Goal: Task Accomplishment & Management: Manage account settings

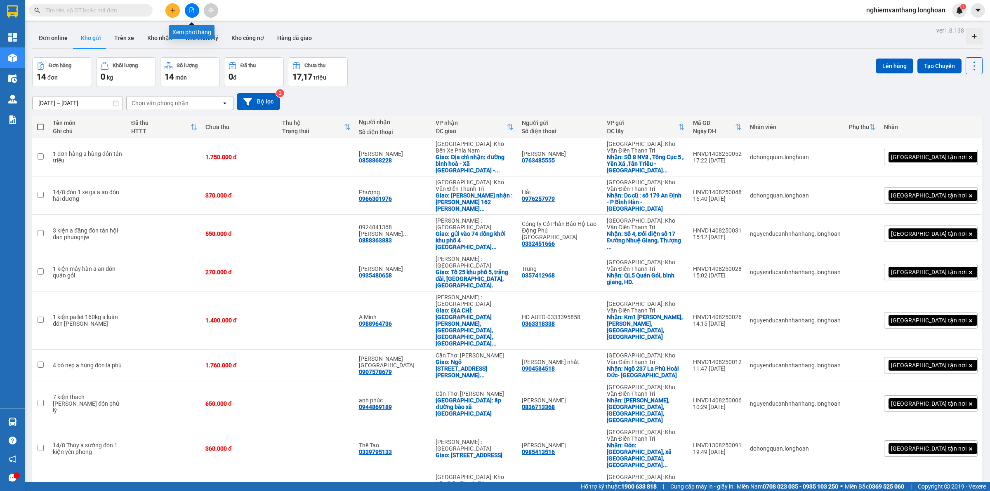
click at [196, 11] on button at bounding box center [192, 10] width 14 height 14
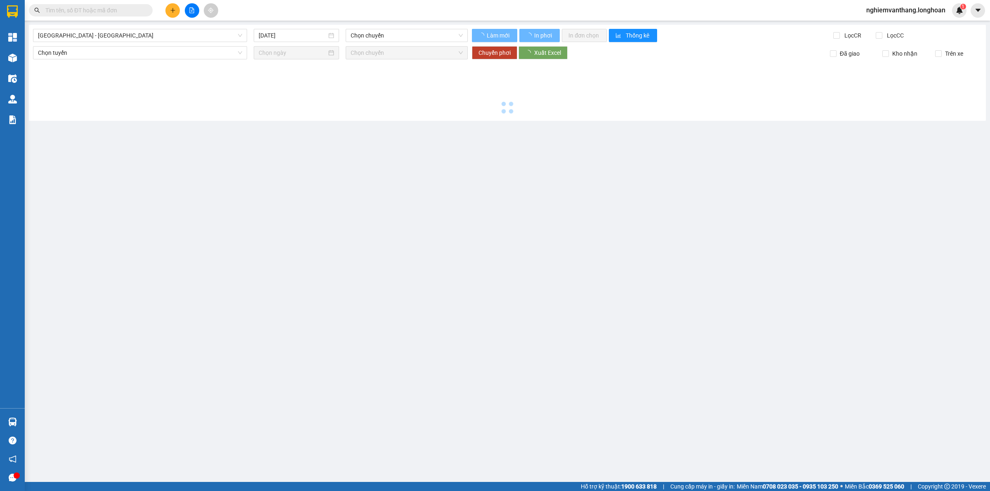
type input "[DATE]"
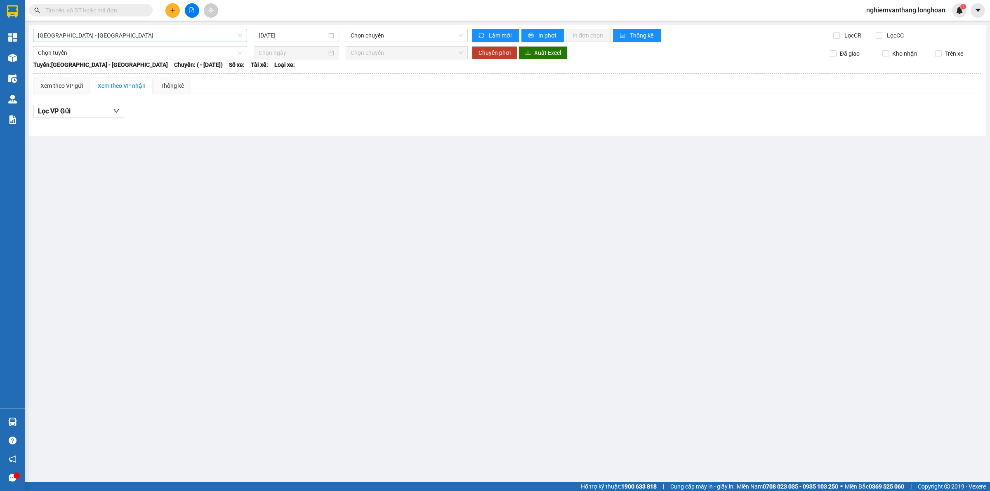
click at [135, 38] on span "[GEOGRAPHIC_DATA] - [GEOGRAPHIC_DATA]" at bounding box center [140, 35] width 204 height 12
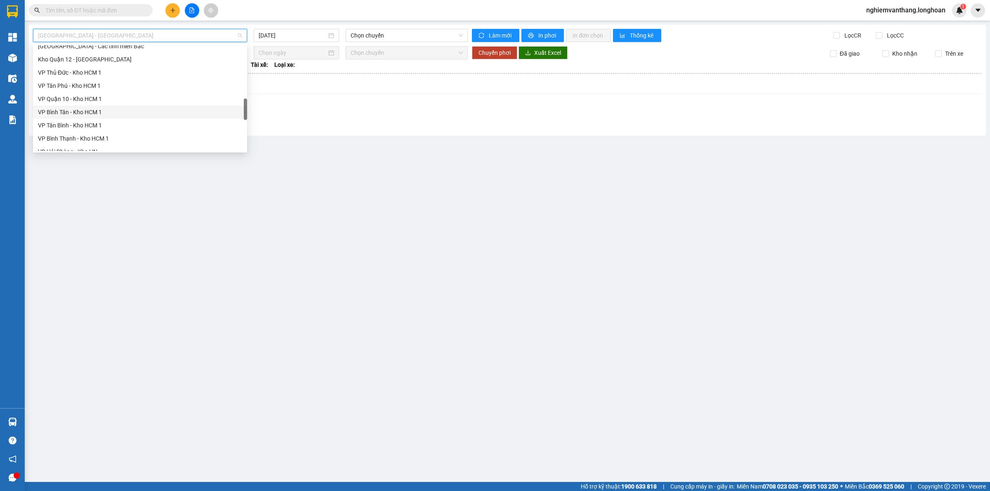
scroll to position [541, 0]
click at [87, 90] on div "Bắc [GEOGRAPHIC_DATA] QL1A" at bounding box center [140, 91] width 204 height 9
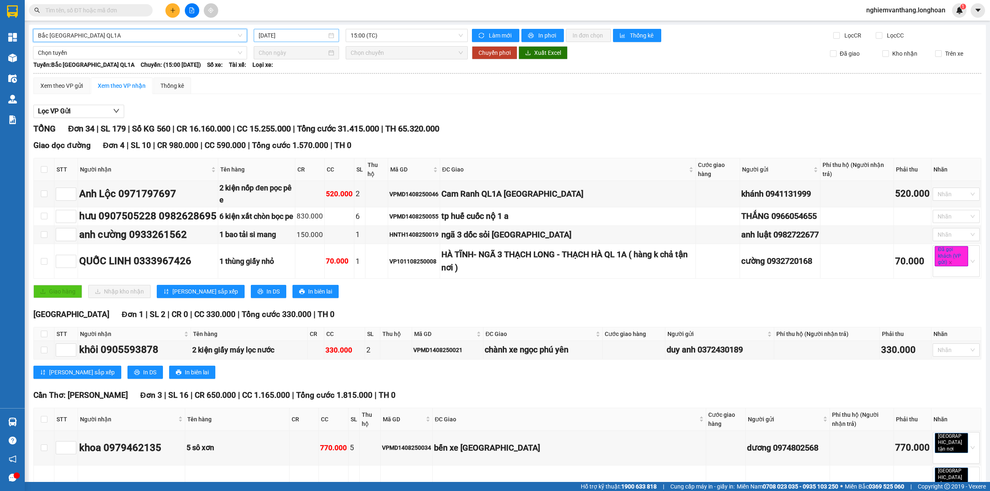
click at [310, 38] on input "[DATE]" at bounding box center [293, 35] width 68 height 9
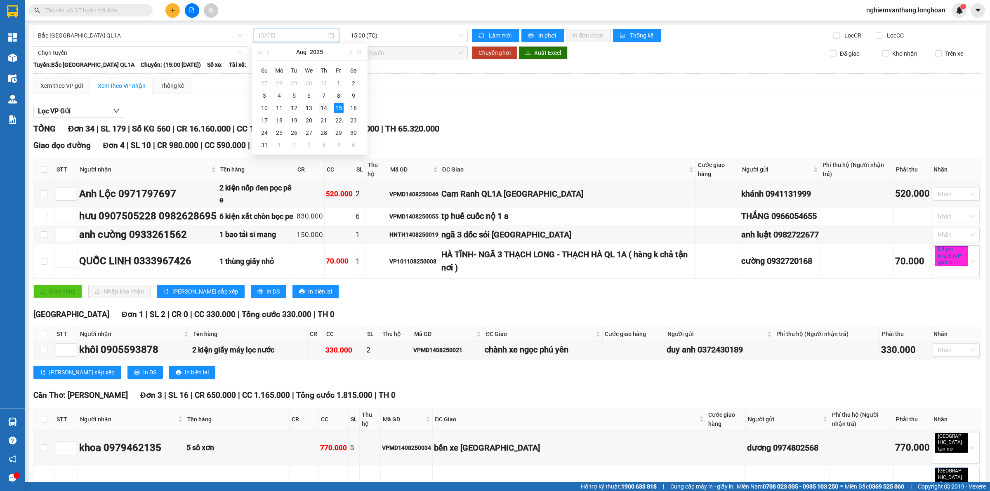
click at [329, 106] on td "14" at bounding box center [323, 108] width 15 height 12
type input "[DATE]"
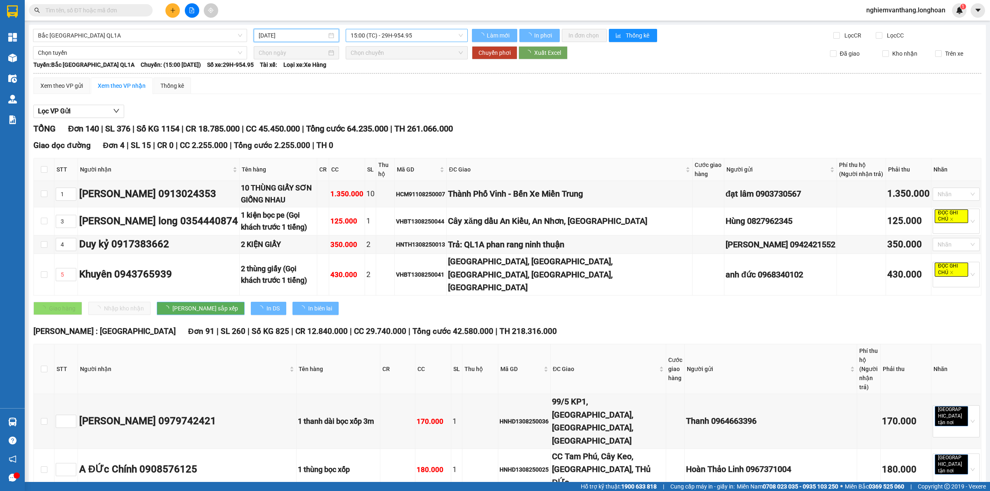
click at [378, 32] on span "15:00 (TC) - 29H-954.95" at bounding box center [407, 35] width 112 height 12
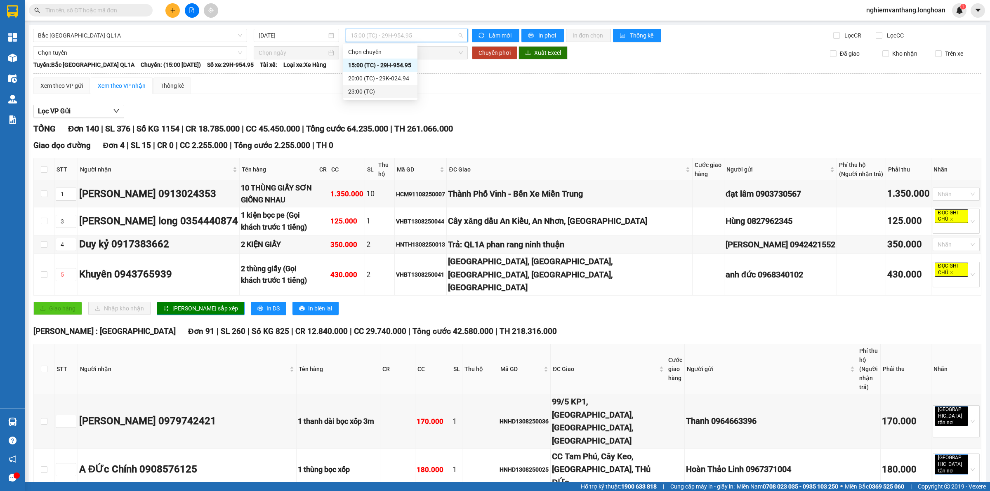
click at [359, 95] on div "23:00 (TC)" at bounding box center [380, 91] width 64 height 9
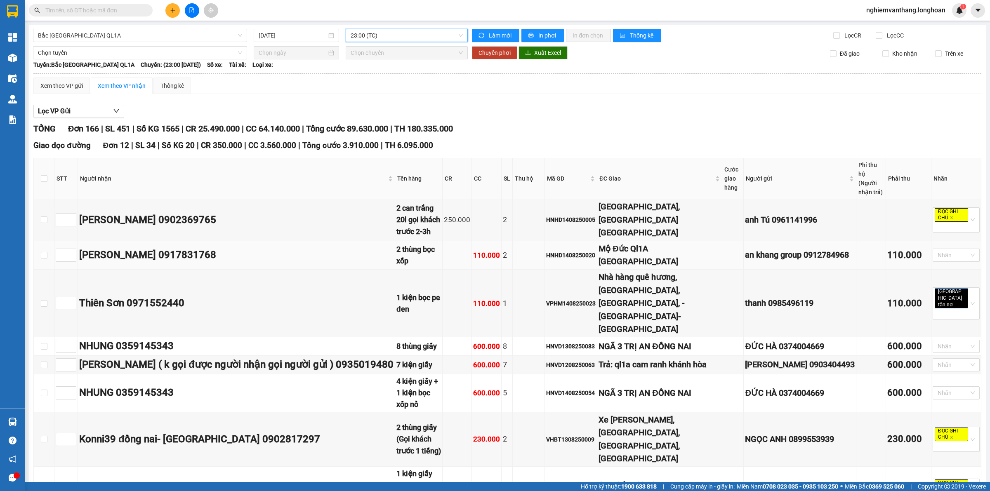
scroll to position [52, 0]
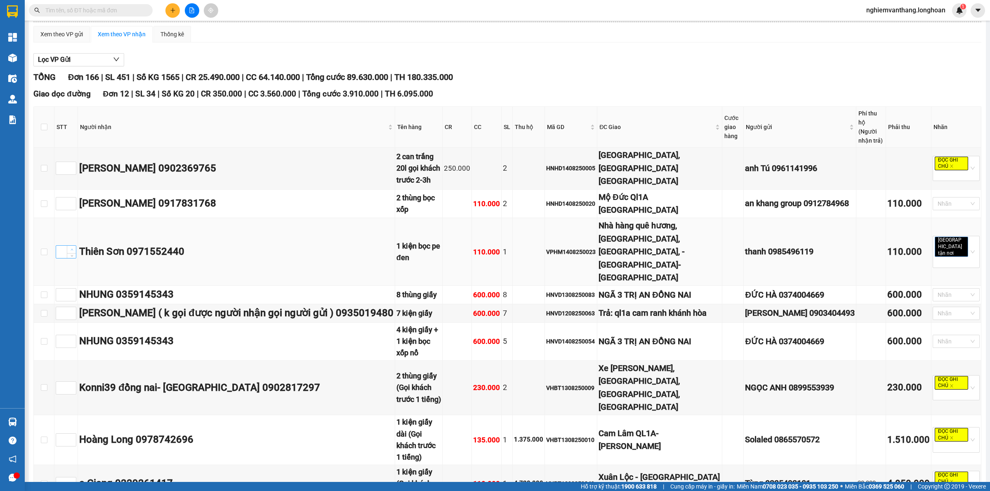
type input "1"
click at [73, 246] on span "Increase Value" at bounding box center [71, 249] width 9 height 7
click at [71, 190] on td at bounding box center [66, 204] width 24 height 29
click at [73, 200] on icon "up" at bounding box center [72, 201] width 3 height 3
type input "2"
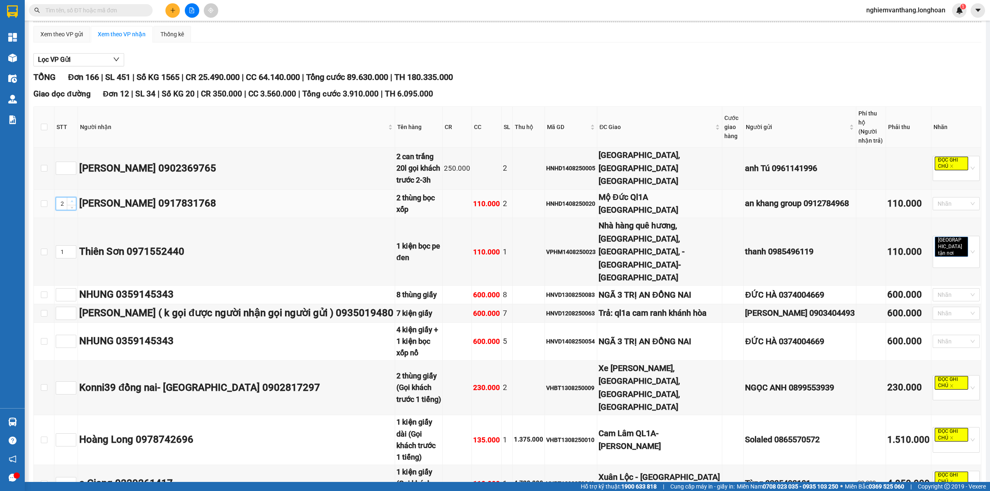
click at [73, 200] on icon "up" at bounding box center [72, 201] width 3 height 3
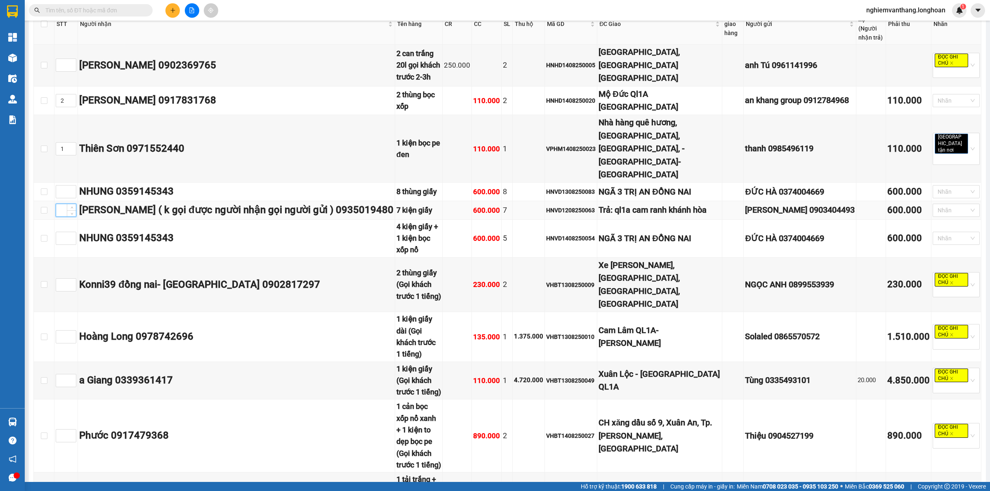
click at [64, 204] on input at bounding box center [66, 210] width 20 height 12
click at [71, 204] on span "Increase Value" at bounding box center [71, 207] width 9 height 7
type input "3"
click at [71, 204] on span "Increase Value" at bounding box center [71, 207] width 9 height 7
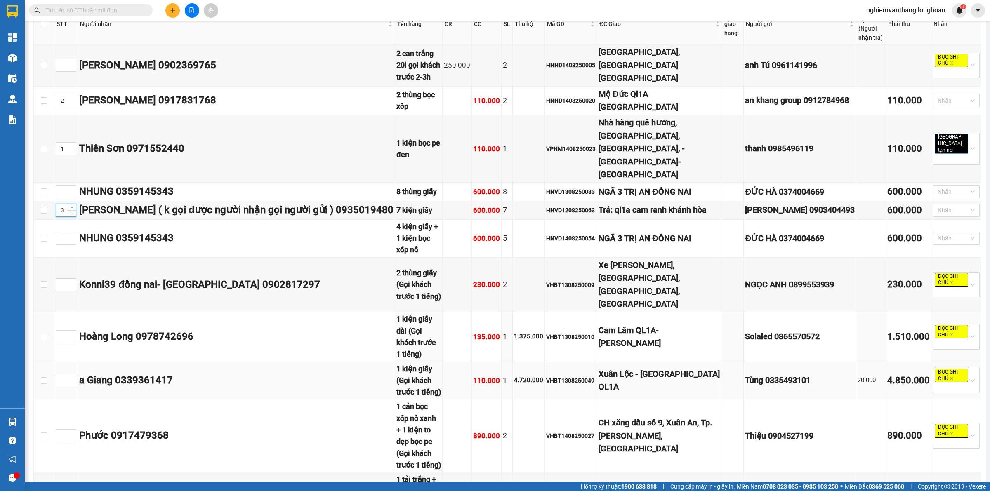
scroll to position [206, 0]
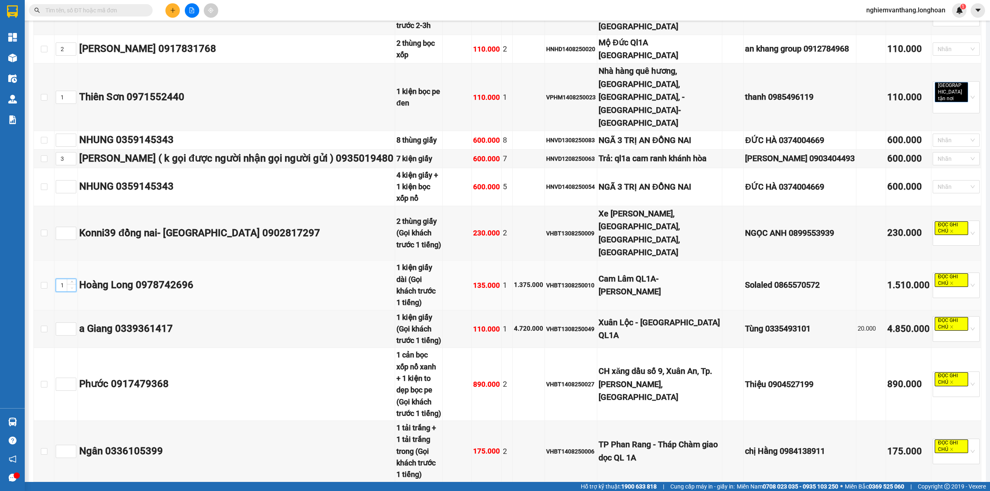
click at [74, 284] on span "Decrease Value" at bounding box center [71, 287] width 9 height 7
click at [74, 279] on span "Increase Value" at bounding box center [71, 282] width 9 height 7
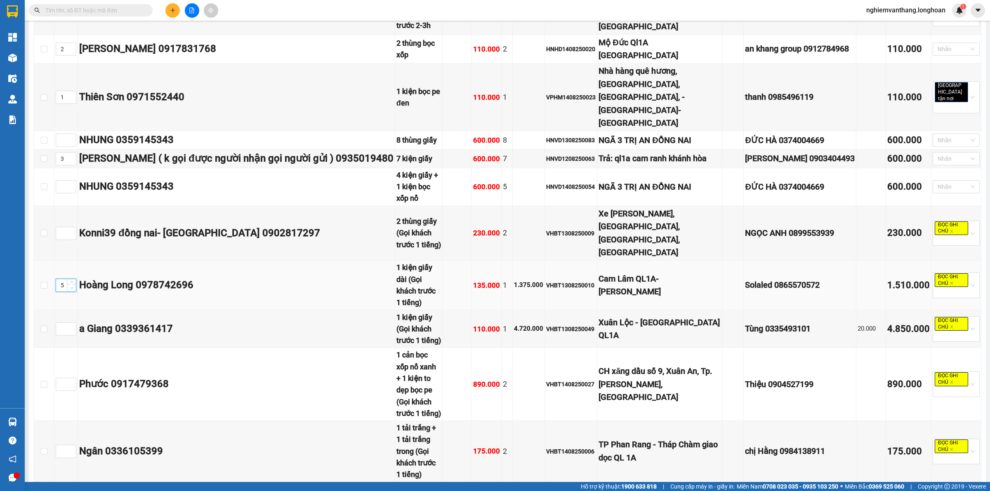
type input "4"
click at [72, 287] on icon "down" at bounding box center [72, 288] width 3 height 3
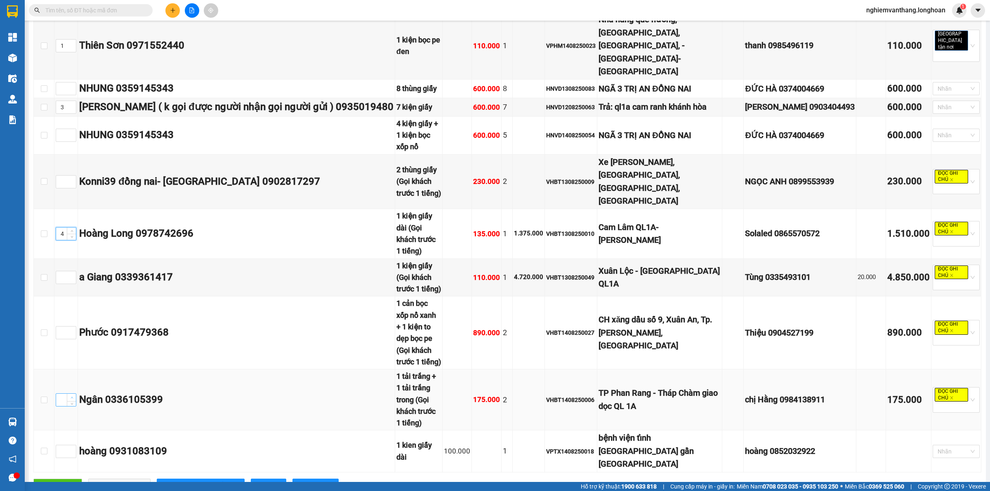
click at [71, 397] on icon "up" at bounding box center [72, 398] width 3 height 3
type input "5"
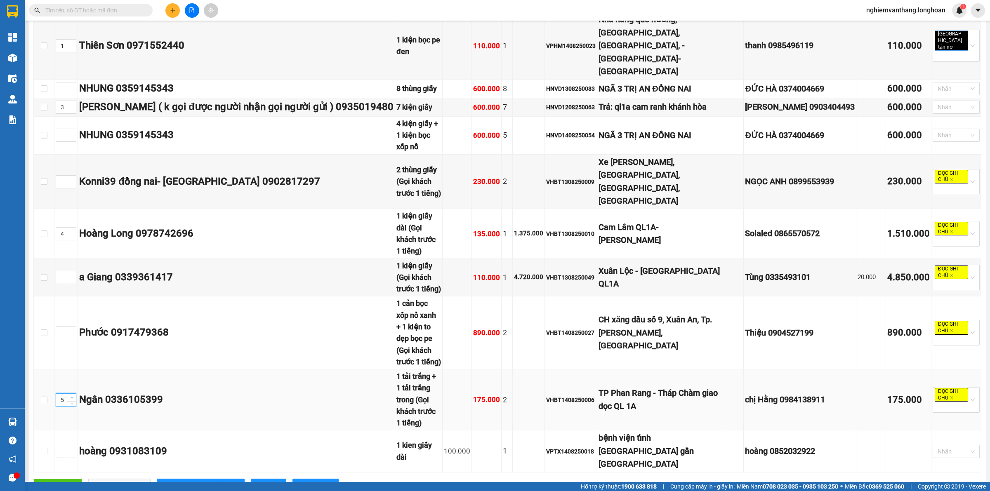
click at [71, 397] on icon "up" at bounding box center [72, 398] width 3 height 3
click at [70, 431] on td at bounding box center [66, 452] width 24 height 42
click at [68, 446] on span "Increase Value" at bounding box center [71, 449] width 9 height 7
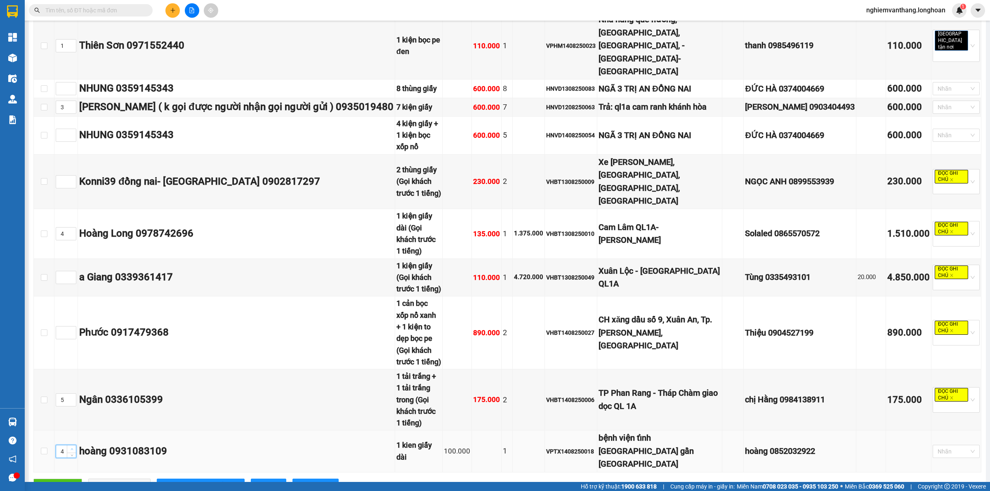
click at [68, 446] on span "Increase Value" at bounding box center [71, 449] width 9 height 7
type input "6"
click at [67, 297] on td at bounding box center [66, 333] width 24 height 73
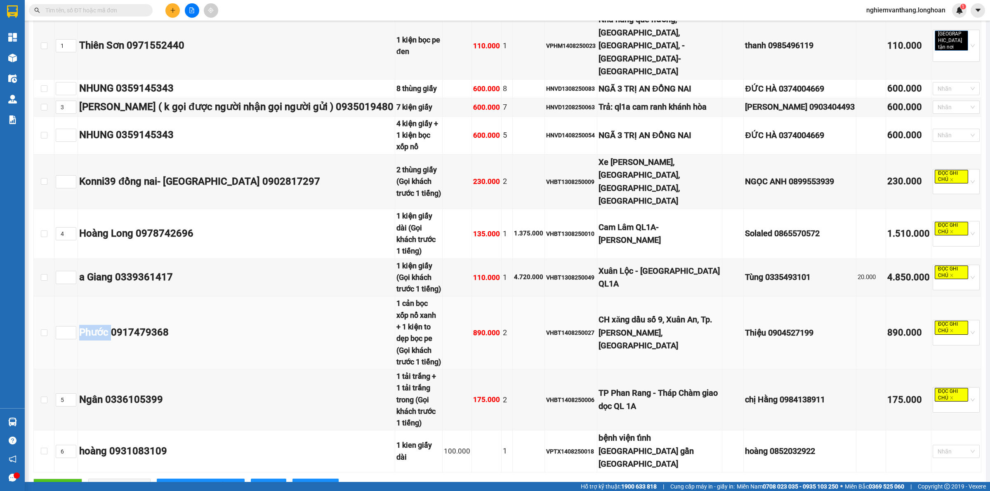
click at [67, 297] on td at bounding box center [66, 333] width 24 height 73
click at [73, 328] on span "up" at bounding box center [71, 330] width 5 height 5
click at [73, 326] on div "3" at bounding box center [66, 332] width 21 height 13
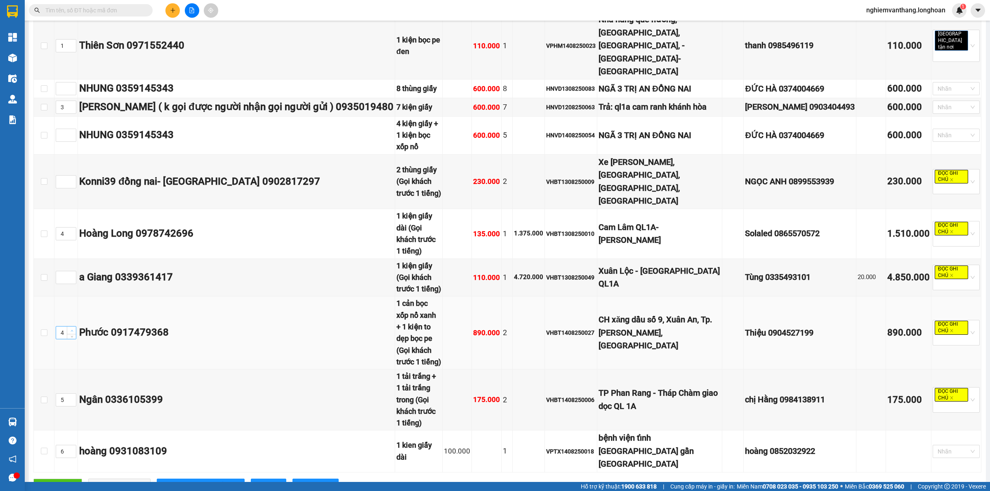
click at [73, 327] on span "Increase Value" at bounding box center [71, 330] width 9 height 7
type input "7"
click at [73, 327] on span "Increase Value" at bounding box center [71, 330] width 9 height 7
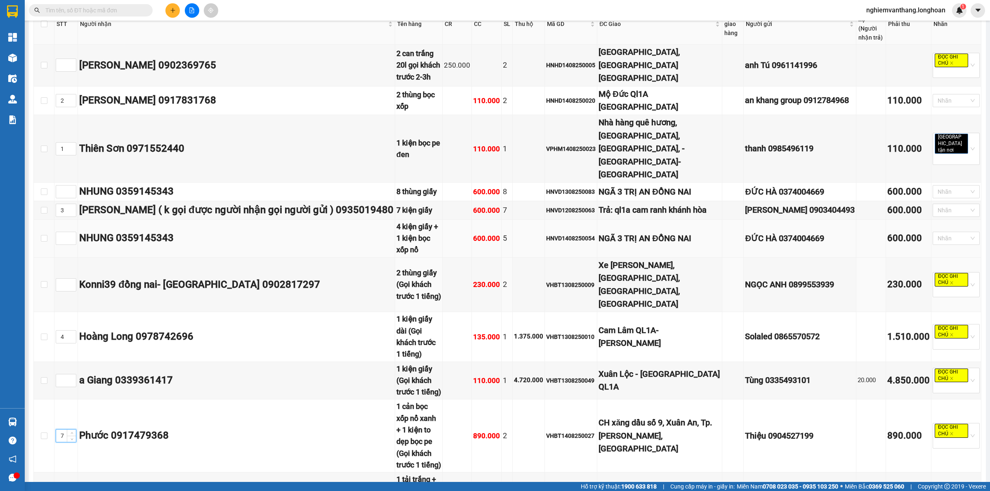
scroll to position [52, 0]
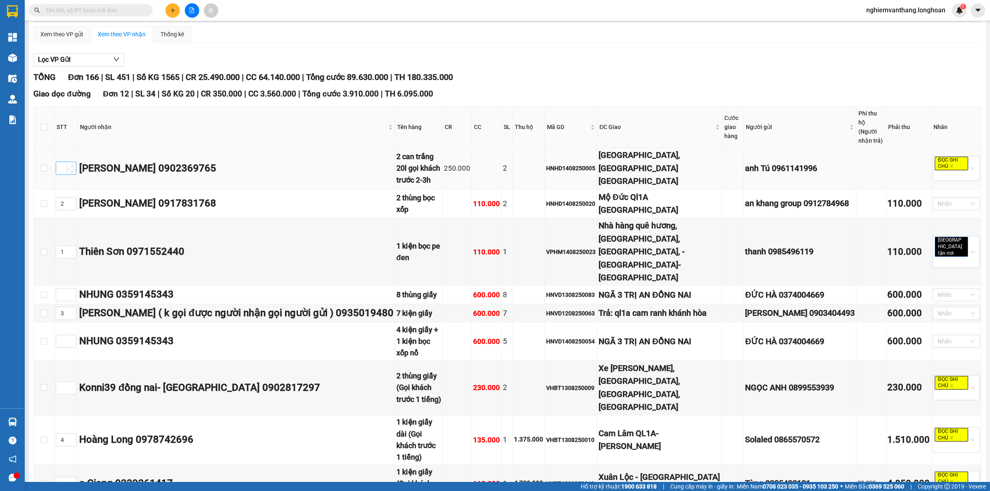
click at [71, 162] on span "Increase Value" at bounding box center [71, 165] width 9 height 7
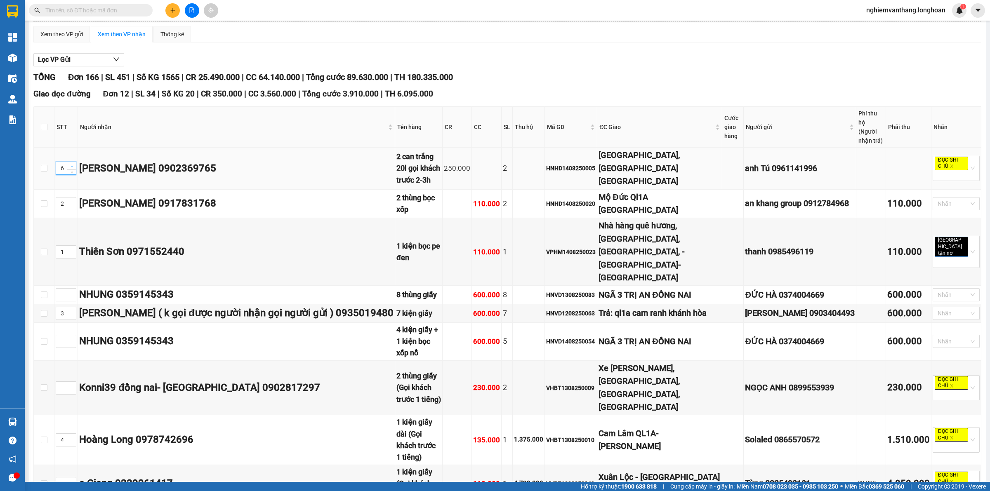
click at [71, 162] on span "Increase Value" at bounding box center [71, 165] width 9 height 7
type input "8"
click at [71, 162] on span "Increase Value" at bounding box center [71, 165] width 9 height 7
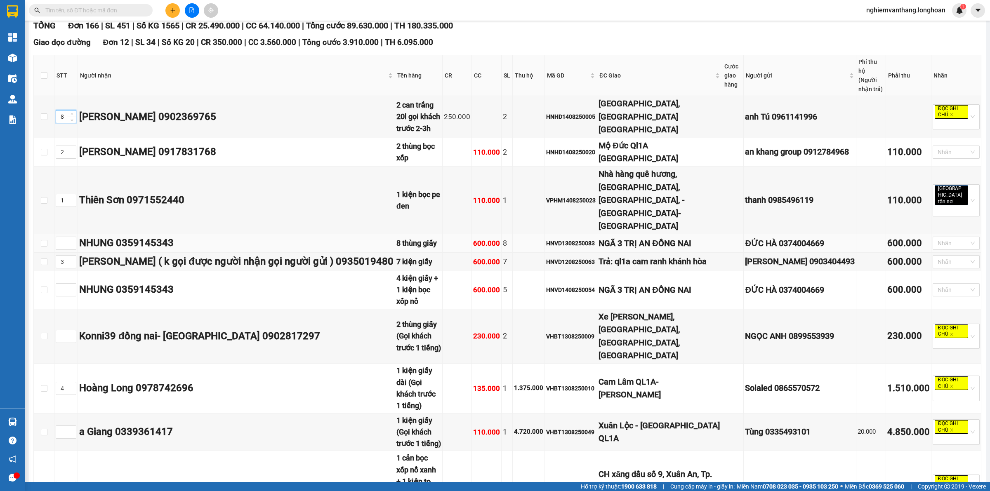
scroll to position [155, 0]
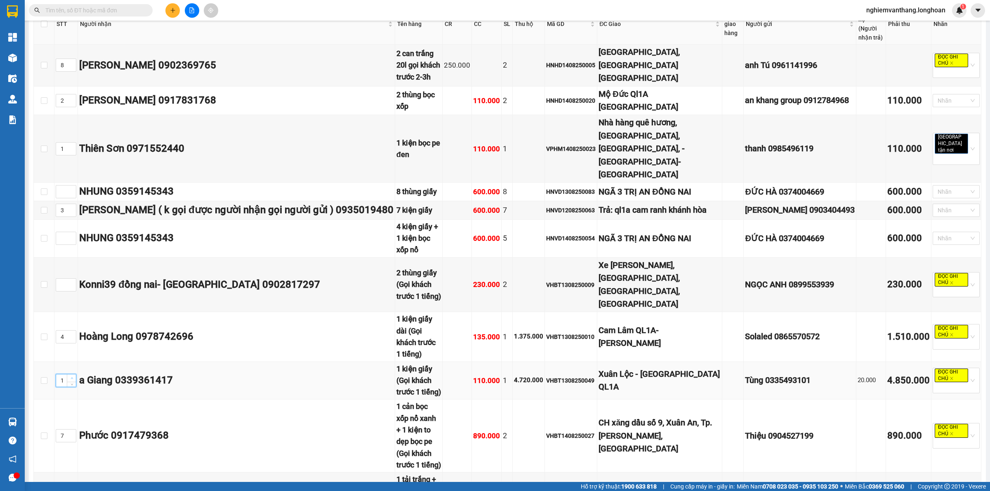
click at [73, 376] on span "up" at bounding box center [71, 378] width 5 height 5
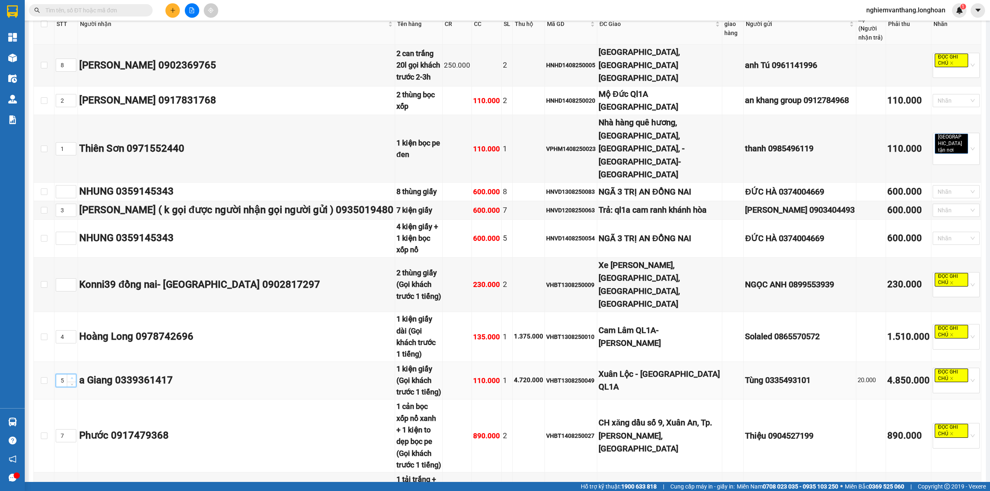
click at [73, 376] on span "up" at bounding box center [71, 378] width 5 height 5
type input "9"
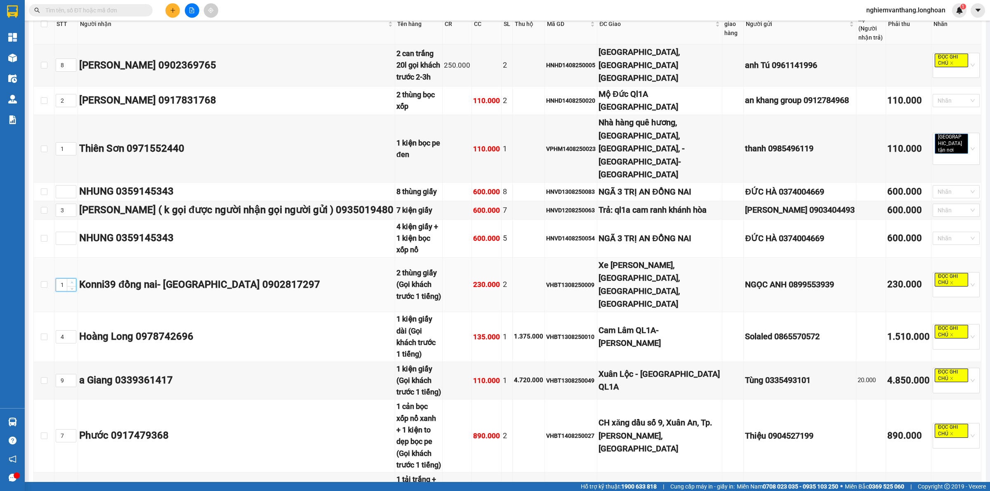
click at [69, 279] on span "Increase Value" at bounding box center [71, 282] width 9 height 7
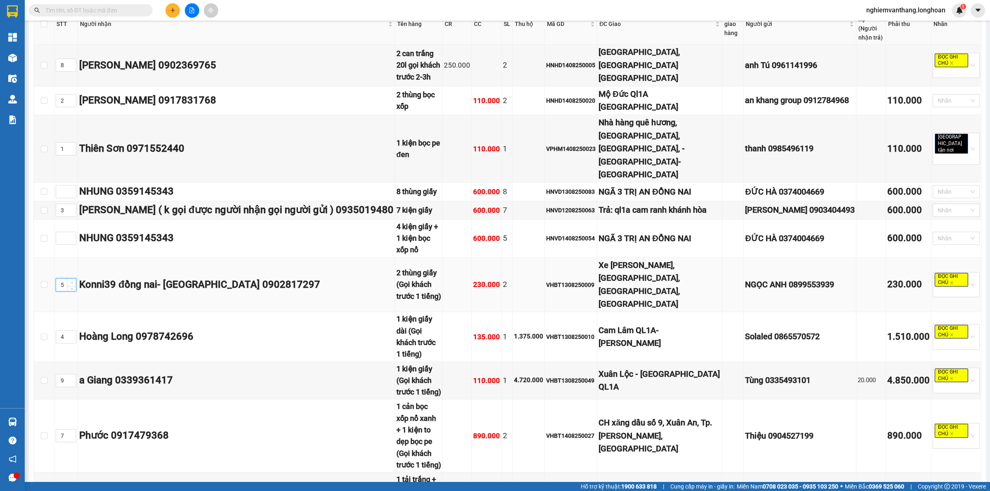
click at [69, 279] on span "Increase Value" at bounding box center [71, 282] width 9 height 7
type input "10"
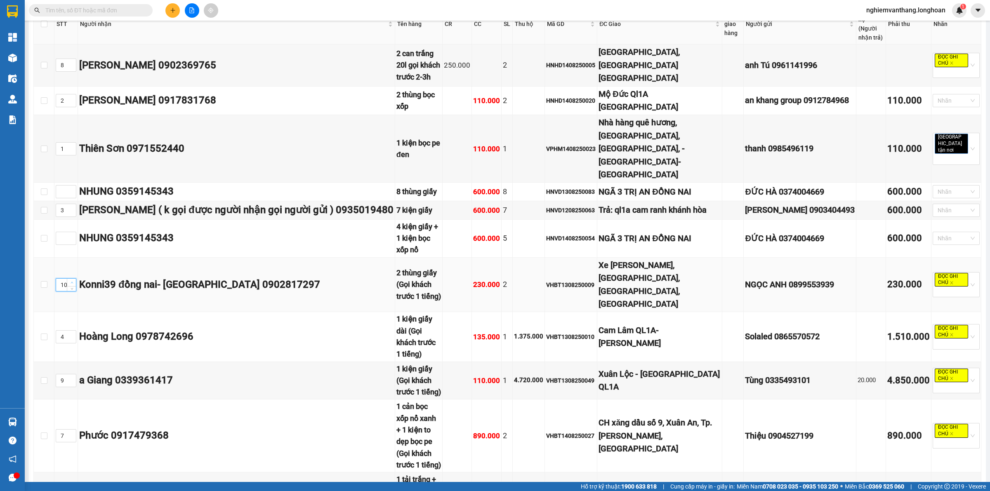
click at [69, 279] on span "Increase Value" at bounding box center [71, 282] width 9 height 7
click at [74, 232] on span "Increase Value" at bounding box center [71, 235] width 9 height 7
click at [73, 232] on span "Increase Value" at bounding box center [71, 235] width 9 height 7
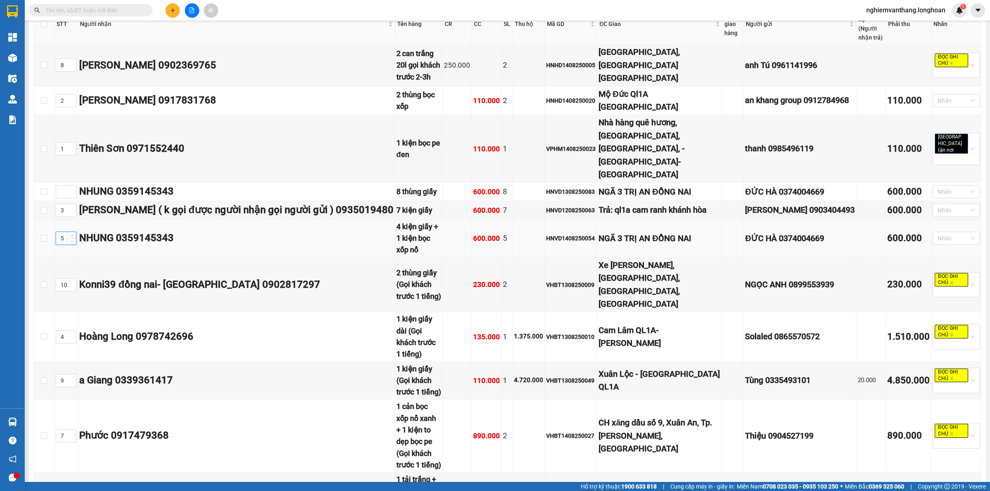
click at [73, 232] on div "5" at bounding box center [66, 238] width 21 height 13
click at [72, 232] on div "5" at bounding box center [66, 238] width 21 height 13
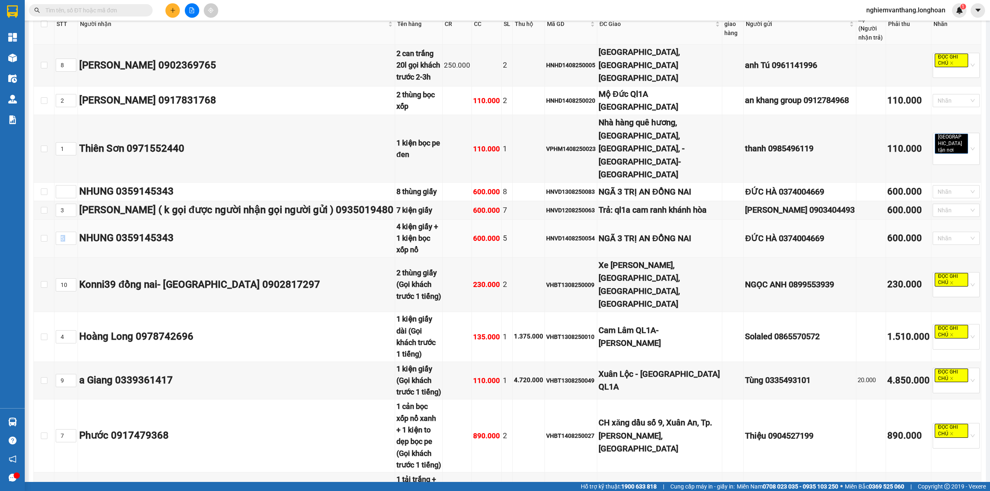
drag, startPoint x: 71, startPoint y: 228, endPoint x: 70, endPoint y: 242, distance: 14.1
click at [71, 232] on span "Increase Value" at bounding box center [71, 235] width 9 height 6
click at [69, 232] on span "Increase Value" at bounding box center [71, 235] width 9 height 7
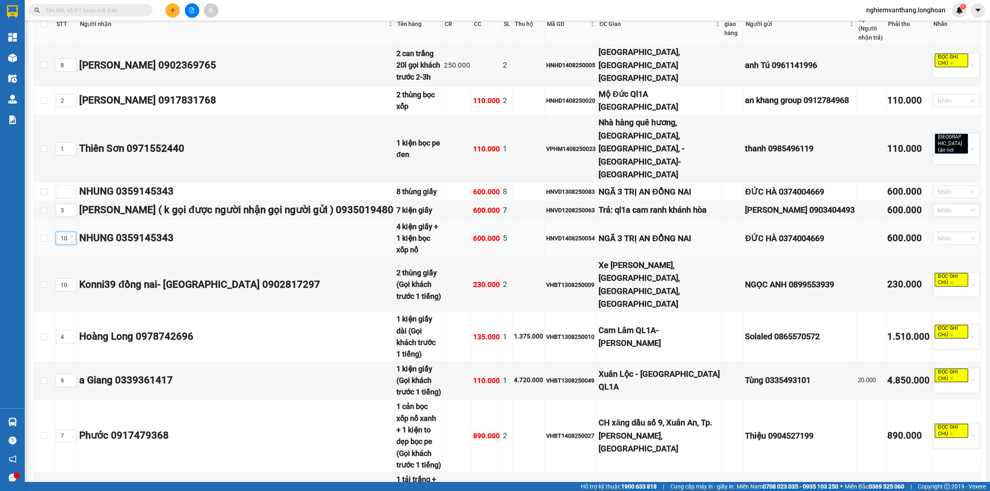
click at [69, 232] on span "Increase Value" at bounding box center [71, 235] width 9 height 7
type input "11"
click at [69, 232] on span "Increase Value" at bounding box center [71, 235] width 9 height 7
click at [67, 186] on span "Increase Value" at bounding box center [71, 189] width 9 height 7
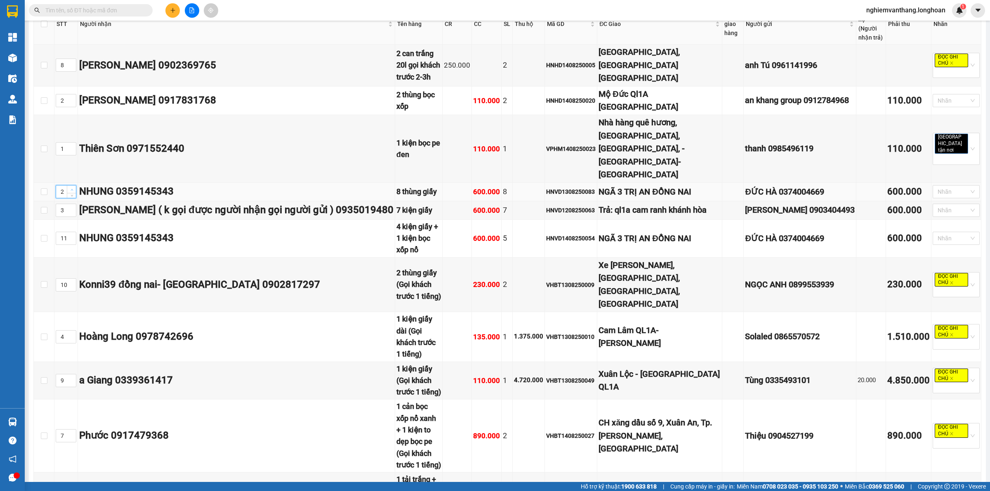
click at [67, 186] on span "Increase Value" at bounding box center [71, 189] width 9 height 7
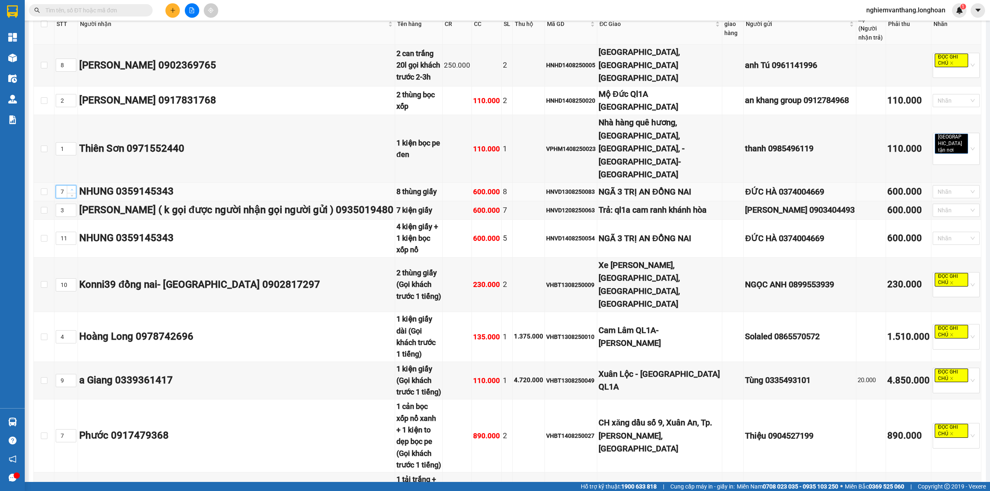
click at [67, 186] on span "Increase Value" at bounding box center [71, 189] width 9 height 7
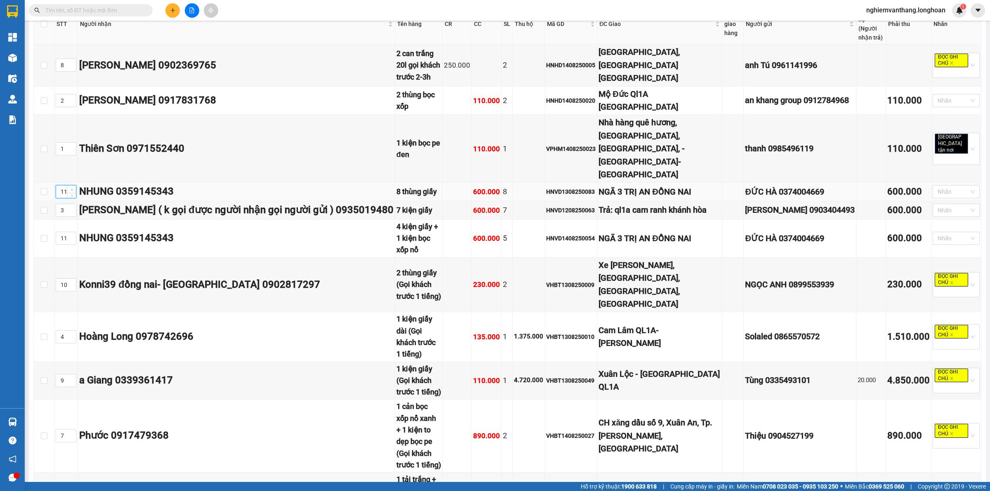
type input "12"
click at [69, 186] on span "Increase Value" at bounding box center [71, 189] width 9 height 7
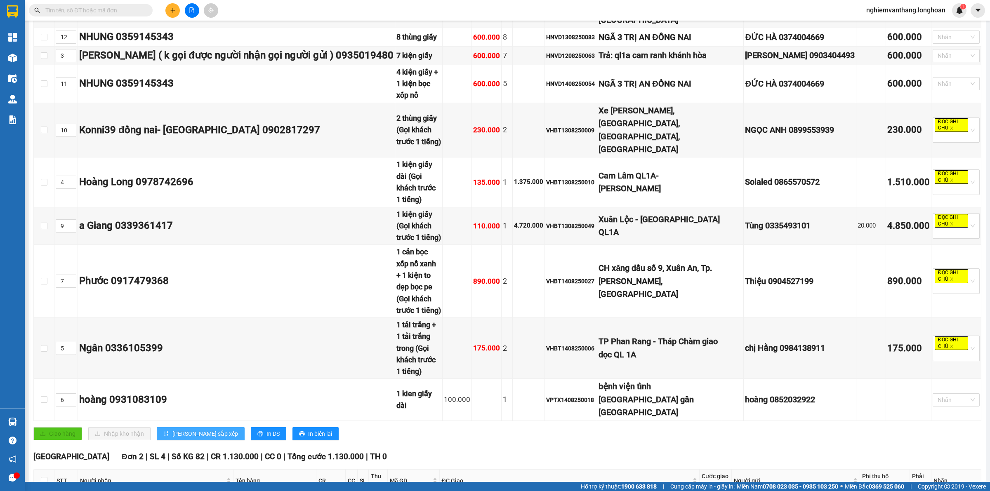
click at [185, 430] on span "[PERSON_NAME] sắp xếp" at bounding box center [205, 434] width 66 height 9
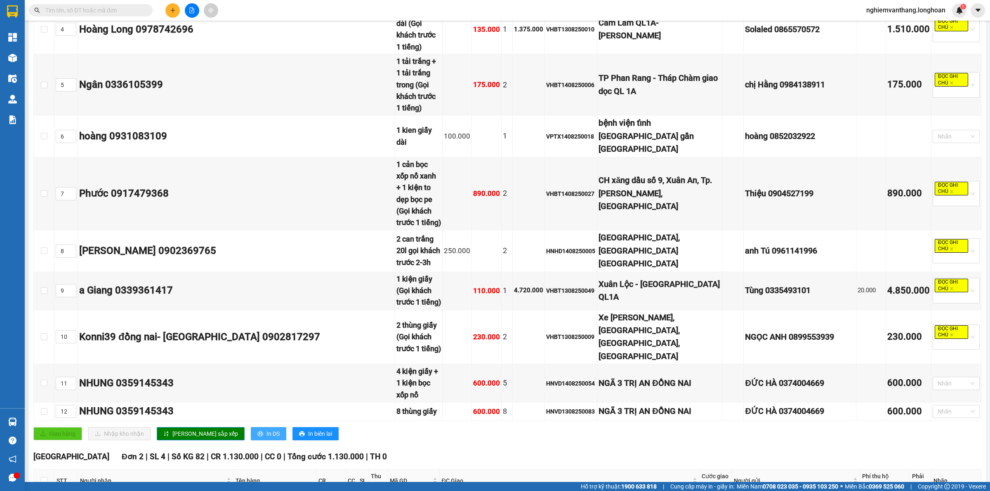
click at [251, 427] on button "In DS" at bounding box center [268, 433] width 35 height 13
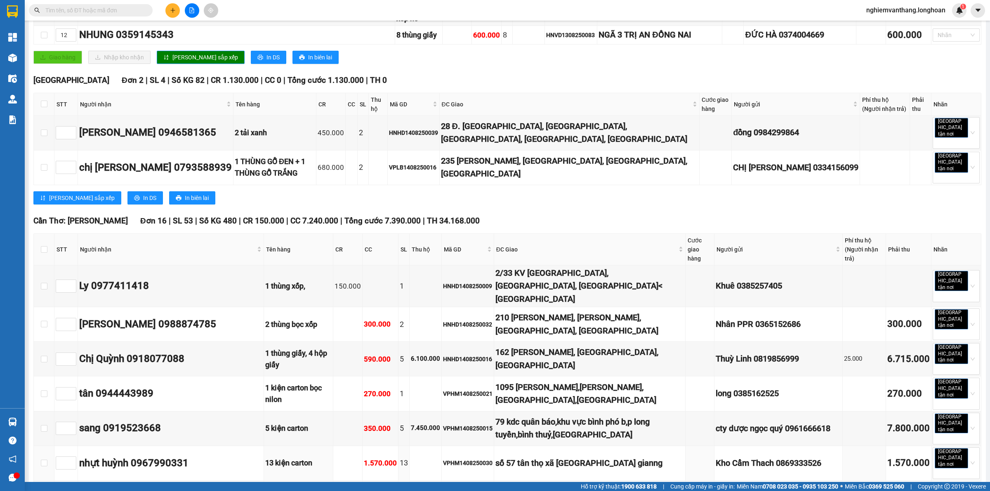
scroll to position [480, 0]
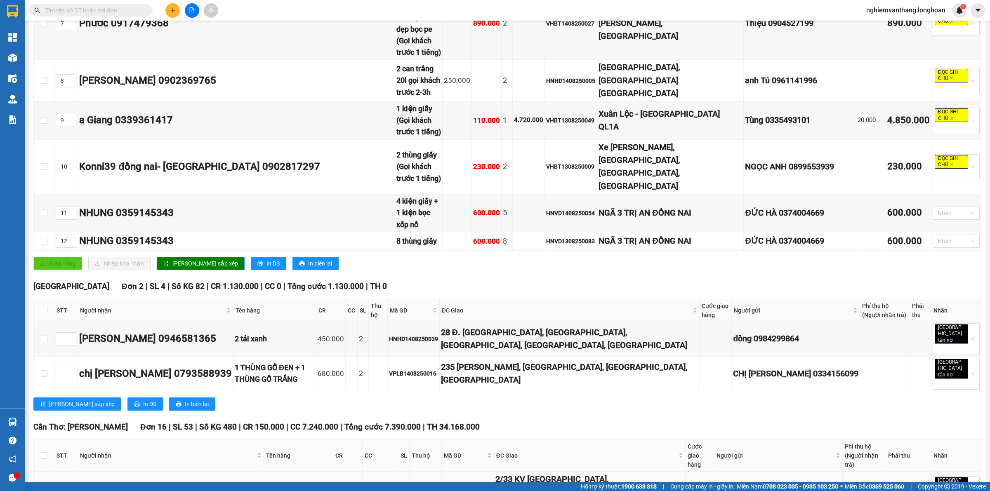
drag, startPoint x: 750, startPoint y: 432, endPoint x: 772, endPoint y: 426, distance: 23.0
click at [772, 486] on div "Khuê 0385257405" at bounding box center [778, 492] width 125 height 13
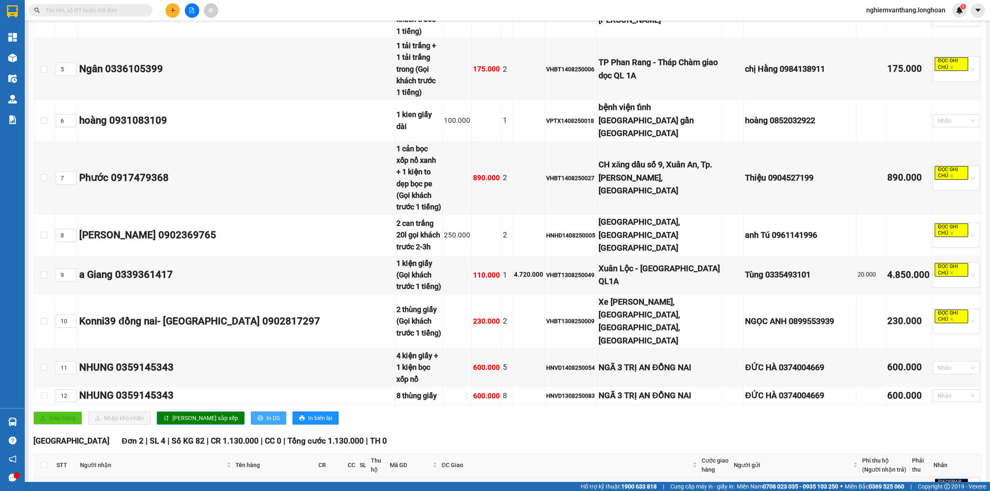
click at [251, 412] on button "In DS" at bounding box center [268, 418] width 35 height 13
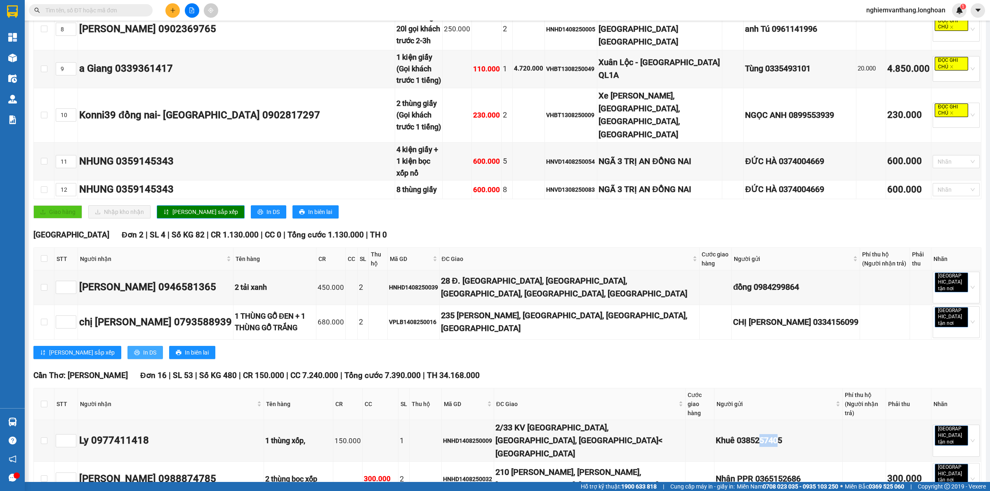
click at [143, 348] on span "In DS" at bounding box center [149, 352] width 13 height 9
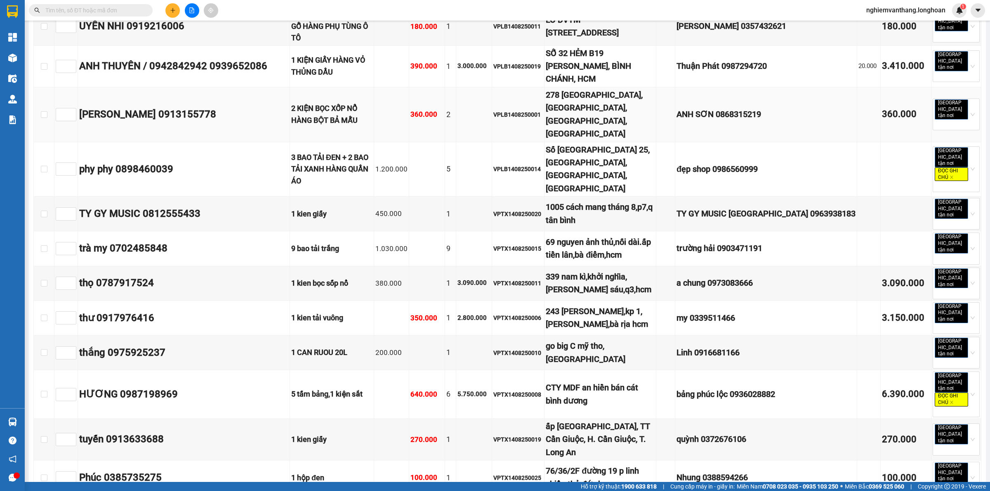
scroll to position [5534, 0]
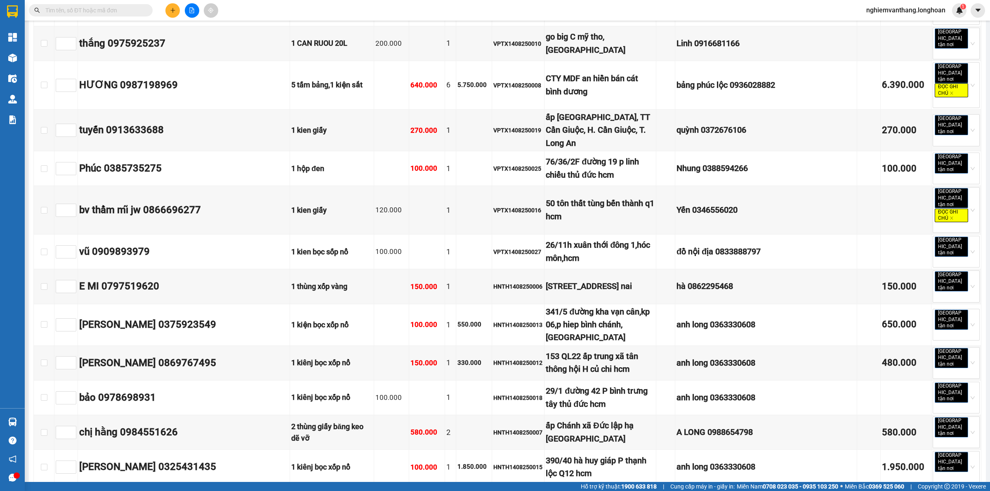
scroll to position [5844, 0]
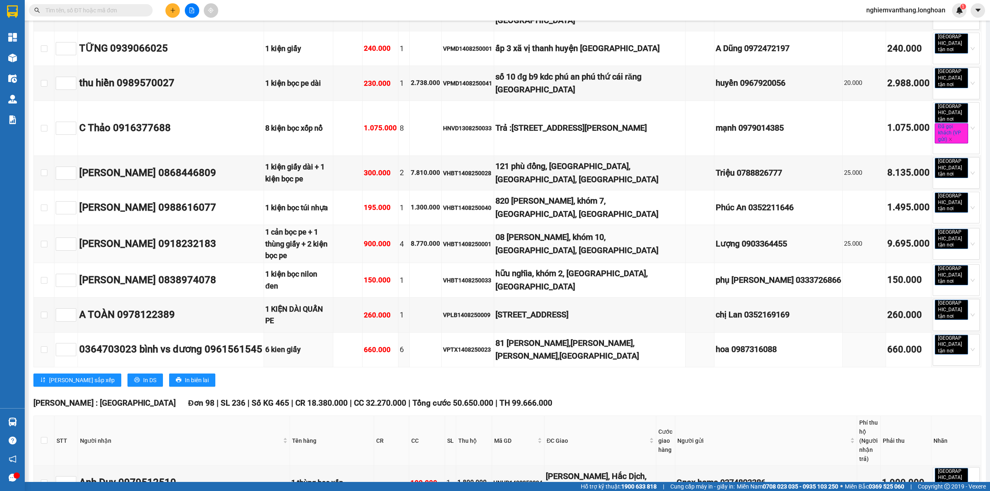
scroll to position [1222, 0]
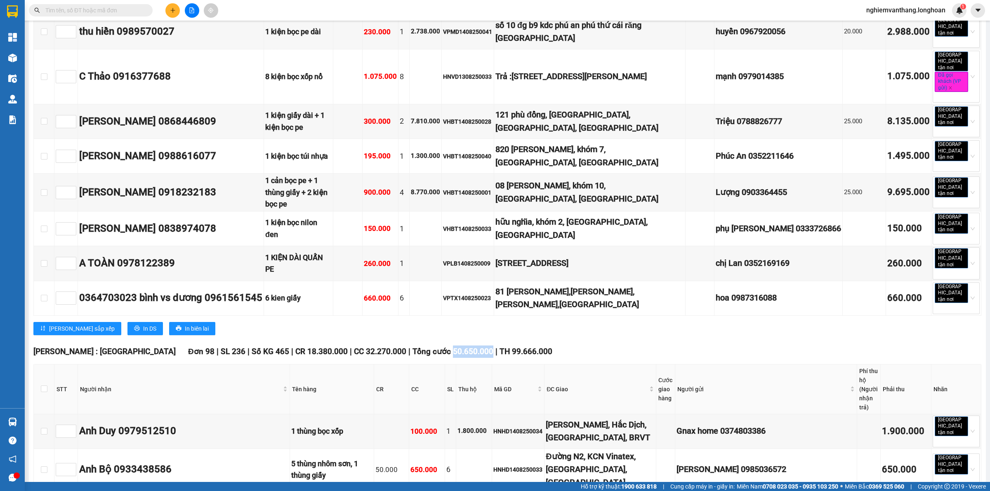
drag, startPoint x: 401, startPoint y: 221, endPoint x: 441, endPoint y: 225, distance: 41.0
click at [441, 346] on div "Hồ Chí Minh : Kho Quận 12 Đơn 98 | SL 236 | Số KG 465 | CR 18.380.000 | CC 32.2…" at bounding box center [507, 352] width 948 height 12
click at [442, 322] on div "Lưu sắp xếp In DS In biên lai" at bounding box center [507, 328] width 948 height 13
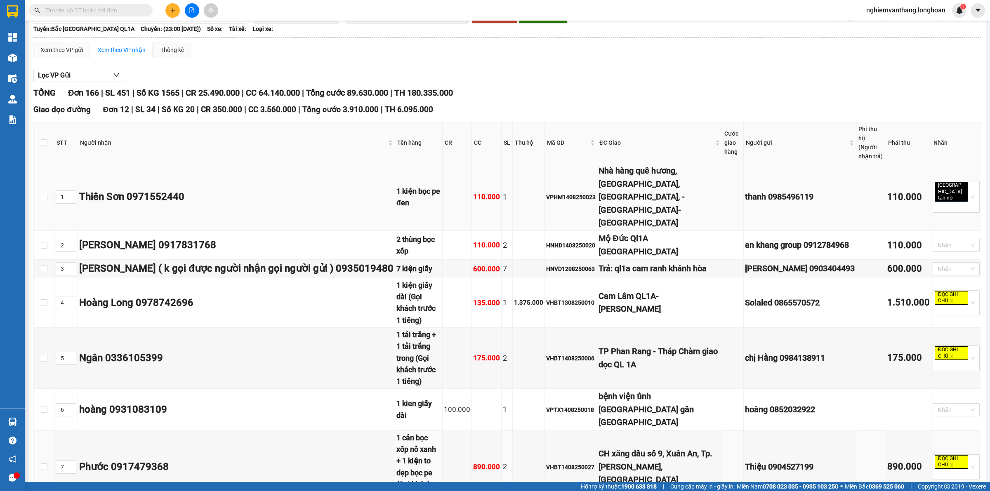
scroll to position [0, 0]
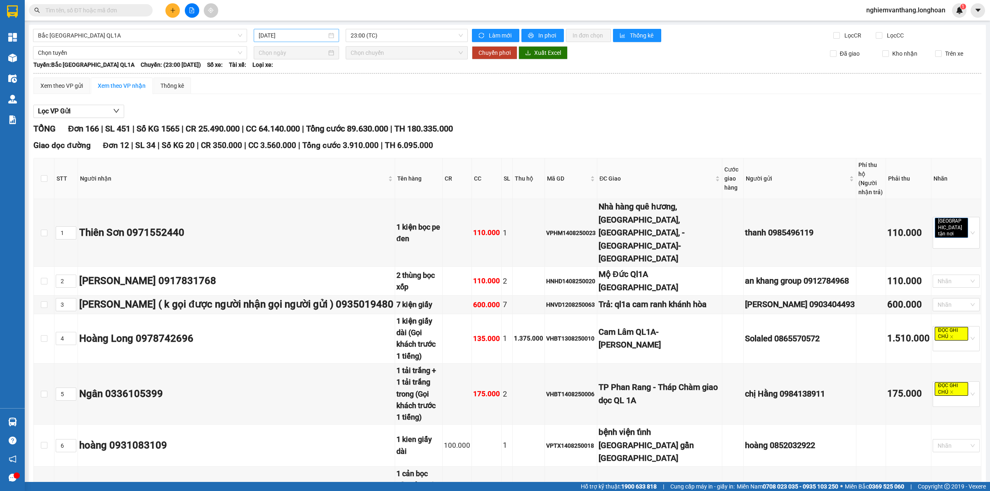
click at [296, 34] on input "[DATE]" at bounding box center [293, 35] width 68 height 9
click at [135, 38] on span "Bắc [GEOGRAPHIC_DATA] QL1A" at bounding box center [140, 35] width 204 height 12
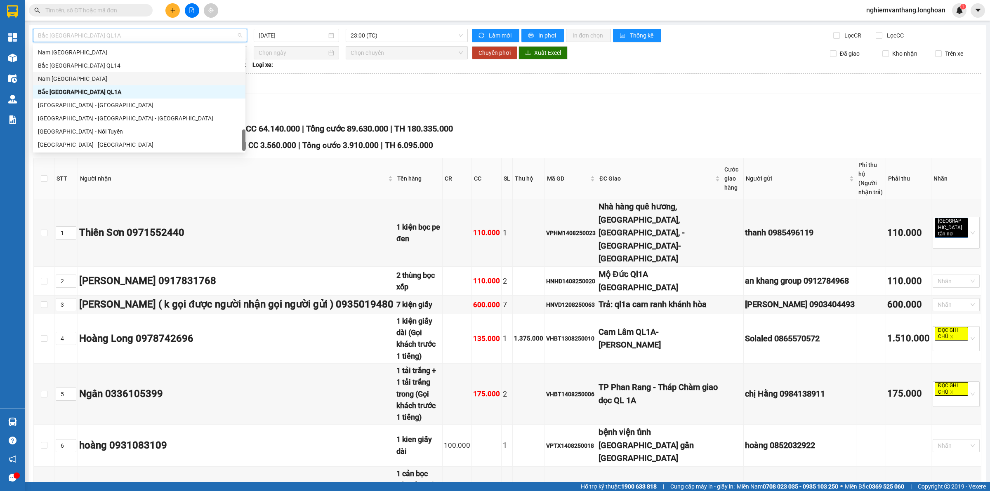
click at [116, 78] on div "Nam [GEOGRAPHIC_DATA]" at bounding box center [139, 78] width 203 height 9
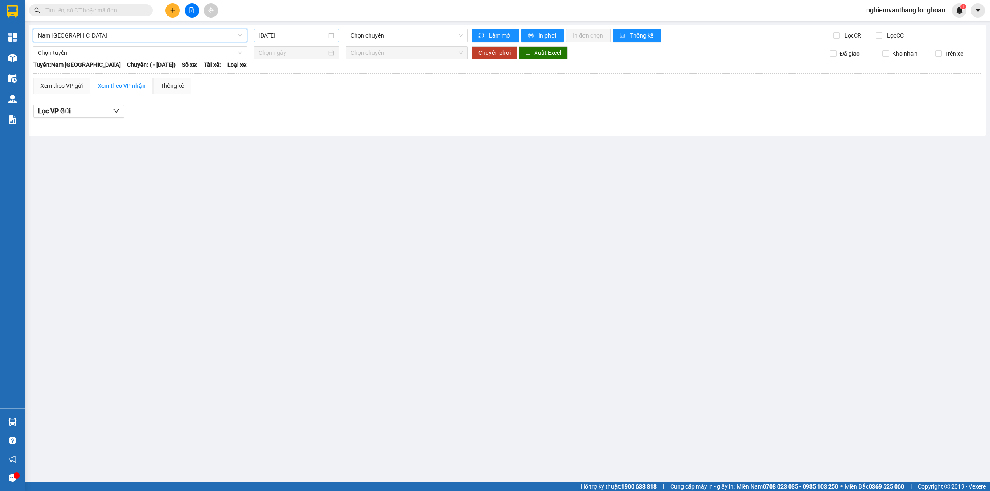
click at [302, 33] on input "[DATE]" at bounding box center [293, 35] width 68 height 9
click at [310, 109] on div "13" at bounding box center [311, 108] width 10 height 10
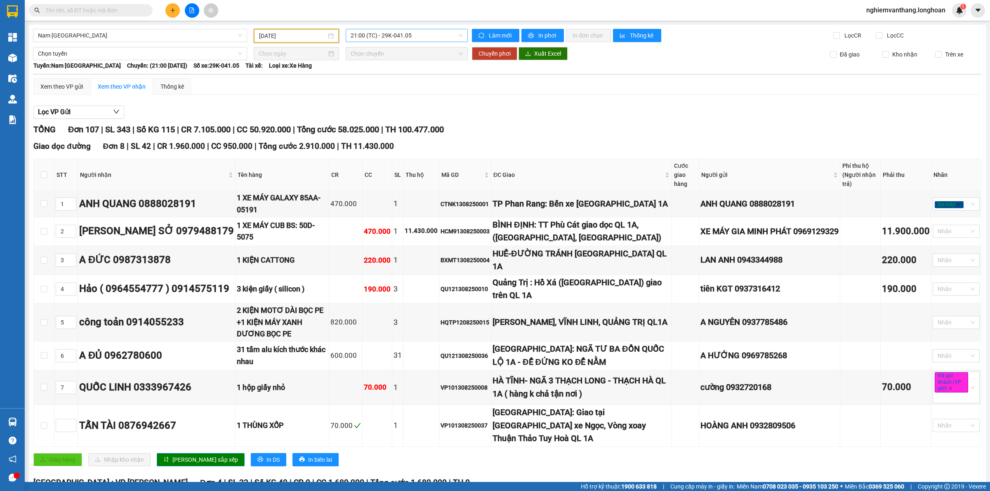
click at [378, 34] on span "21:00 (TC) - 29K-041.05" at bounding box center [407, 35] width 112 height 12
click at [285, 29] on div "[DATE]" at bounding box center [296, 36] width 85 height 14
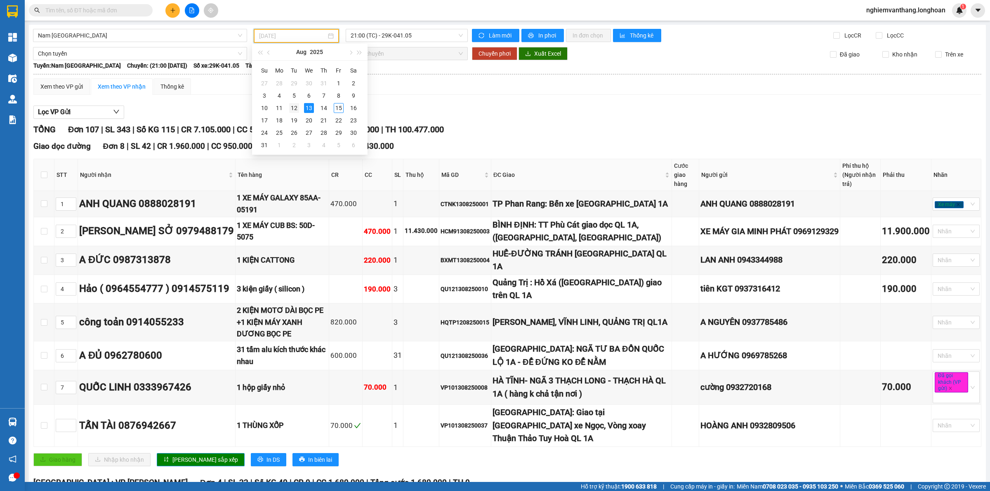
click at [293, 109] on div "12" at bounding box center [294, 108] width 10 height 10
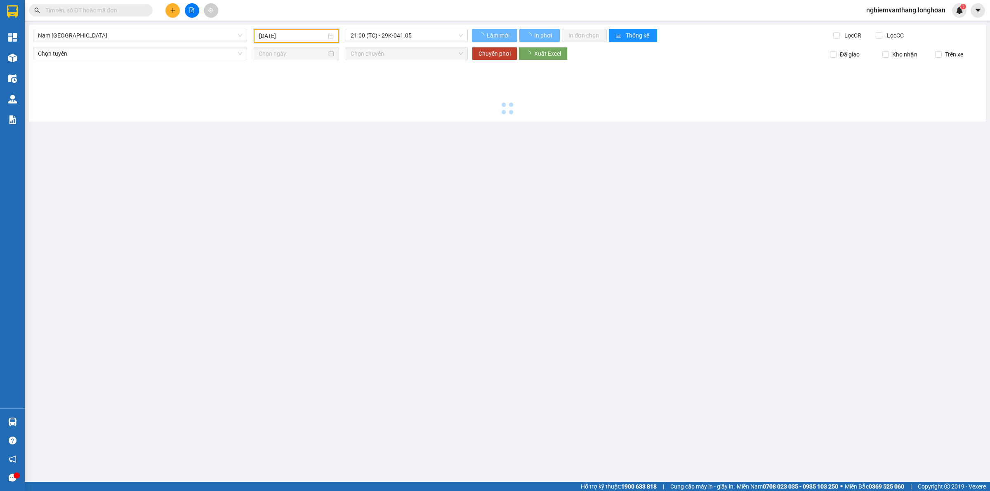
type input "[DATE]"
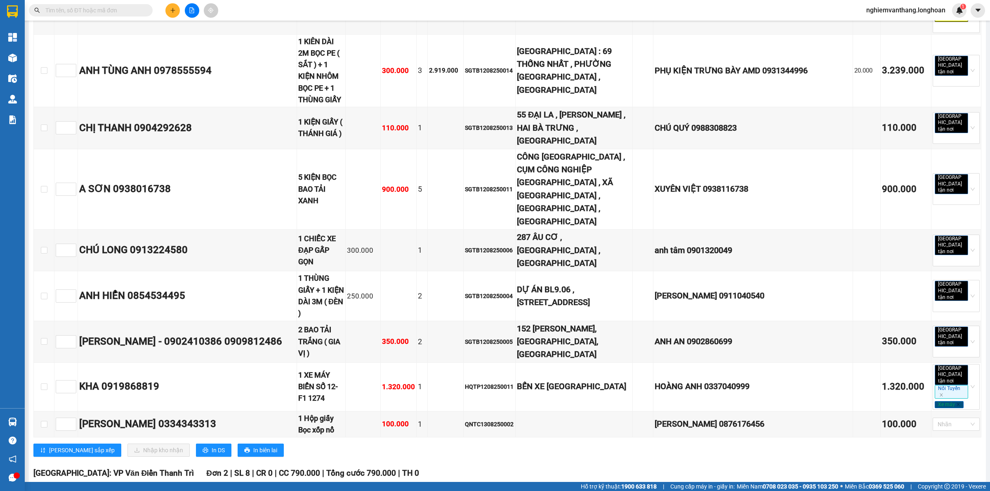
scroll to position [4139, 0]
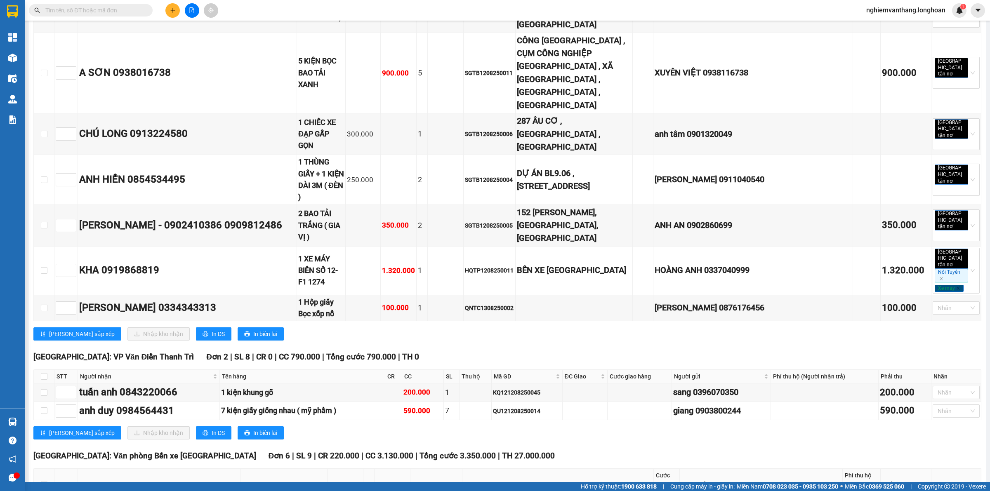
checkbox input "true"
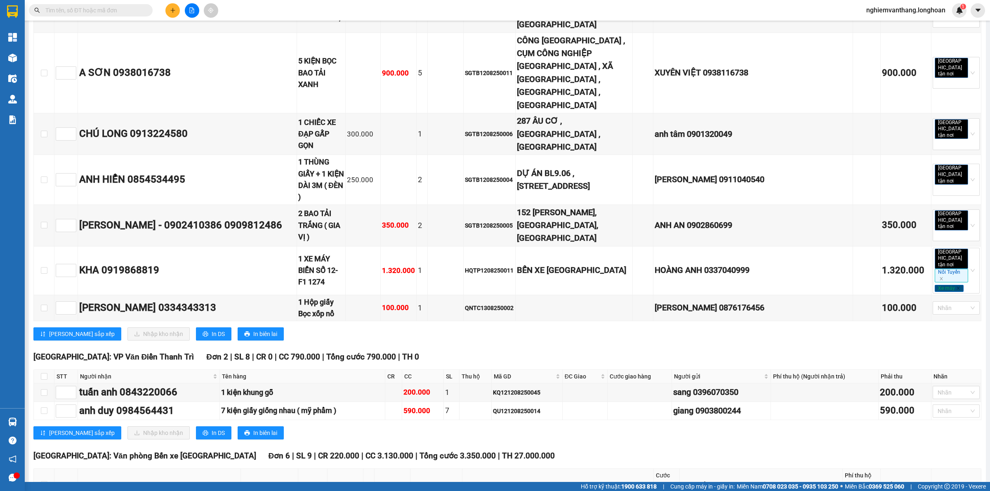
scroll to position [0, 0]
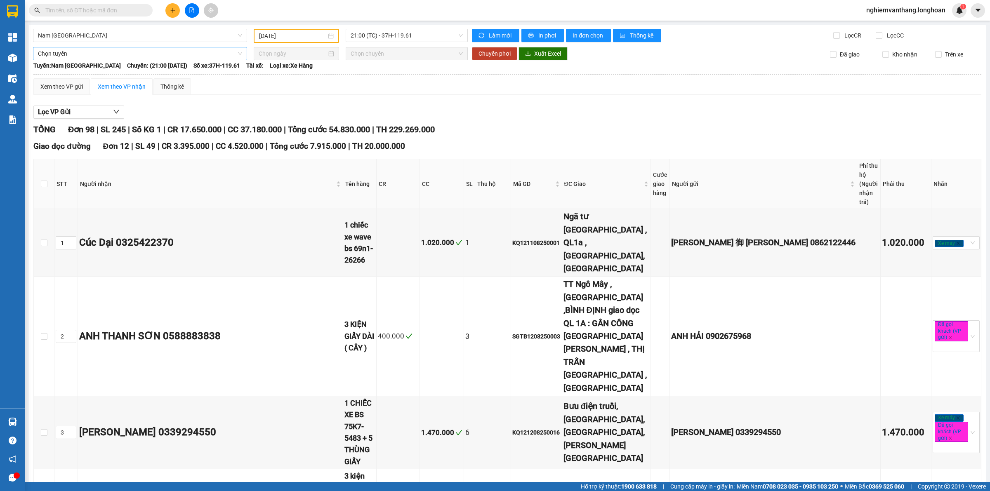
click at [76, 57] on span "Chọn tuyến" at bounding box center [140, 53] width 204 height 12
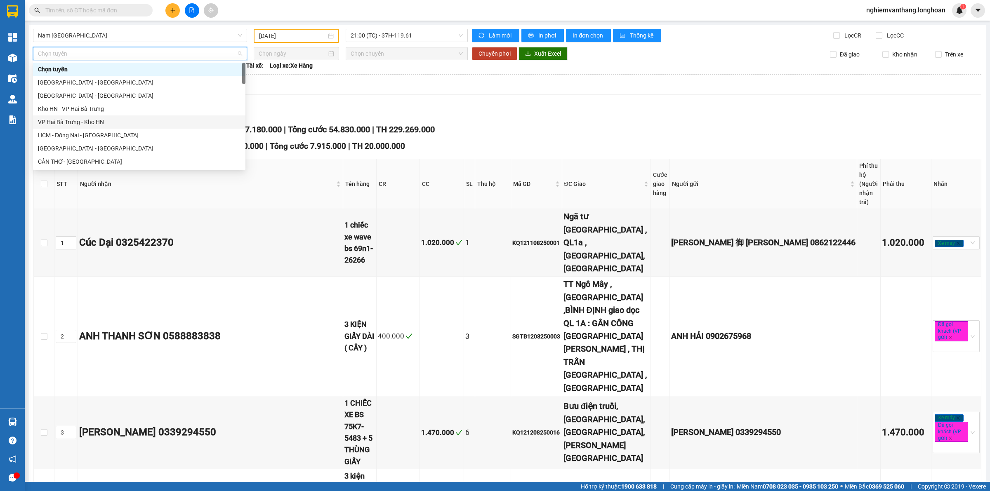
scroll to position [155, 0]
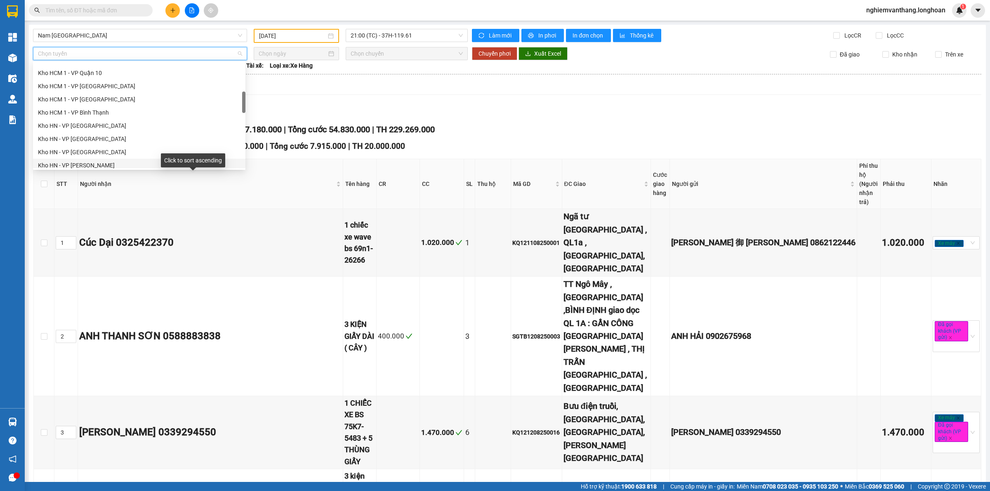
click at [93, 165] on div "Kho HN - VP [PERSON_NAME]" at bounding box center [139, 165] width 203 height 9
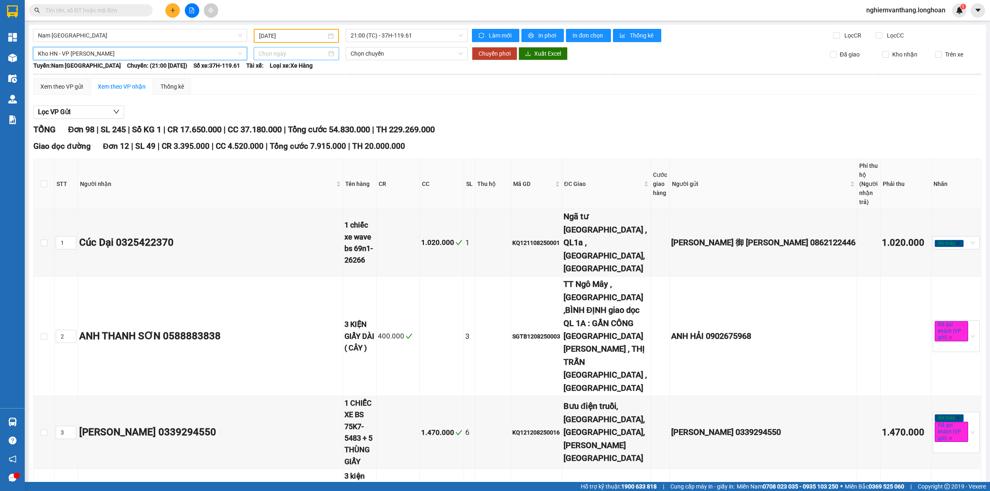
click at [271, 53] on input at bounding box center [293, 53] width 68 height 9
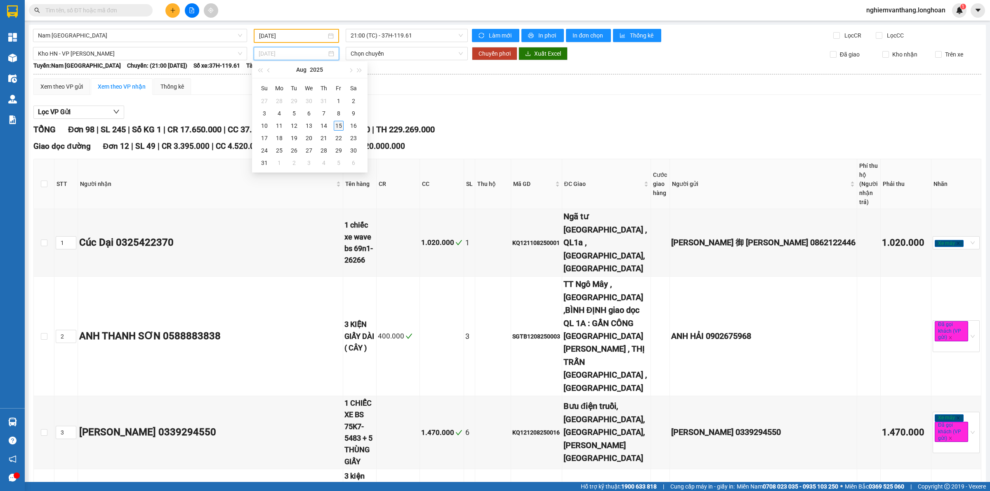
type input "[DATE]"
click at [335, 124] on div "15" at bounding box center [339, 126] width 10 height 10
type input "[DATE]"
click at [481, 52] on span "Chuyển phơi" at bounding box center [495, 53] width 32 height 9
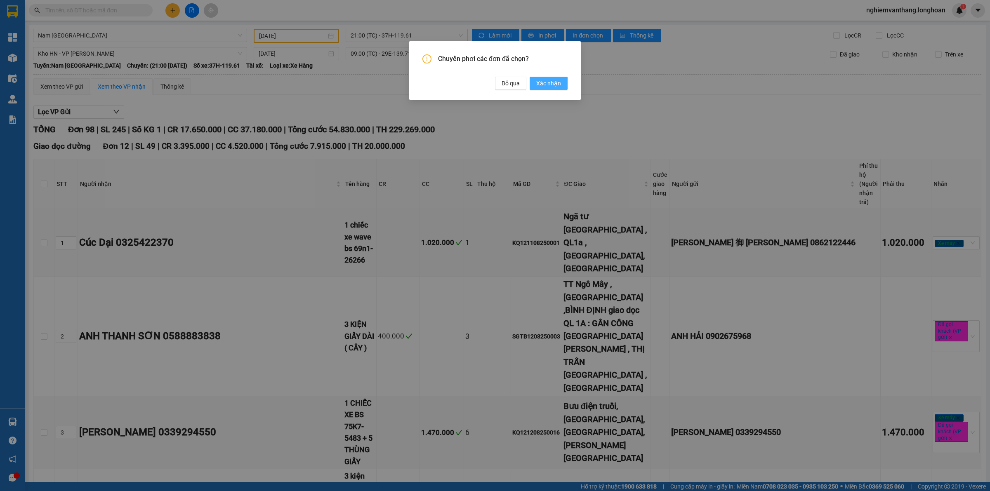
click at [550, 82] on span "Xác nhận" at bounding box center [548, 83] width 25 height 9
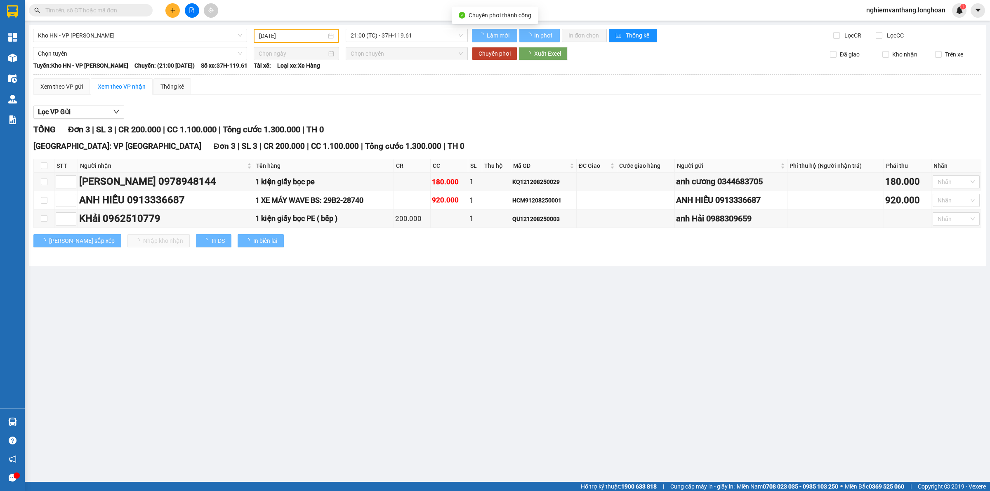
type input "[DATE]"
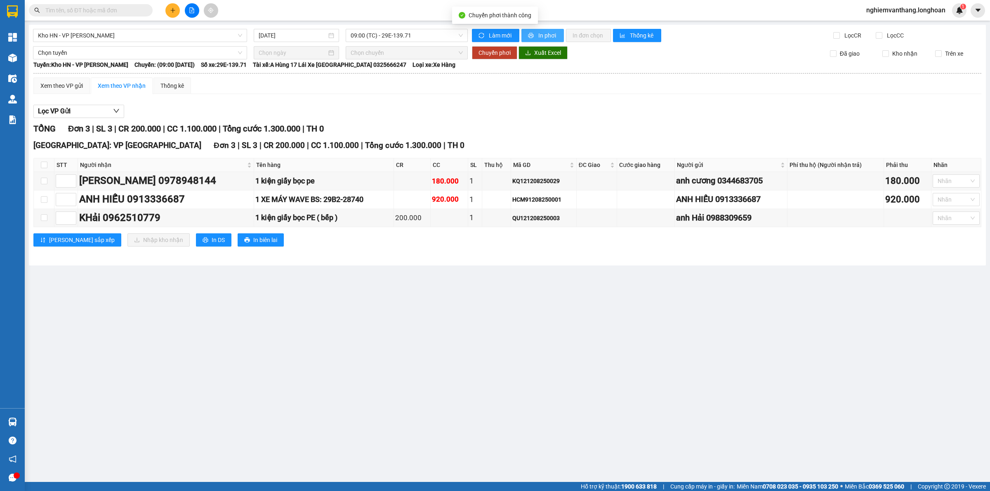
click at [547, 32] on span "In phơi" at bounding box center [547, 35] width 19 height 9
click at [452, 93] on div "Xem theo VP gửi Xem theo VP nhận Thống kê" at bounding box center [507, 86] width 948 height 17
click at [65, 34] on span "Kho HN - VP [PERSON_NAME]" at bounding box center [140, 35] width 204 height 12
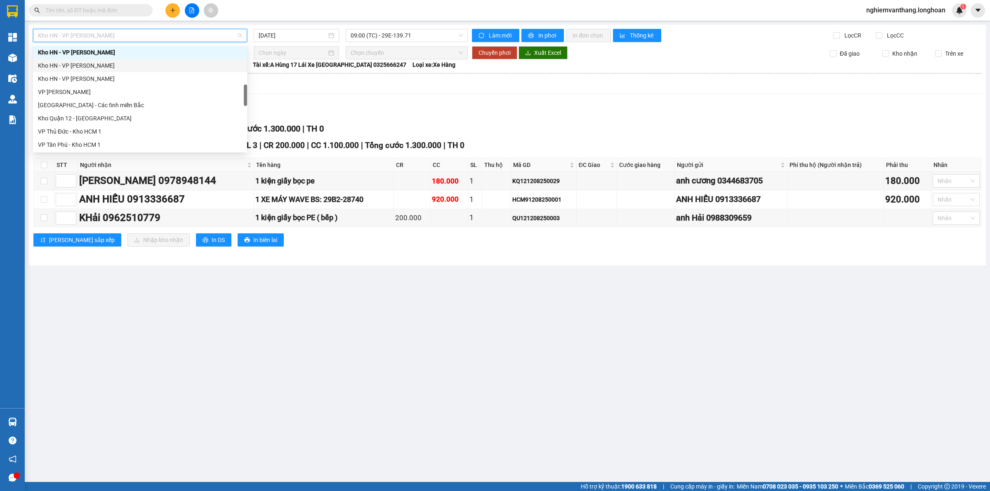
scroll to position [541, 0]
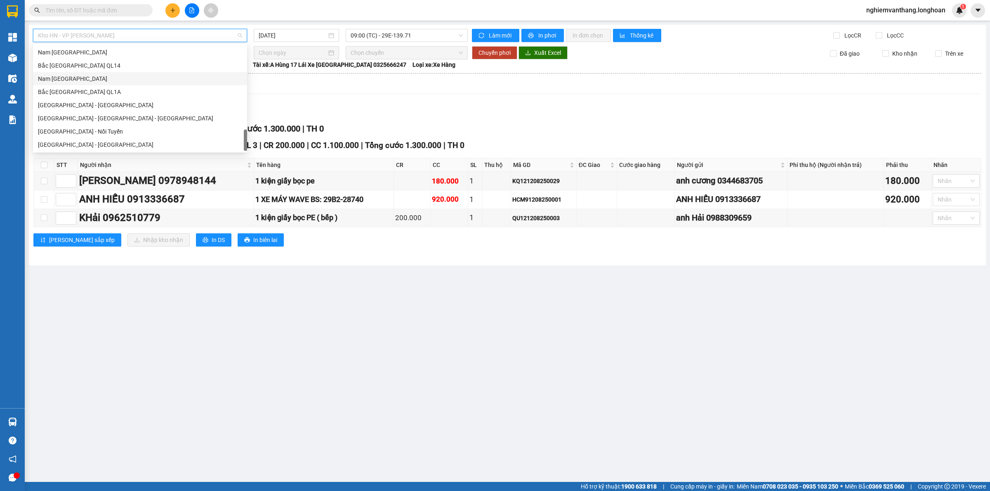
click at [79, 78] on div "Nam [GEOGRAPHIC_DATA]" at bounding box center [140, 78] width 204 height 9
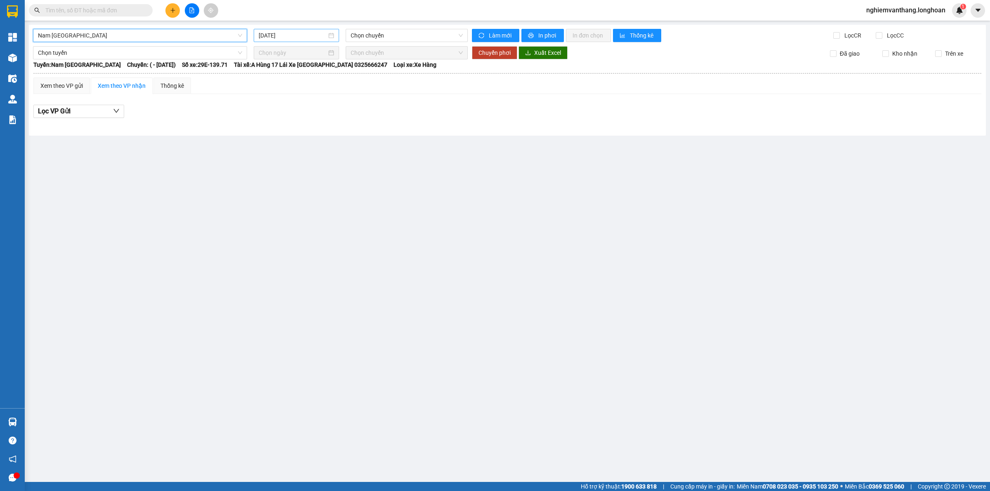
click at [300, 35] on input "[DATE]" at bounding box center [293, 35] width 68 height 9
click at [297, 107] on div "12" at bounding box center [296, 108] width 10 height 10
type input "[DATE]"
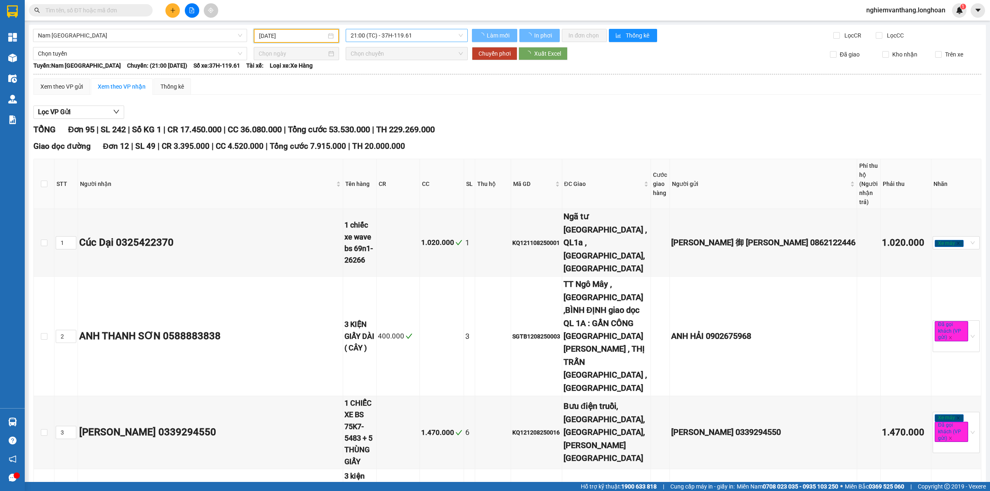
click at [408, 34] on span "21:00 (TC) - 37H-119.61" at bounding box center [407, 35] width 112 height 12
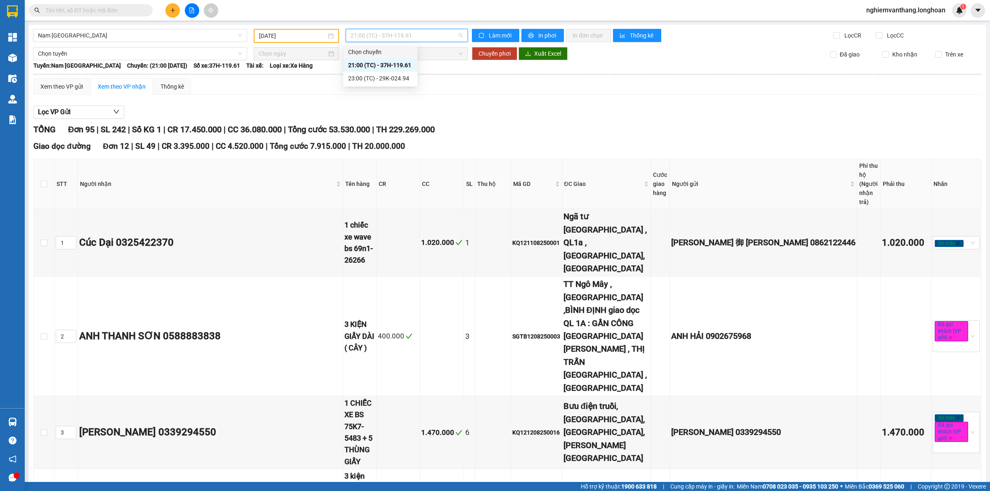
click at [442, 91] on div "Xem theo VP gửi Xem theo VP nhận Thống kê" at bounding box center [507, 86] width 948 height 17
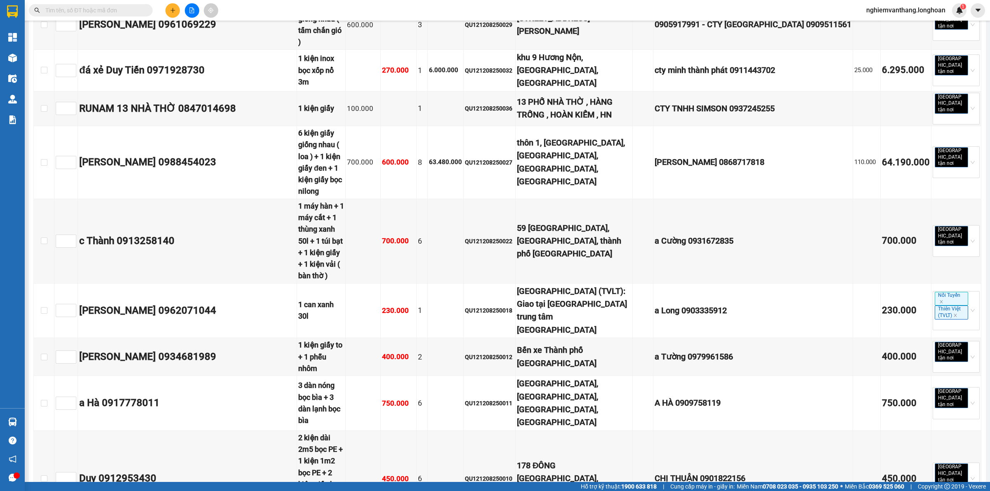
scroll to position [4021, 0]
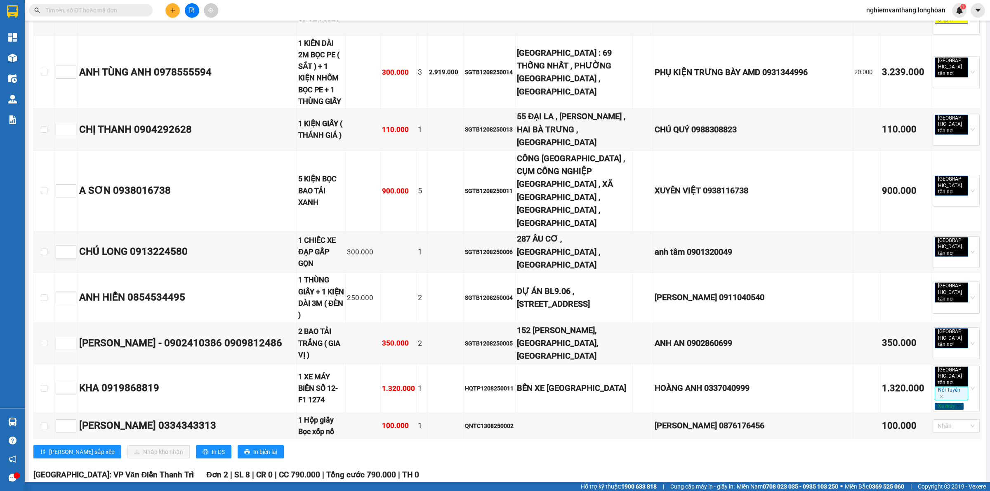
checkbox input "true"
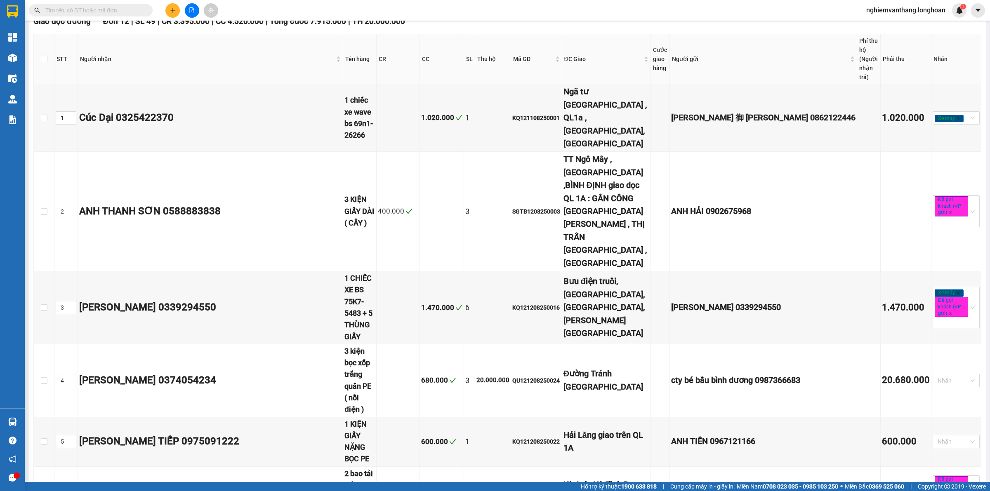
scroll to position [0, 0]
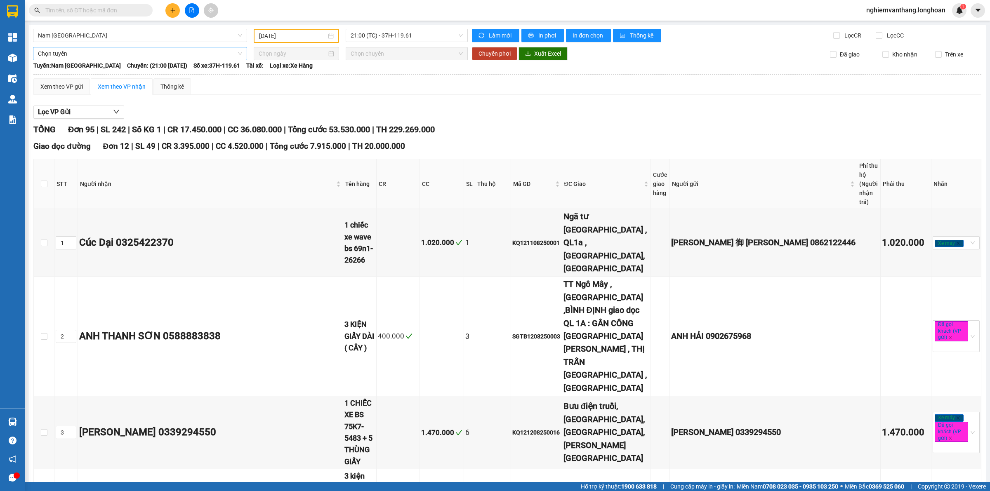
click at [89, 49] on span "Chọn tuyến" at bounding box center [140, 53] width 204 height 12
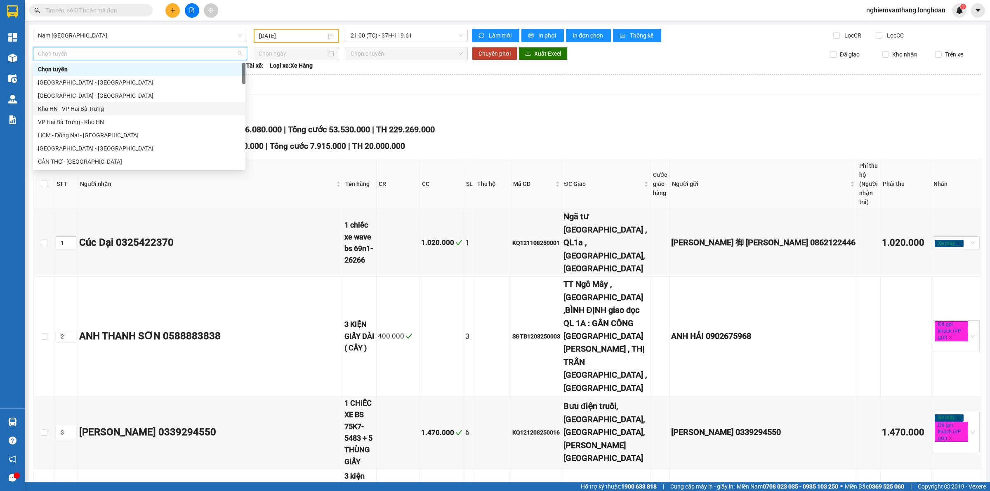
click at [111, 112] on div "Kho HN - VP Hai Bà Trưng" at bounding box center [139, 108] width 203 height 9
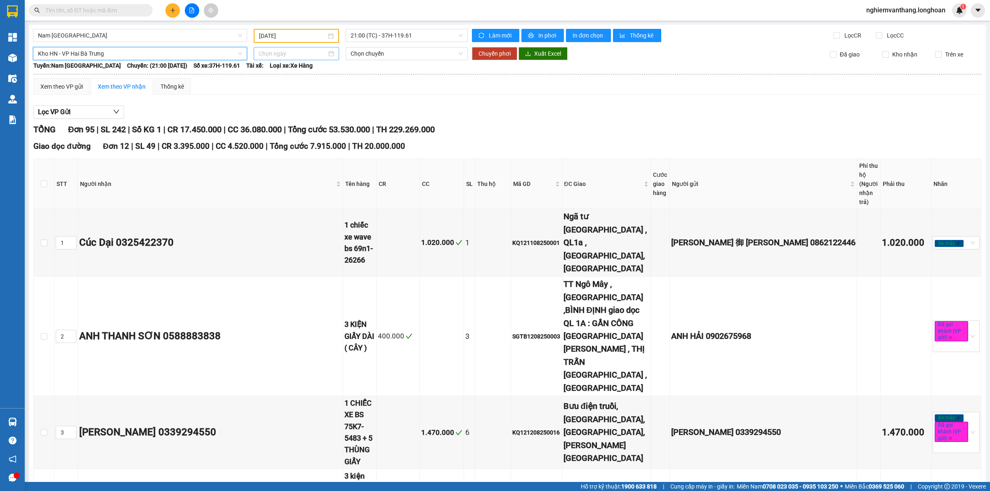
click at [259, 52] on input at bounding box center [293, 53] width 68 height 9
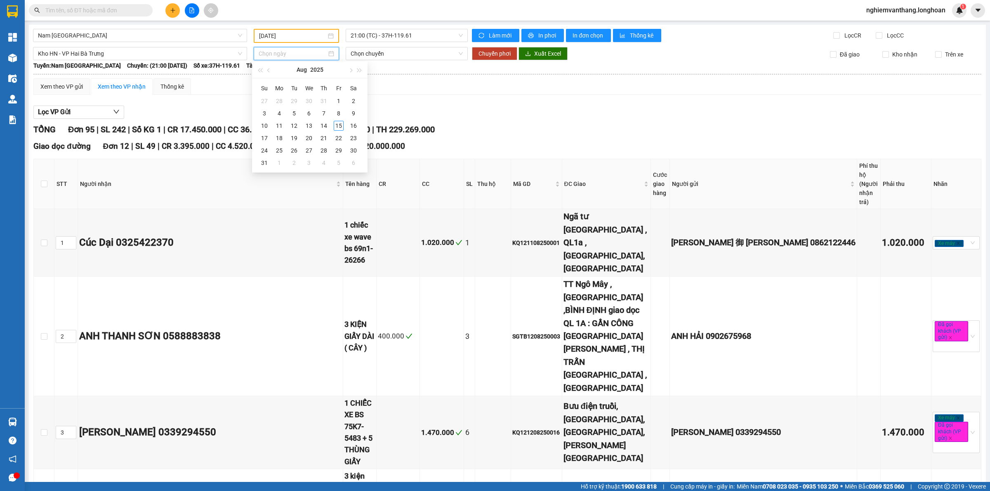
type input "[DATE]"
click at [337, 125] on div "15" at bounding box center [339, 126] width 10 height 10
type input "[DATE]"
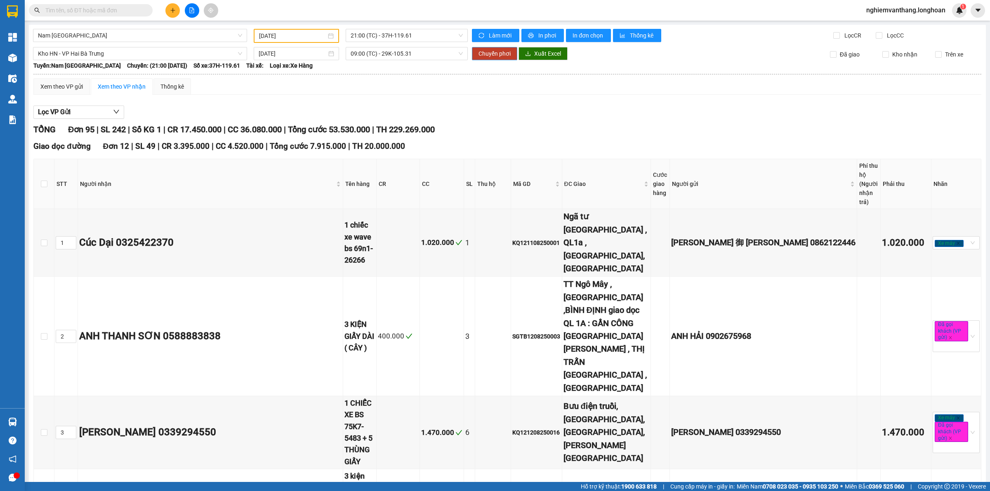
click at [498, 52] on span "Chuyển phơi" at bounding box center [495, 53] width 32 height 9
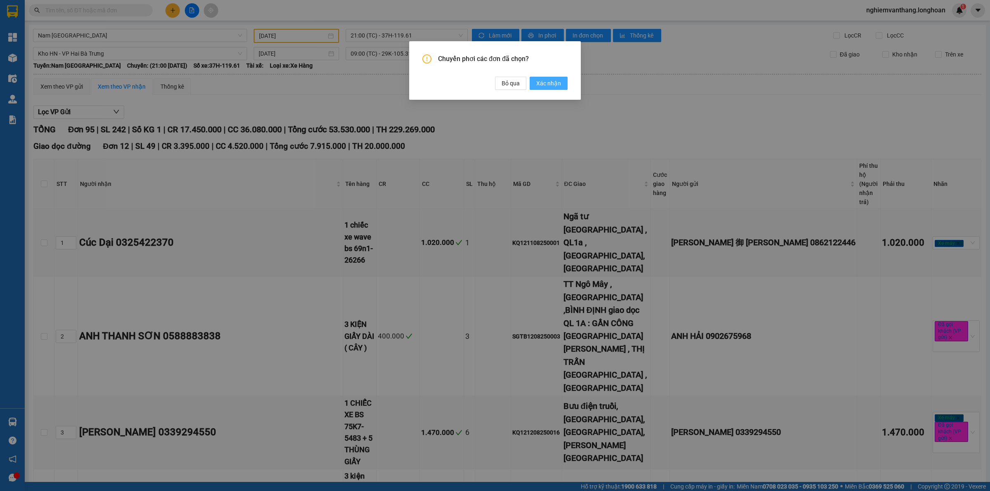
click at [559, 80] on span "Xác nhận" at bounding box center [548, 83] width 25 height 9
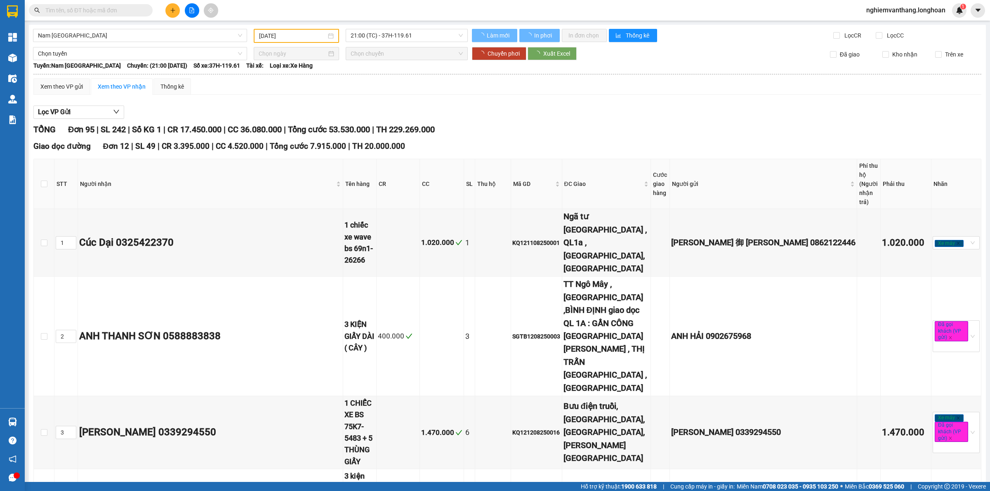
type input "[DATE]"
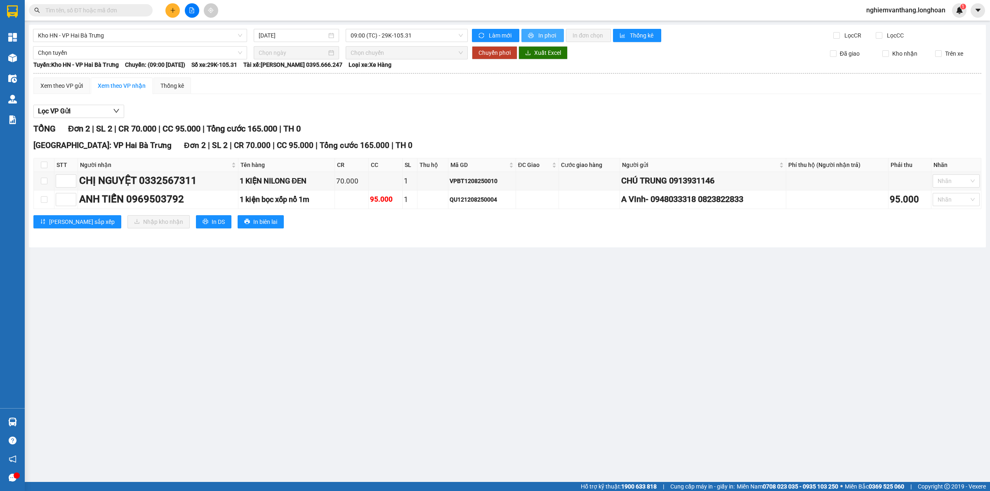
click at [543, 30] on button "In phơi" at bounding box center [543, 35] width 42 height 13
click at [85, 36] on span "Kho HN - VP Hai Bà Trưng" at bounding box center [140, 35] width 204 height 12
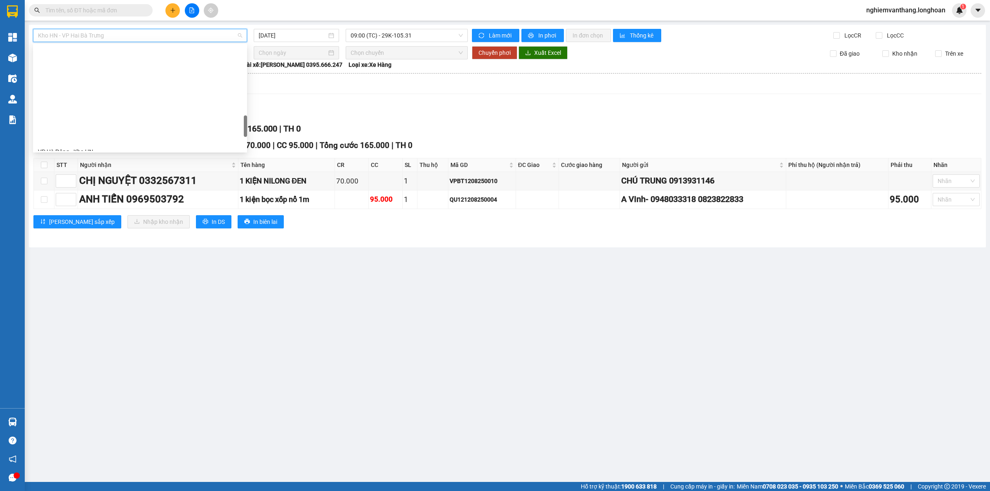
scroll to position [541, 0]
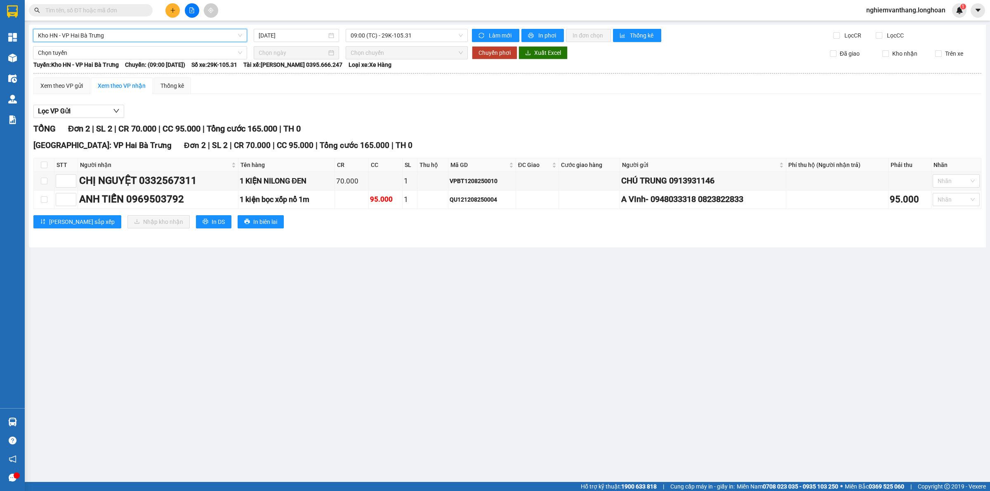
click at [71, 31] on span "Kho HN - VP Hai Bà Trưng" at bounding box center [140, 35] width 204 height 12
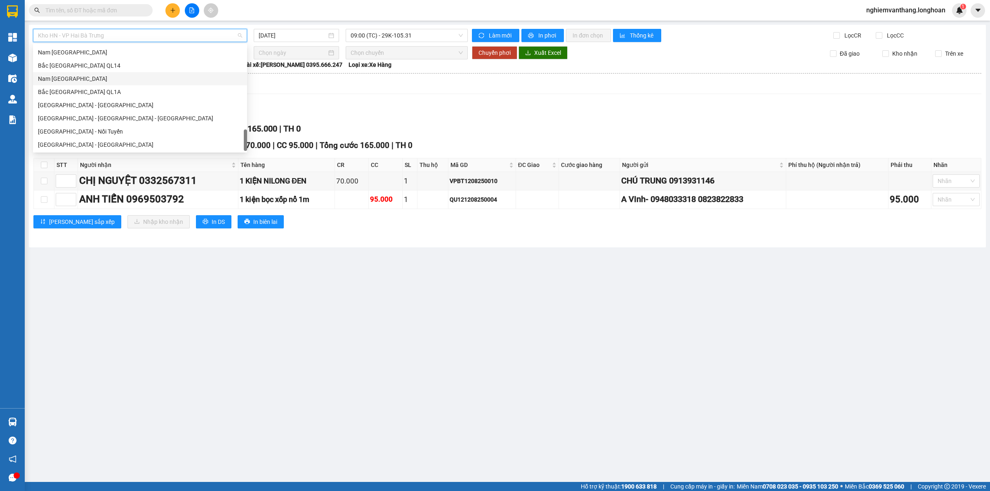
click at [78, 80] on div "Nam [GEOGRAPHIC_DATA]" at bounding box center [140, 78] width 204 height 9
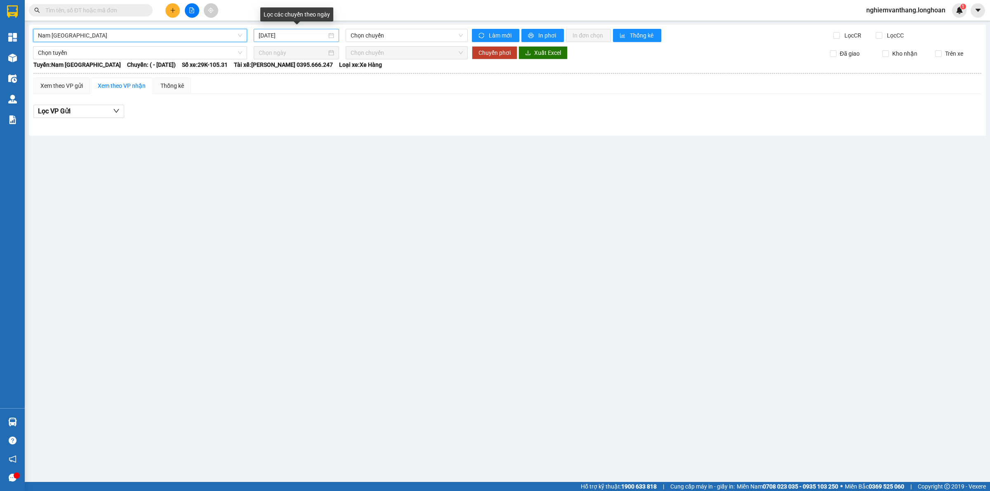
click at [312, 36] on input "[DATE]" at bounding box center [293, 35] width 68 height 9
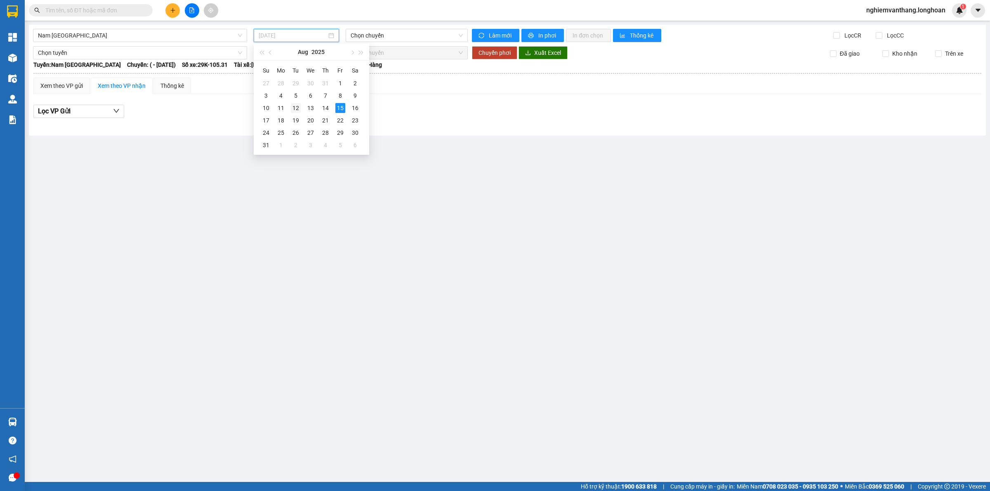
click at [293, 108] on div "12" at bounding box center [296, 108] width 10 height 10
type input "[DATE]"
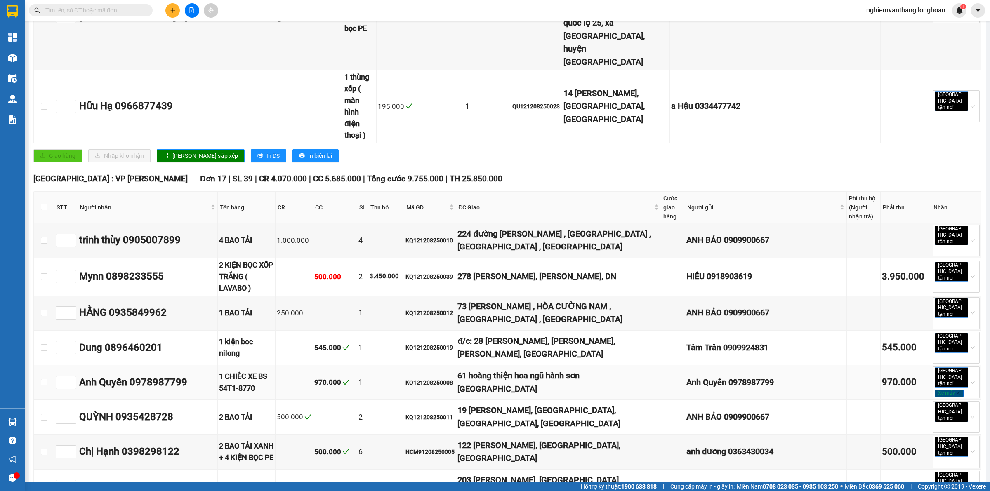
scroll to position [1238, 0]
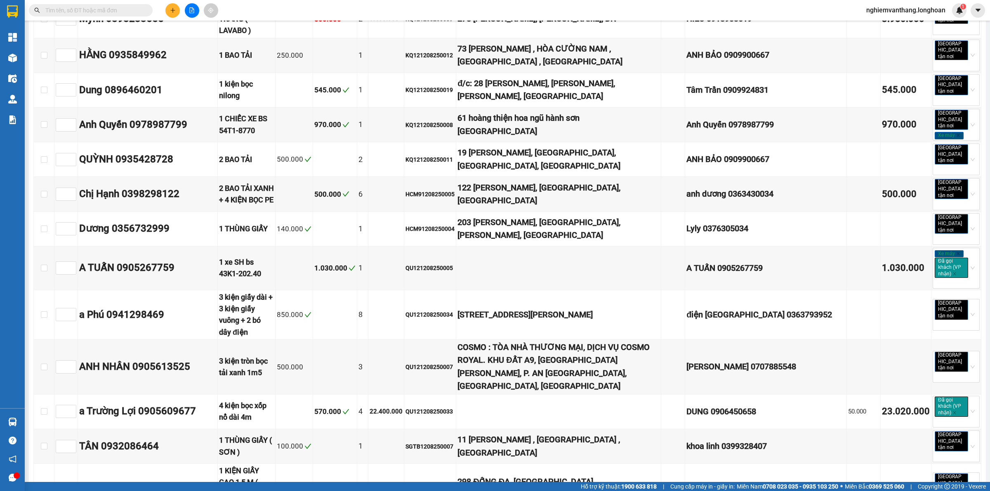
checkbox input "true"
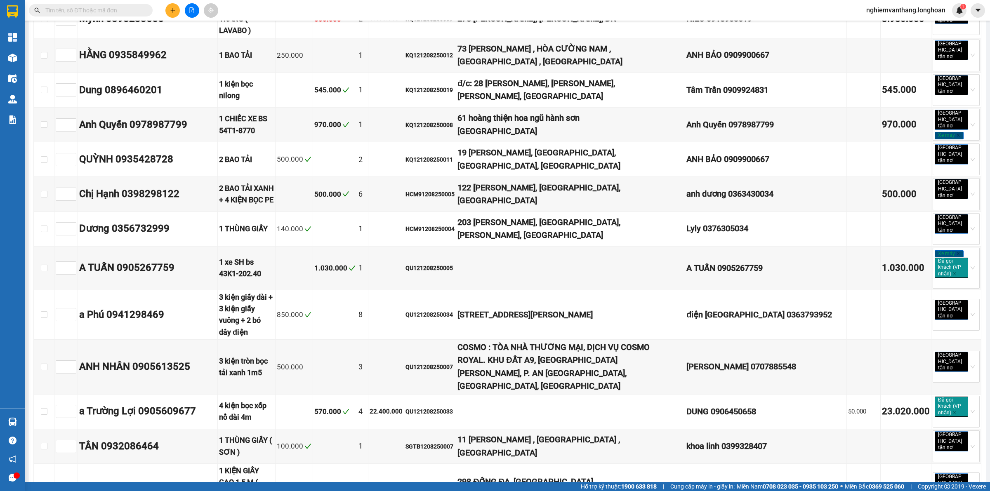
checkbox input "true"
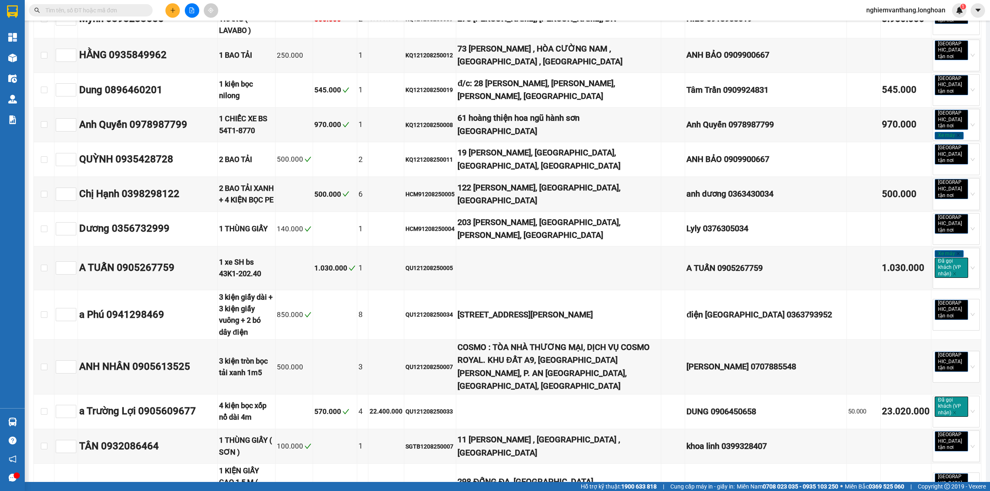
checkbox input "true"
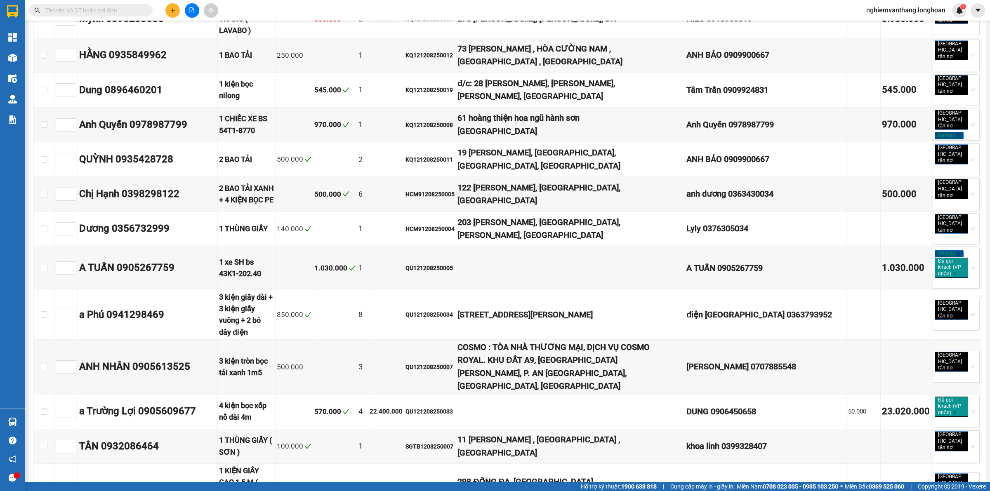
checkbox input "true"
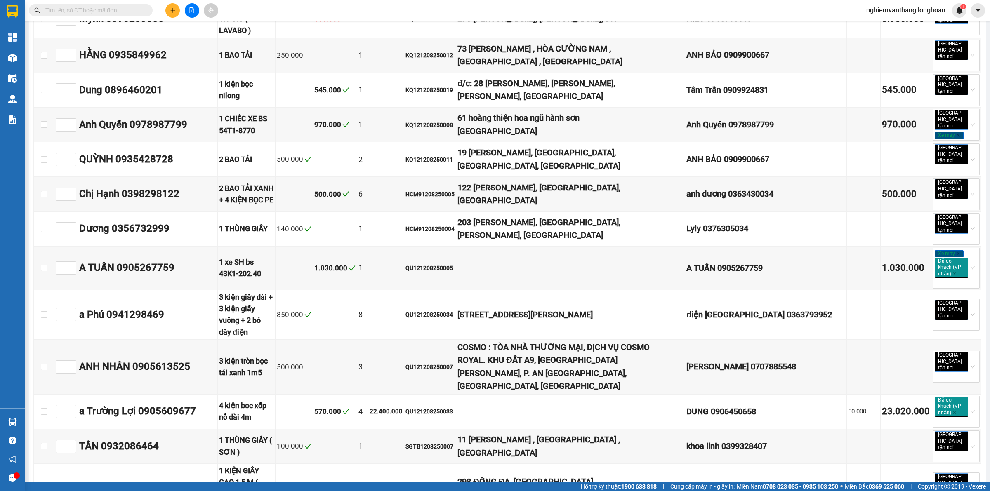
checkbox input "true"
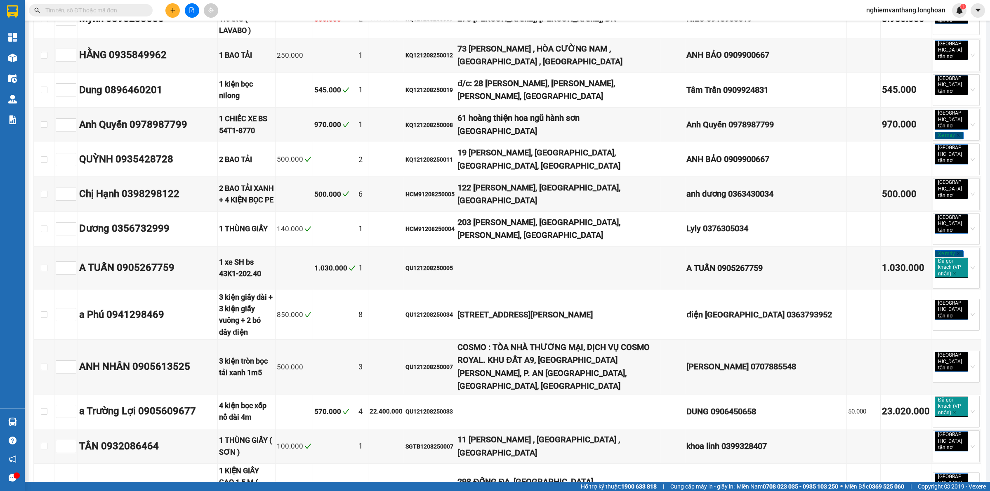
checkbox input "true"
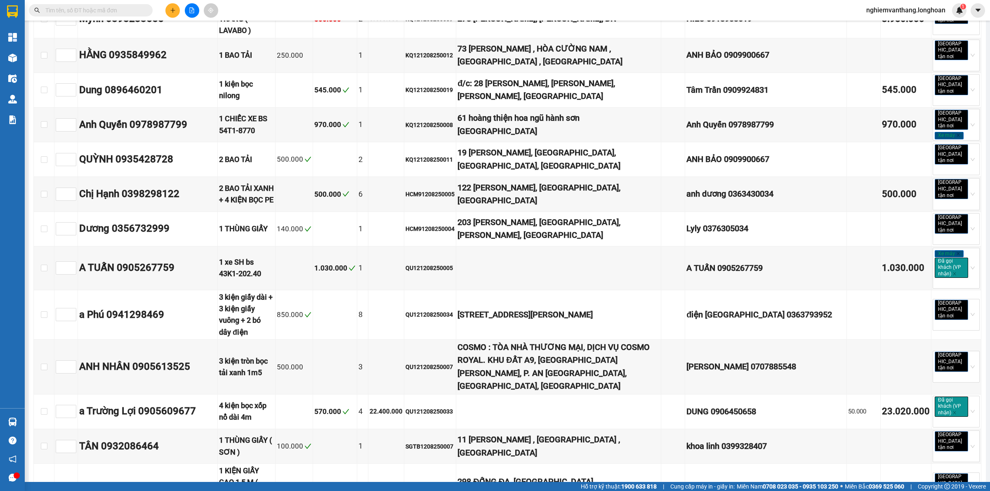
checkbox input "true"
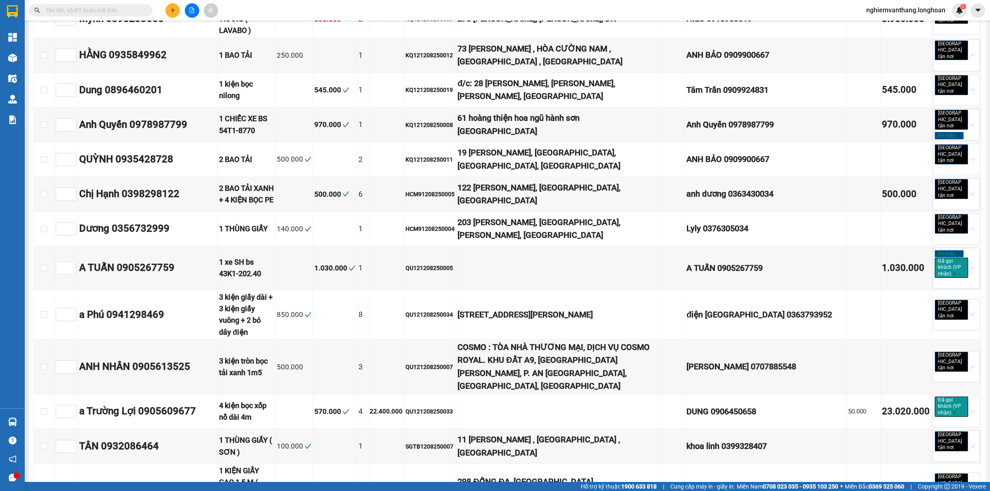
checkbox input "true"
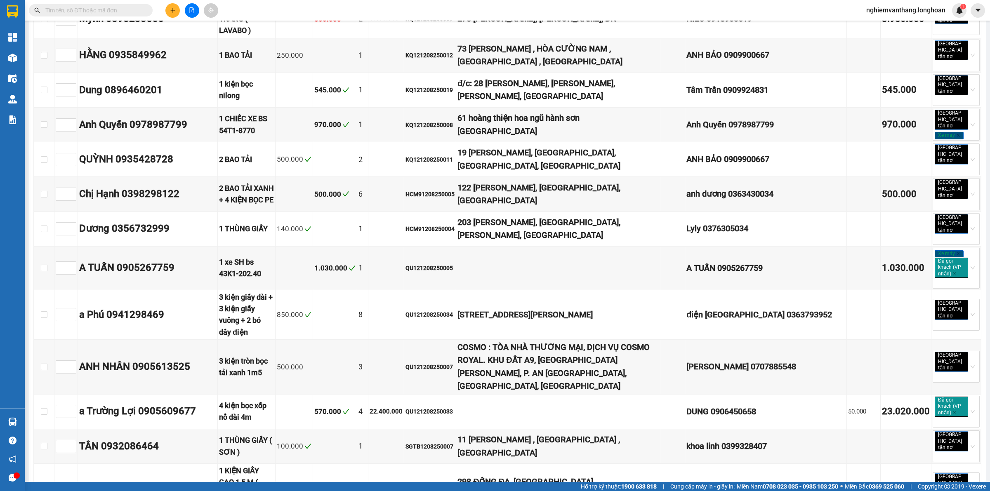
checkbox input "true"
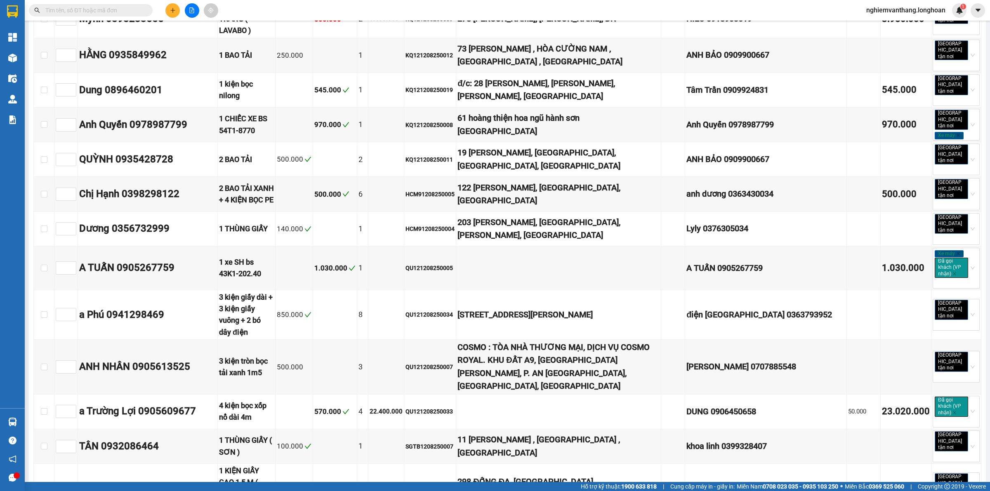
checkbox input "true"
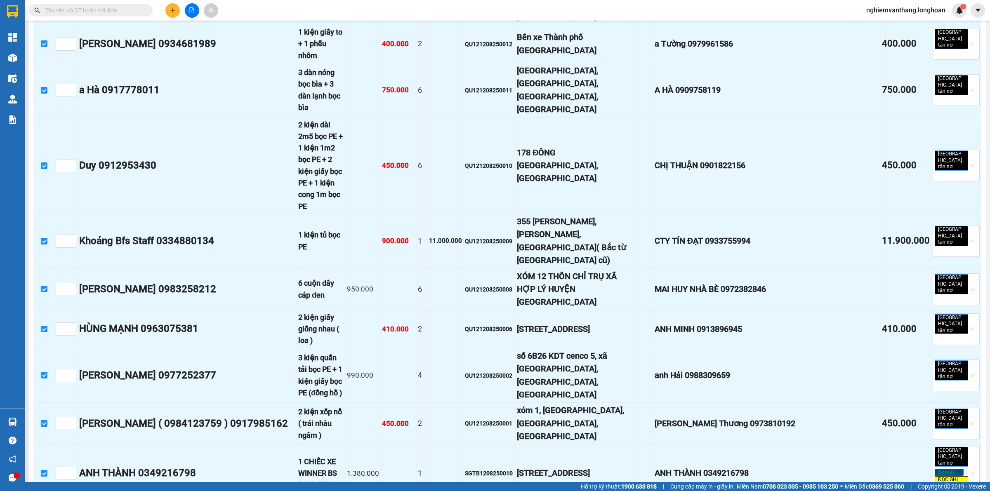
scroll to position [3352, 0]
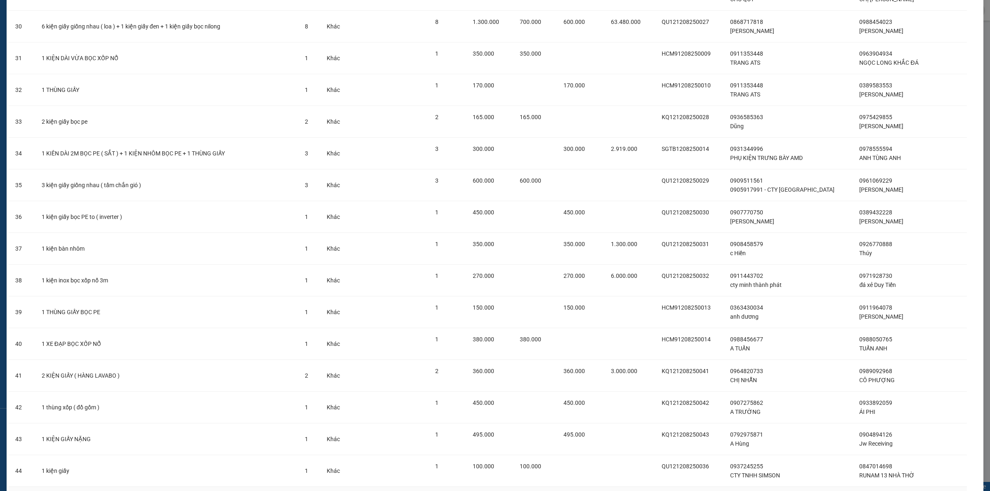
scroll to position [1072, 0]
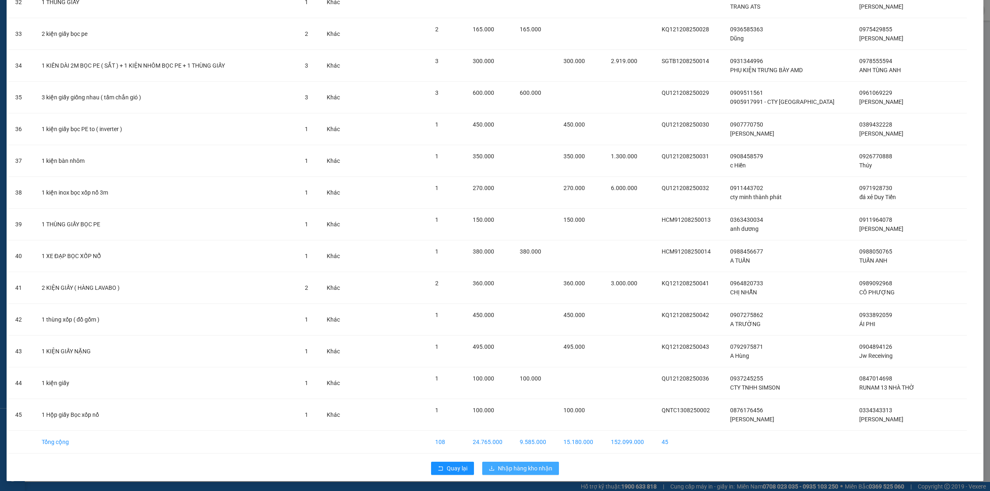
click at [533, 462] on button "Nhập hàng kho nhận" at bounding box center [520, 468] width 77 height 13
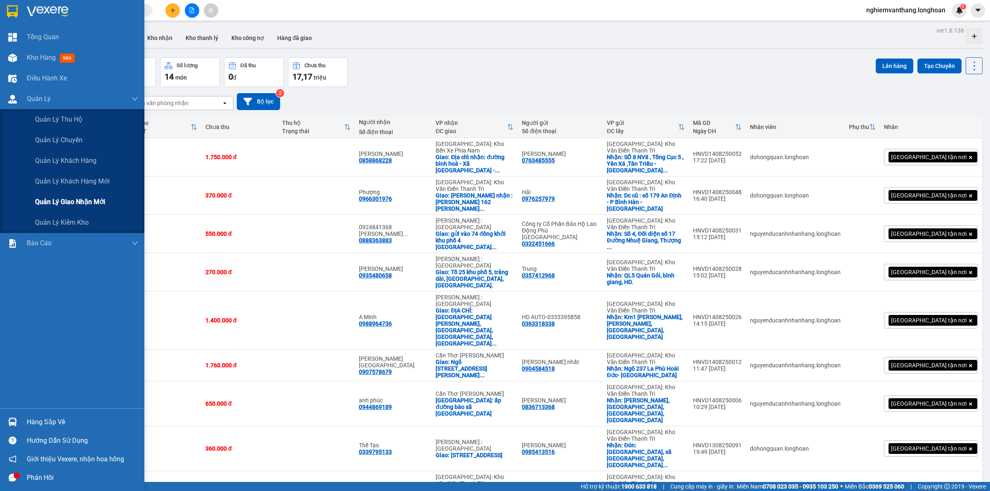
click at [61, 205] on span "Quản lý giao nhận mới" at bounding box center [70, 202] width 70 height 10
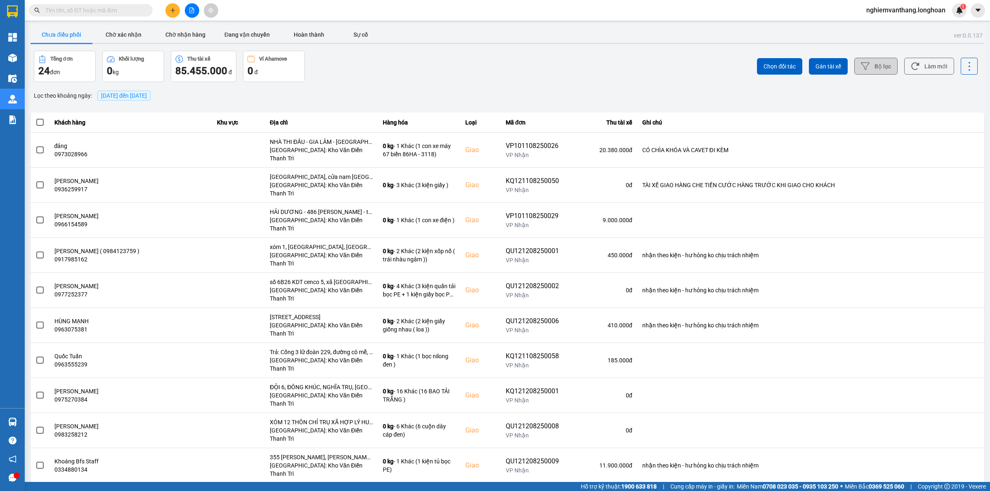
click at [896, 63] on button "Bộ lọc" at bounding box center [876, 66] width 43 height 17
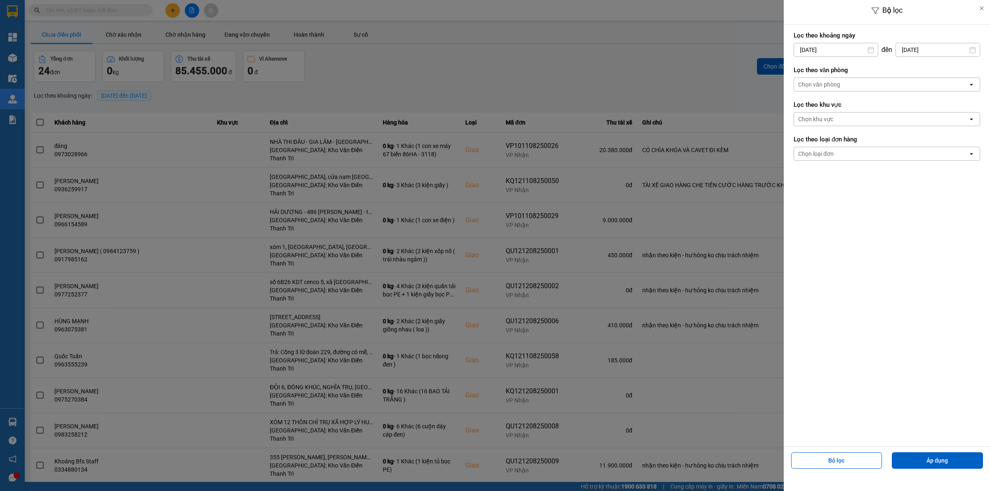
click at [846, 85] on div "Chọn văn phòng" at bounding box center [881, 84] width 174 height 13
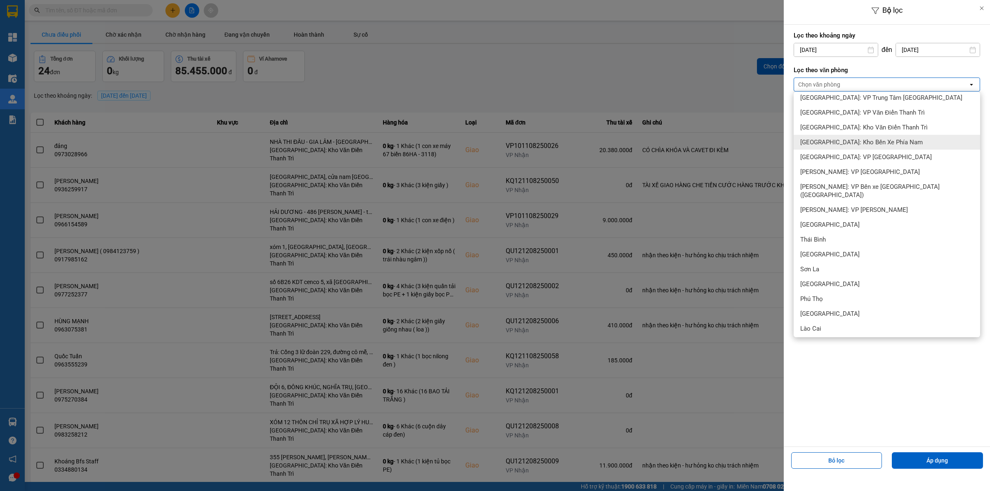
scroll to position [258, 0]
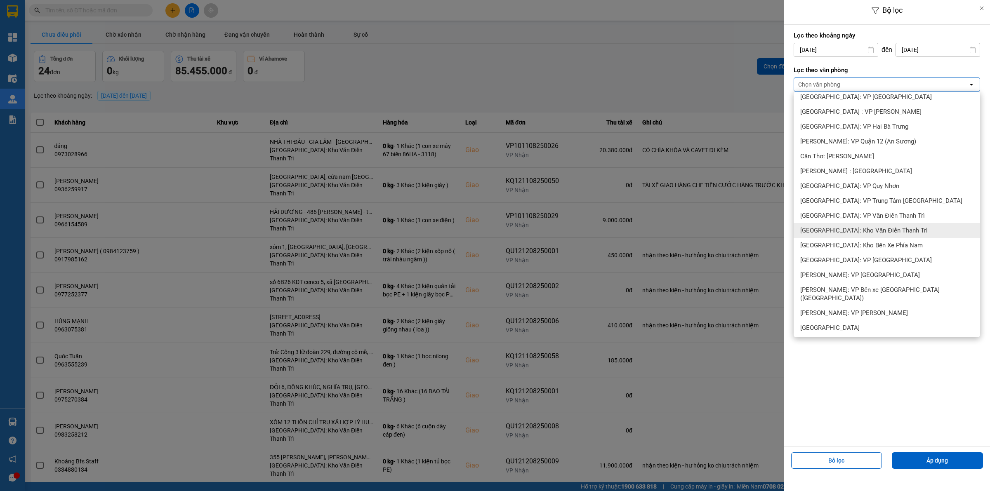
click at [859, 230] on span "[GEOGRAPHIC_DATA]: Kho Văn Điển Thanh Trì" at bounding box center [863, 231] width 127 height 8
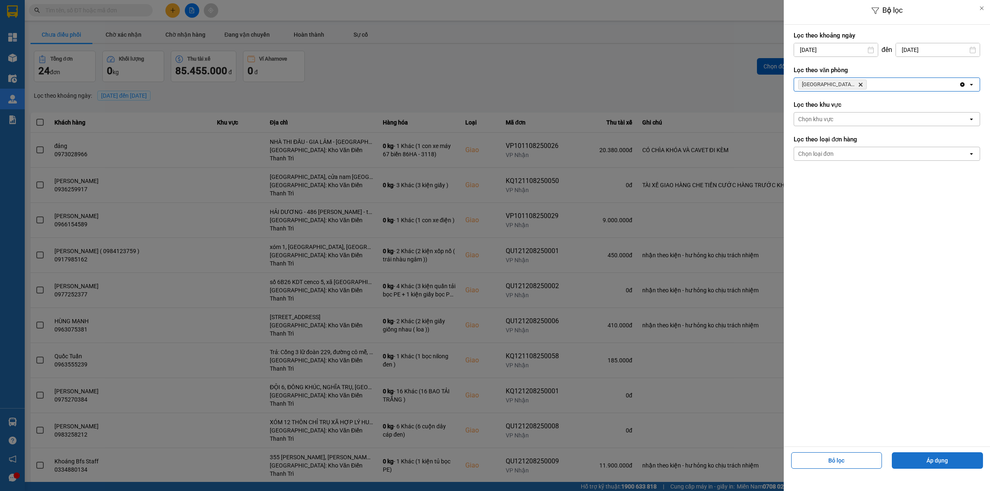
click at [929, 453] on button "Áp dụng" at bounding box center [937, 461] width 91 height 17
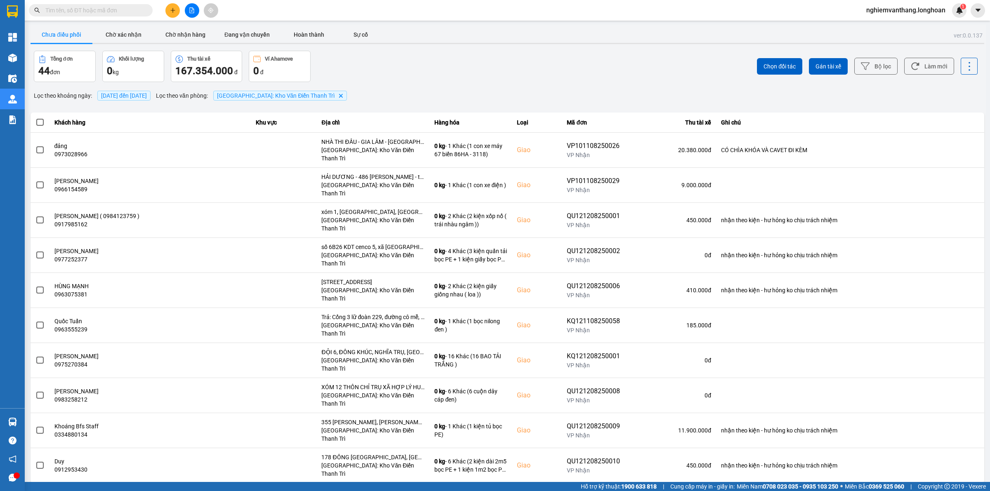
click at [958, 486] on div "10 / trang" at bounding box center [959, 490] width 26 height 8
click at [962, 409] on div "100 / trang" at bounding box center [963, 408] width 30 height 8
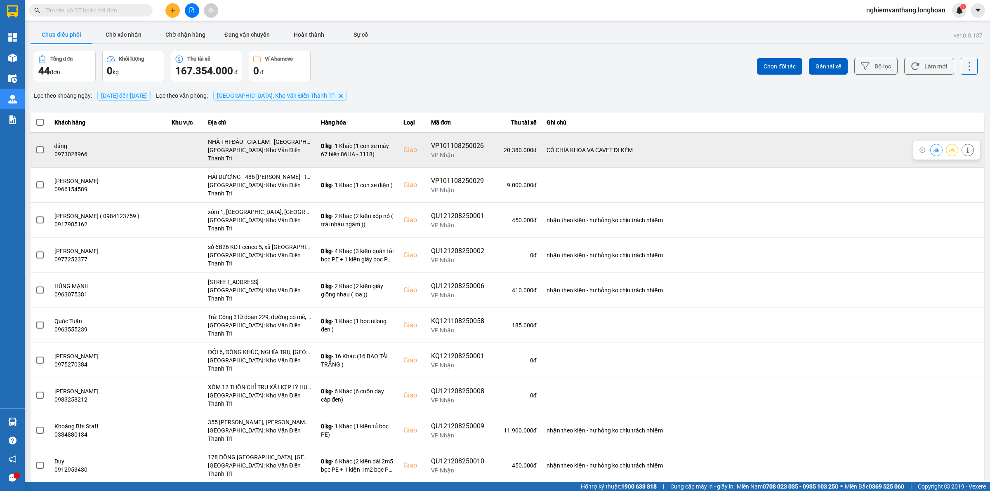
click at [44, 146] on td at bounding box center [40, 149] width 19 height 35
click at [36, 147] on span at bounding box center [39, 149] width 7 height 7
click at [35, 146] on input "checkbox" at bounding box center [35, 146] width 0 height 0
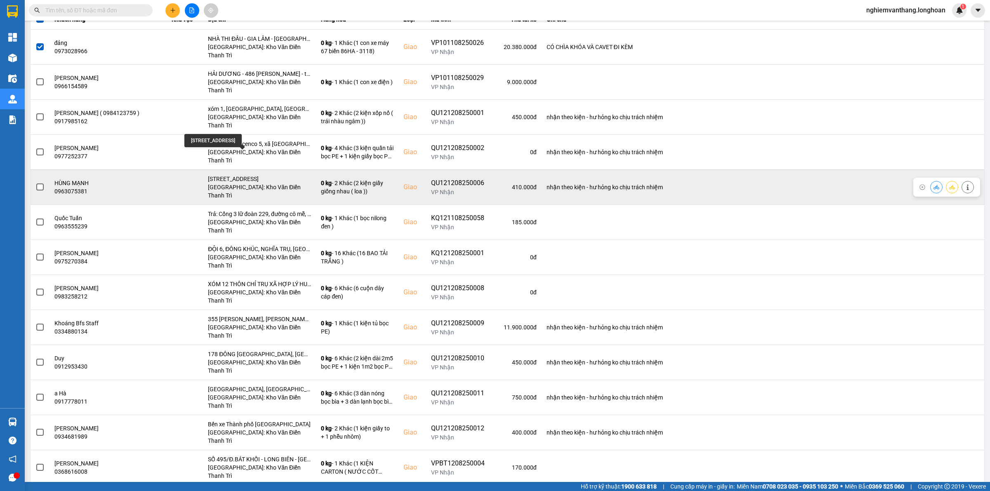
scroll to position [155, 0]
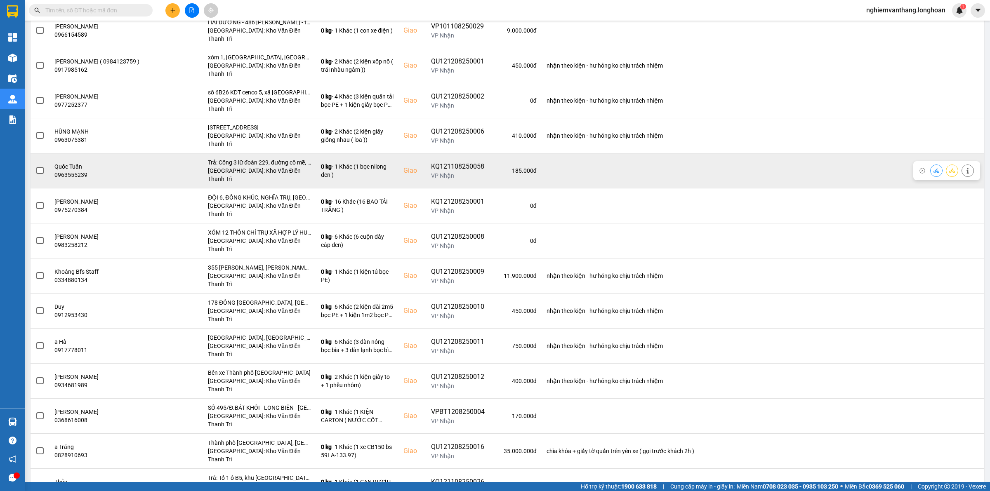
click at [39, 167] on span at bounding box center [39, 170] width 7 height 7
click at [35, 166] on input "checkbox" at bounding box center [35, 166] width 0 height 0
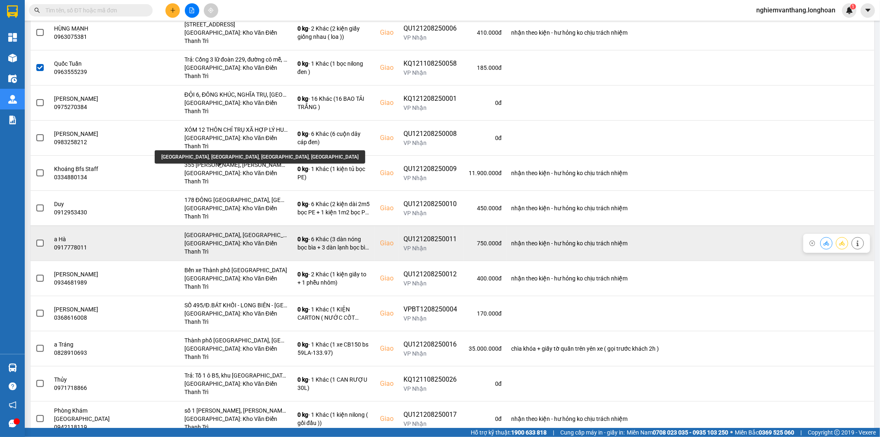
scroll to position [304, 0]
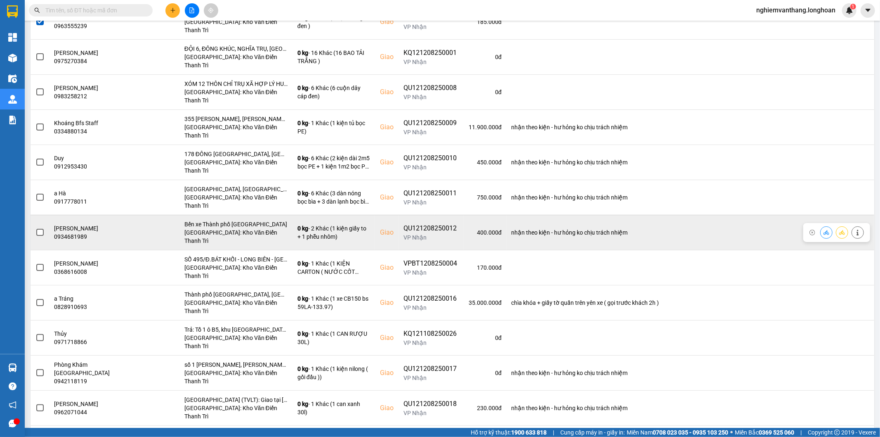
click at [46, 215] on td at bounding box center [40, 232] width 19 height 35
click at [43, 228] on label at bounding box center [39, 232] width 9 height 9
click at [35, 228] on input "checkbox" at bounding box center [35, 228] width 0 height 0
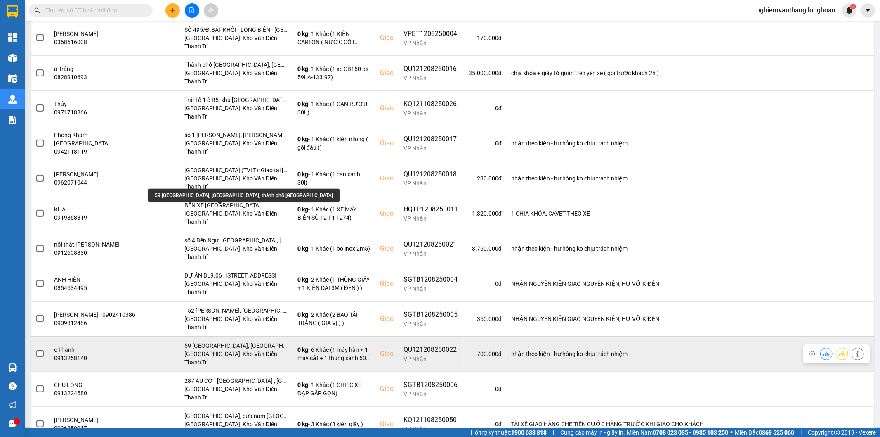
scroll to position [579, 0]
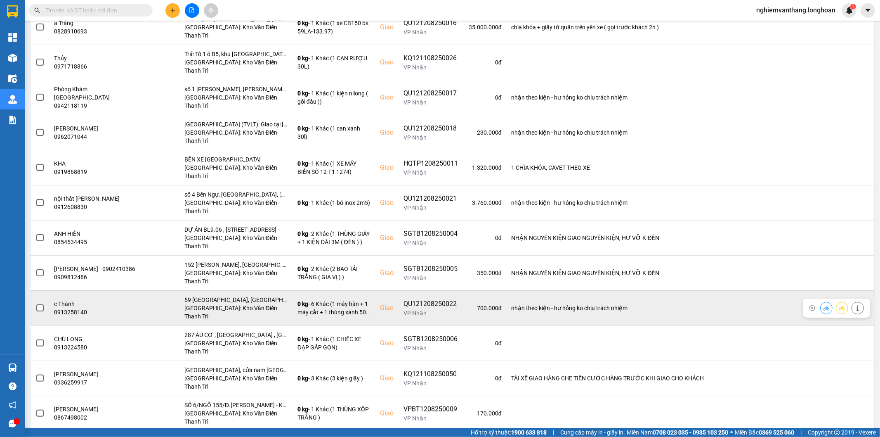
click at [42, 304] on span at bounding box center [39, 307] width 7 height 7
click at [35, 303] on input "checkbox" at bounding box center [35, 303] width 0 height 0
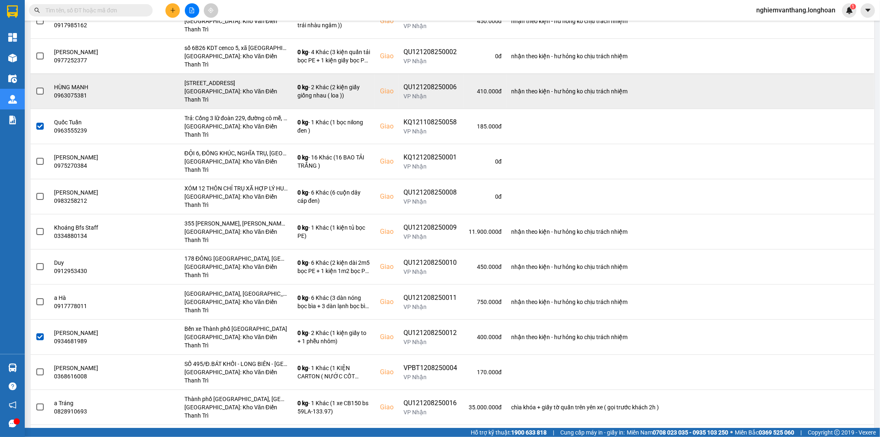
scroll to position [0, 0]
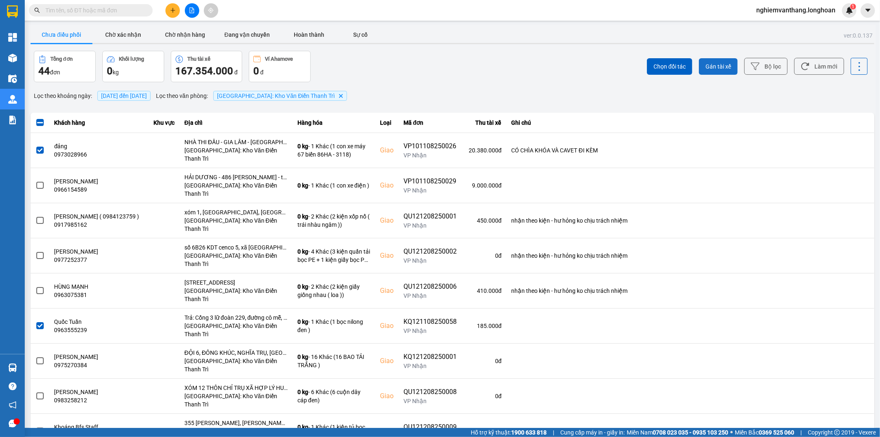
click at [722, 66] on span "Gán tài xế" at bounding box center [719, 66] width 26 height 8
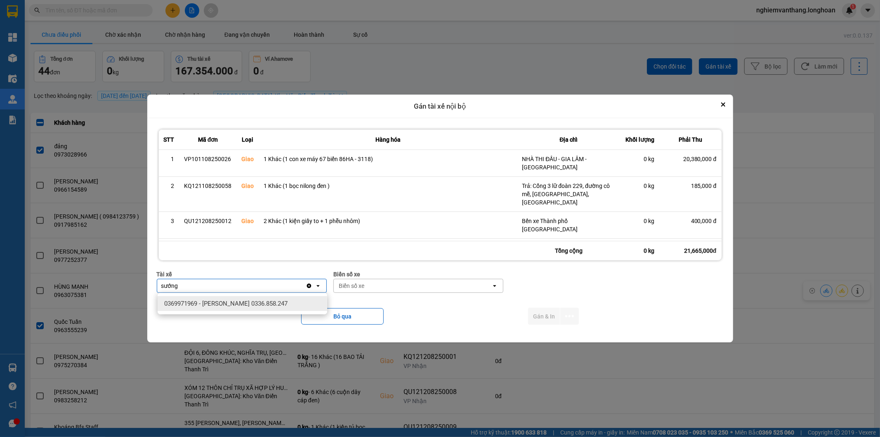
type input "sướng"
click at [277, 304] on span "0369971969 - Bùi Mạnh Sướng 0336.858.247" at bounding box center [225, 303] width 123 height 8
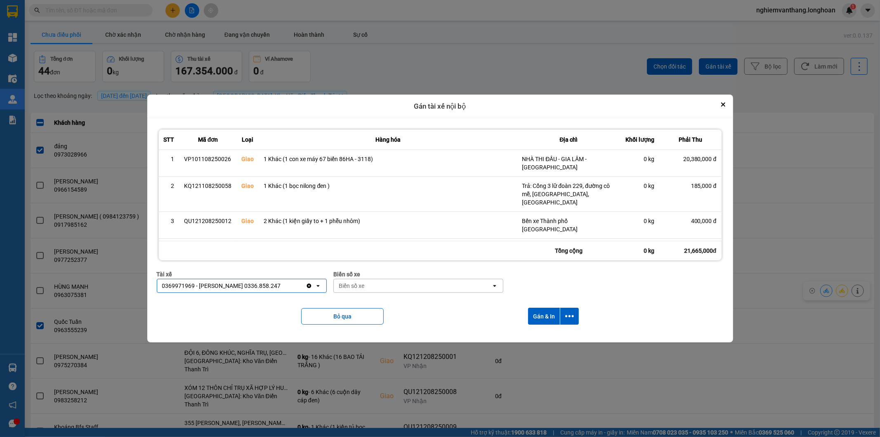
click at [356, 281] on div "Biển số xe" at bounding box center [413, 285] width 158 height 13
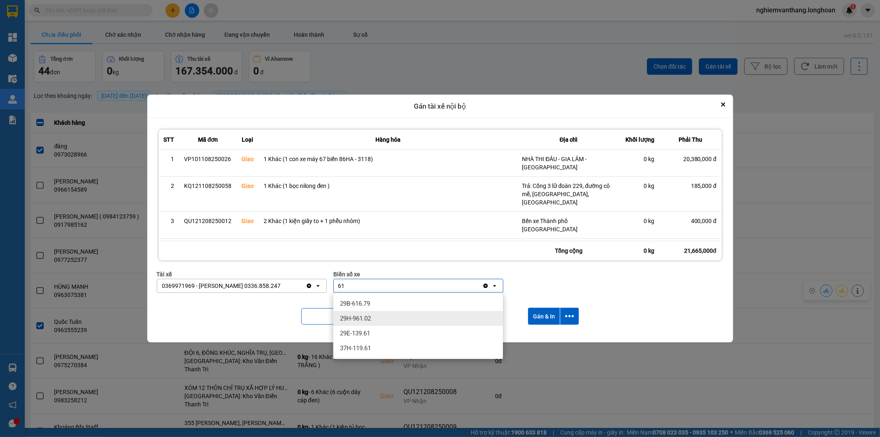
type input "61"
click at [361, 333] on span "29E-139.61" at bounding box center [355, 333] width 30 height 8
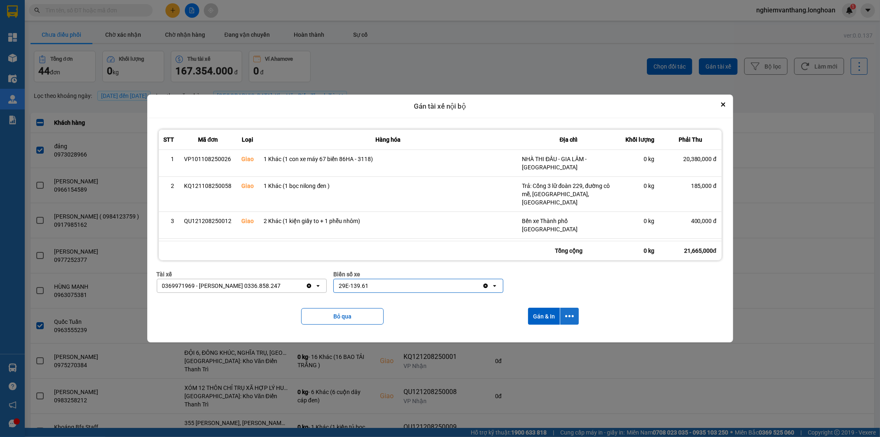
click at [567, 316] on icon "dialog" at bounding box center [569, 316] width 9 height 9
click at [557, 338] on div "Chỉ gán tài" at bounding box center [547, 338] width 49 height 8
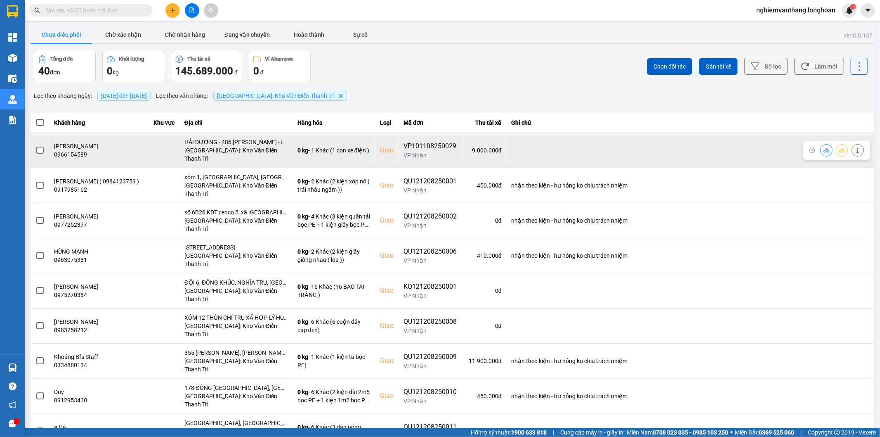
click at [45, 146] on td at bounding box center [40, 149] width 19 height 35
click at [42, 146] on span at bounding box center [39, 149] width 7 height 7
click at [35, 146] on input "checkbox" at bounding box center [35, 146] width 0 height 0
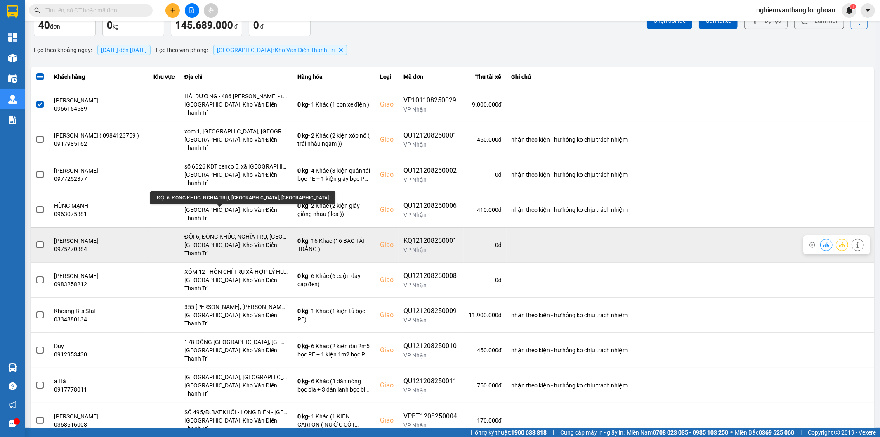
scroll to position [92, 0]
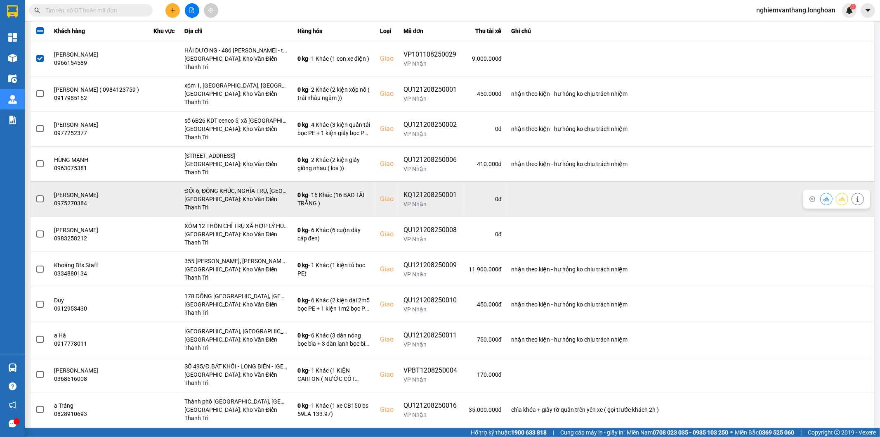
click at [36, 193] on div at bounding box center [39, 199] width 9 height 12
click at [42, 195] on span at bounding box center [39, 198] width 7 height 7
click at [35, 194] on input "checkbox" at bounding box center [35, 194] width 0 height 0
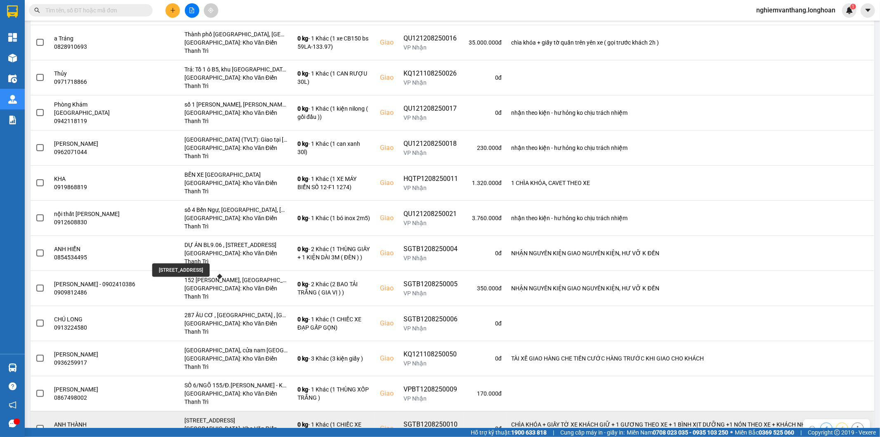
scroll to position [504, 0]
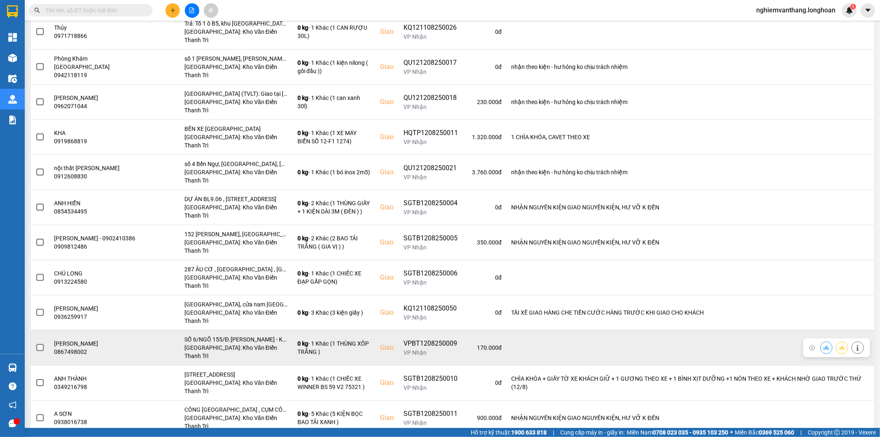
click at [42, 344] on span at bounding box center [39, 347] width 7 height 7
click at [35, 343] on input "checkbox" at bounding box center [35, 343] width 0 height 0
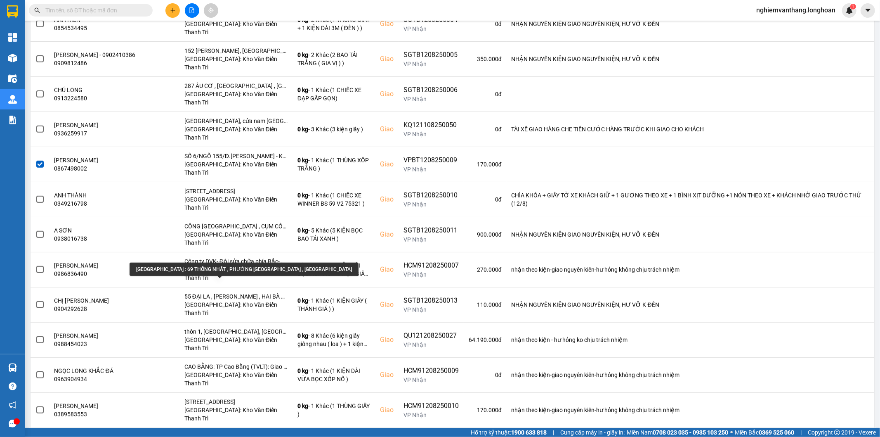
scroll to position [733, 0]
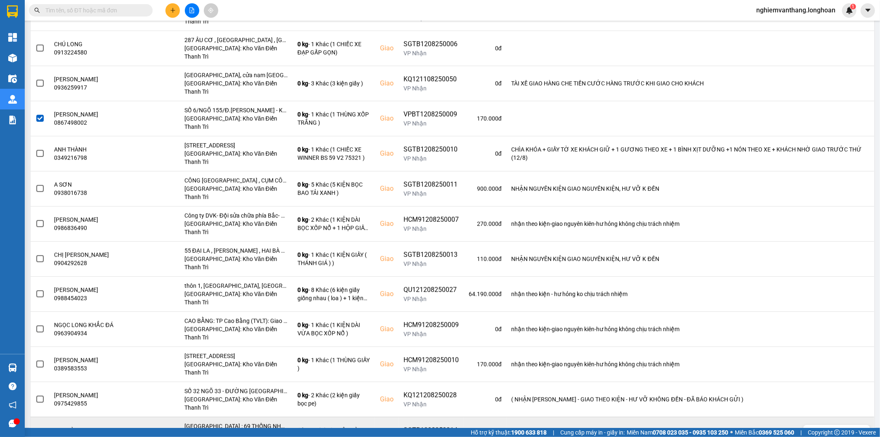
click at [42, 430] on span at bounding box center [39, 433] width 7 height 7
click at [35, 430] on input "checkbox" at bounding box center [35, 430] width 0 height 0
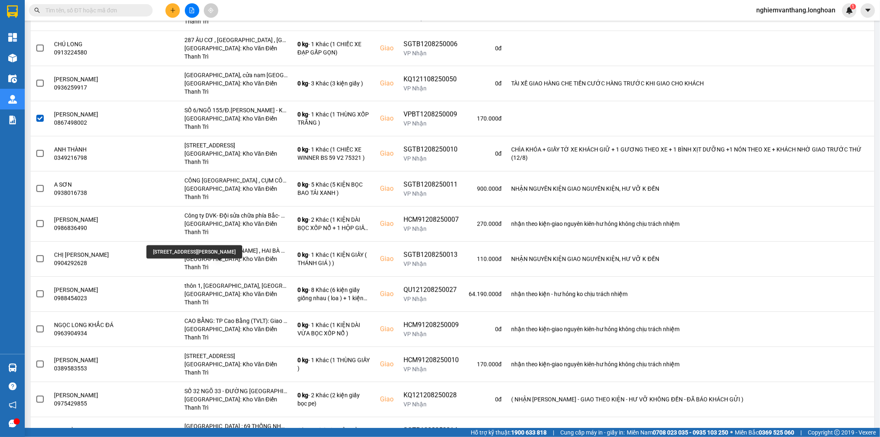
scroll to position [779, 0]
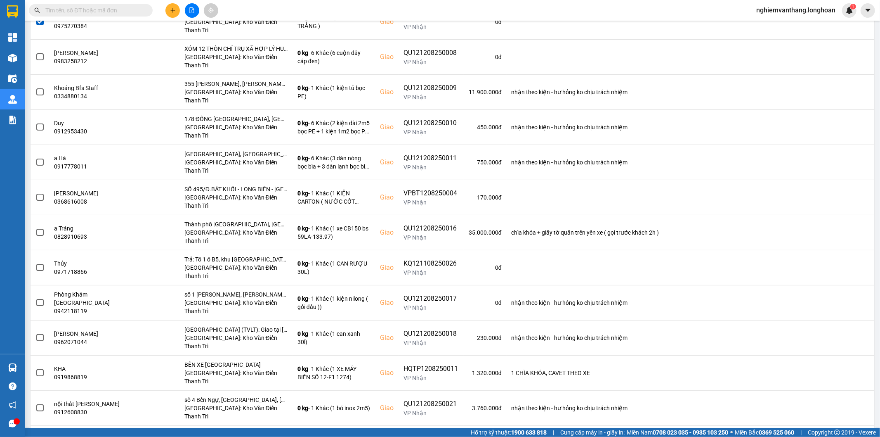
scroll to position [0, 0]
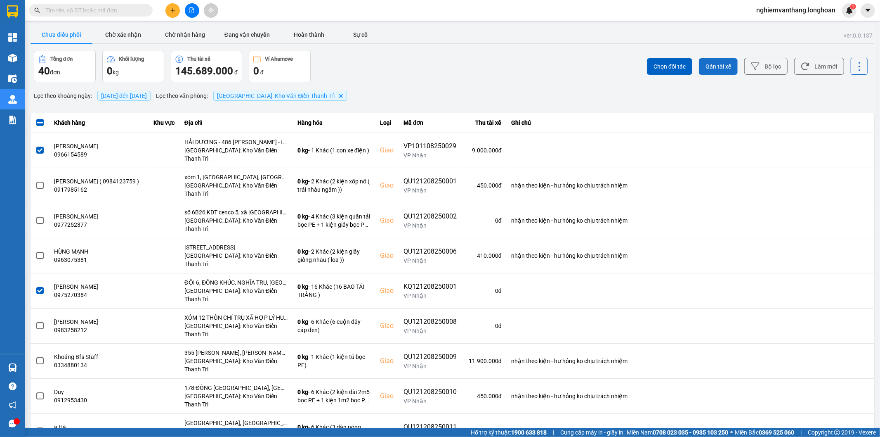
click at [713, 59] on button "Gán tài xế" at bounding box center [718, 66] width 39 height 17
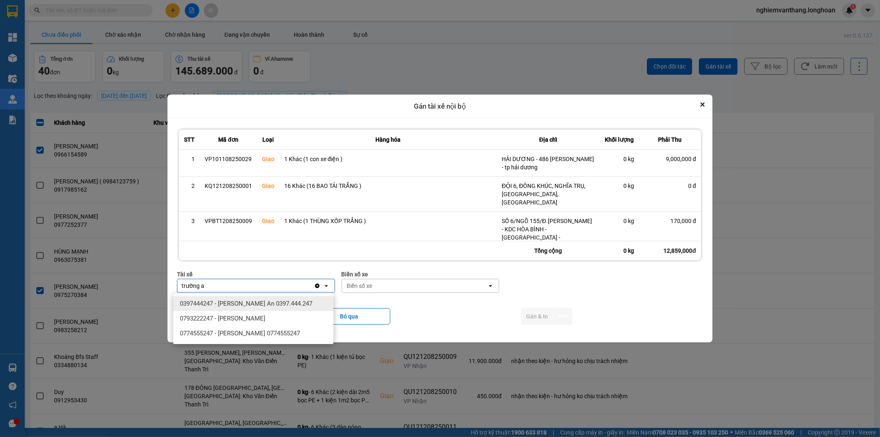
type input "trường a"
click at [290, 299] on span "0397444247 - Nguyễn Trường An 0397.444.247" at bounding box center [246, 303] width 132 height 8
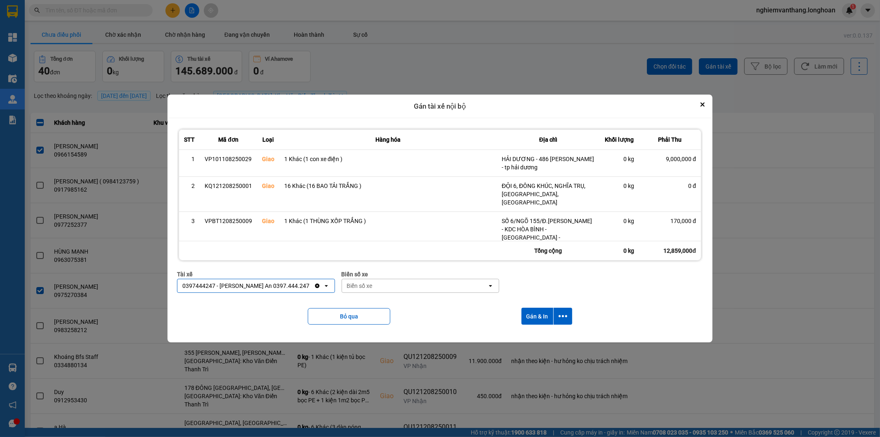
click at [355, 285] on div "Biển số xe" at bounding box center [360, 285] width 26 height 8
type input "33"
click at [378, 300] on div "29E-098.33" at bounding box center [420, 303] width 160 height 15
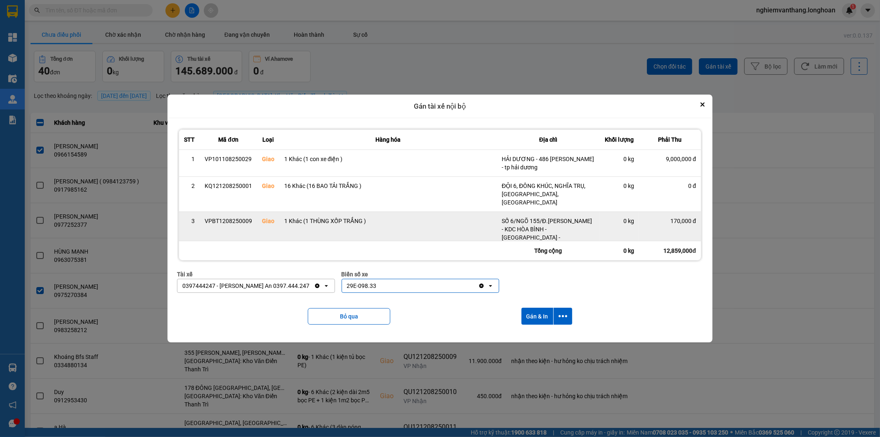
scroll to position [59, 0]
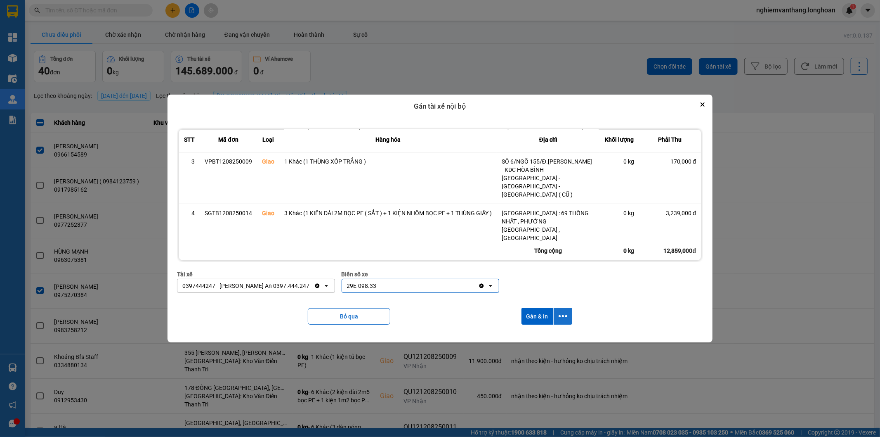
click at [563, 310] on button "dialog" at bounding box center [563, 315] width 19 height 17
click at [551, 340] on div "Chỉ gán tài" at bounding box center [542, 338] width 49 height 8
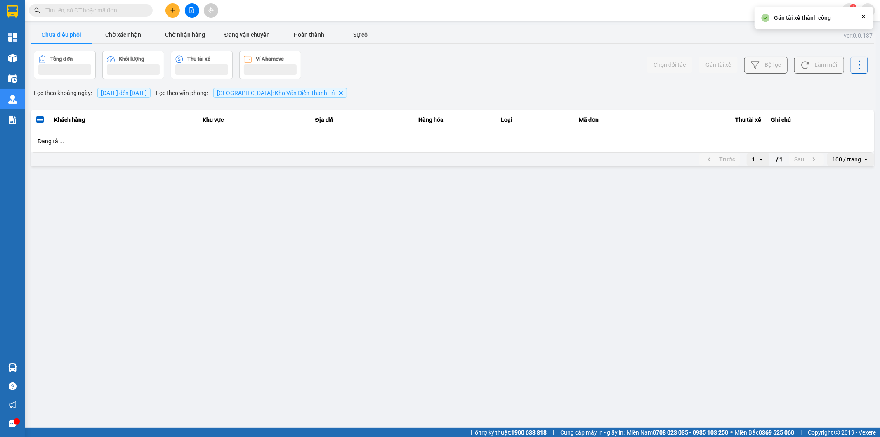
scroll to position [0, 0]
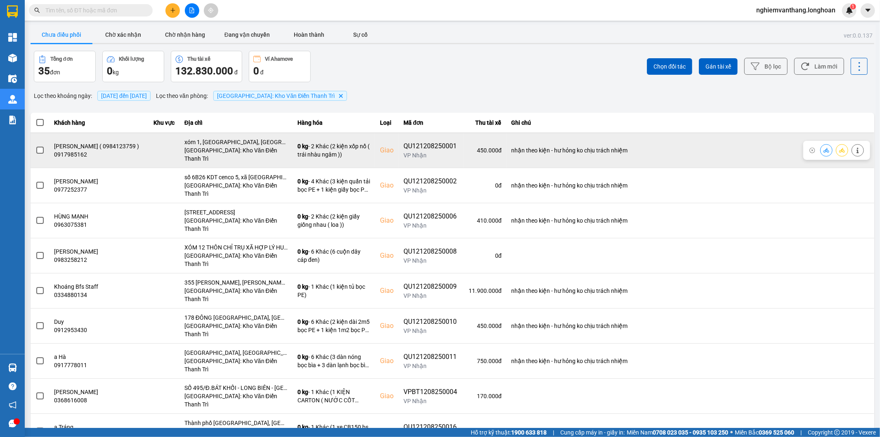
click at [42, 146] on span at bounding box center [39, 149] width 7 height 7
click at [35, 146] on input "checkbox" at bounding box center [35, 146] width 0 height 0
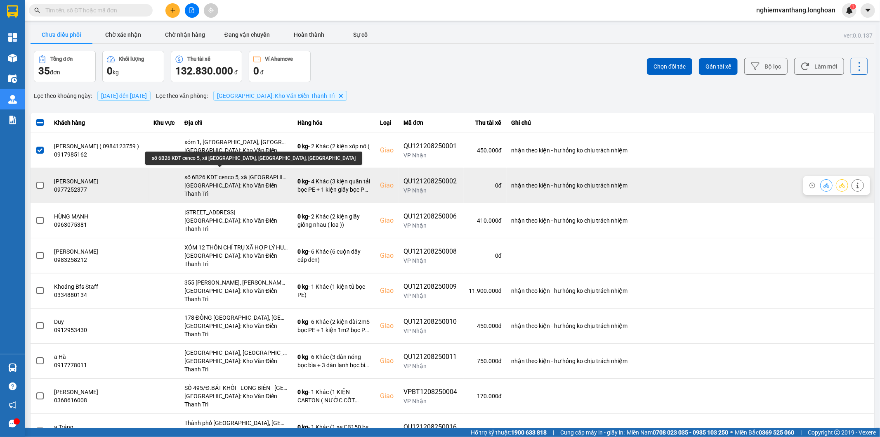
scroll to position [46, 0]
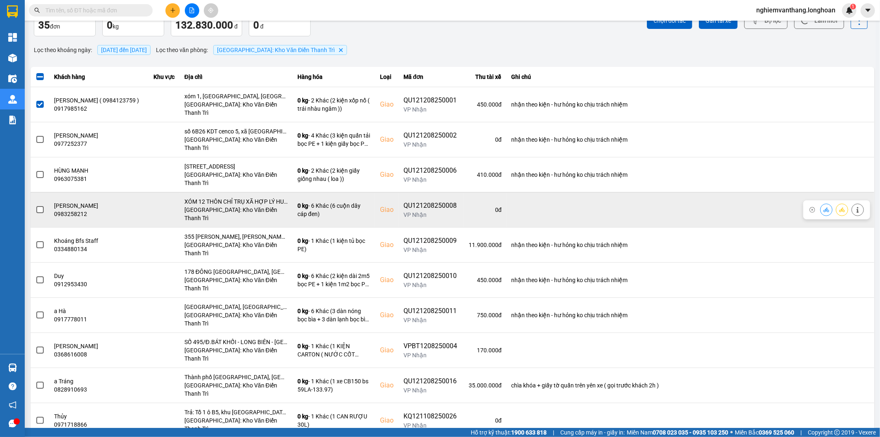
click at [40, 206] on span at bounding box center [39, 209] width 7 height 7
click at [35, 205] on input "checkbox" at bounding box center [35, 205] width 0 height 0
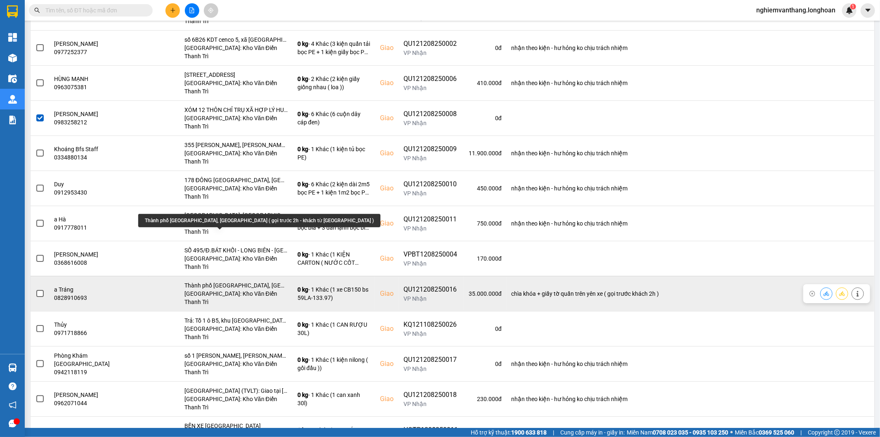
scroll to position [183, 0]
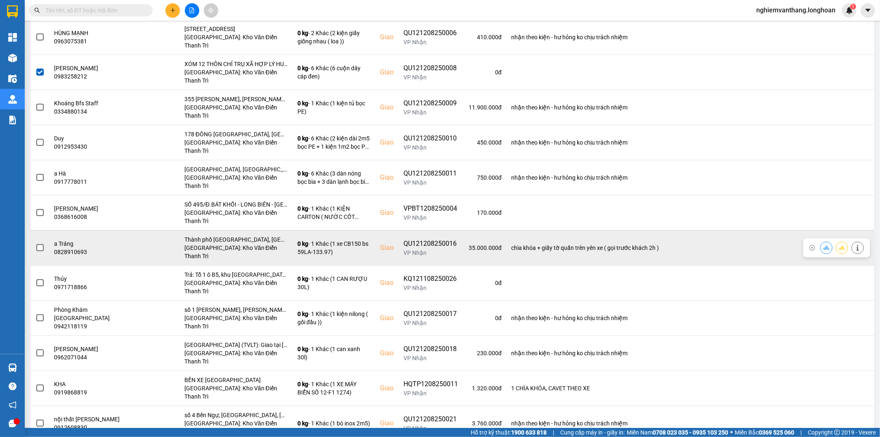
click at [38, 244] on span at bounding box center [39, 247] width 7 height 7
click at [35, 243] on input "checkbox" at bounding box center [35, 243] width 0 height 0
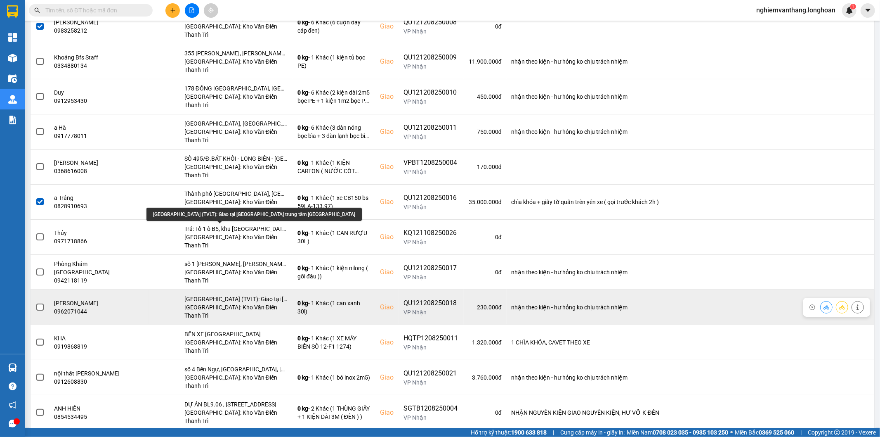
scroll to position [275, 0]
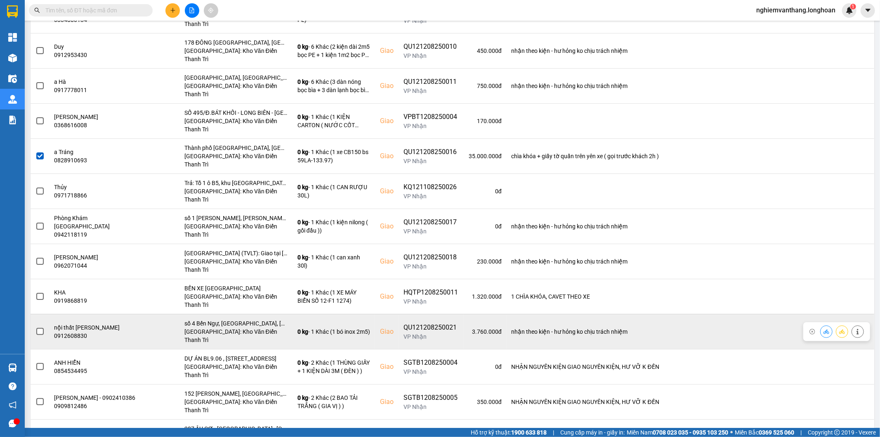
click at [38, 328] on span at bounding box center [39, 331] width 7 height 7
click at [35, 327] on input "checkbox" at bounding box center [35, 327] width 0 height 0
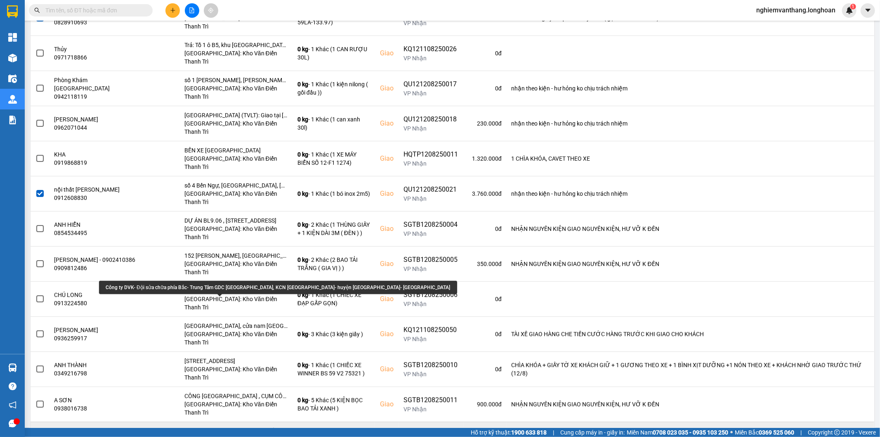
scroll to position [458, 0]
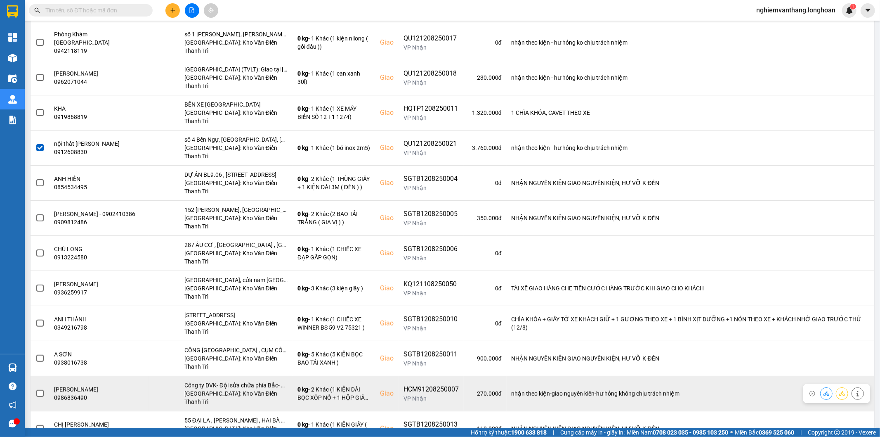
click at [42, 390] on span at bounding box center [39, 393] width 7 height 7
click at [35, 389] on input "checkbox" at bounding box center [35, 389] width 0 height 0
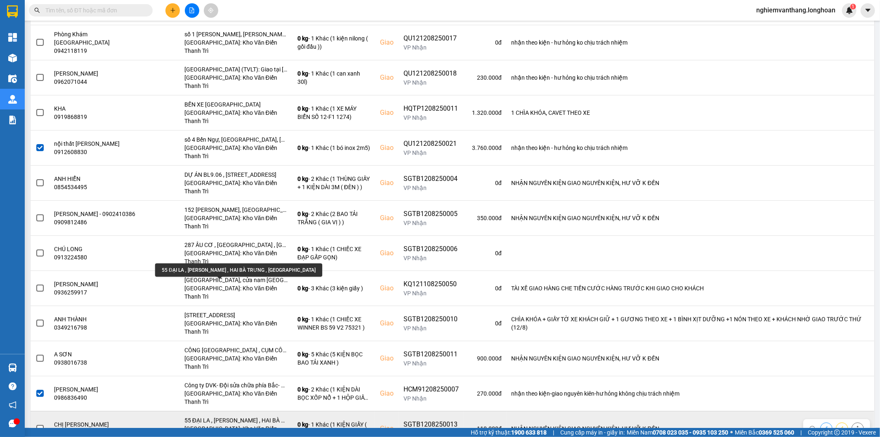
scroll to position [504, 0]
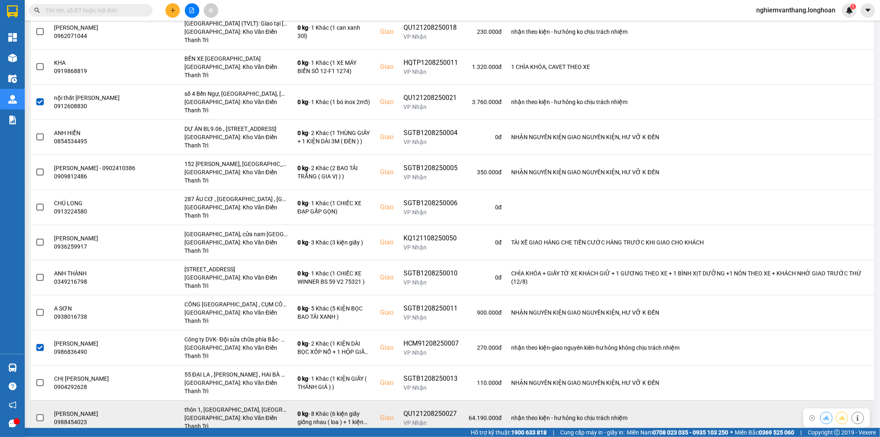
click at [38, 414] on span at bounding box center [39, 417] width 7 height 7
click at [35, 413] on input "checkbox" at bounding box center [35, 413] width 0 height 0
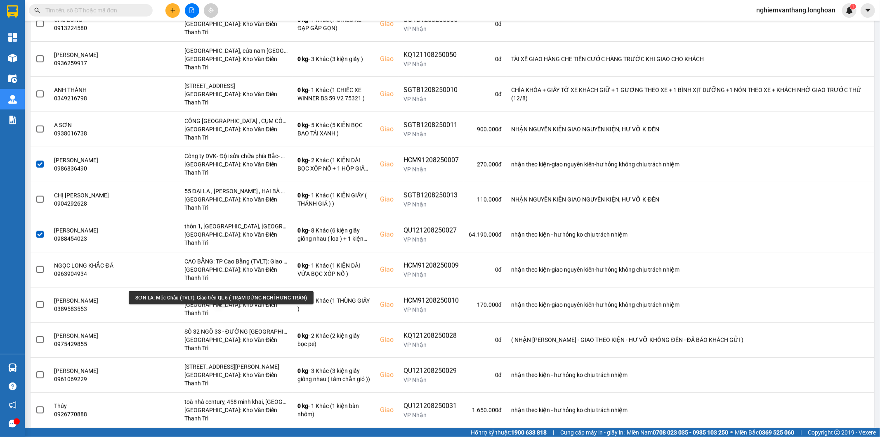
scroll to position [722, 0]
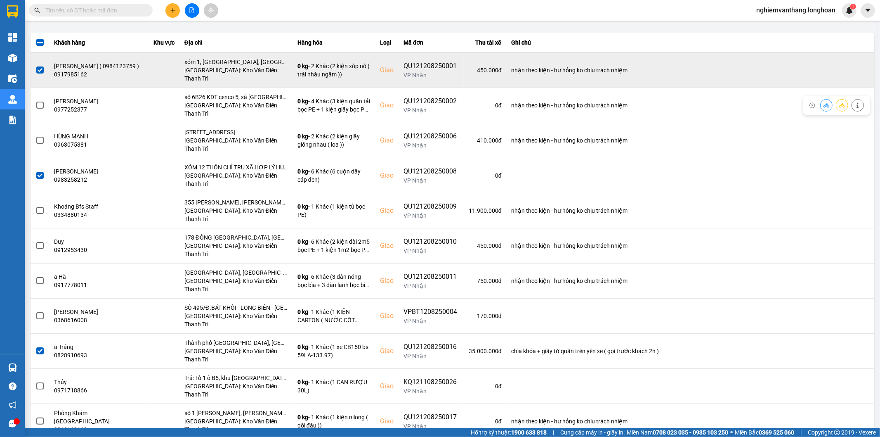
scroll to position [0, 0]
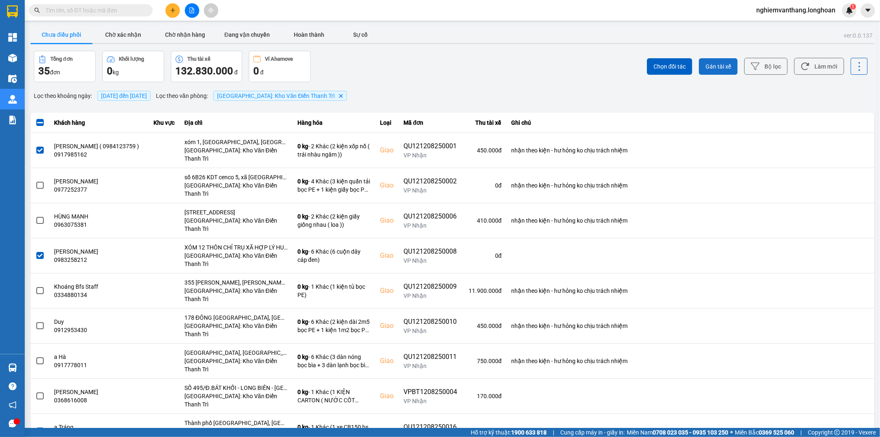
click at [706, 66] on span "Gán tài xế" at bounding box center [719, 66] width 26 height 8
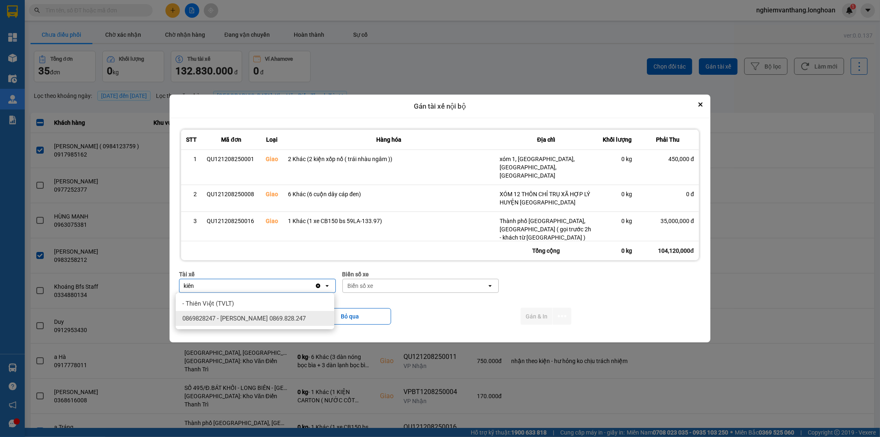
type input "kiên"
click at [258, 322] on span "0869828247 - Trần Văn Kiên 0869.828.247" at bounding box center [243, 318] width 123 height 8
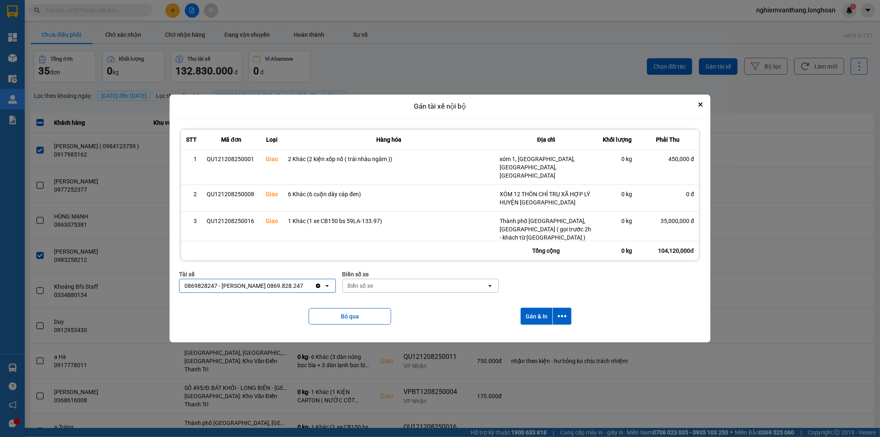
click at [381, 281] on div "Biển số xe" at bounding box center [415, 285] width 144 height 13
type input "83"
click at [361, 333] on span "29E-378.83" at bounding box center [362, 333] width 30 height 8
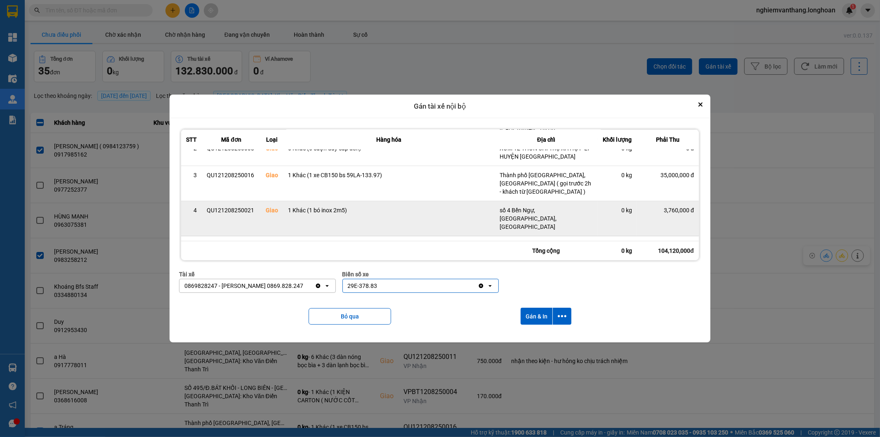
scroll to position [105, 0]
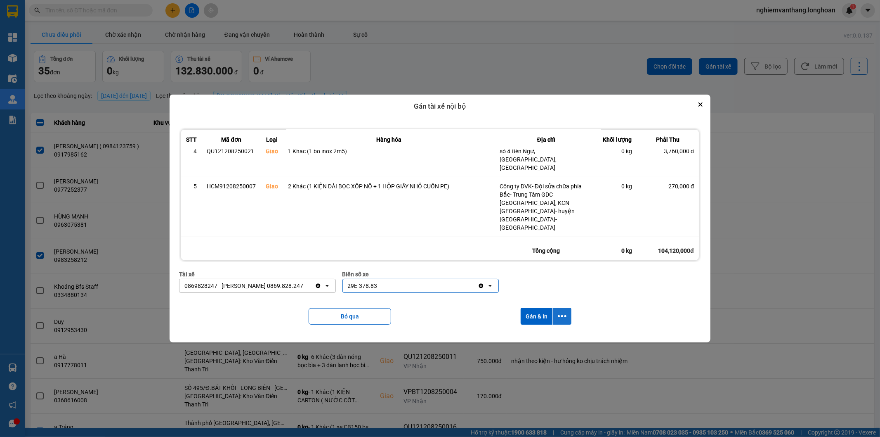
click at [563, 316] on icon "dialog" at bounding box center [562, 316] width 9 height 2
click at [552, 338] on div "Chỉ gán tài" at bounding box center [541, 338] width 49 height 8
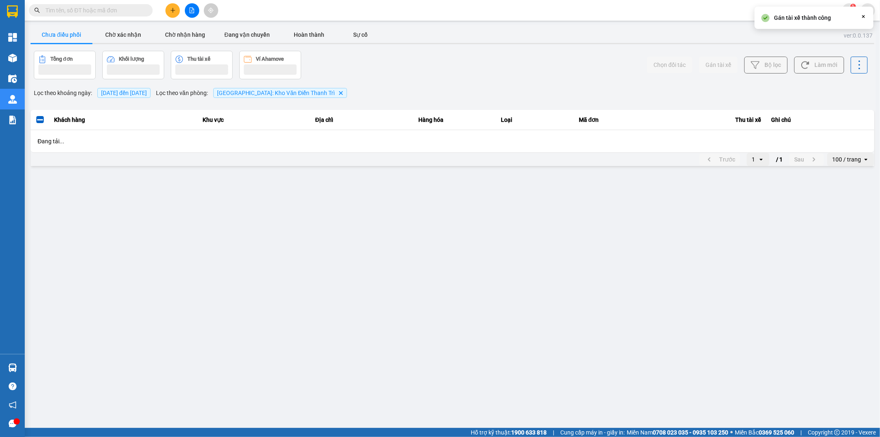
scroll to position [0, 0]
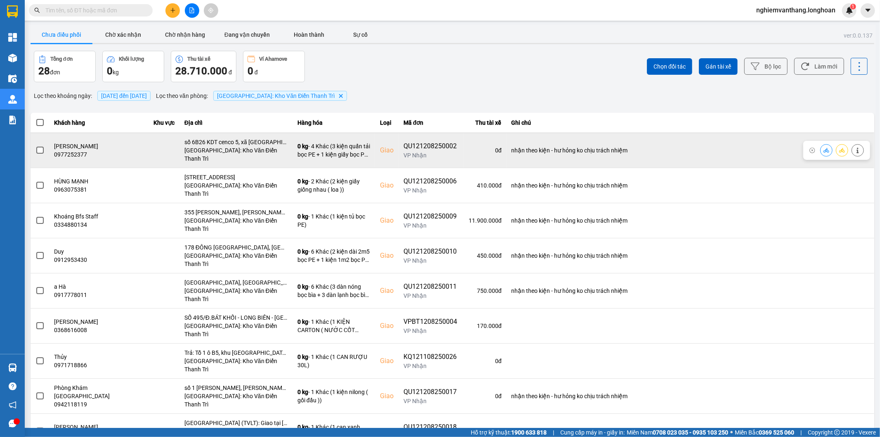
click at [39, 146] on span at bounding box center [39, 149] width 7 height 7
click at [35, 146] on input "checkbox" at bounding box center [35, 146] width 0 height 0
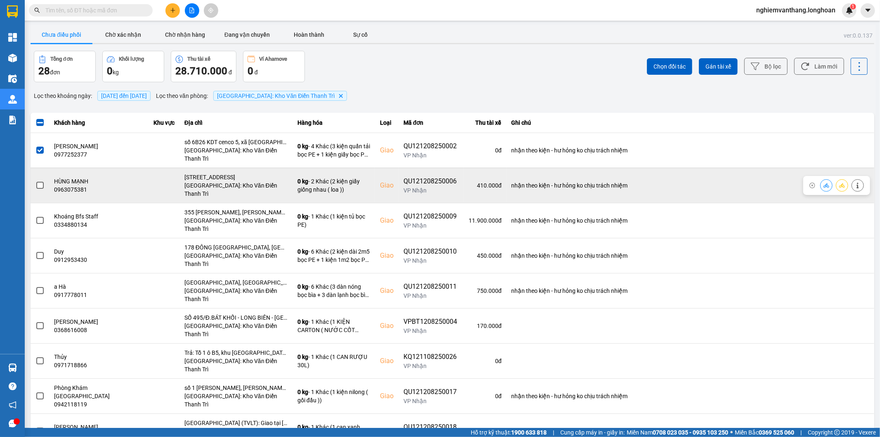
click at [44, 181] on label at bounding box center [39, 185] width 9 height 9
click at [35, 181] on input "checkbox" at bounding box center [35, 181] width 0 height 0
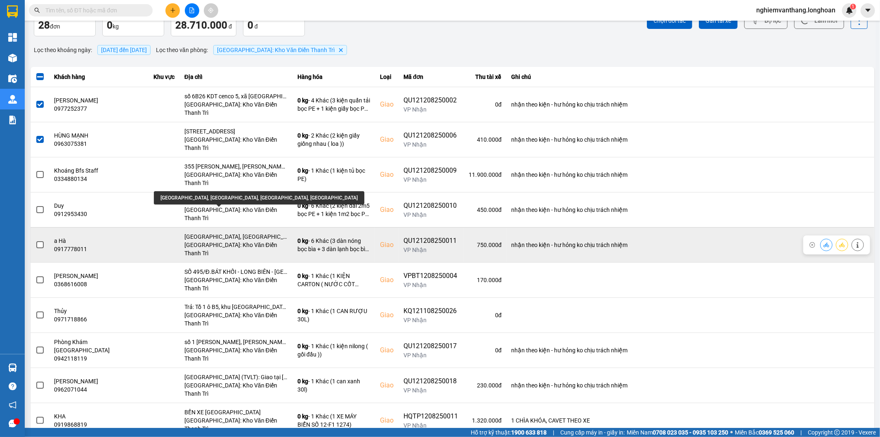
scroll to position [92, 0]
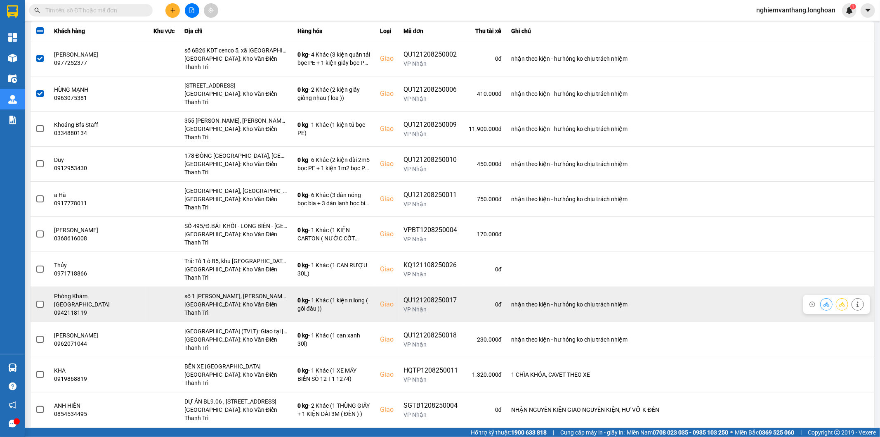
click at [43, 300] on label at bounding box center [39, 304] width 9 height 9
click at [35, 300] on input "checkbox" at bounding box center [35, 300] width 0 height 0
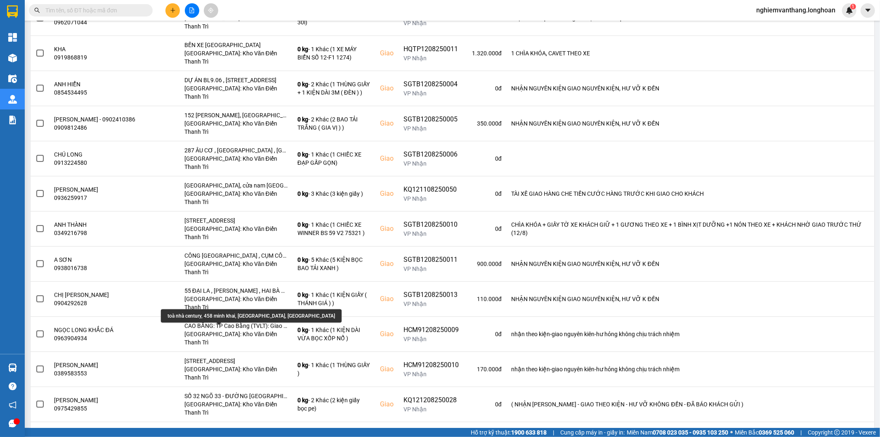
scroll to position [458, 0]
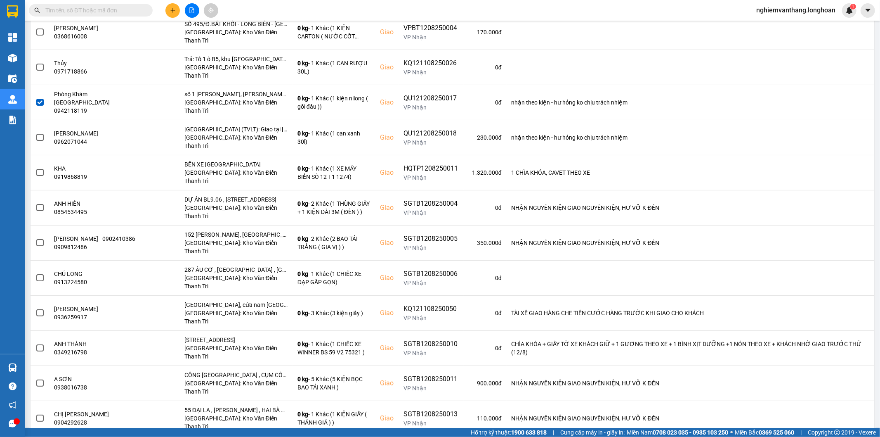
scroll to position [18, 0]
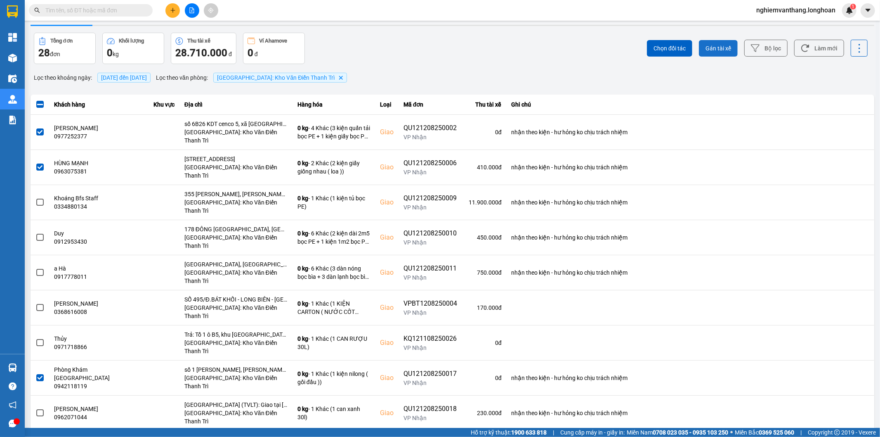
click at [718, 48] on span "Gán tài xế" at bounding box center [719, 48] width 26 height 8
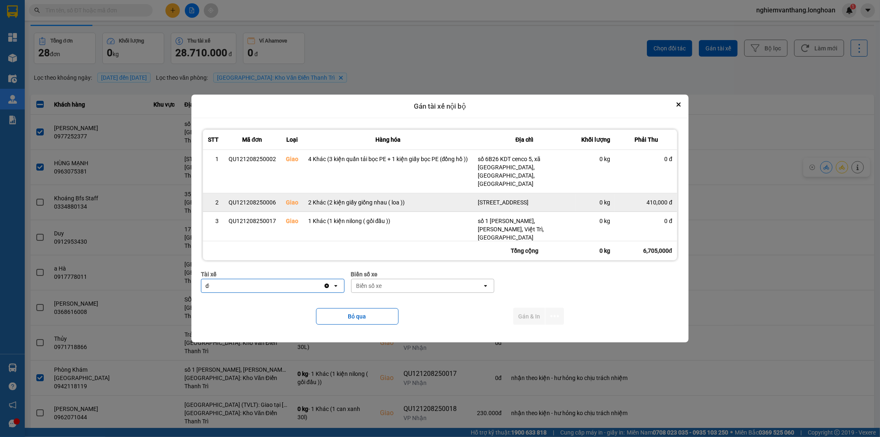
type input "d"
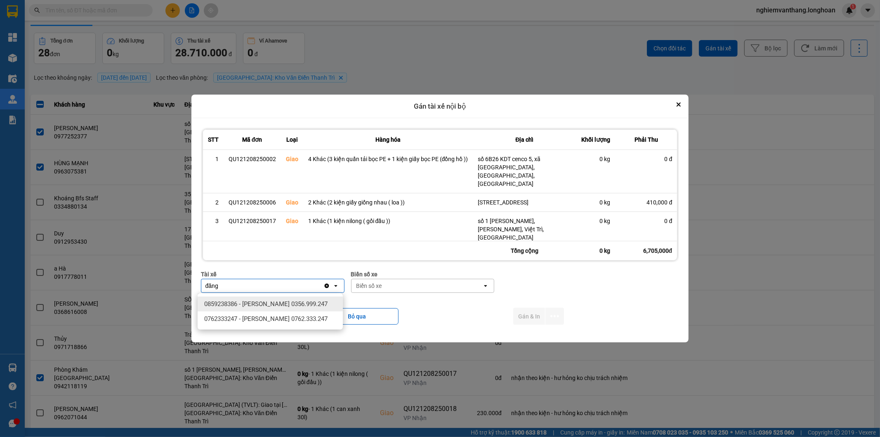
type input "đăng"
click at [272, 301] on span "0859238386 - nguyễn hải đăng 0356.999.247" at bounding box center [265, 304] width 123 height 8
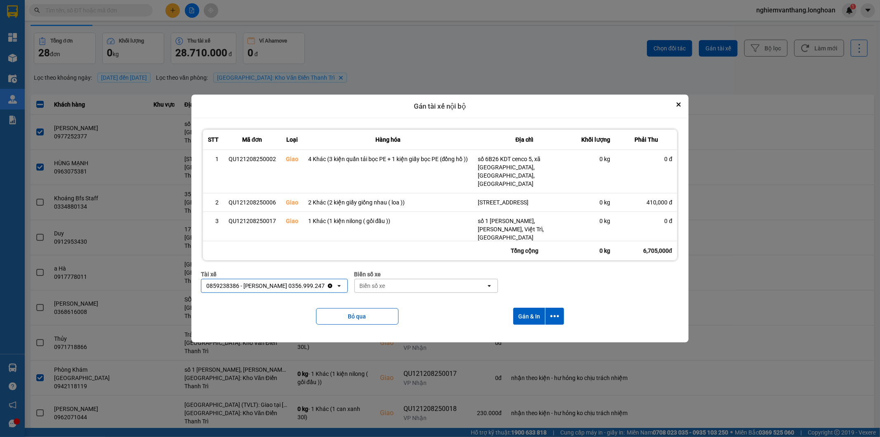
click at [392, 289] on div "Biển số xe" at bounding box center [420, 285] width 131 height 13
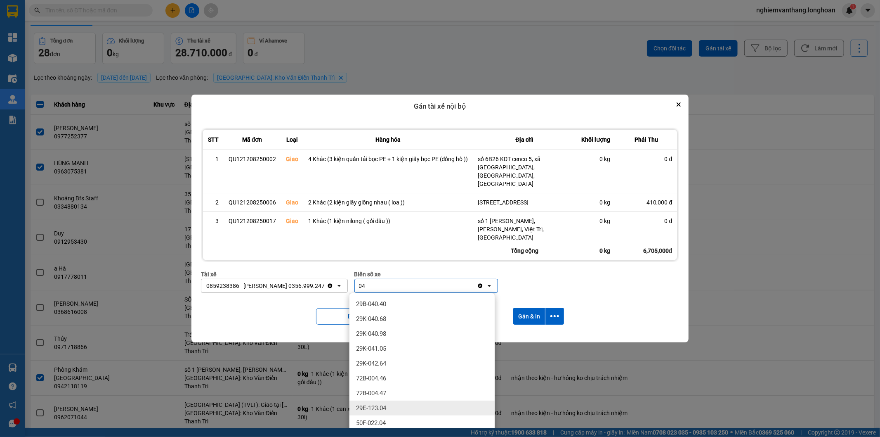
type input "04"
click at [382, 404] on span "29E-123.04" at bounding box center [371, 408] width 30 height 8
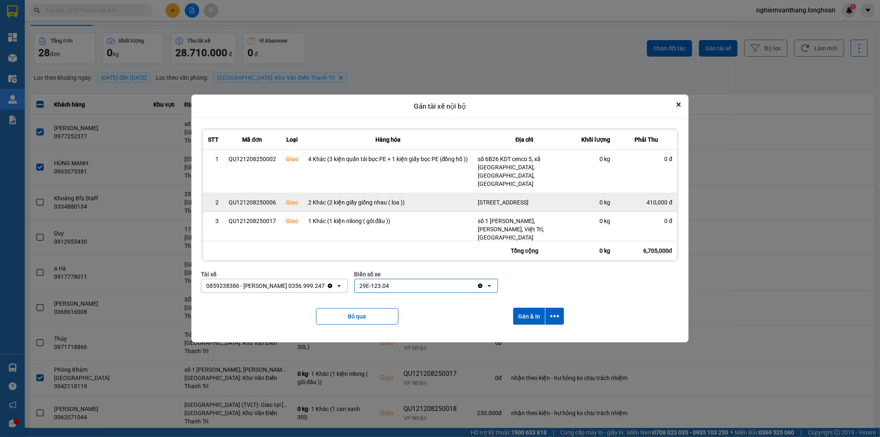
scroll to position [17, 0]
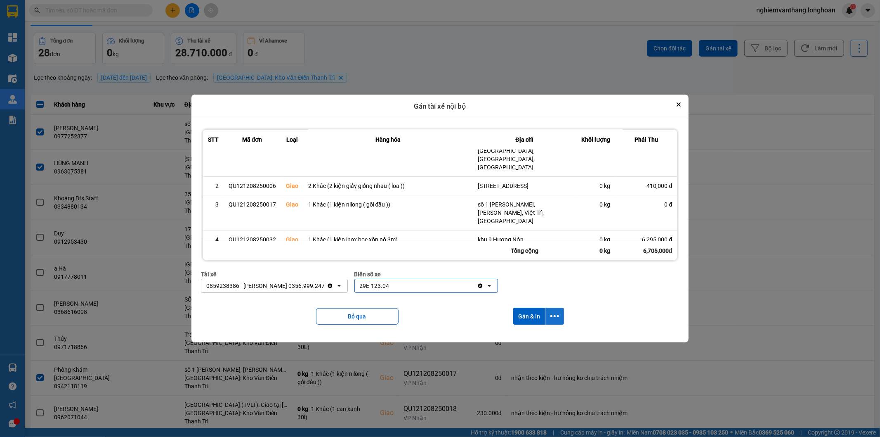
click at [555, 311] on button "dialog" at bounding box center [554, 315] width 19 height 17
click at [536, 340] on span "Chỉ gán tài" at bounding box center [523, 339] width 27 height 8
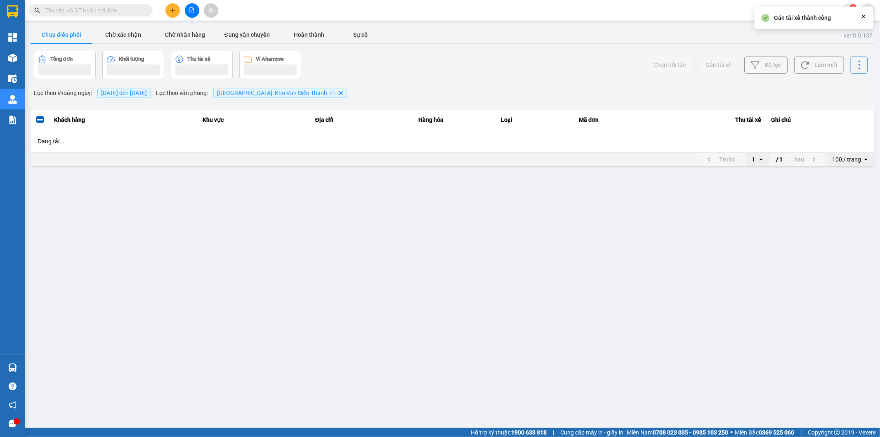
scroll to position [0, 0]
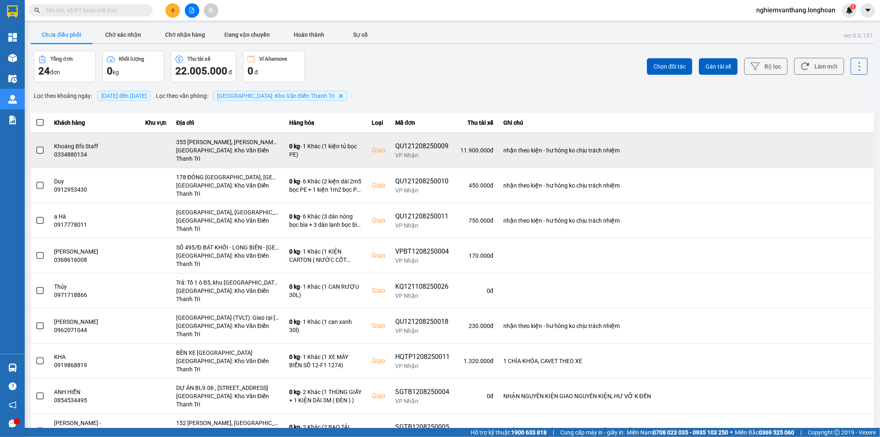
click at [35, 148] on label at bounding box center [39, 150] width 9 height 9
click at [35, 146] on input "checkbox" at bounding box center [35, 146] width 0 height 0
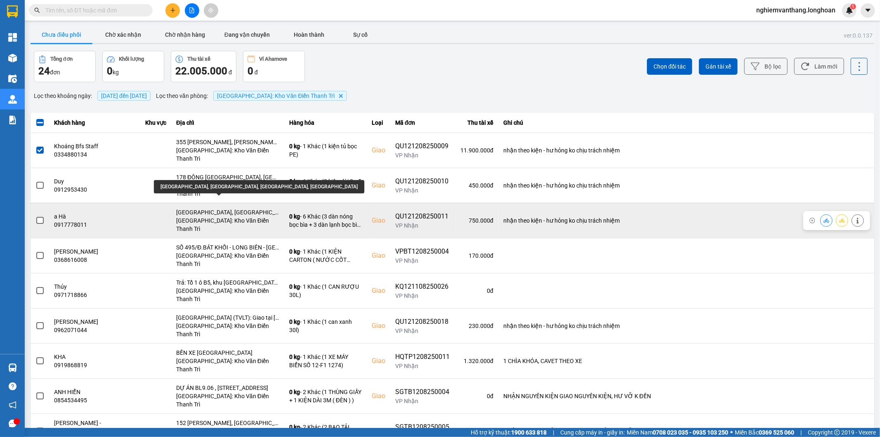
scroll to position [46, 0]
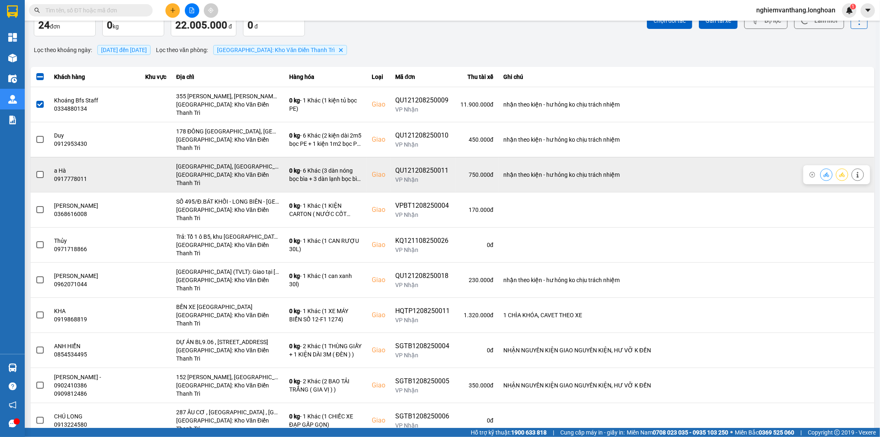
click at [39, 171] on span at bounding box center [39, 174] width 7 height 7
click at [35, 170] on input "checkbox" at bounding box center [35, 170] width 0 height 0
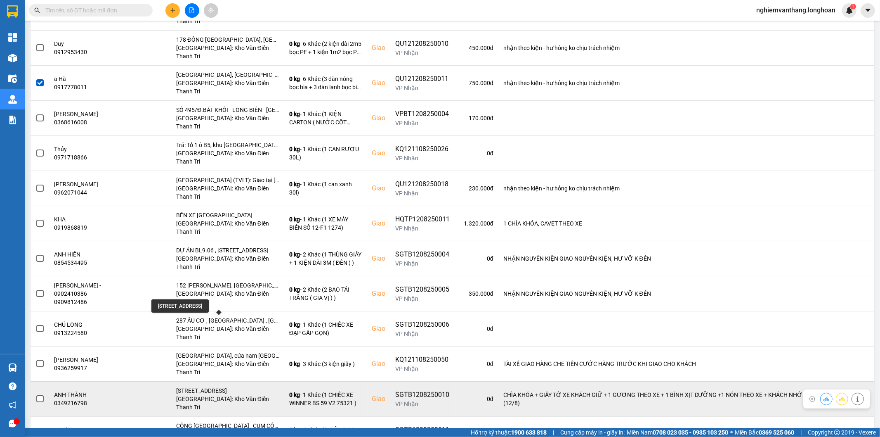
scroll to position [183, 0]
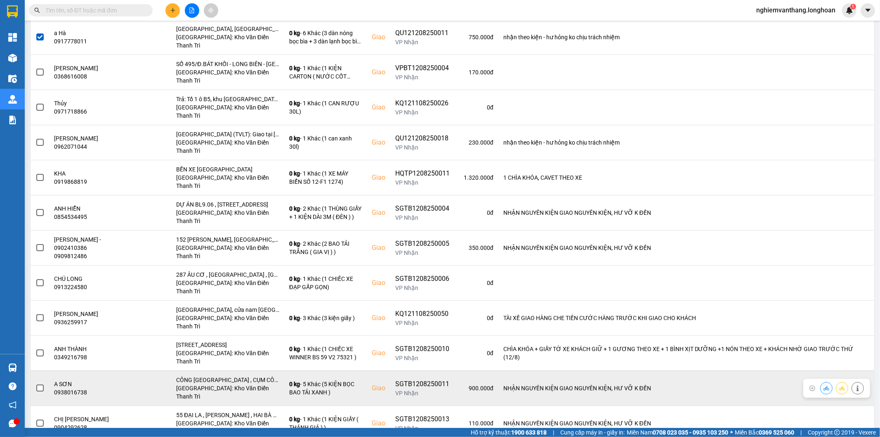
click at [37, 384] on span at bounding box center [39, 387] width 7 height 7
click at [35, 383] on input "checkbox" at bounding box center [35, 383] width 0 height 0
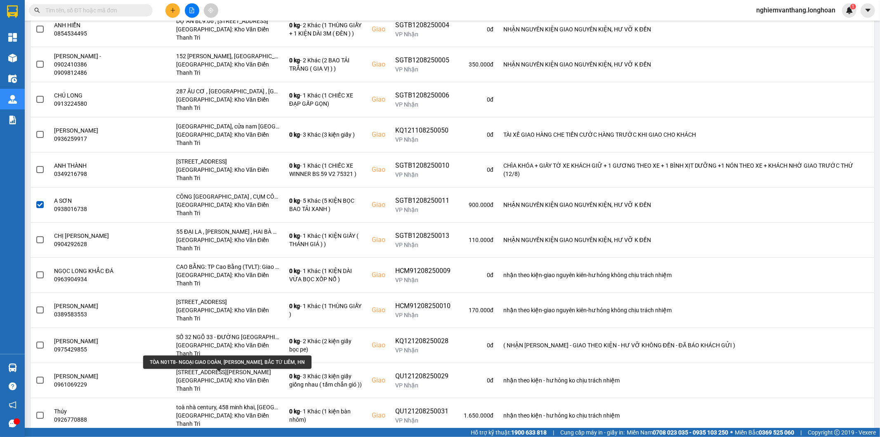
scroll to position [408, 0]
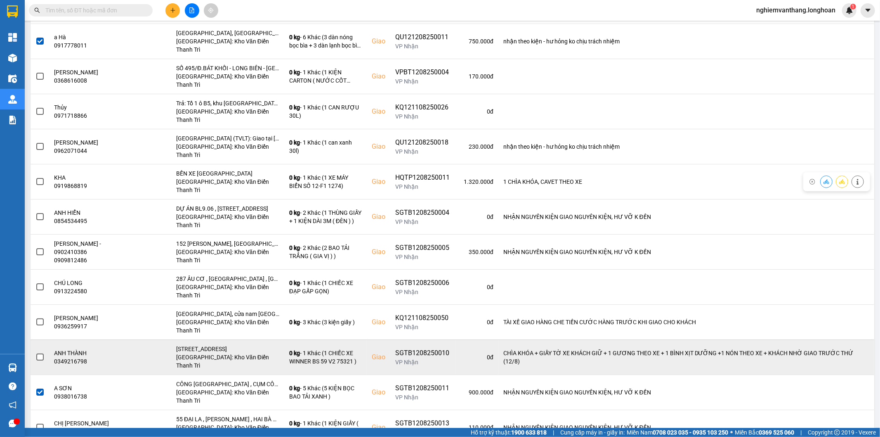
scroll to position [0, 0]
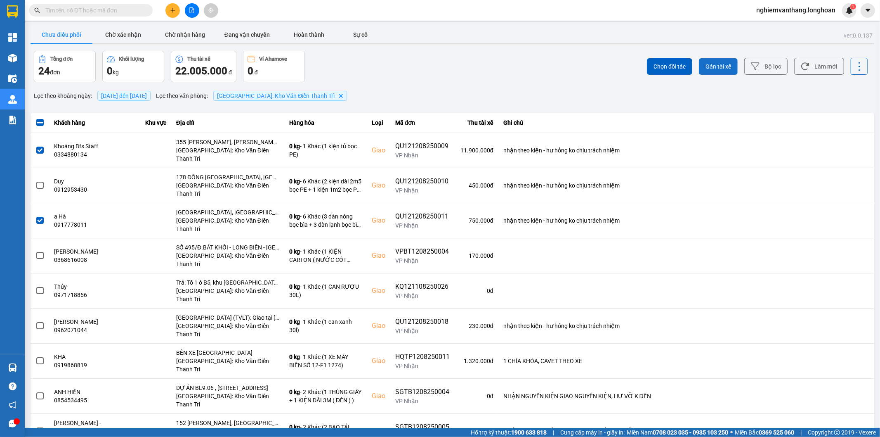
click at [722, 64] on span "Gán tài xế" at bounding box center [719, 66] width 26 height 8
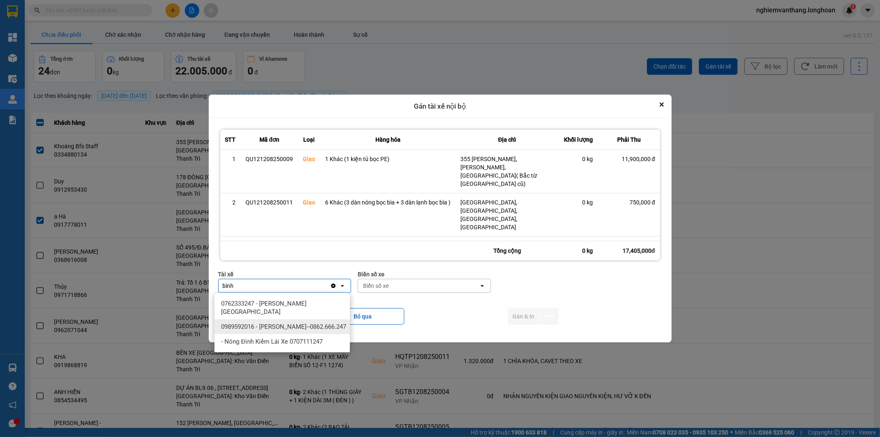
type input "bình"
click at [282, 330] on span "0989592016 - Trần Thanh Bình--0862.666.247" at bounding box center [283, 326] width 125 height 8
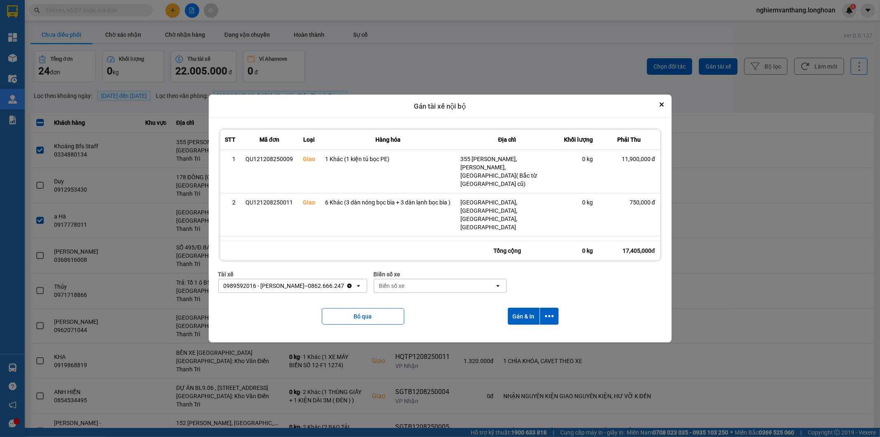
click at [425, 283] on div "Biển số xe" at bounding box center [434, 285] width 121 height 13
type input "44"
click at [411, 302] on div "29E-122.44" at bounding box center [434, 303] width 135 height 15
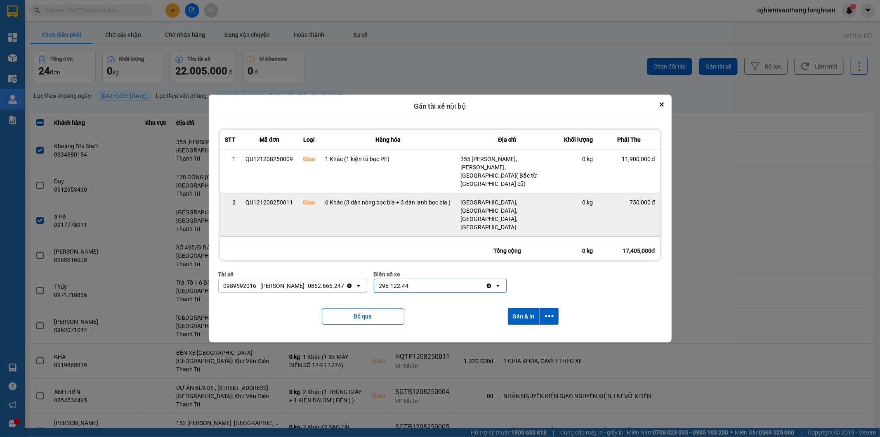
scroll to position [59, 0]
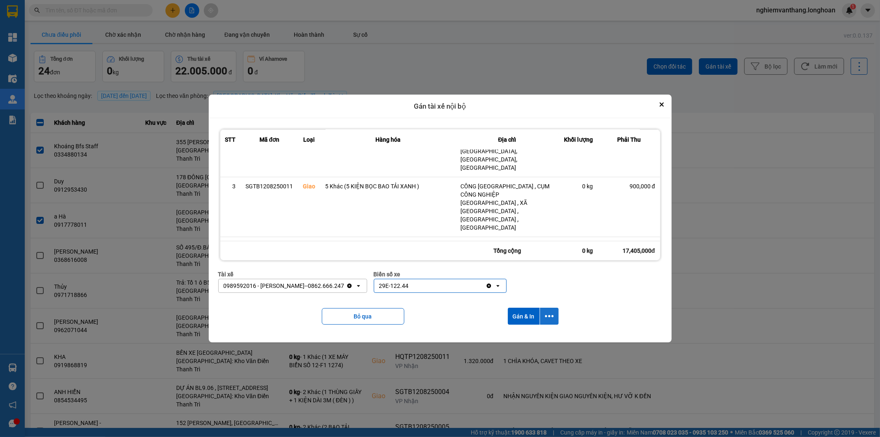
click at [550, 312] on icon "dialog" at bounding box center [549, 316] width 9 height 9
click at [532, 335] on div "Chỉ gán tài" at bounding box center [528, 338] width 49 height 8
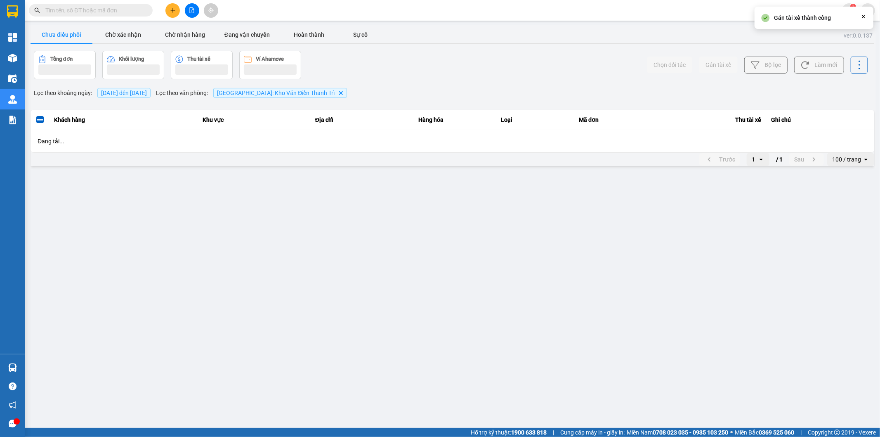
scroll to position [0, 0]
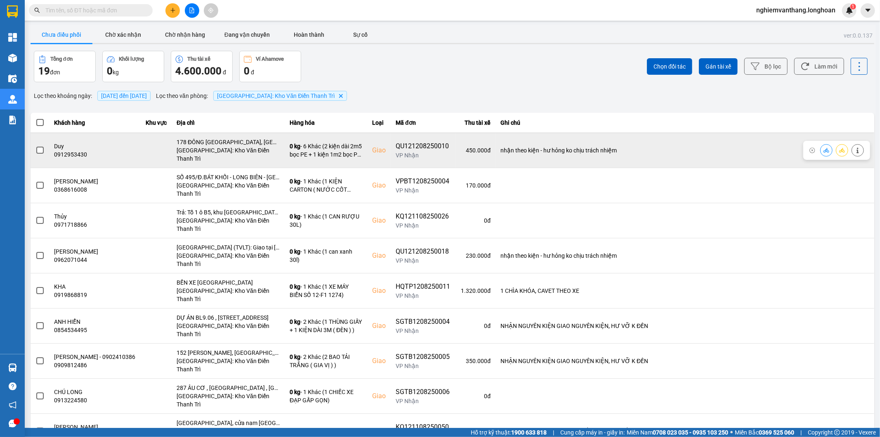
click at [42, 146] on label at bounding box center [39, 150] width 9 height 9
click at [35, 146] on input "checkbox" at bounding box center [35, 146] width 0 height 0
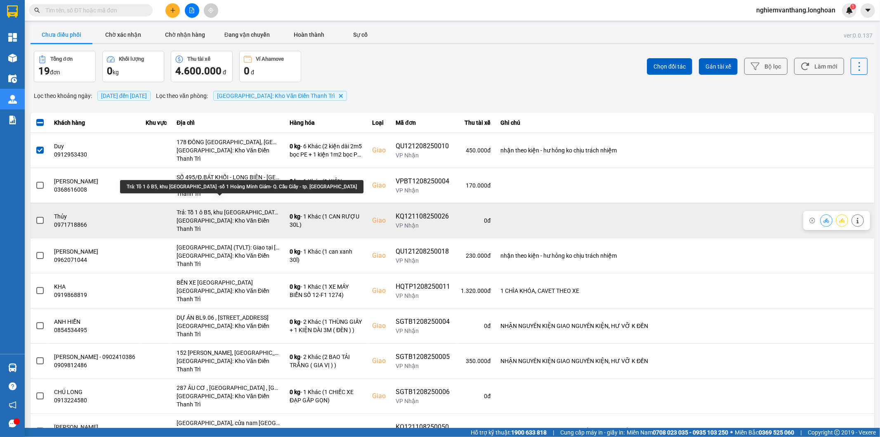
scroll to position [92, 0]
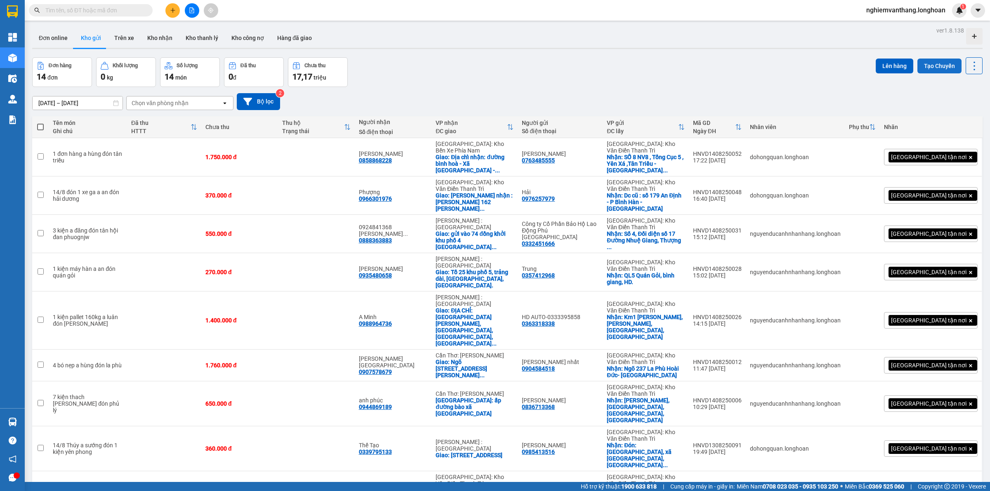
click at [921, 60] on button "Tạo Chuyến" at bounding box center [940, 66] width 44 height 15
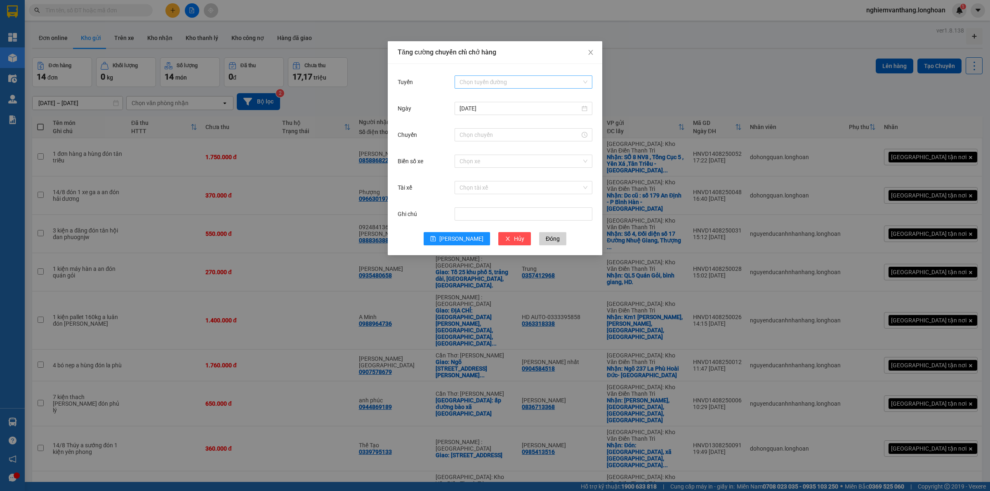
click at [496, 83] on input "Tuyến" at bounding box center [521, 82] width 122 height 12
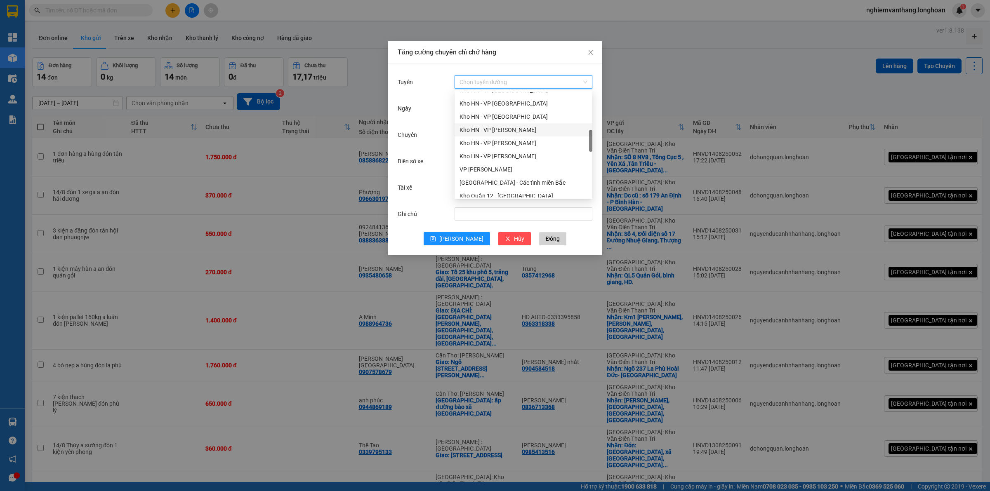
click at [520, 129] on div "Kho HN - VP [PERSON_NAME]" at bounding box center [524, 129] width 128 height 9
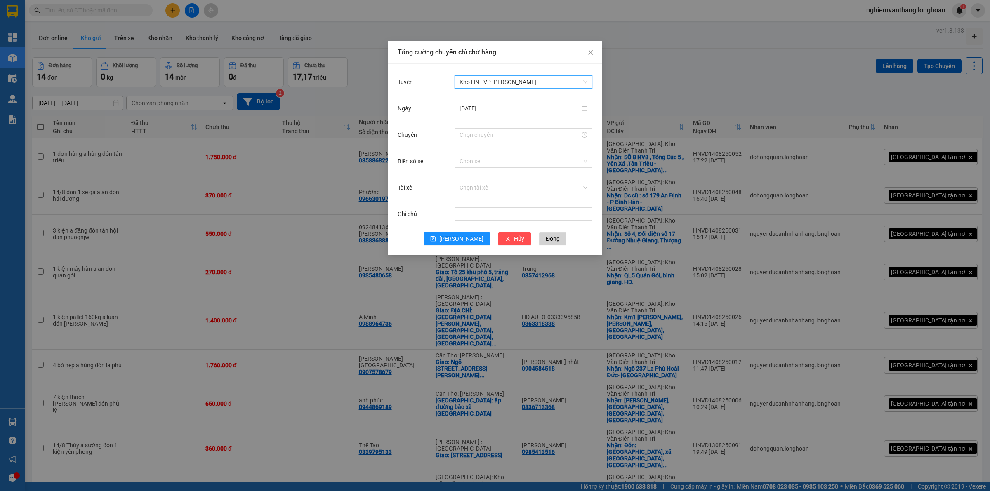
click at [496, 109] on input "[DATE]" at bounding box center [520, 108] width 120 height 9
type input "[DATE]"
click at [541, 180] on div "15" at bounding box center [541, 181] width 10 height 10
click at [482, 129] on div at bounding box center [524, 134] width 138 height 13
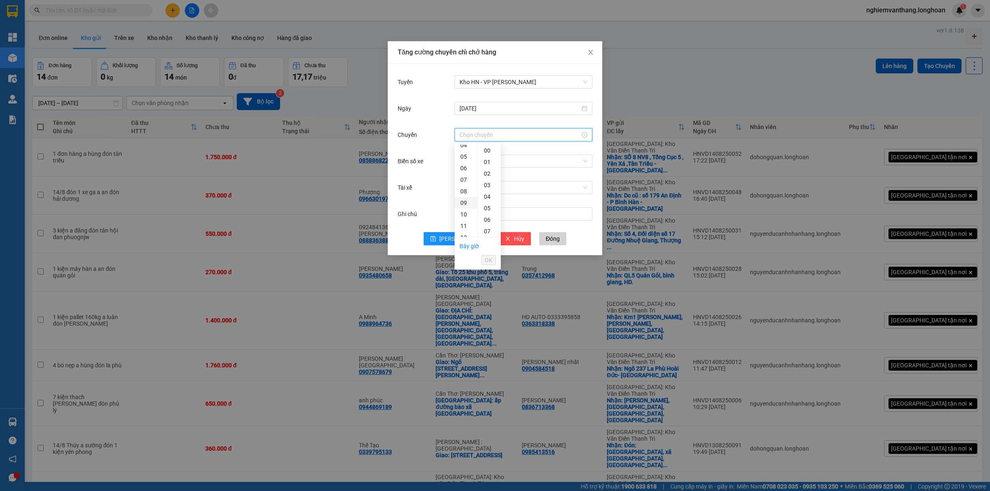
click at [467, 203] on div "09" at bounding box center [466, 203] width 23 height 12
type input "09:00"
click at [493, 259] on button "OK" at bounding box center [489, 260] width 14 height 10
click at [463, 151] on div "Chuyến 09:00" at bounding box center [495, 140] width 195 height 26
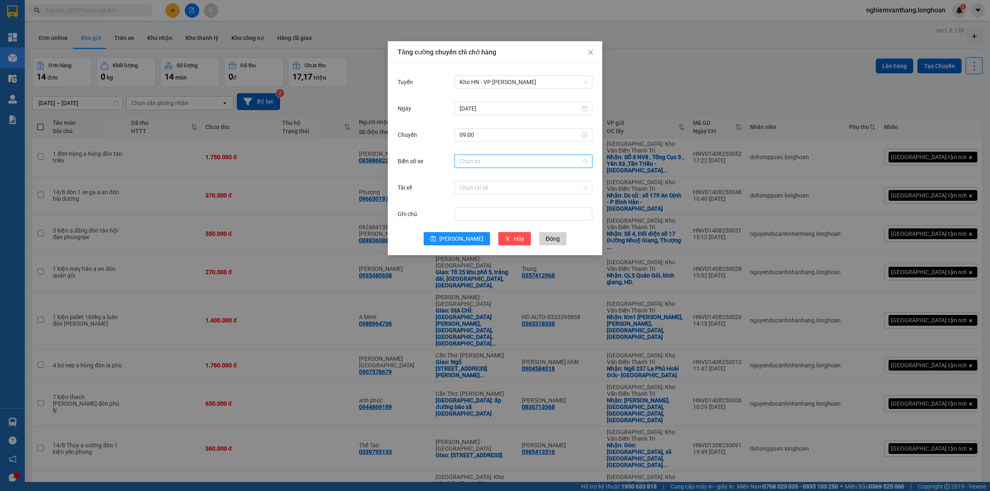
click at [470, 164] on input "Biển số xe" at bounding box center [521, 161] width 122 height 12
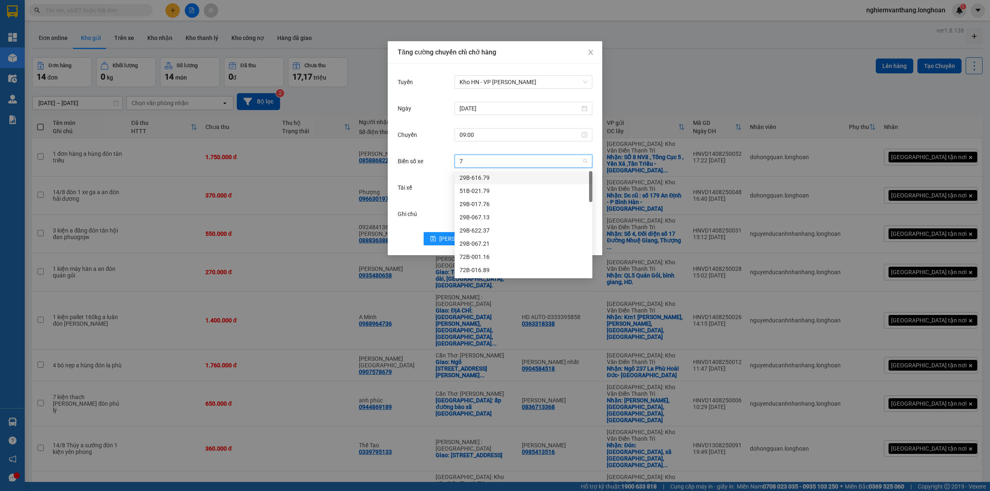
type input "71"
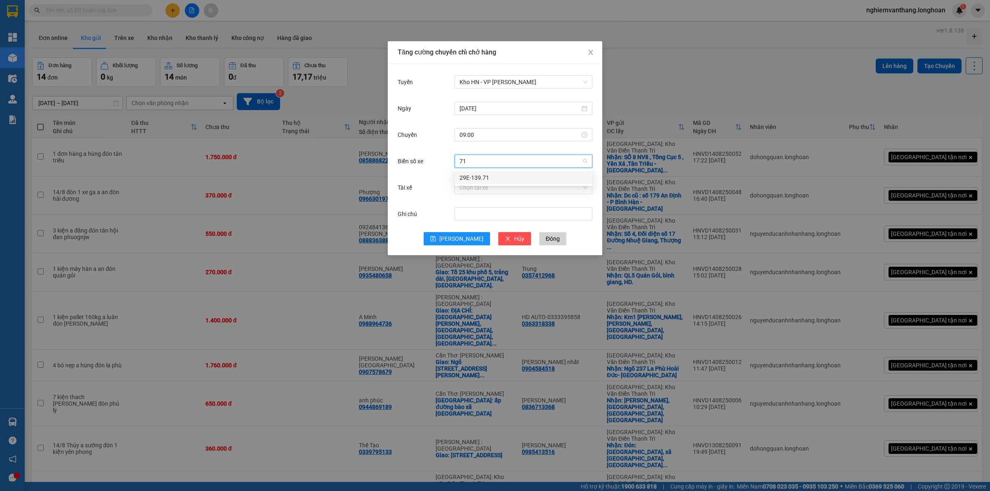
click at [474, 177] on div "29E-139.71" at bounding box center [524, 177] width 128 height 9
click at [481, 193] on input "Tài xế" at bounding box center [521, 188] width 122 height 12
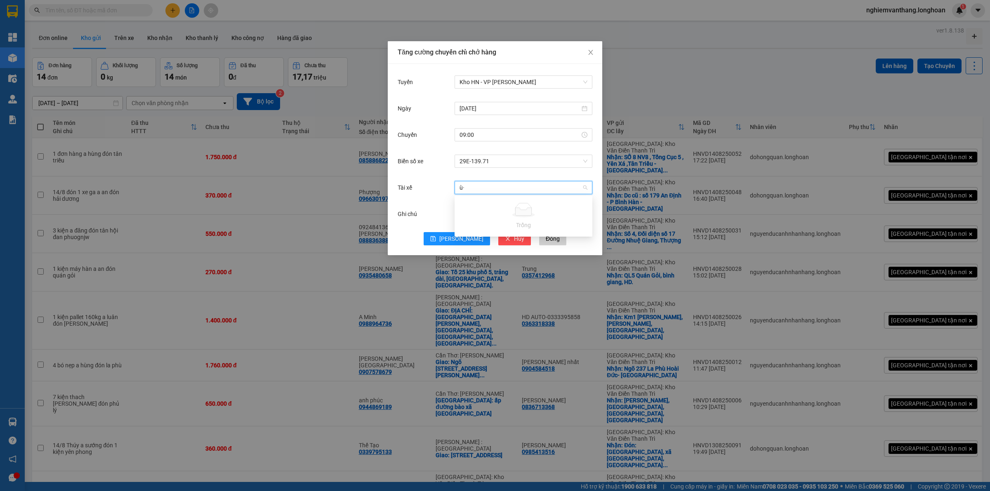
type input "·"
click at [477, 188] on input "·" at bounding box center [521, 188] width 122 height 12
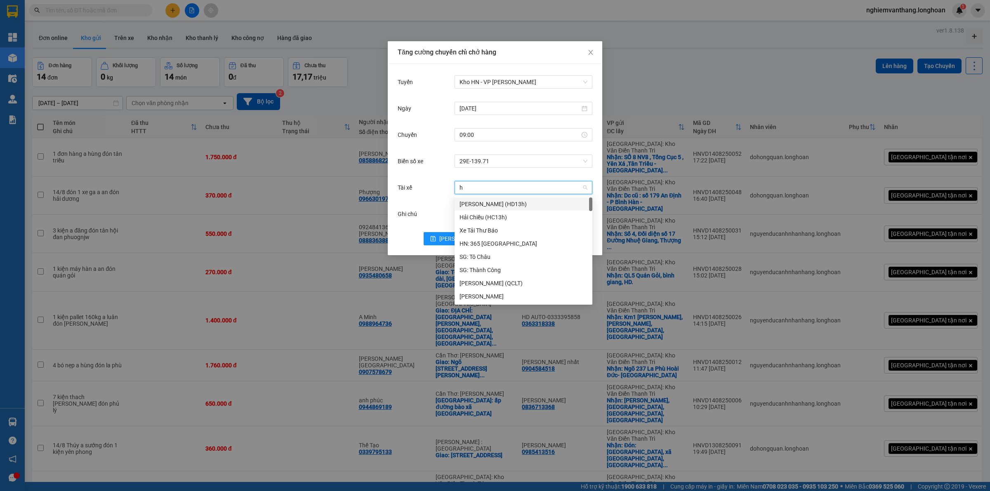
type input "hu"
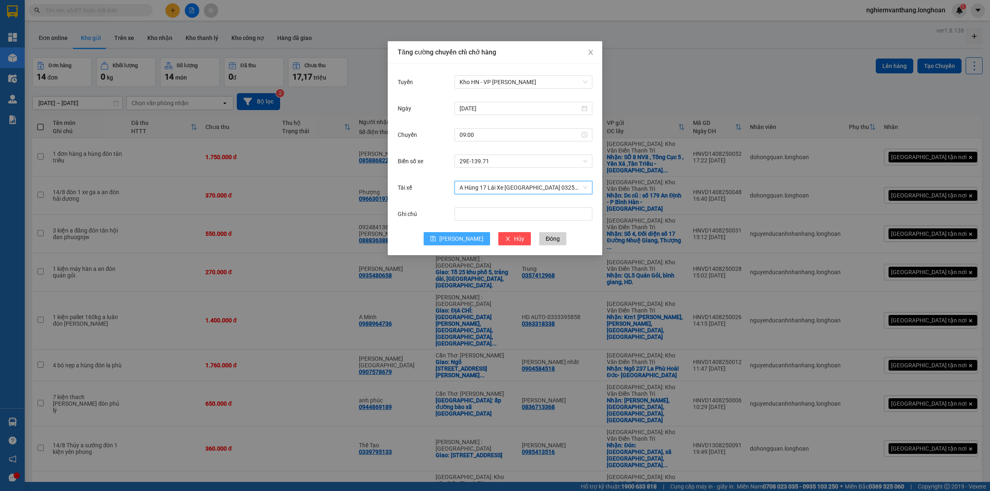
click at [454, 242] on button "[PERSON_NAME]" at bounding box center [457, 238] width 66 height 13
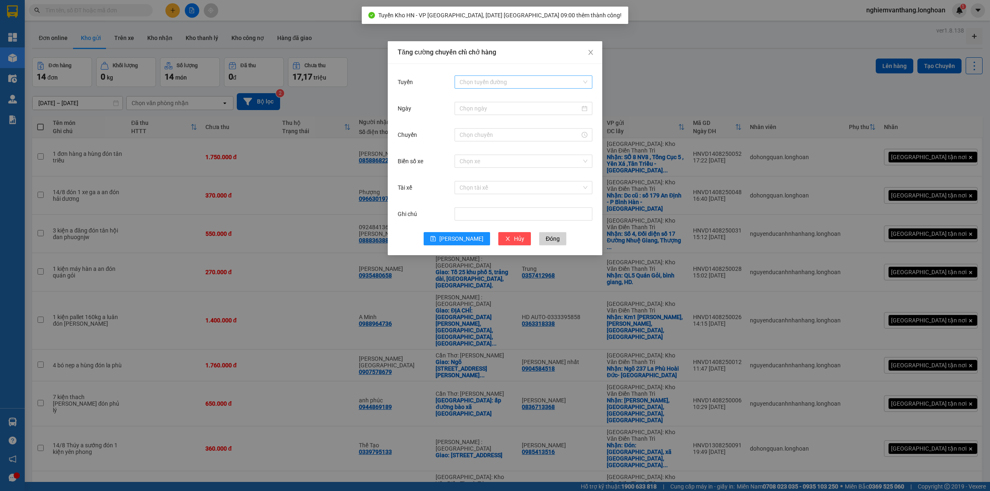
click at [515, 81] on input "Tuyến" at bounding box center [521, 82] width 122 height 12
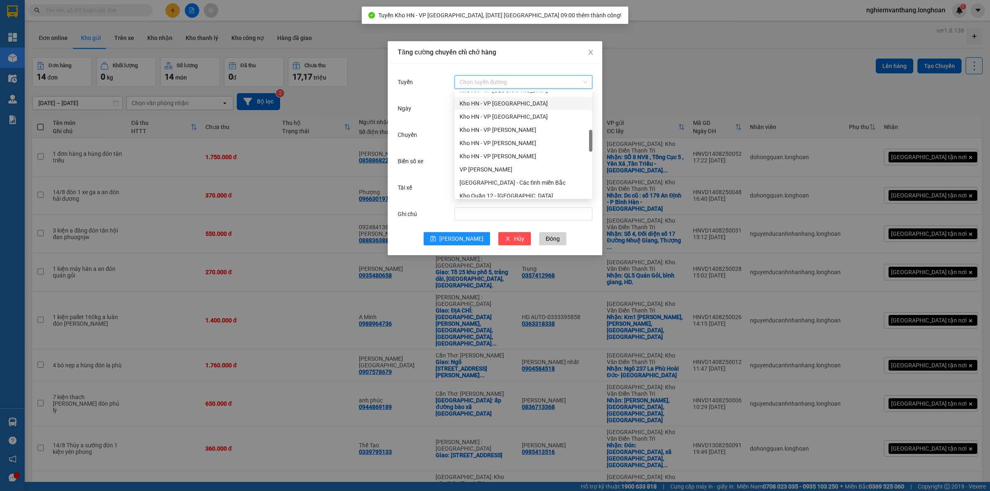
click at [506, 102] on div "Kho HN - VP [GEOGRAPHIC_DATA]" at bounding box center [524, 103] width 128 height 9
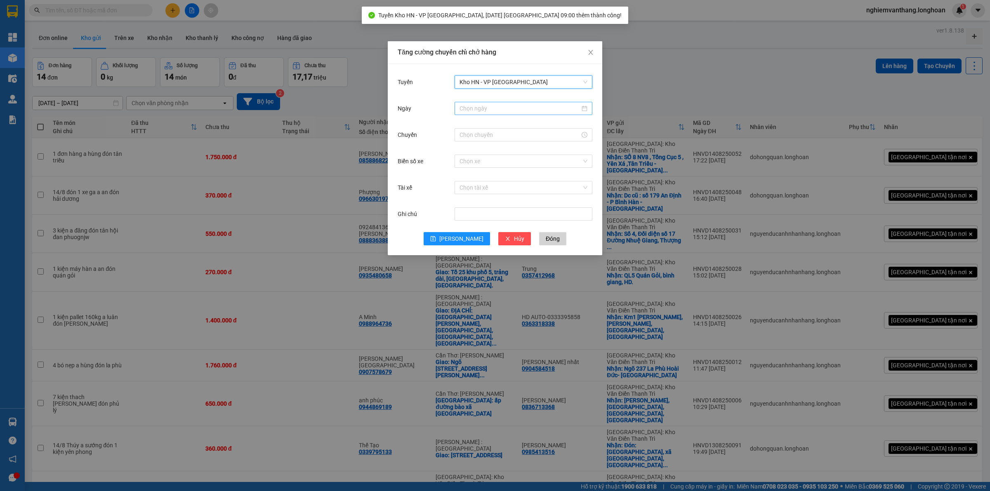
click at [487, 108] on input "Ngày" at bounding box center [520, 108] width 120 height 9
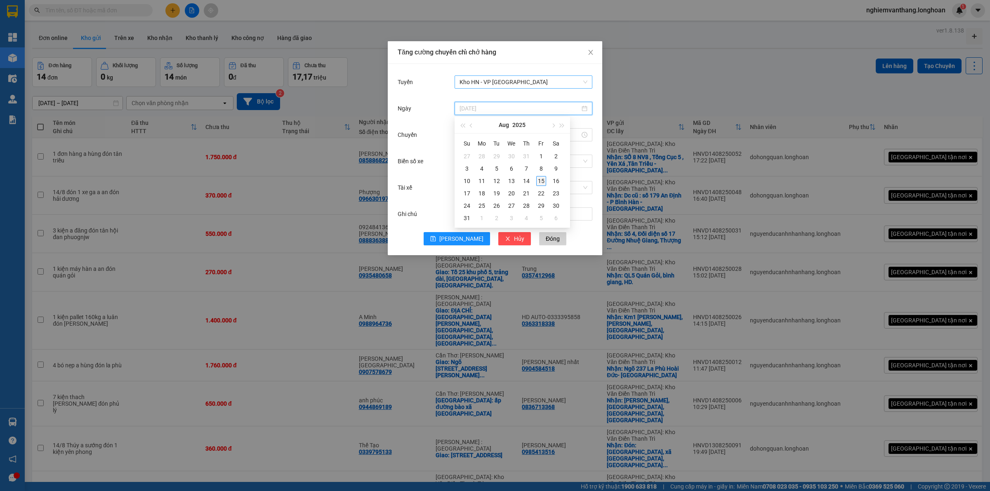
type input "[DATE]"
click at [541, 183] on div "15" at bounding box center [541, 181] width 10 height 10
click at [479, 124] on div "[DATE]" at bounding box center [495, 113] width 195 height 26
click at [477, 141] on div at bounding box center [524, 134] width 138 height 13
click at [463, 151] on div "09" at bounding box center [466, 151] width 23 height 12
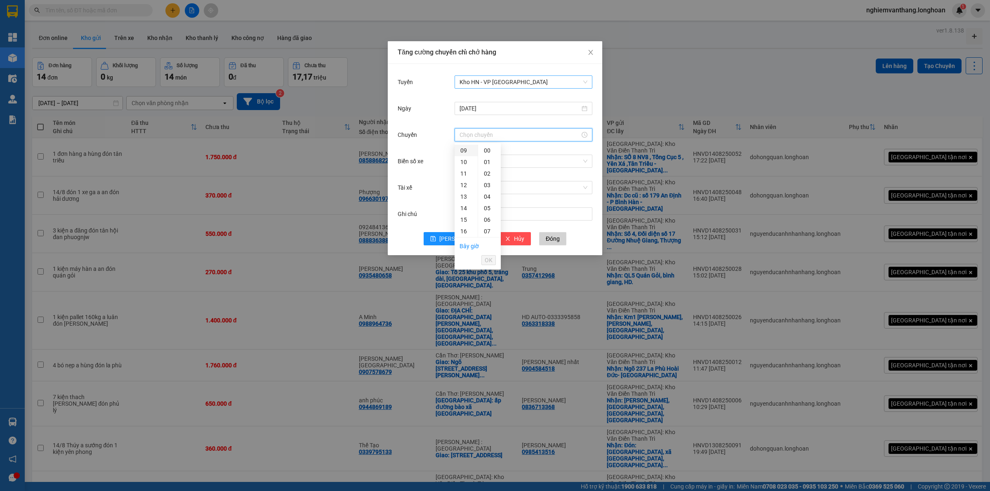
type input "09:00"
click at [491, 263] on span "OK" at bounding box center [489, 260] width 8 height 9
click at [462, 161] on input "Biển số xe" at bounding box center [521, 161] width 122 height 12
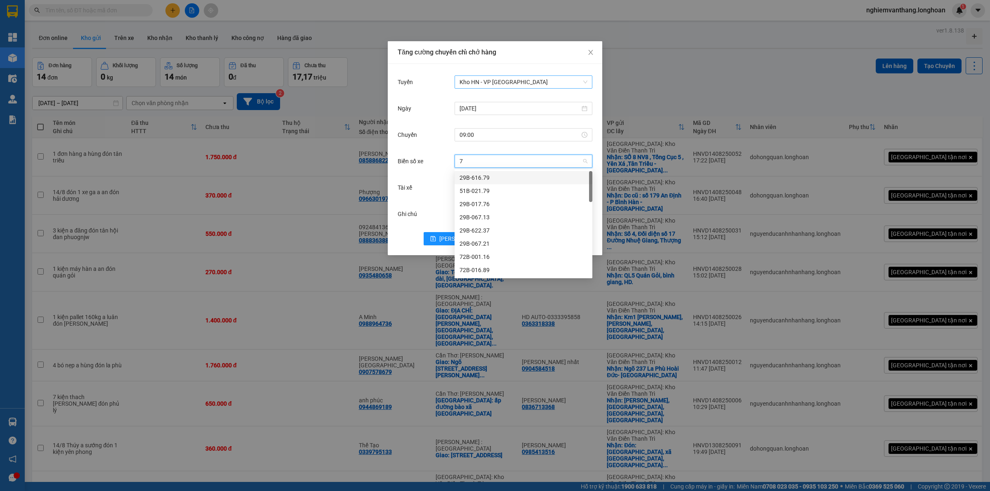
type input "71"
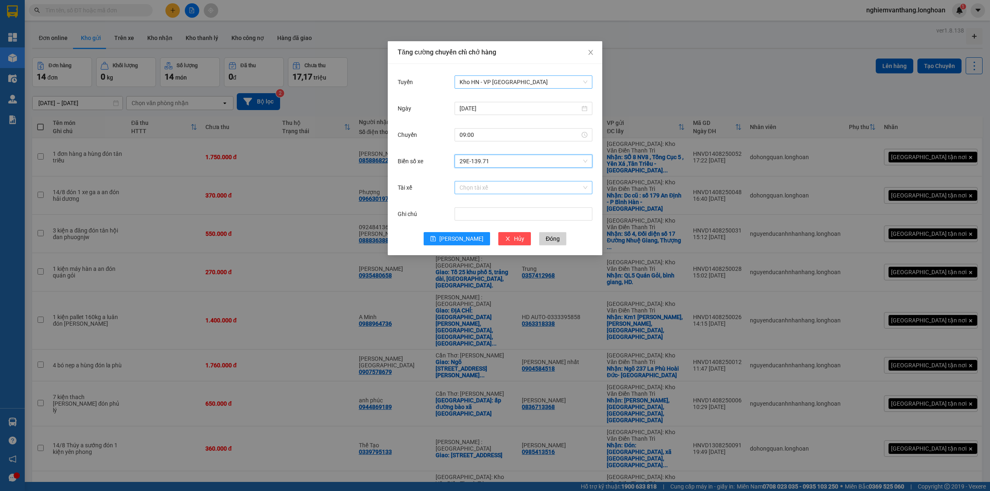
click at [487, 193] on input "Tài xế" at bounding box center [521, 188] width 122 height 12
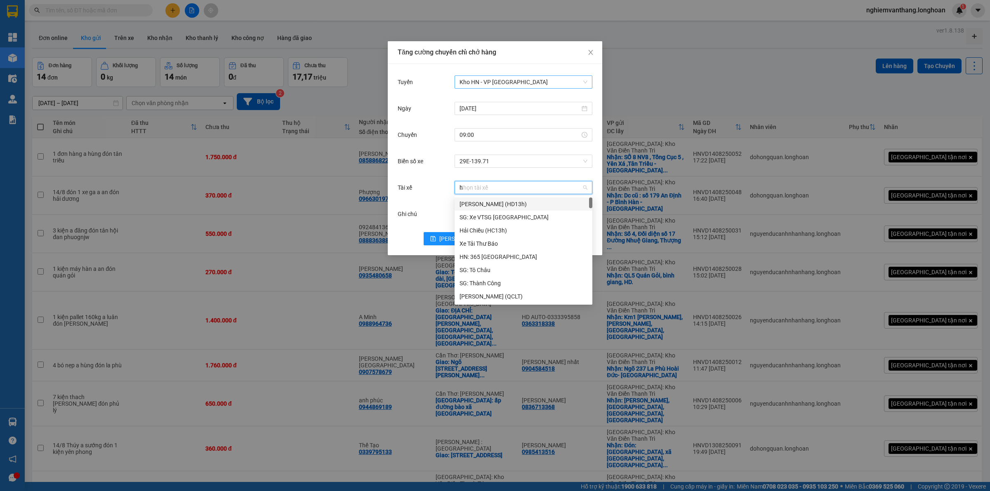
type input "hu"
click at [496, 244] on div "A Hùng 17 Lái Xe [GEOGRAPHIC_DATA] 0325666247" at bounding box center [524, 243] width 128 height 9
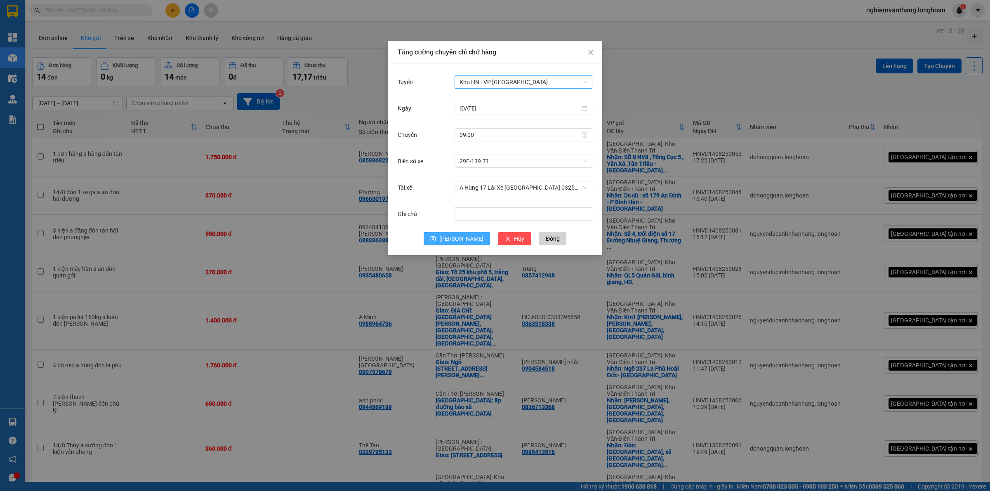
click at [451, 245] on button "[PERSON_NAME]" at bounding box center [457, 238] width 66 height 13
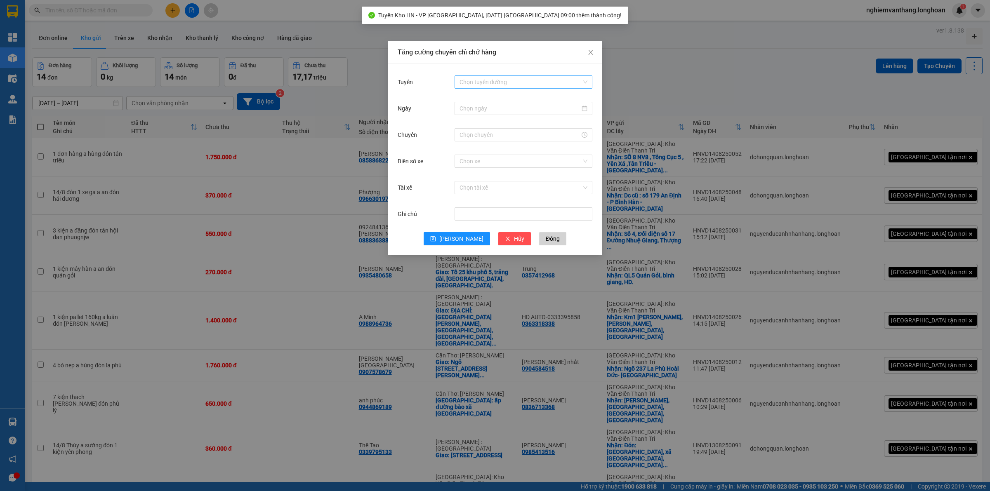
click at [487, 76] on input "Tuyến" at bounding box center [521, 82] width 122 height 12
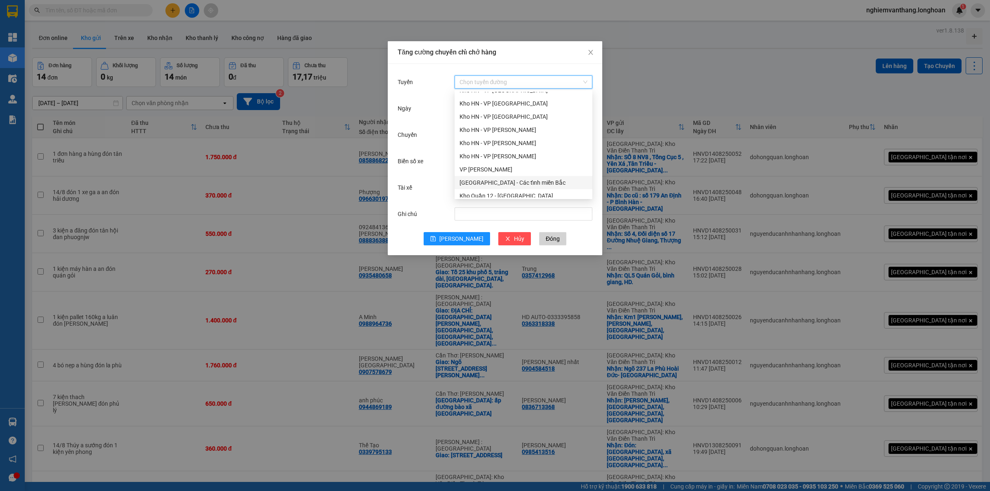
scroll to position [0, 0]
click at [509, 127] on div "Kho HN - VP Hai Bà Trưng" at bounding box center [524, 124] width 128 height 9
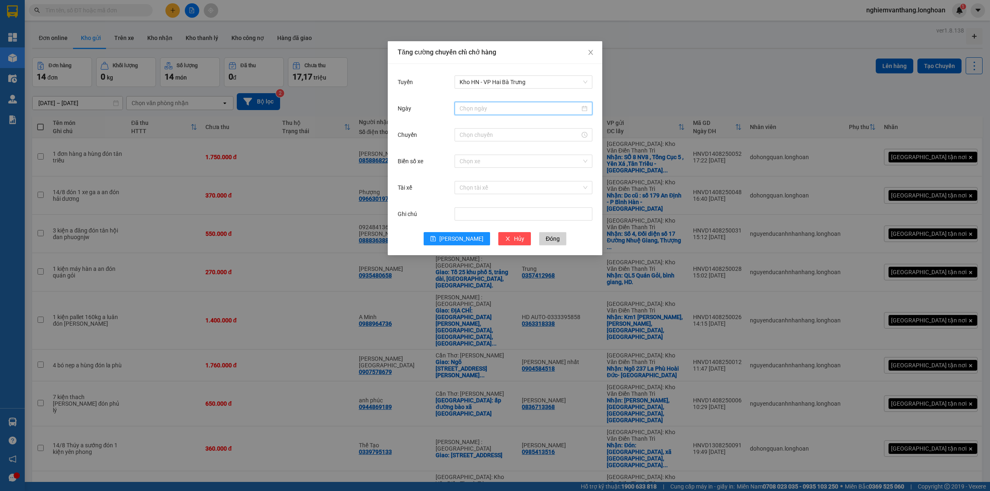
click at [469, 107] on input "Ngày" at bounding box center [520, 108] width 120 height 9
type input "[DATE]"
click at [544, 182] on div "15" at bounding box center [541, 181] width 10 height 10
click at [473, 135] on input "Chuyến" at bounding box center [520, 134] width 120 height 9
click at [467, 146] on div "09" at bounding box center [466, 151] width 23 height 12
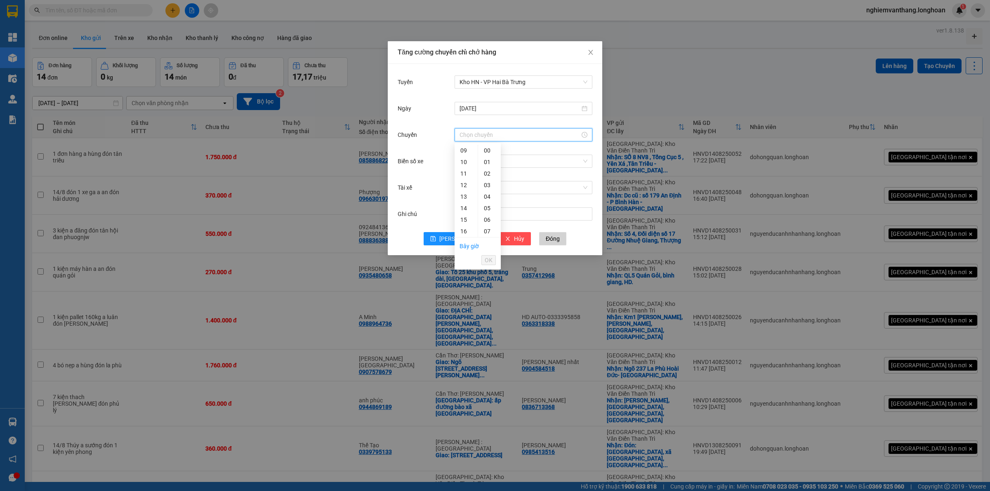
type input "09:00"
click at [488, 257] on span "OK" at bounding box center [489, 260] width 8 height 9
click at [484, 172] on div "Biển số xe Chọn xe" at bounding box center [495, 166] width 195 height 26
click at [487, 166] on input "Biển số xe" at bounding box center [521, 161] width 122 height 12
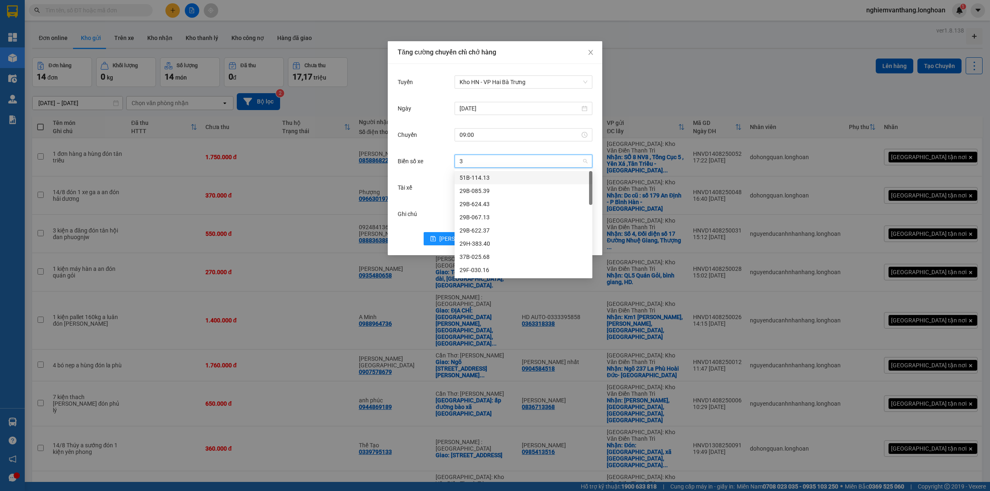
type input "31"
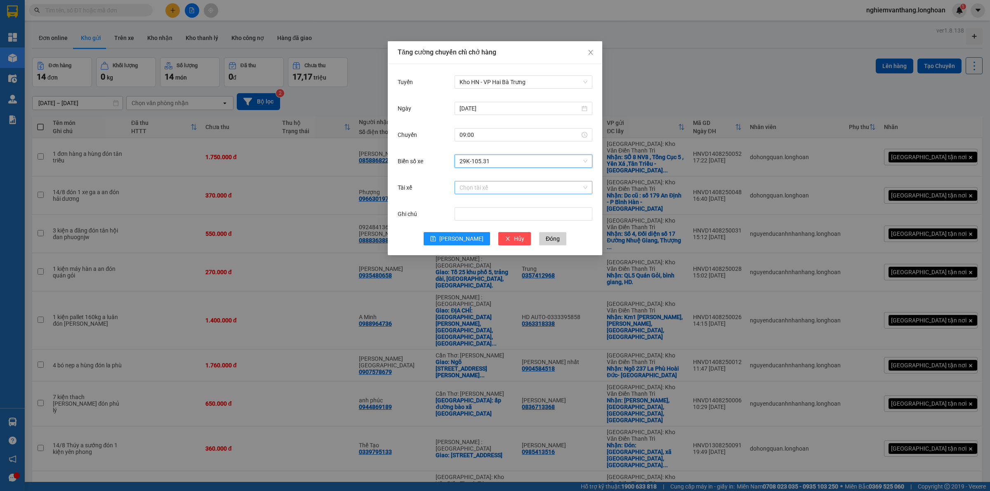
click at [477, 187] on input "Tài xế" at bounding box center [521, 188] width 122 height 12
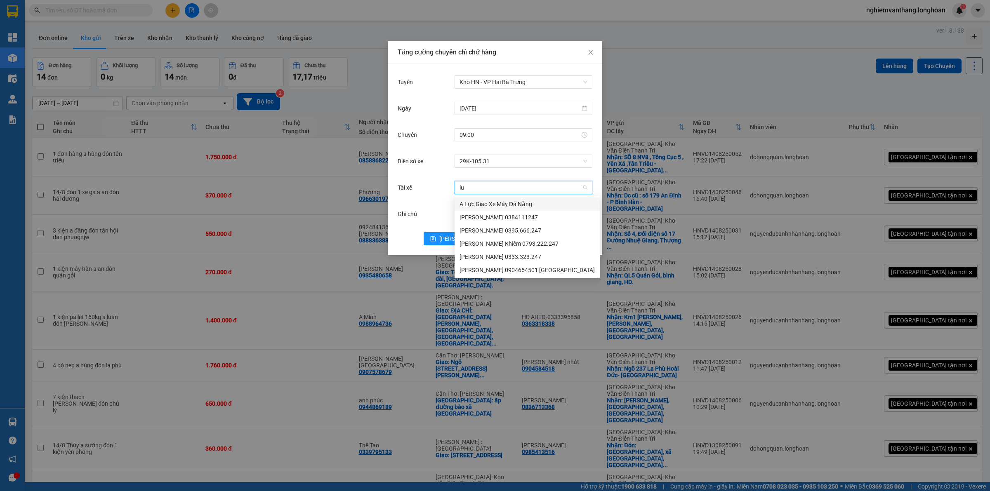
type input "lua"
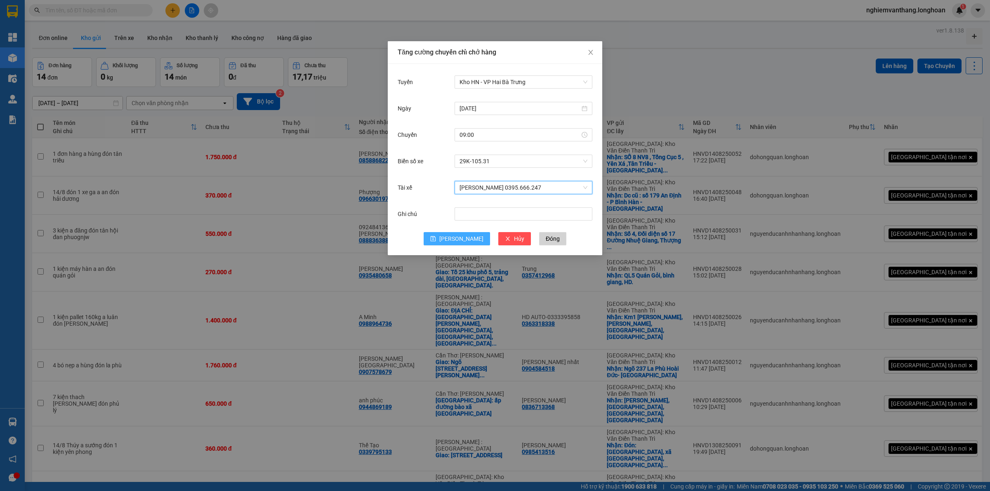
click at [436, 238] on icon "save" at bounding box center [433, 239] width 6 height 6
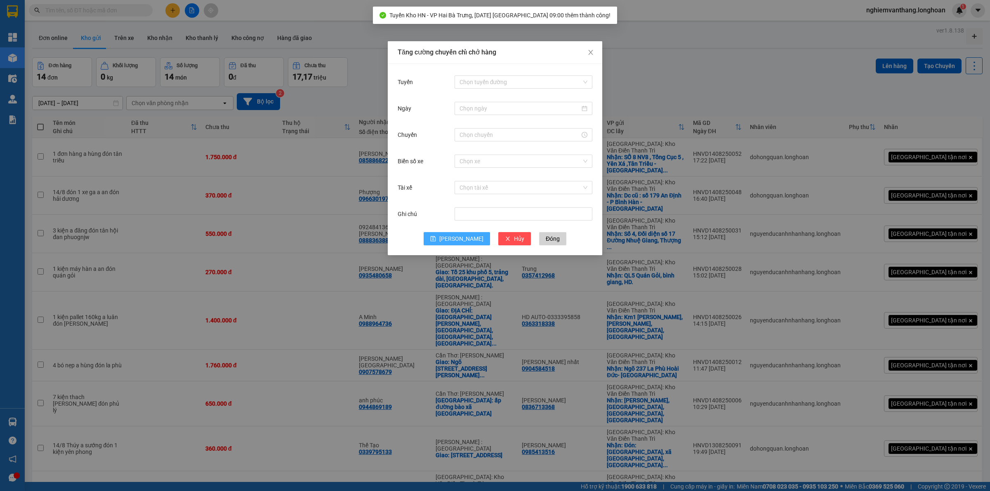
click at [706, 80] on div "Tăng cường chuyến chỉ chở hàng Tuyến Chọn tuyến đường Ngày Chuyến Biển số xe Ch…" at bounding box center [495, 245] width 990 height 491
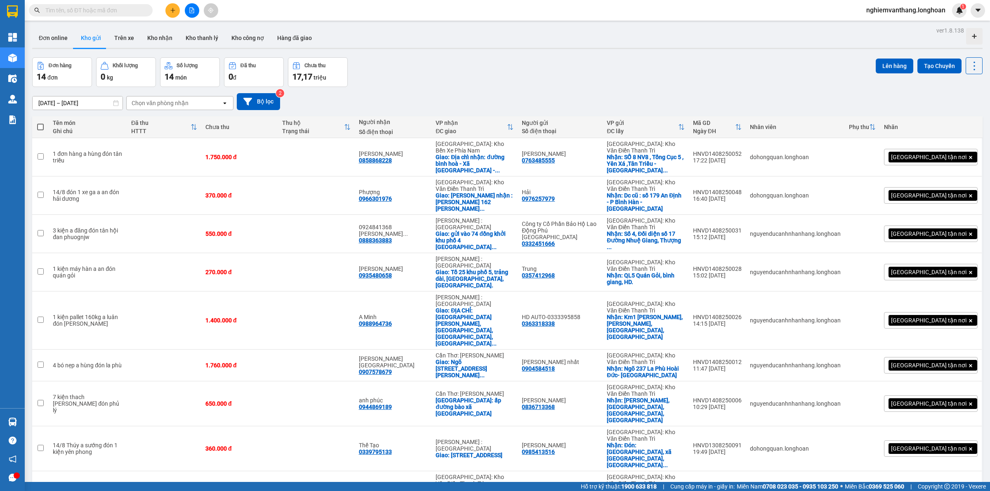
click at [192, 12] on icon "file-add" at bounding box center [192, 10] width 6 height 6
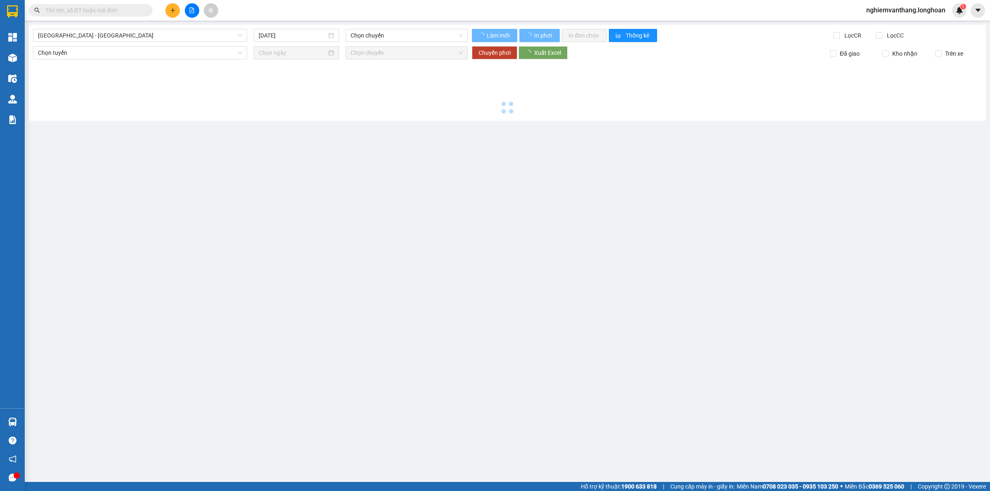
type input "[DATE]"
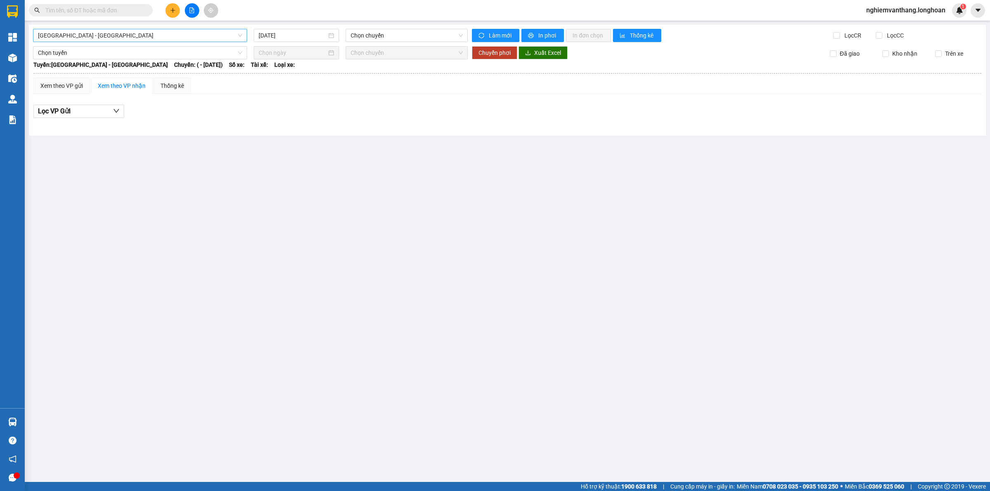
click at [159, 41] on span "[GEOGRAPHIC_DATA] - [GEOGRAPHIC_DATA]" at bounding box center [140, 35] width 204 height 12
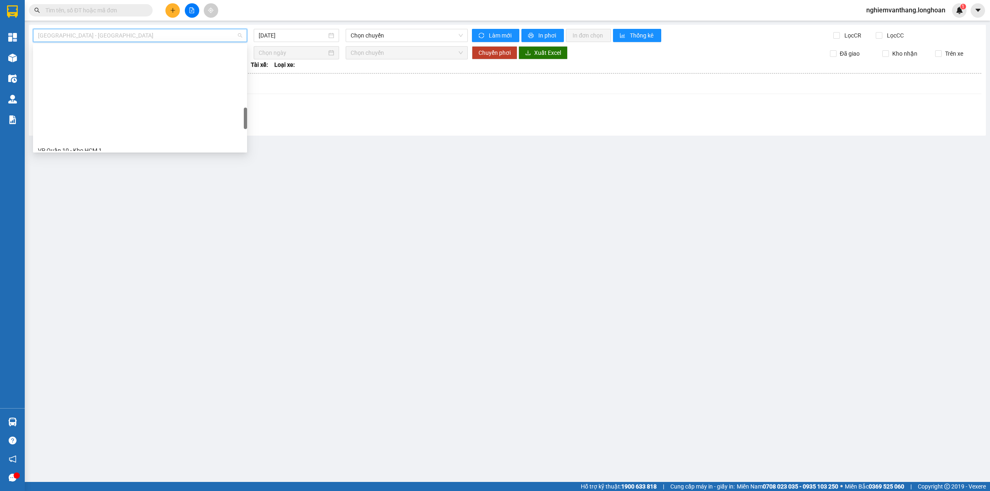
scroll to position [541, 0]
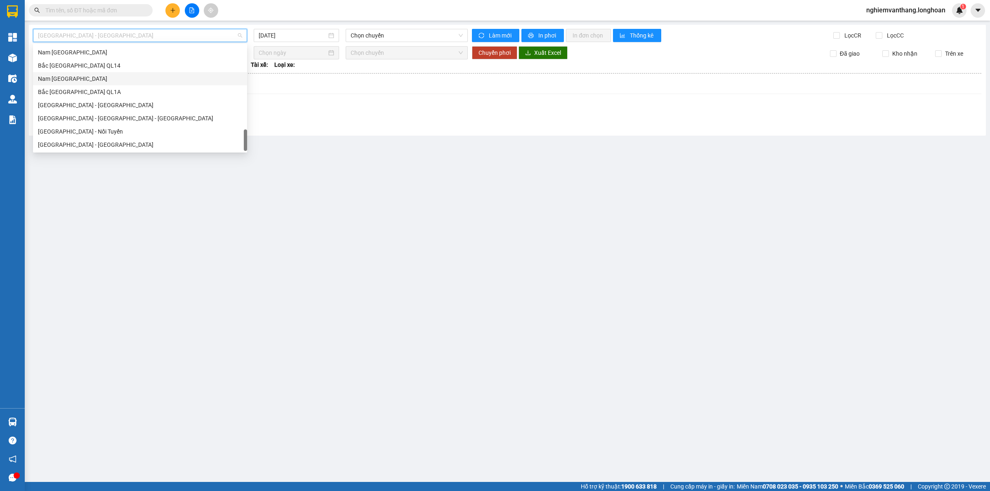
click at [94, 79] on div "Nam [GEOGRAPHIC_DATA]" at bounding box center [140, 78] width 204 height 9
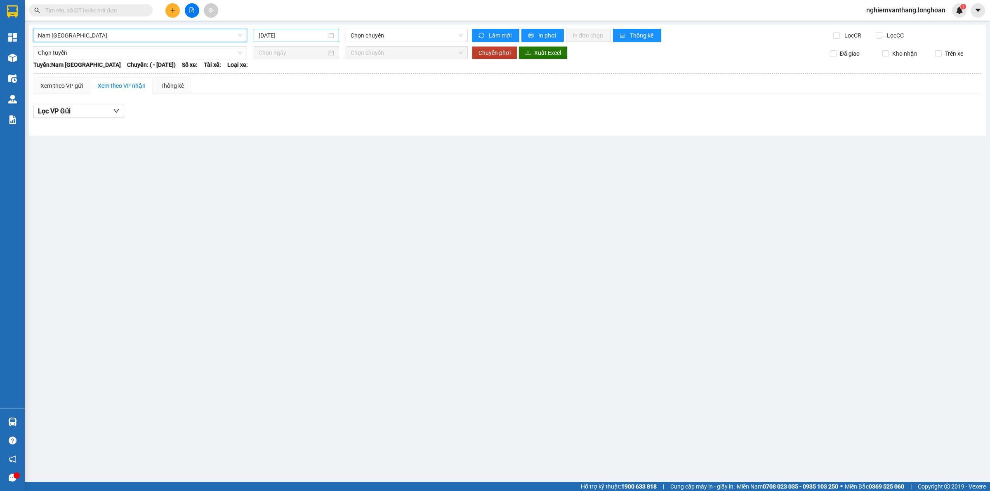
click at [308, 40] on input "[DATE]" at bounding box center [293, 35] width 68 height 9
click at [296, 106] on div "12" at bounding box center [296, 108] width 10 height 10
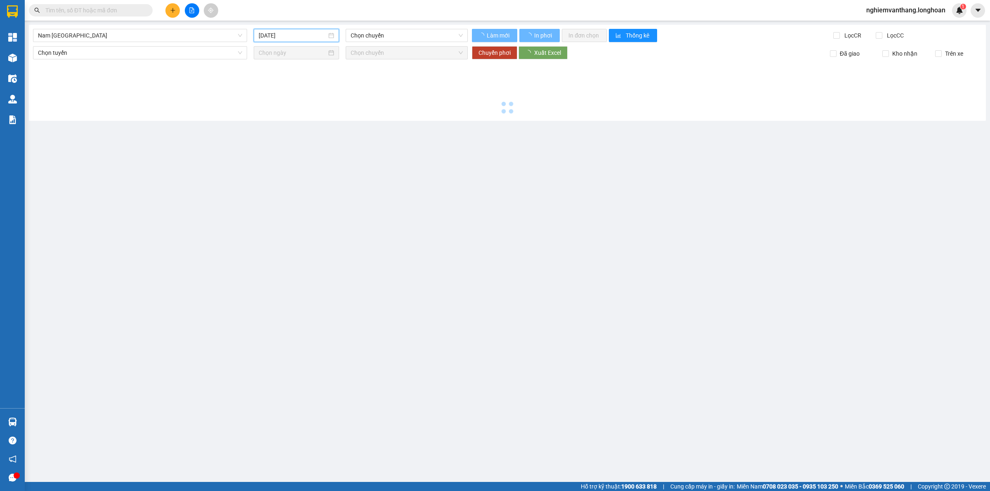
type input "[DATE]"
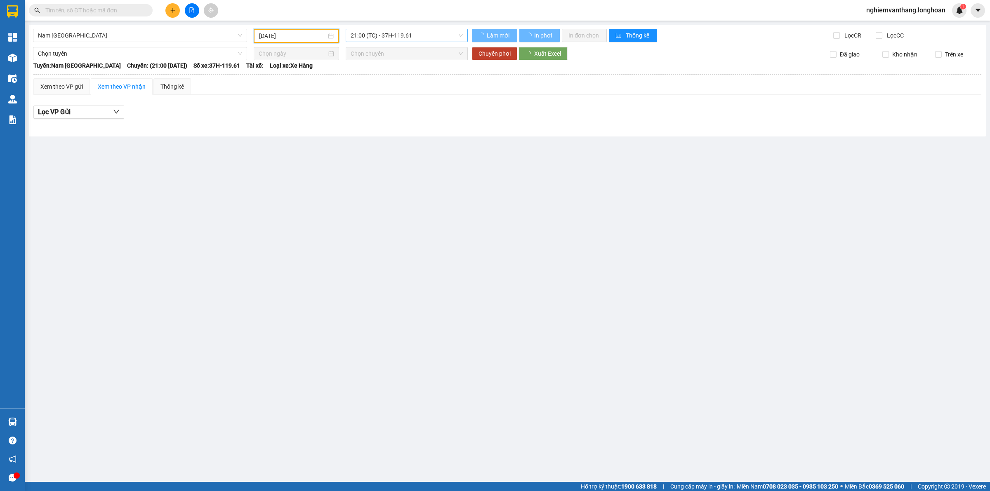
click at [415, 32] on span "21:00 (TC) - 37H-119.61" at bounding box center [407, 35] width 112 height 12
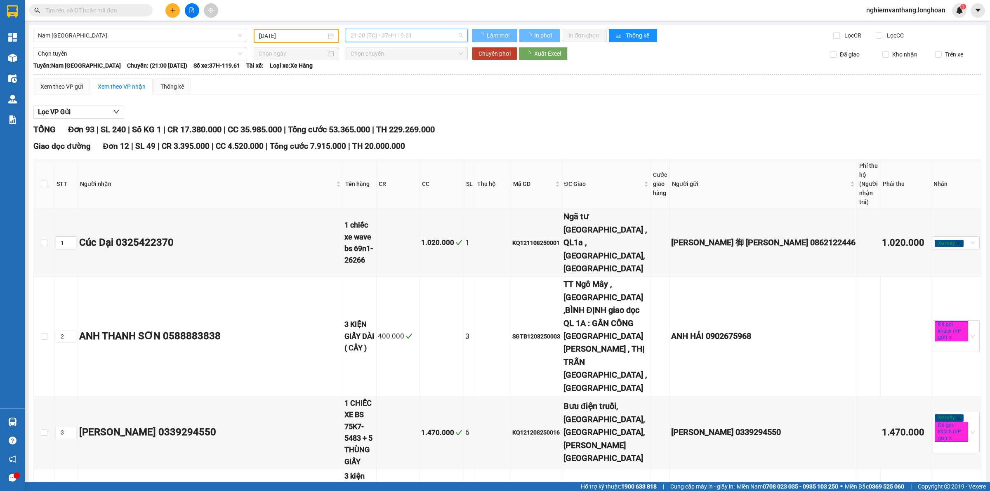
click at [567, 128] on div "TỔNG Đơn 93 | SL 240 | Số KG 1 | CR 17.380.000 | CC 35.985.000 | Tổng cước 53.3…" at bounding box center [507, 129] width 948 height 13
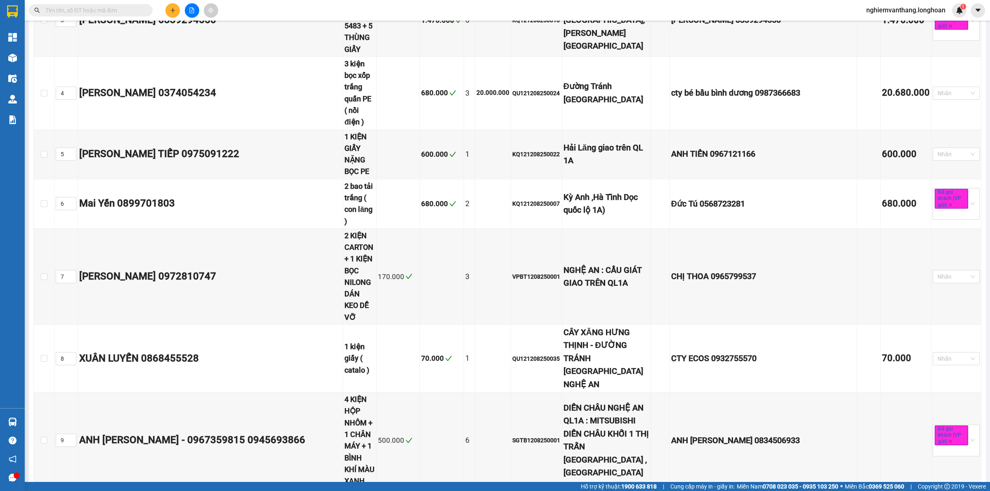
scroll to position [567, 0]
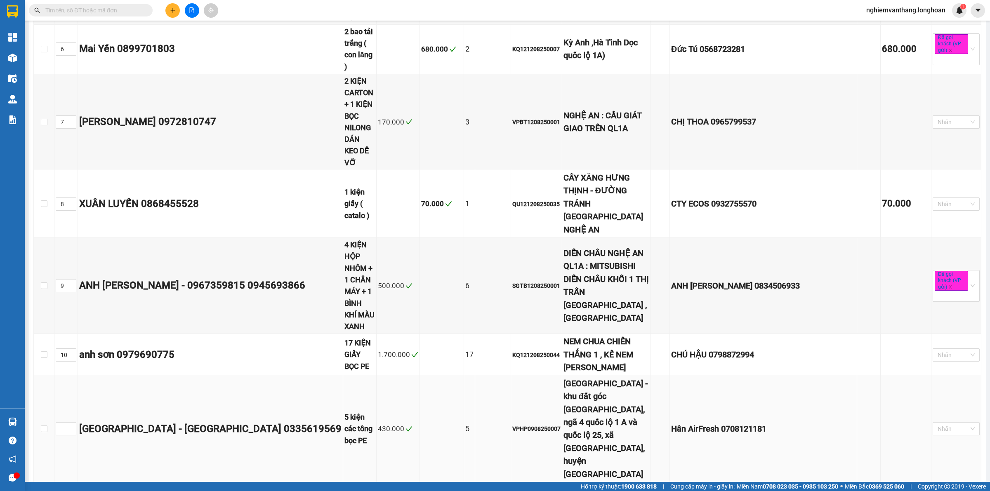
drag, startPoint x: 40, startPoint y: 219, endPoint x: 305, endPoint y: 97, distance: 290.6
checkbox input "true"
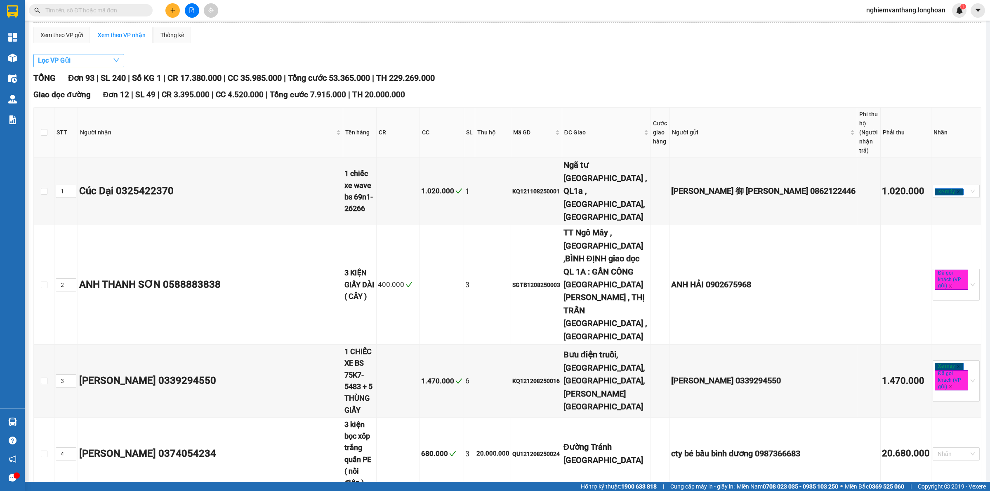
scroll to position [0, 0]
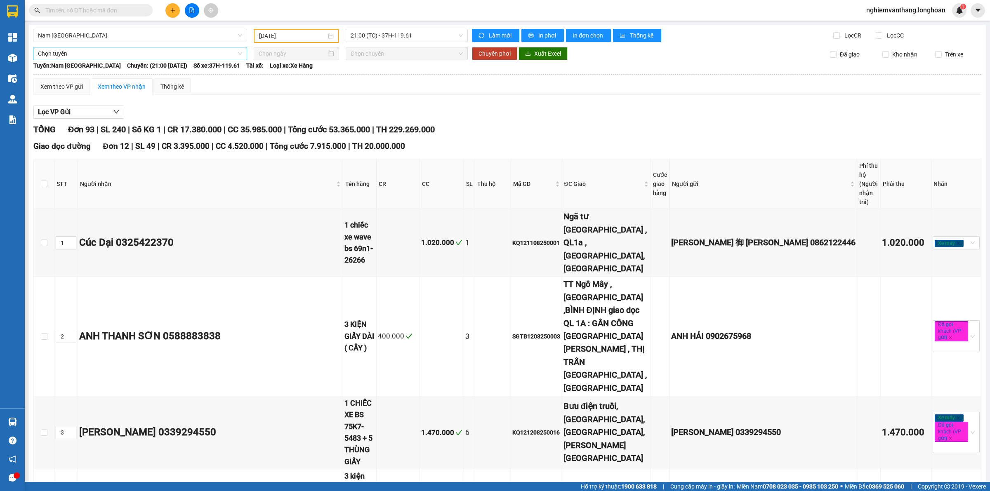
click at [62, 49] on span "Chọn tuyến" at bounding box center [140, 53] width 204 height 12
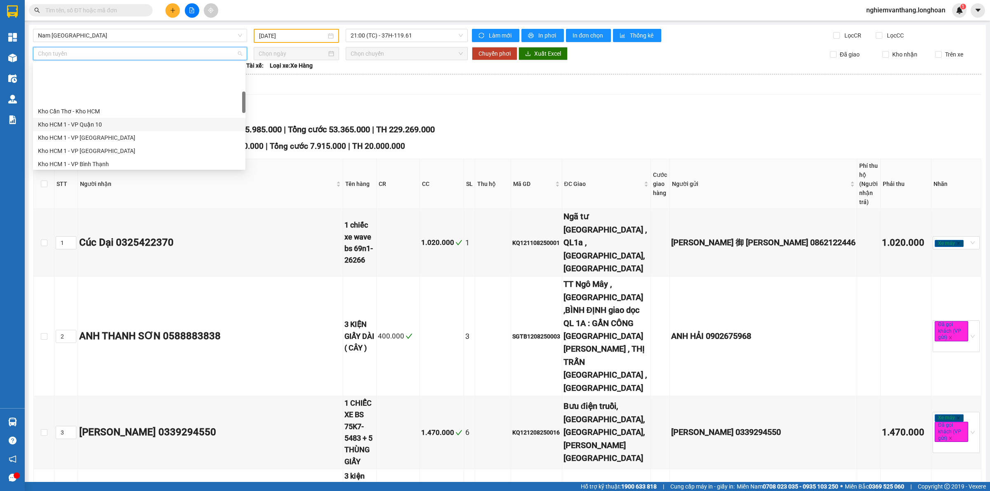
scroll to position [155, 0]
click at [98, 143] on div "Kho HN - VP [GEOGRAPHIC_DATA]" at bounding box center [139, 139] width 203 height 9
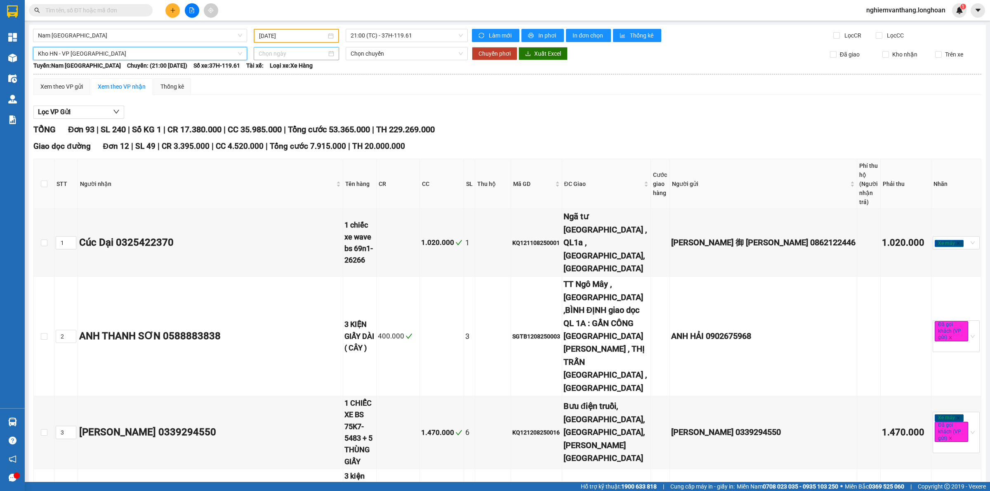
click at [282, 50] on input at bounding box center [293, 53] width 68 height 9
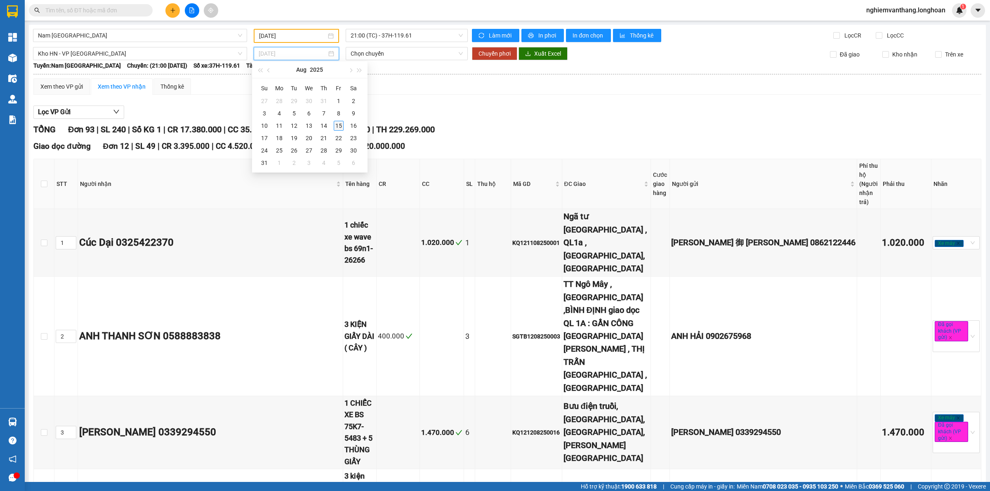
type input "[DATE]"
click at [341, 124] on div "15" at bounding box center [339, 126] width 10 height 10
type input "[DATE]"
click at [497, 50] on span "Chuyển phơi" at bounding box center [495, 53] width 32 height 9
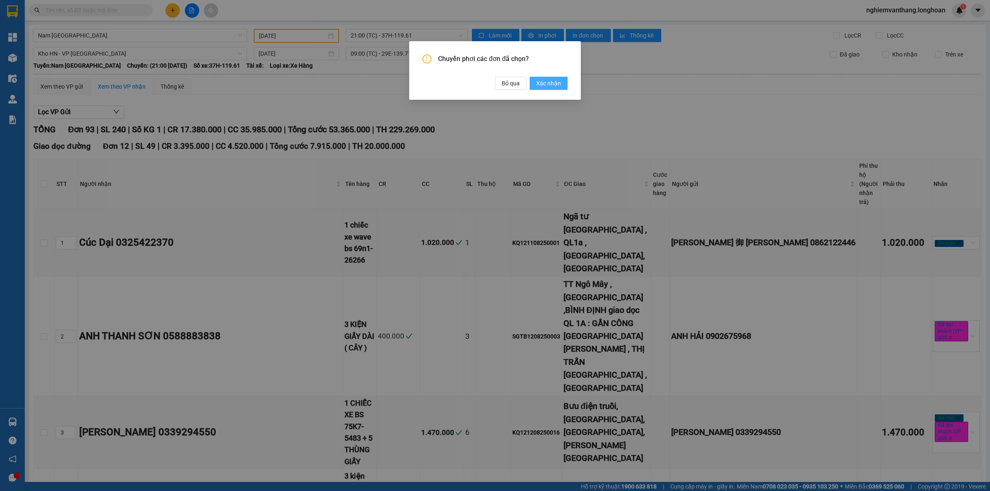
click at [557, 85] on span "Xác nhận" at bounding box center [548, 83] width 25 height 9
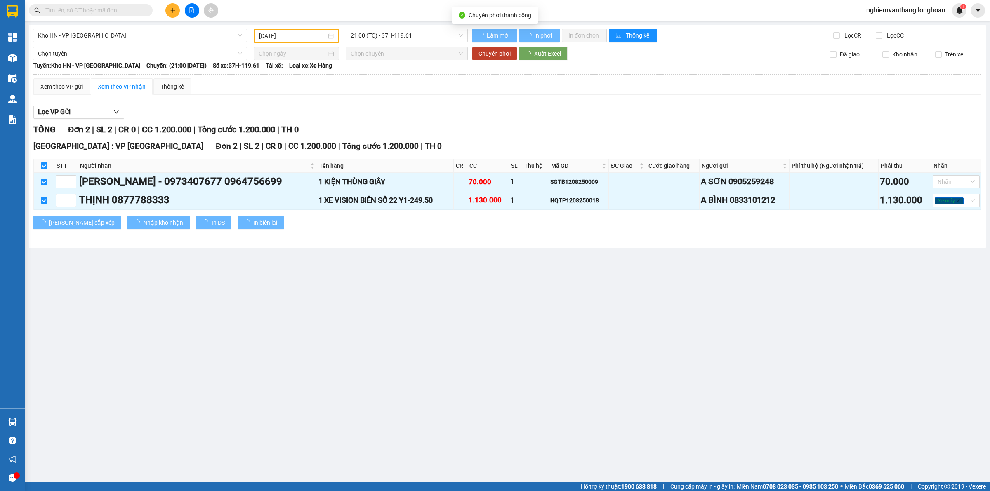
type input "[DATE]"
checkbox input "false"
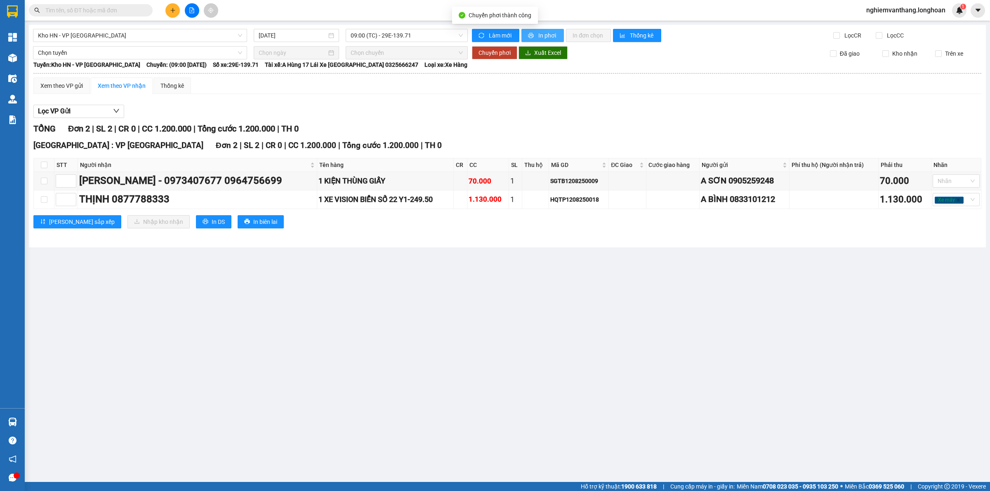
click at [541, 34] on span "In phơi" at bounding box center [547, 35] width 19 height 9
click at [90, 38] on span "Kho HN - VP [GEOGRAPHIC_DATA]" at bounding box center [140, 35] width 204 height 12
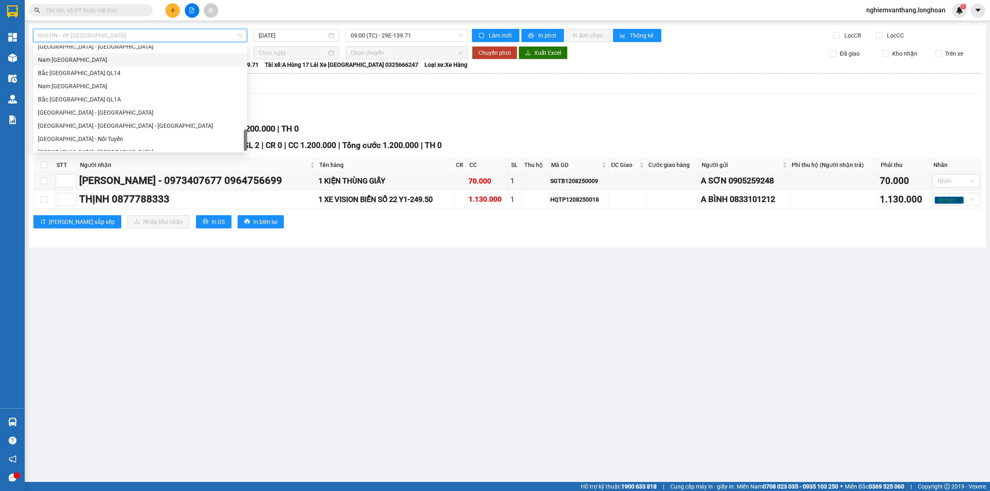
scroll to position [541, 0]
click at [64, 76] on div "Nam [GEOGRAPHIC_DATA]" at bounding box center [140, 78] width 204 height 9
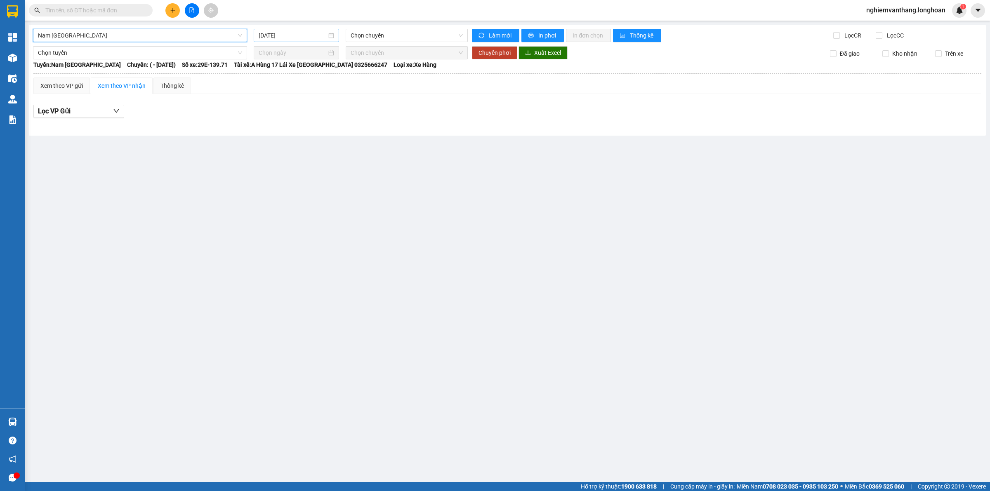
click at [298, 33] on input "[DATE]" at bounding box center [293, 35] width 68 height 9
click at [312, 110] on div "13" at bounding box center [311, 108] width 10 height 10
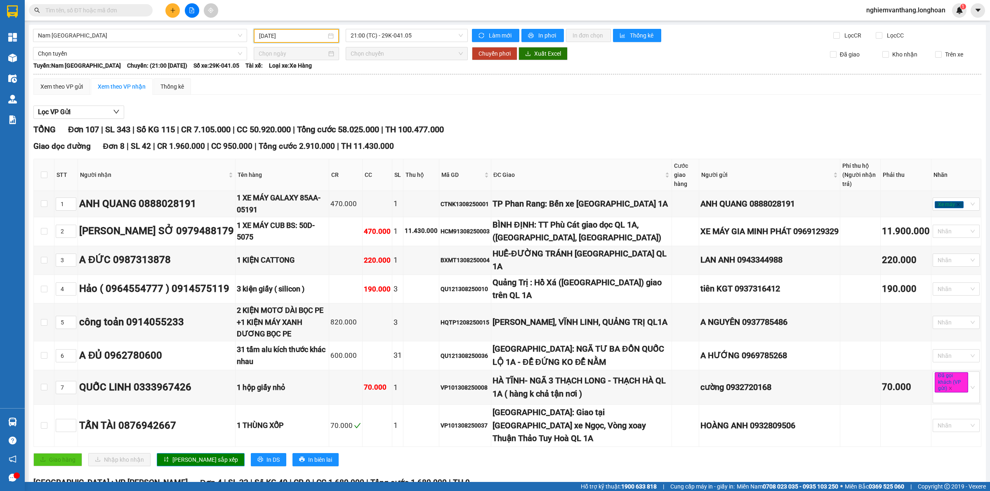
click at [295, 42] on div "[DATE]" at bounding box center [296, 36] width 85 height 14
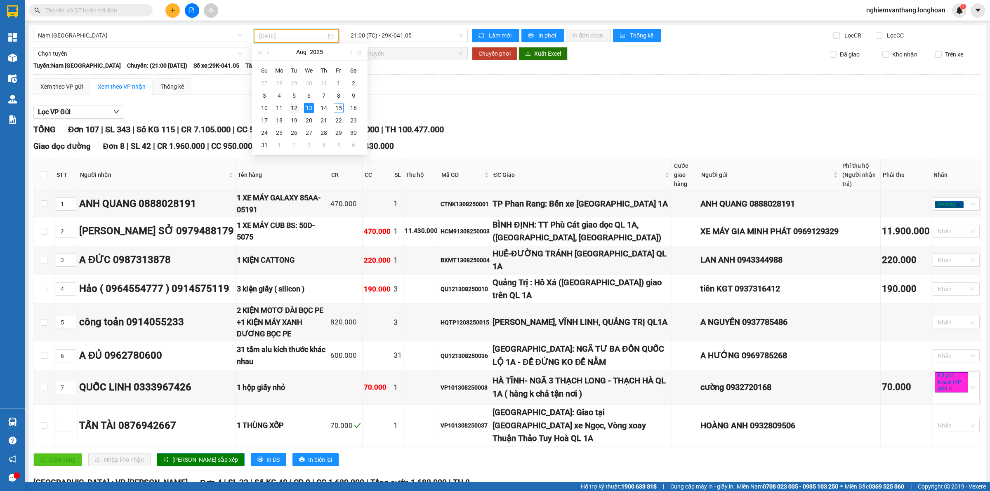
click at [293, 110] on div "12" at bounding box center [294, 108] width 10 height 10
type input "[DATE]"
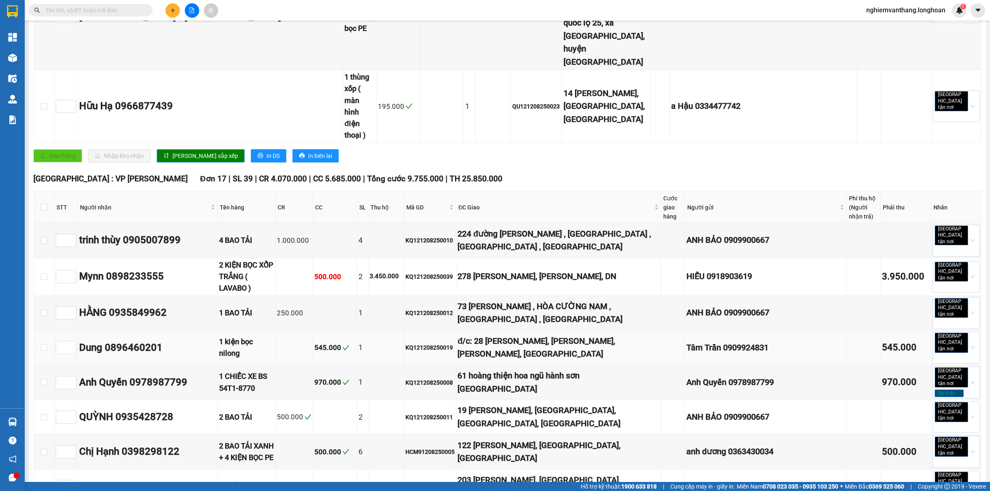
scroll to position [1341, 0]
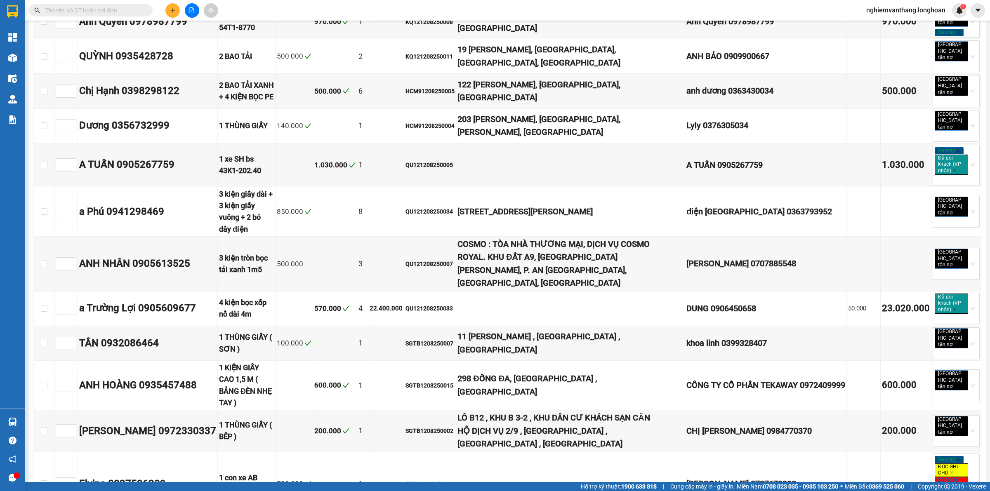
checkbox input "true"
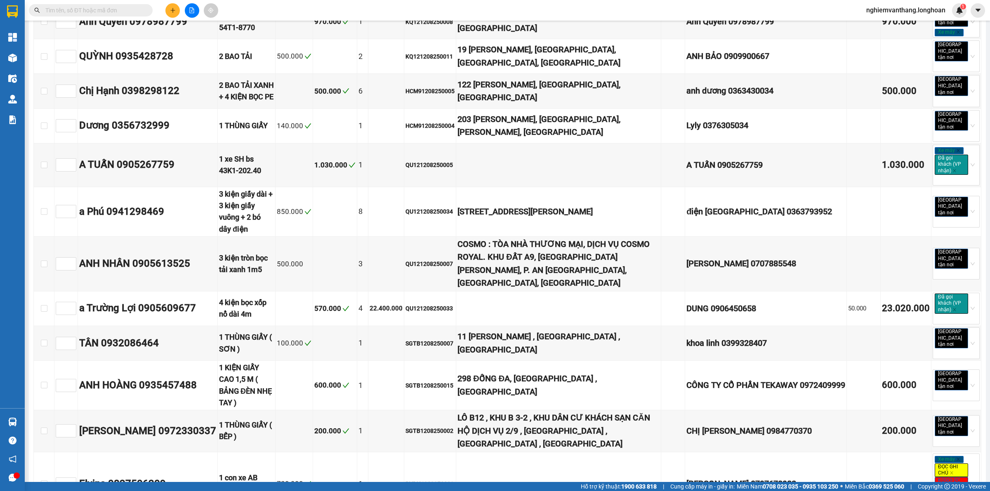
checkbox input "true"
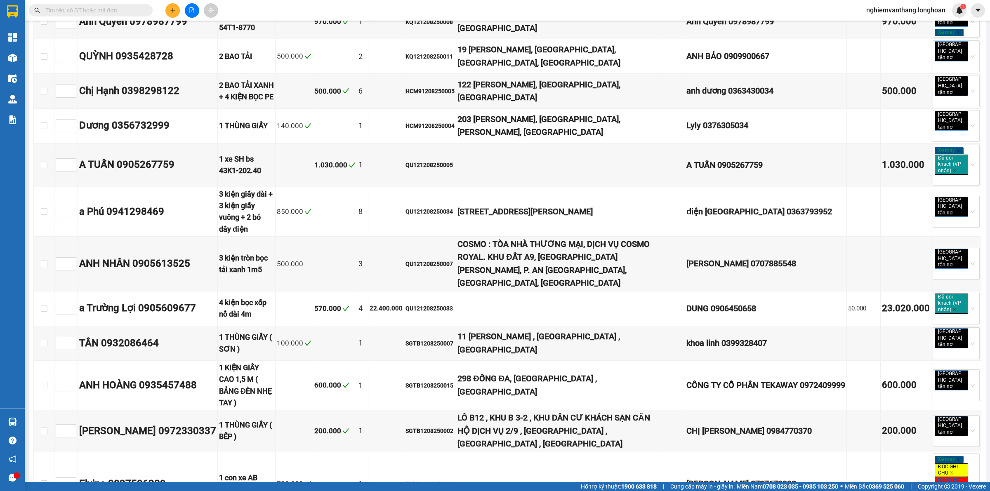
checkbox input "true"
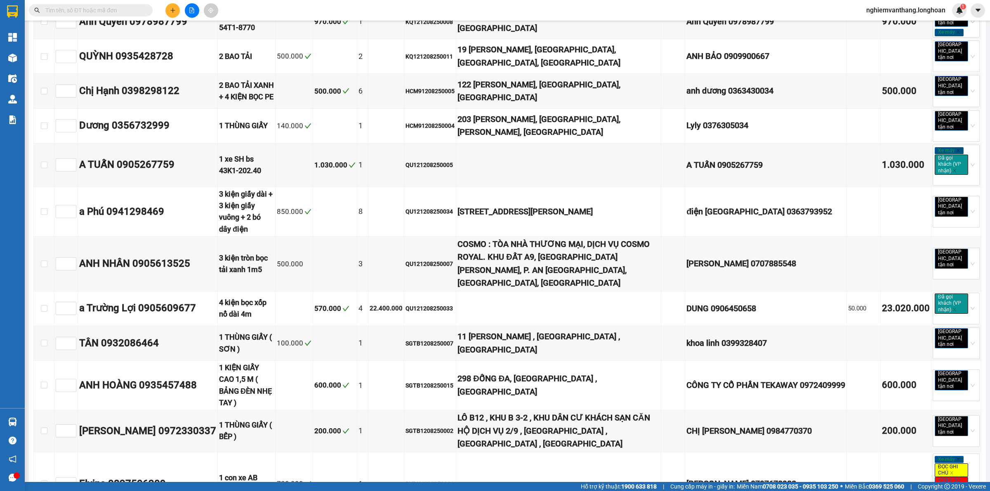
checkbox input "true"
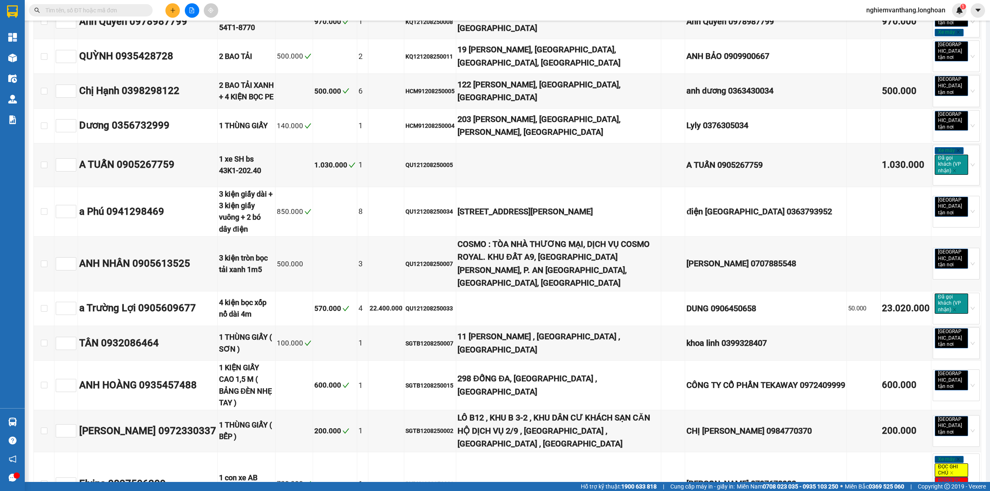
checkbox input "true"
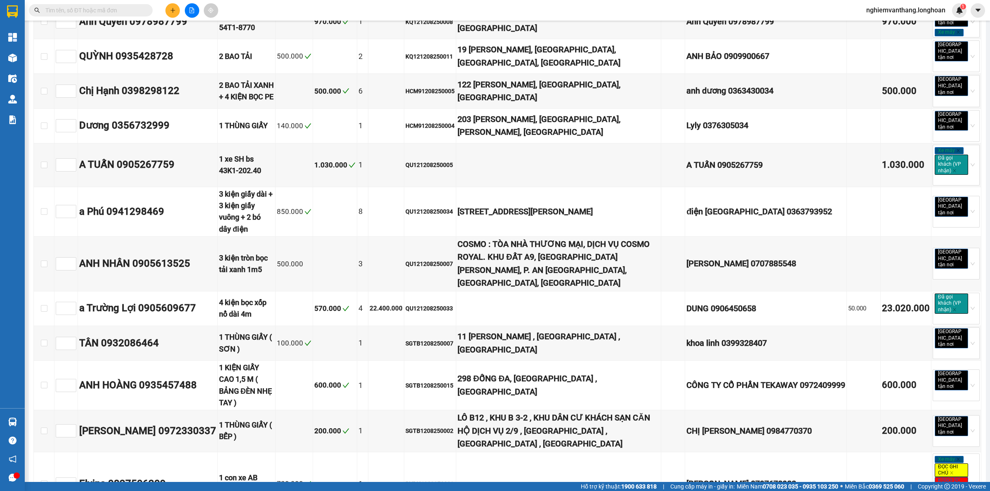
checkbox input "true"
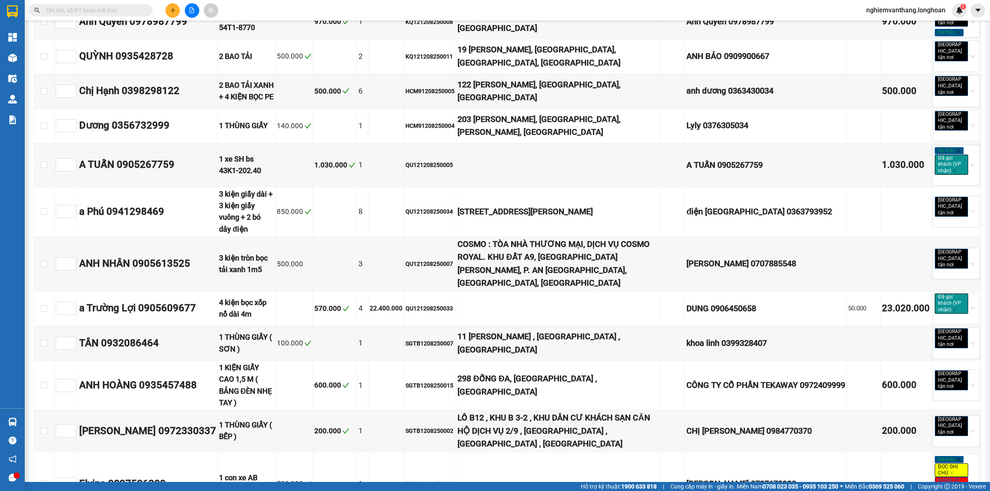
checkbox input "true"
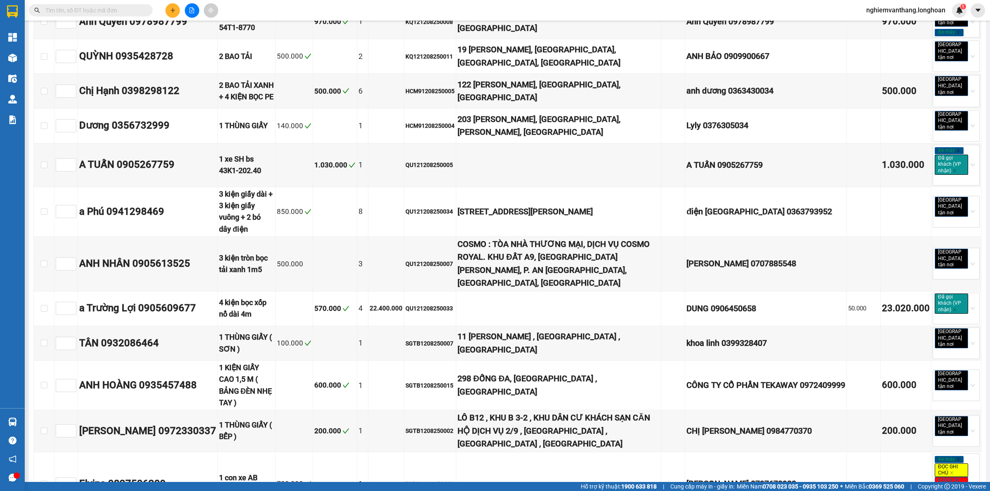
checkbox input "true"
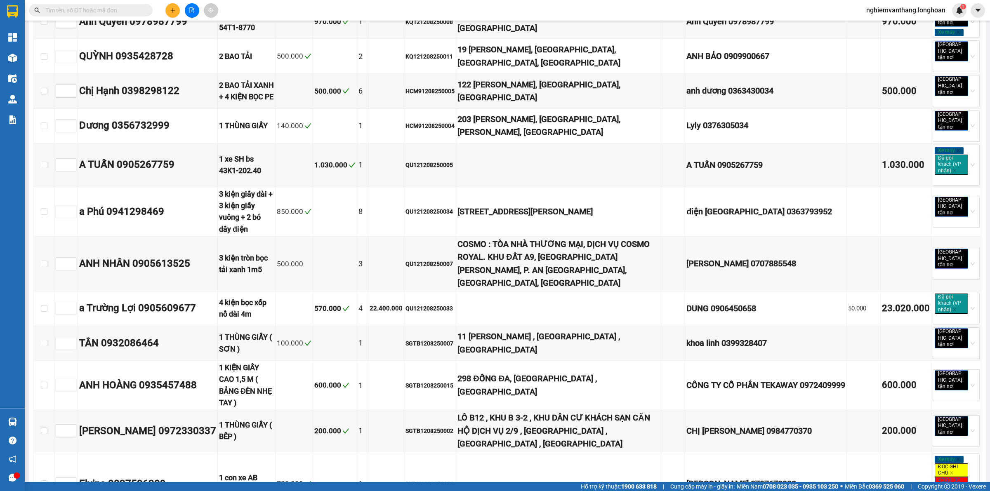
checkbox input "true"
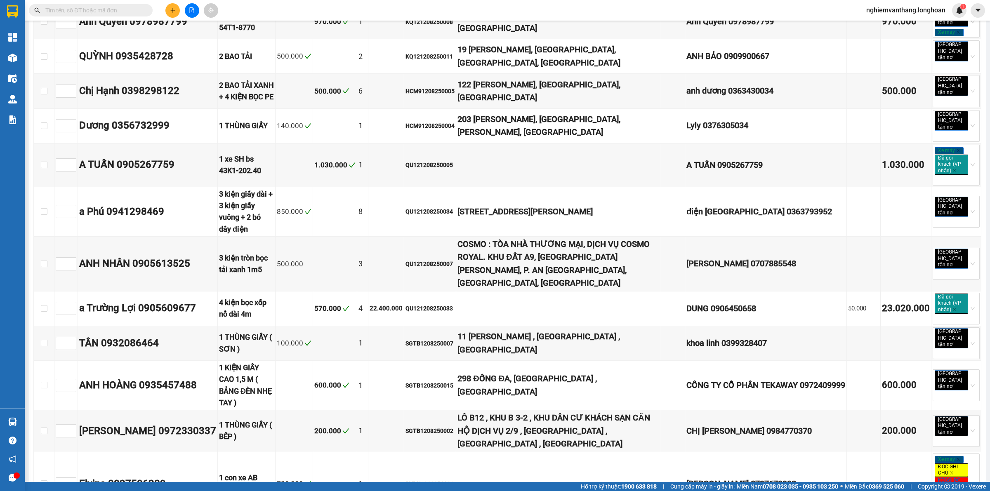
checkbox input "true"
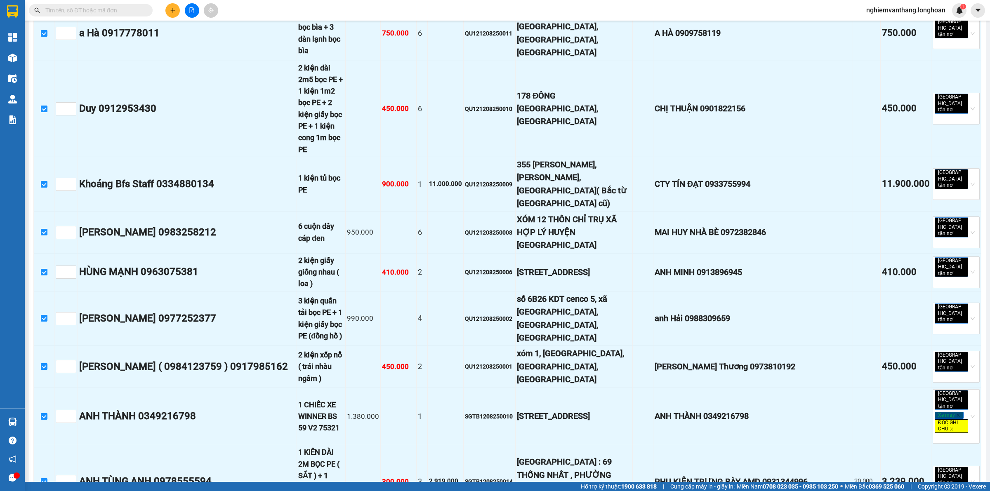
scroll to position [3358, 0]
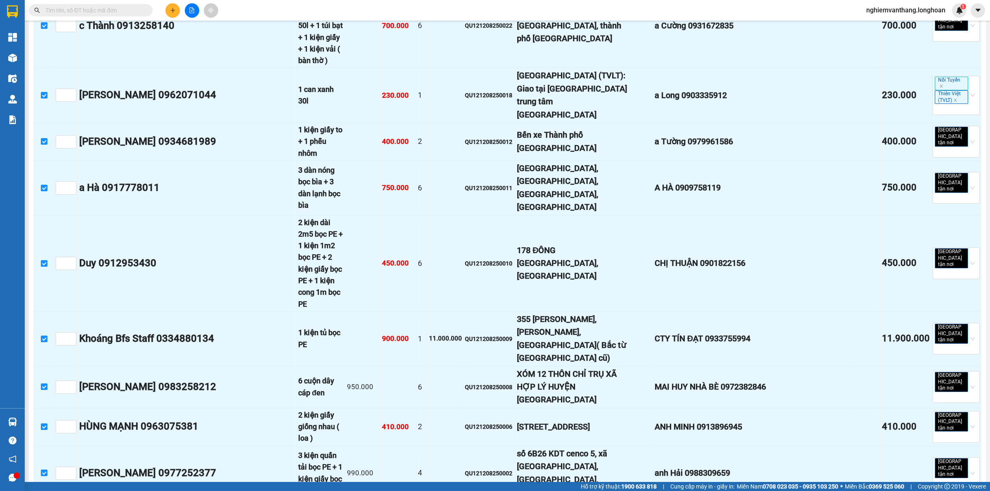
drag, startPoint x: 46, startPoint y: 179, endPoint x: 74, endPoint y: 190, distance: 29.9
checkbox input "true"
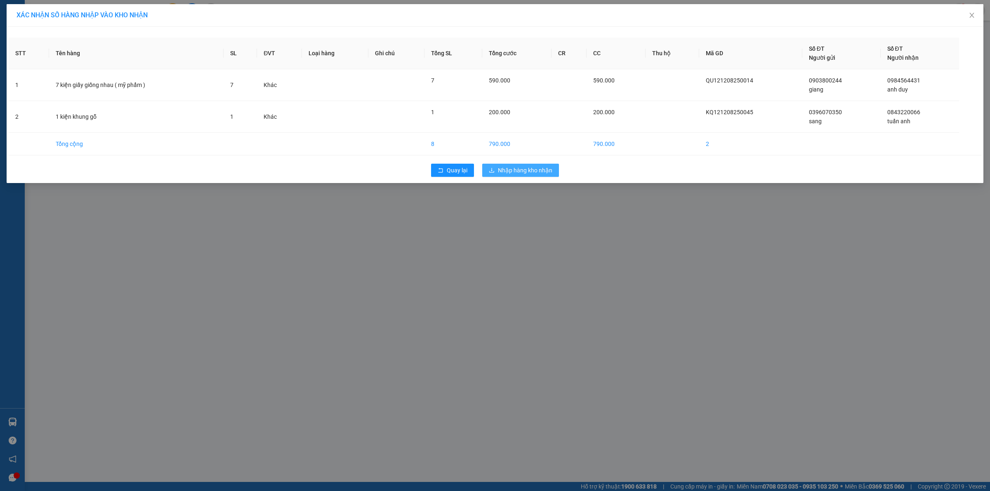
click at [529, 175] on span "Nhập hàng kho nhận" at bounding box center [525, 170] width 54 height 9
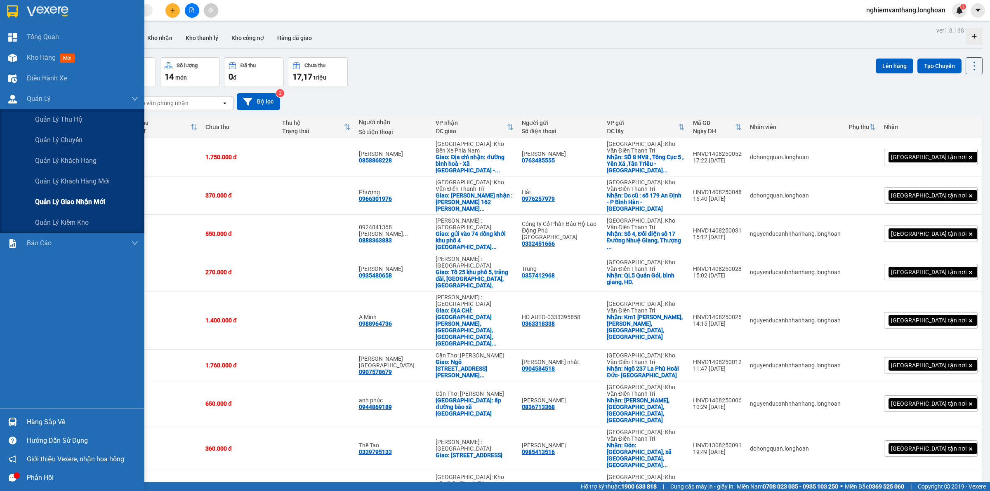
click at [56, 197] on span "Quản lý giao nhận mới" at bounding box center [70, 202] width 70 height 10
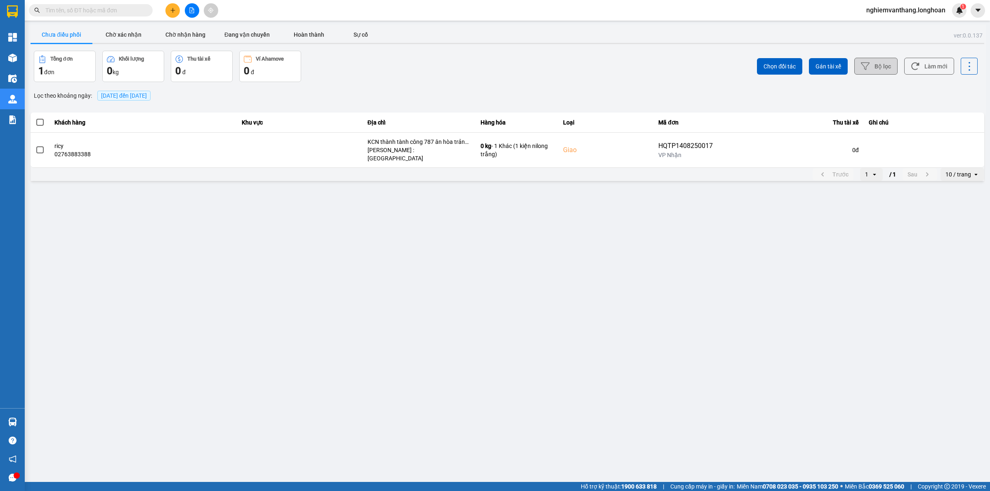
click at [880, 63] on button "Bộ lọc" at bounding box center [876, 66] width 43 height 17
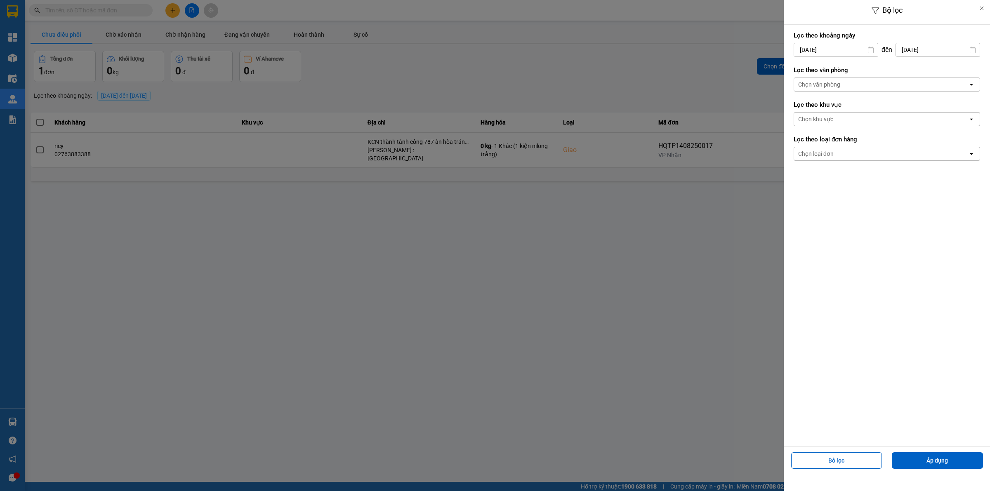
click at [844, 85] on div "Chọn văn phòng" at bounding box center [881, 84] width 174 height 13
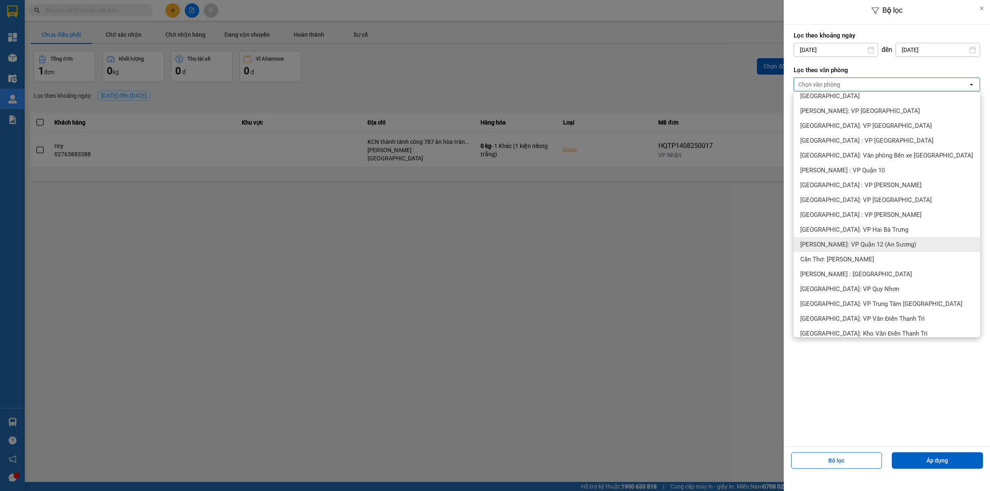
scroll to position [206, 0]
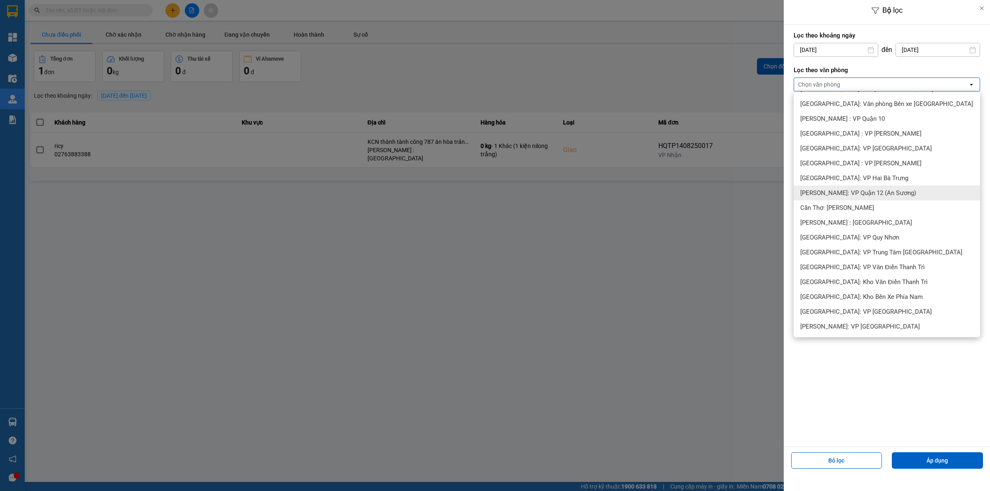
click at [364, 81] on div at bounding box center [495, 245] width 990 height 491
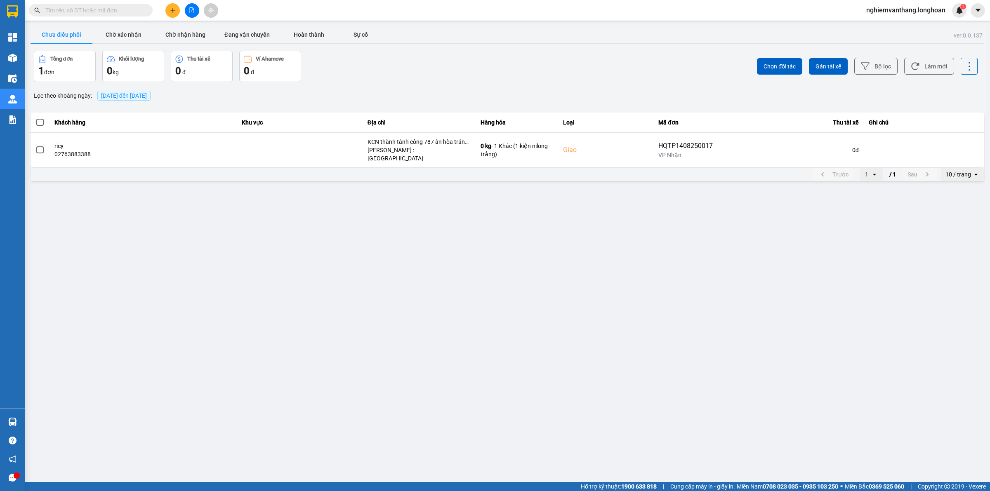
click at [196, 9] on button at bounding box center [192, 10] width 14 height 14
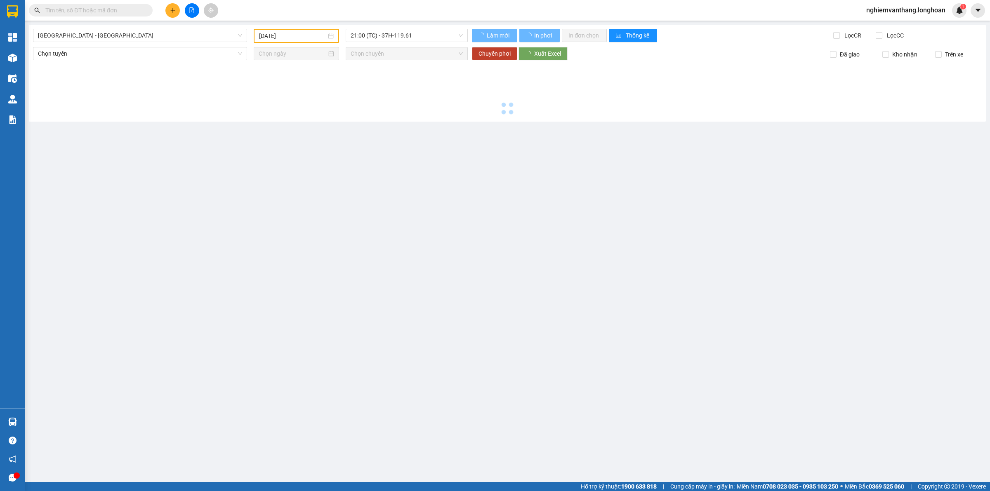
type input "[DATE]"
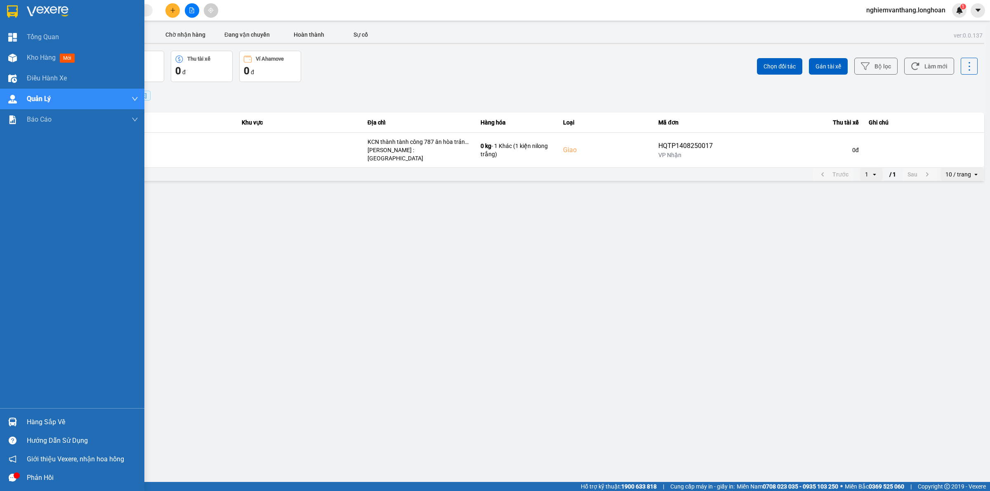
click at [3, 3] on div at bounding box center [72, 13] width 144 height 27
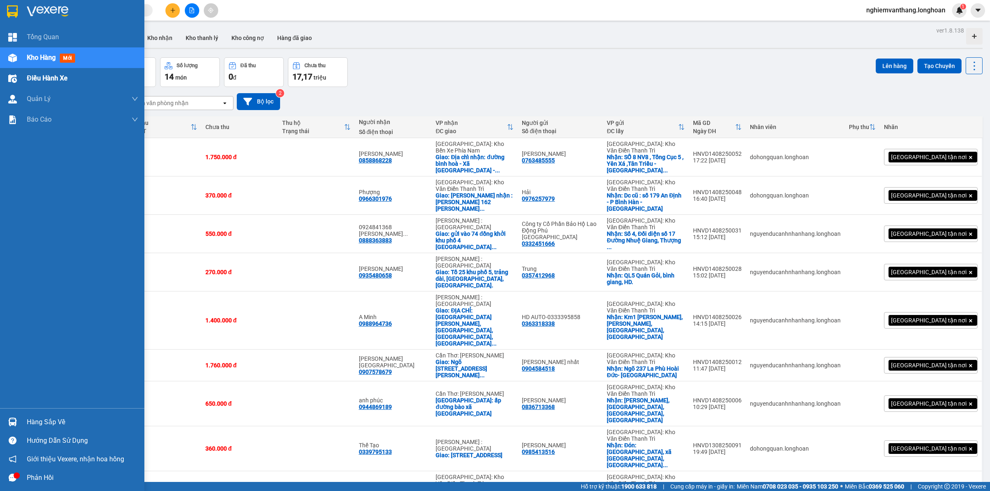
click at [46, 80] on span "Điều hành xe" at bounding box center [47, 78] width 41 height 10
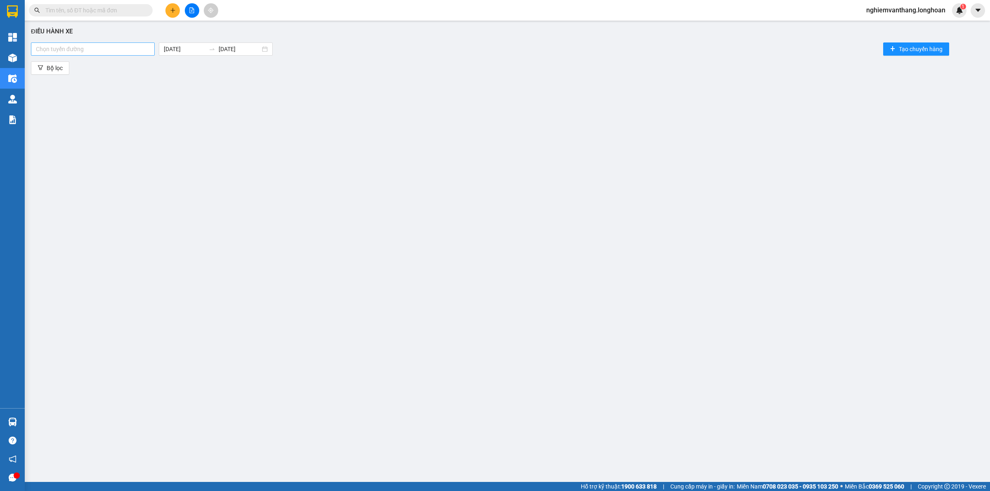
click at [125, 49] on div at bounding box center [93, 49] width 120 height 10
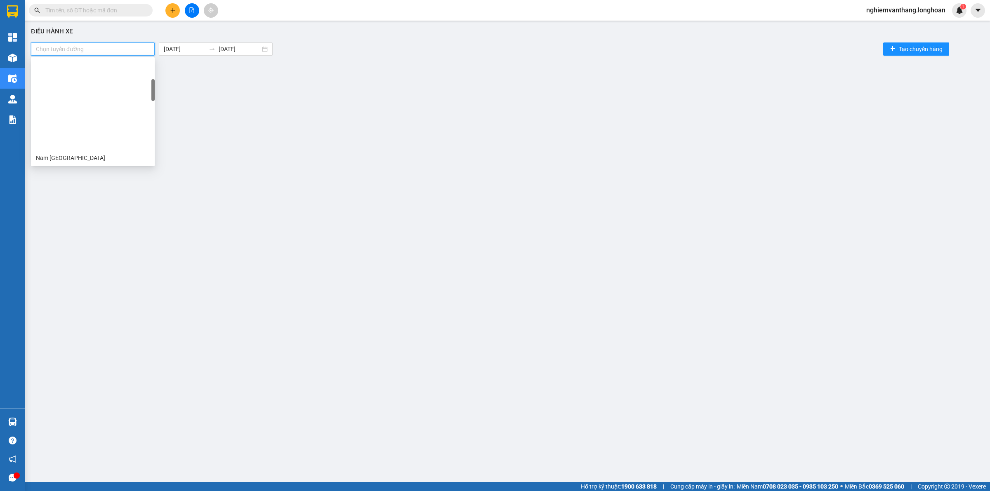
scroll to position [103, 0]
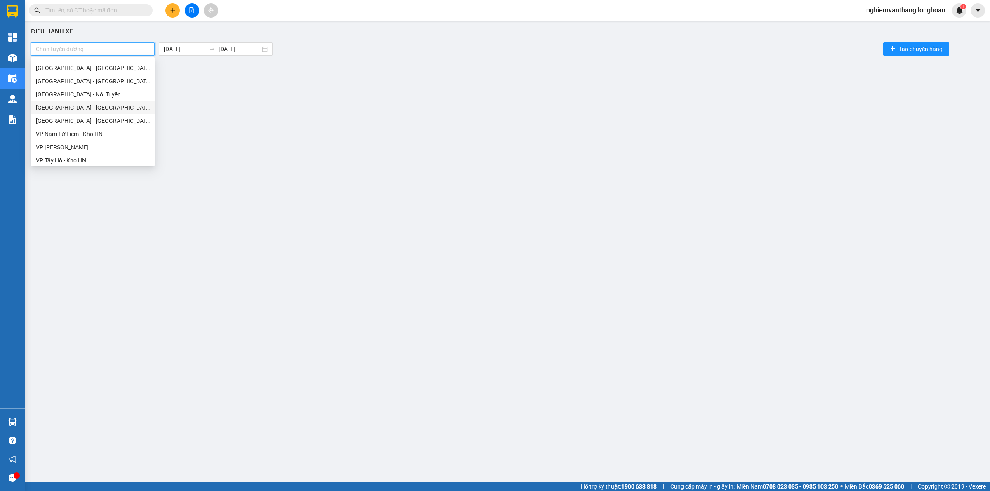
click at [69, 105] on div "[GEOGRAPHIC_DATA] - [GEOGRAPHIC_DATA]" at bounding box center [93, 107] width 114 height 9
click at [198, 51] on input "[DATE]" at bounding box center [196, 49] width 42 height 9
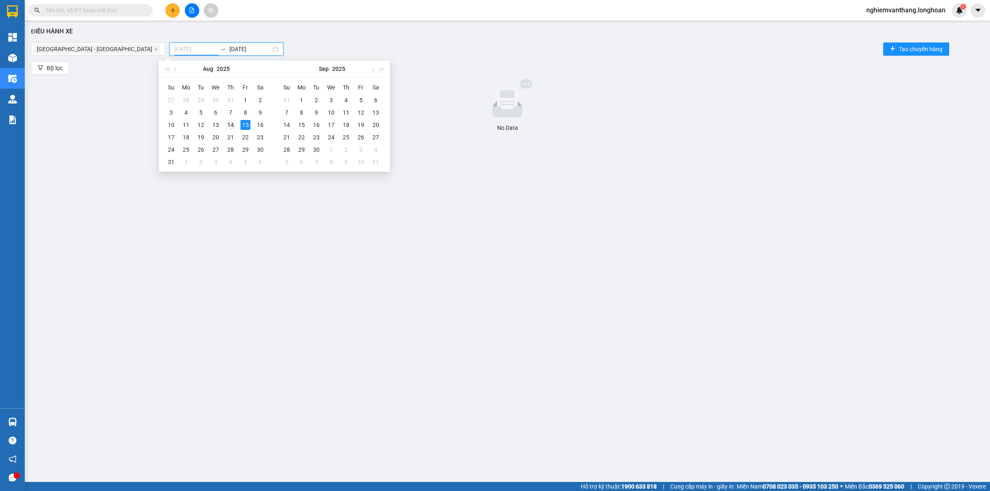
type input "[DATE]"
click at [229, 127] on div "14" at bounding box center [231, 125] width 10 height 10
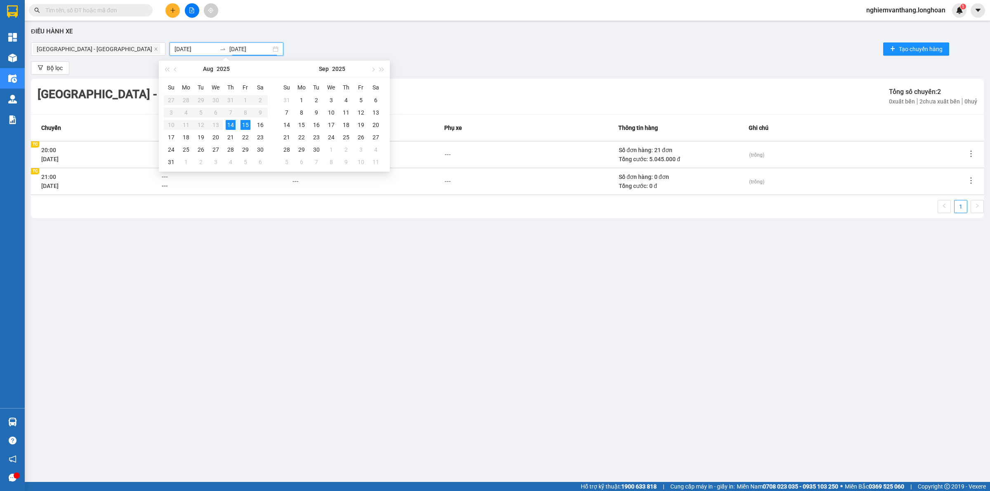
click at [241, 45] on input "[DATE]" at bounding box center [250, 49] width 42 height 9
type input "[DATE]"
click at [228, 124] on div "14" at bounding box center [231, 125] width 10 height 10
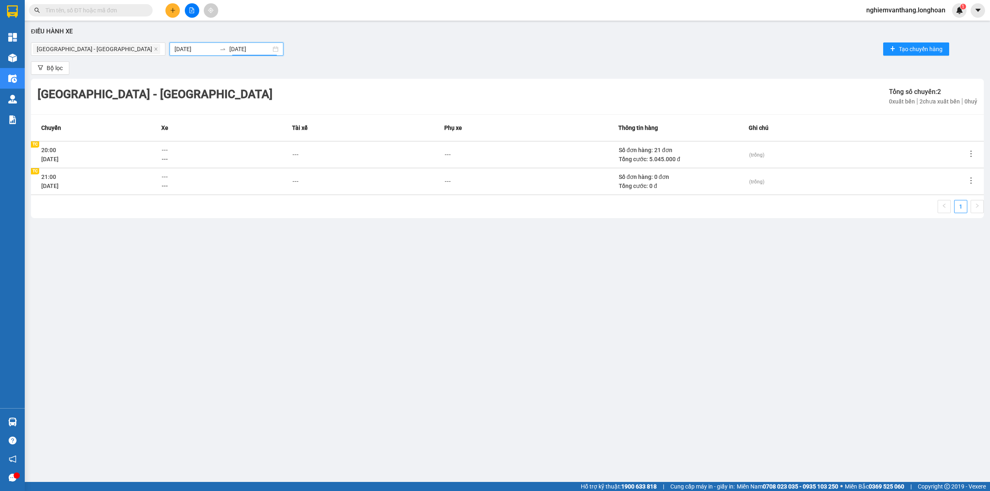
click at [384, 15] on div "Kết quả tìm kiếm ( 0 ) Bộ lọc No Data nghiemvanthang.longhoan 1" at bounding box center [495, 10] width 990 height 21
click at [165, 149] on span "---" at bounding box center [165, 150] width 6 height 7
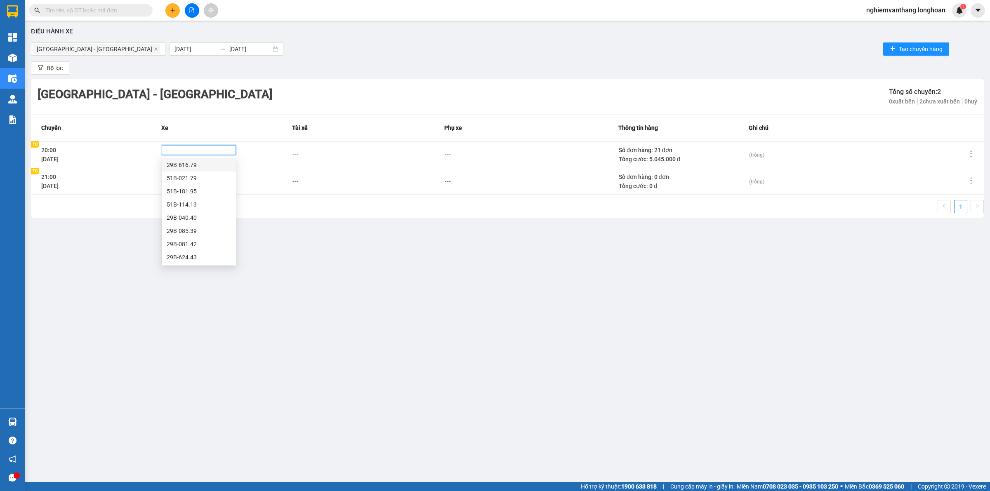
type input "4"
type input "14"
click at [198, 149] on icon "close" at bounding box center [200, 151] width 4 height 4
click at [165, 147] on span "---" at bounding box center [165, 150] width 6 height 7
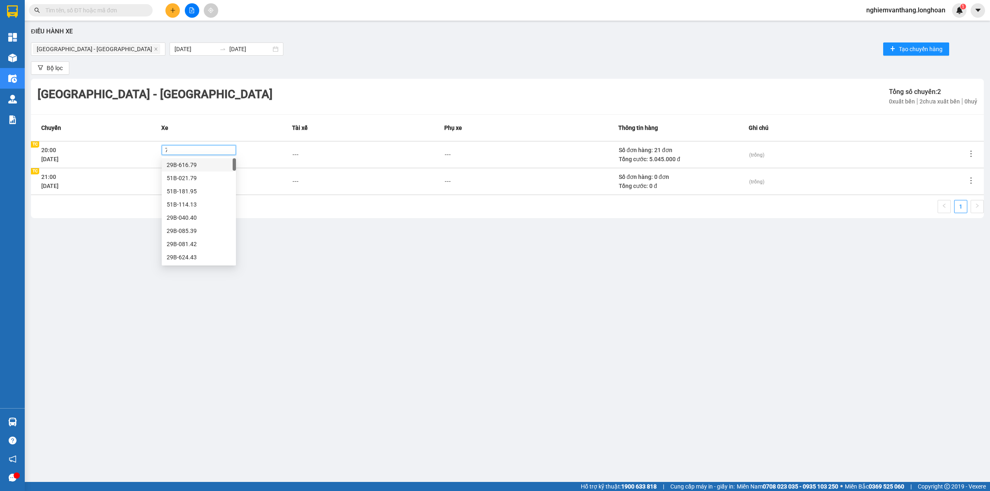
type input "71"
drag, startPoint x: 291, startPoint y: 153, endPoint x: 295, endPoint y: 153, distance: 4.6
click at [295, 153] on tr "20:00 [DATE] TC TC 29E-139.71 - --- --- Số đơn hàng: 21 đơn Tổng cước: 5.045.00…" at bounding box center [507, 154] width 953 height 27
click at [295, 153] on div "---" at bounding box center [296, 154] width 6 height 9
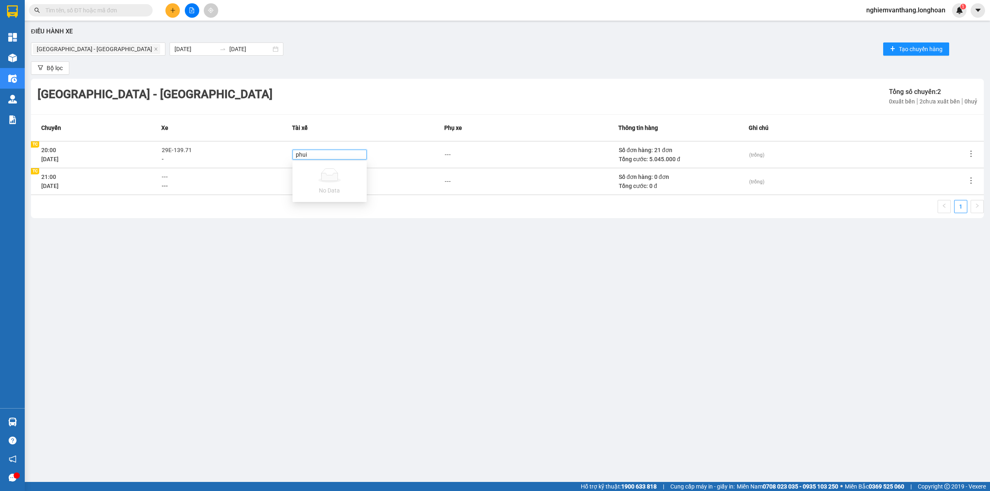
type input "phu"
click at [494, 286] on div "Điều hành xe [GEOGRAPHIC_DATA] - [GEOGRAPHIC_DATA] [DATE] [DATE] Tạo chuyến hàn…" at bounding box center [507, 238] width 957 height 427
click at [164, 175] on span "---" at bounding box center [165, 177] width 6 height 7
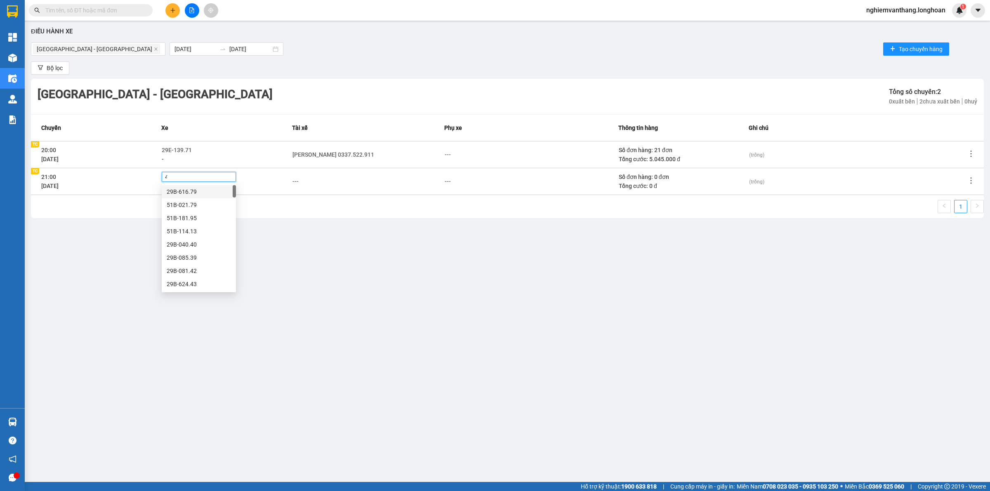
type input "44"
click at [181, 239] on body "Kết quả tìm kiếm ( 0 ) Bộ lọc No Data nghiemvanthang.longhoan 1 Tổng Quan Kho h…" at bounding box center [495, 245] width 990 height 491
click at [190, 236] on div "Điều hành xe [GEOGRAPHIC_DATA] - [GEOGRAPHIC_DATA] [DATE] [DATE] Tạo chuyến hàn…" at bounding box center [507, 238] width 957 height 427
click at [165, 179] on span "---" at bounding box center [165, 177] width 6 height 7
type input "44"
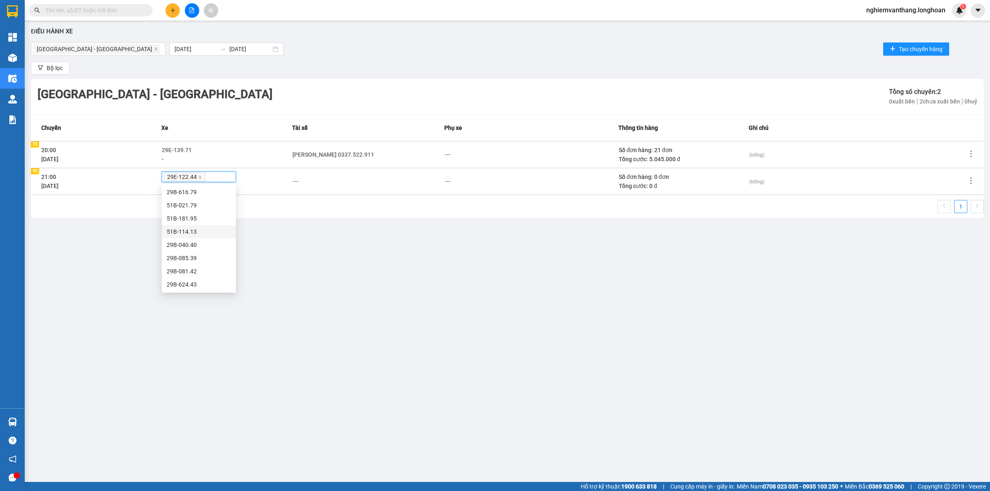
click at [300, 179] on div "---" at bounding box center [368, 181] width 151 height 9
click at [297, 180] on div "---" at bounding box center [296, 181] width 6 height 9
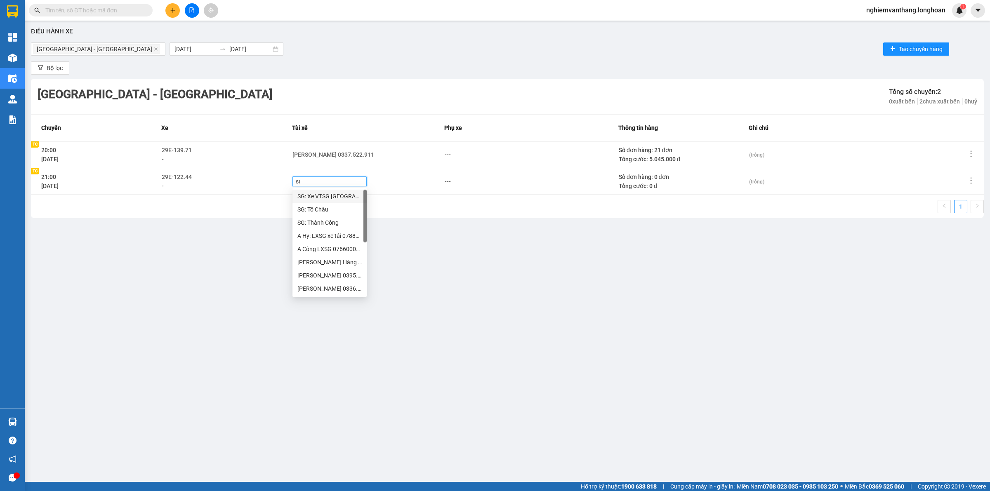
type input "suo"
click at [525, 311] on div "Điều hành xe [GEOGRAPHIC_DATA] - [GEOGRAPHIC_DATA] [DATE] [DATE] Tạo chuyến hàn…" at bounding box center [507, 238] width 957 height 427
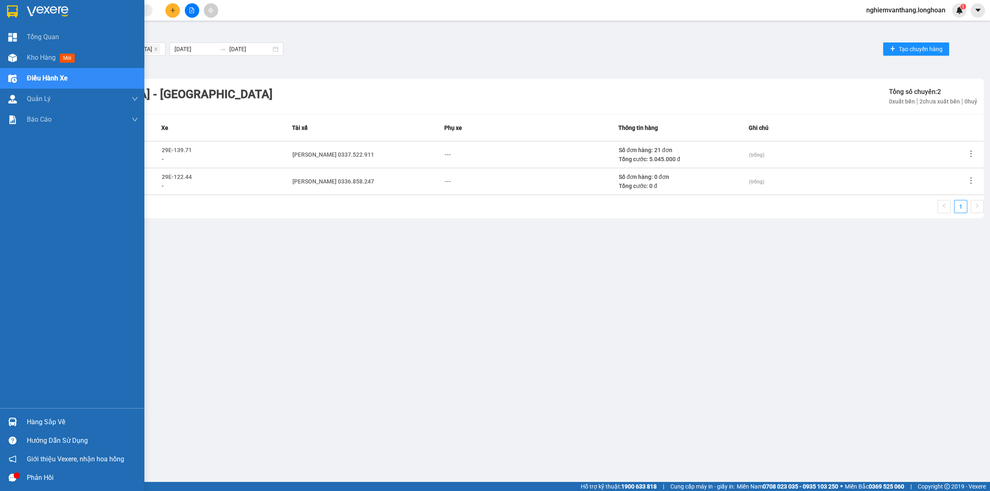
click at [9, 10] on img at bounding box center [12, 11] width 11 height 12
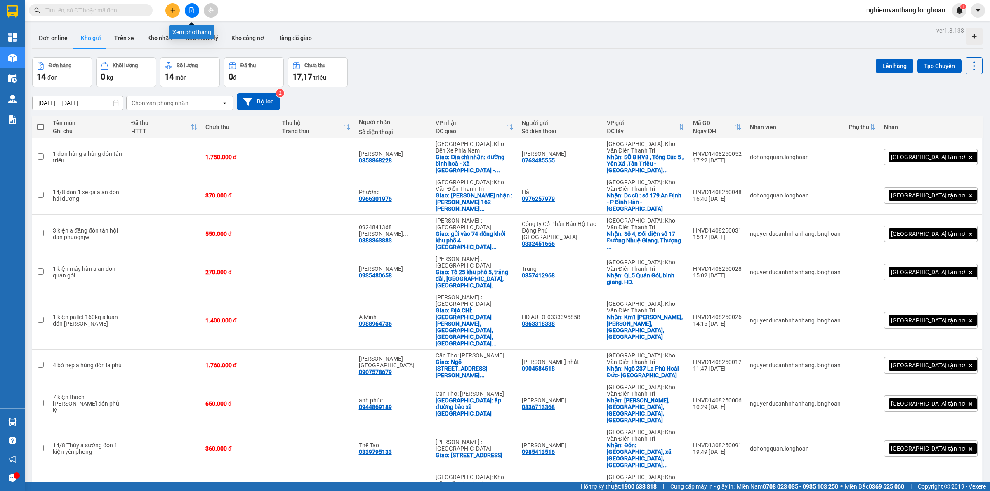
click at [186, 9] on button at bounding box center [192, 10] width 14 height 14
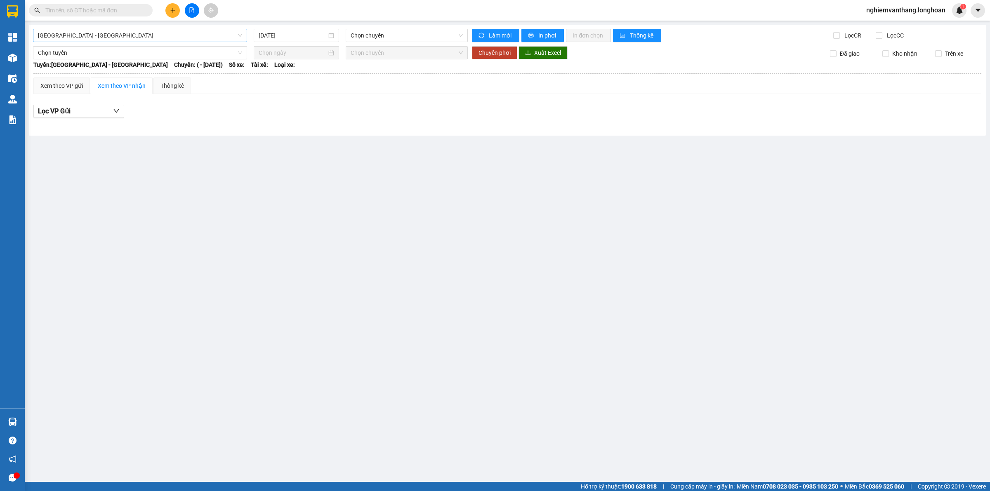
click at [50, 33] on span "[GEOGRAPHIC_DATA] - [GEOGRAPHIC_DATA]" at bounding box center [140, 35] width 204 height 12
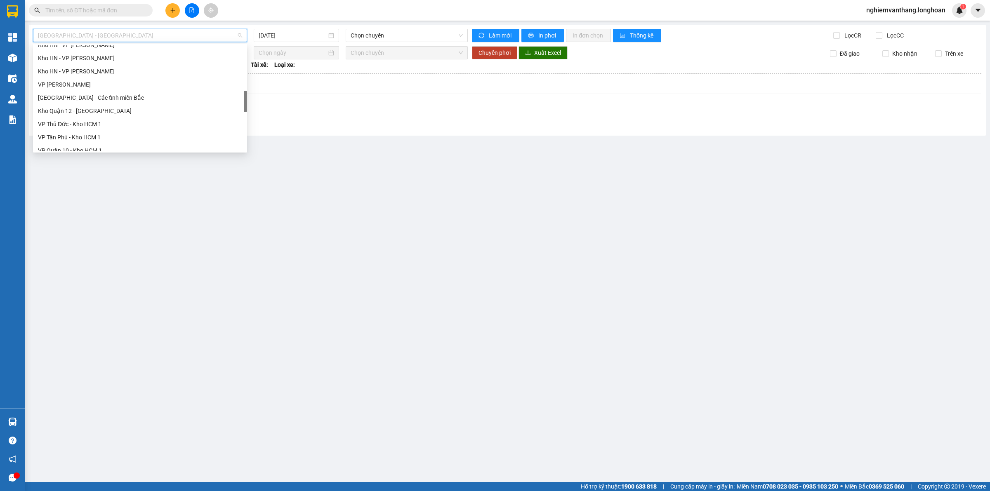
scroll to position [541, 0]
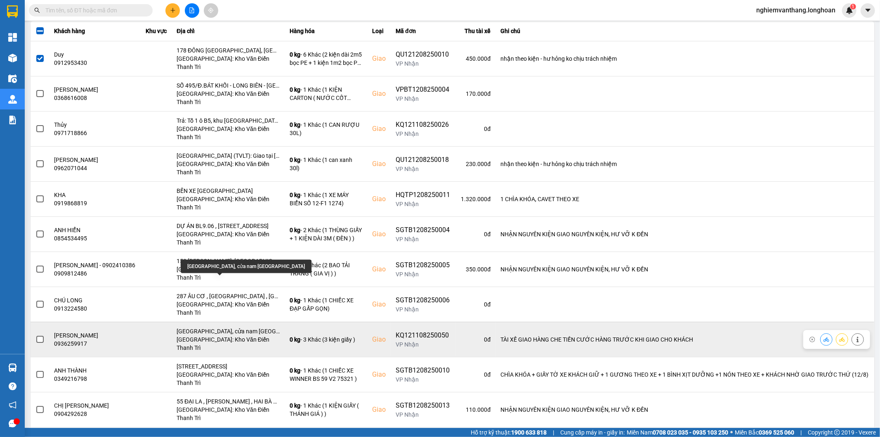
scroll to position [137, 0]
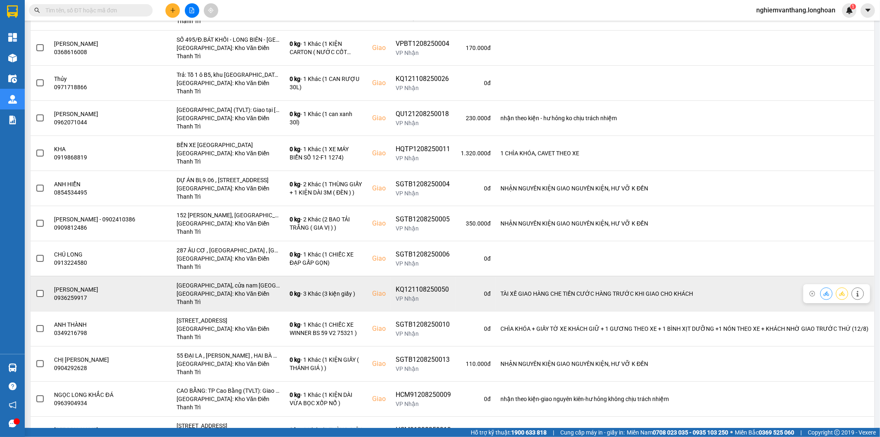
click at [39, 290] on span at bounding box center [39, 293] width 7 height 7
click at [35, 289] on input "checkbox" at bounding box center [35, 289] width 0 height 0
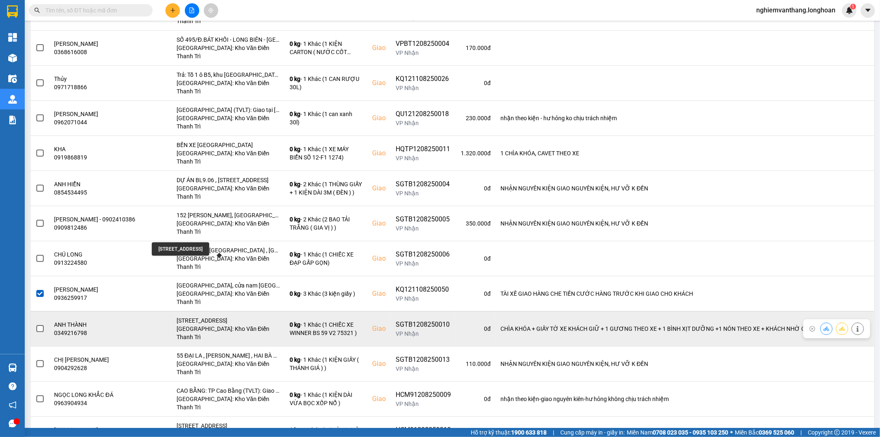
scroll to position [183, 0]
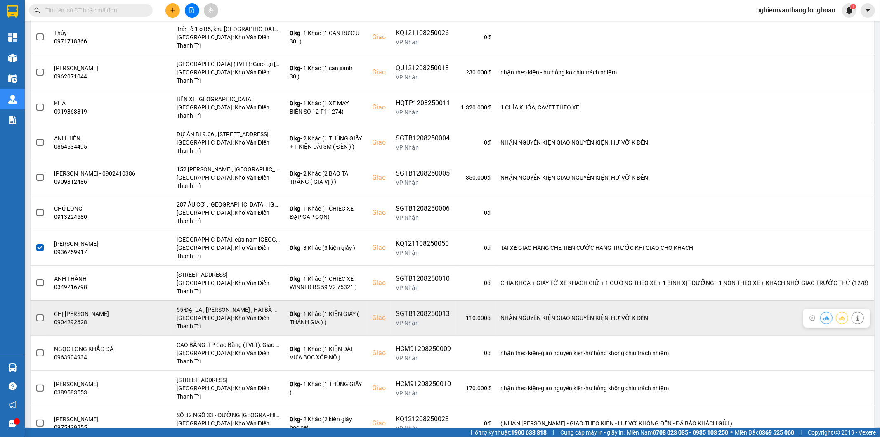
click at [41, 314] on span at bounding box center [39, 317] width 7 height 7
click at [35, 313] on input "checkbox" at bounding box center [35, 313] width 0 height 0
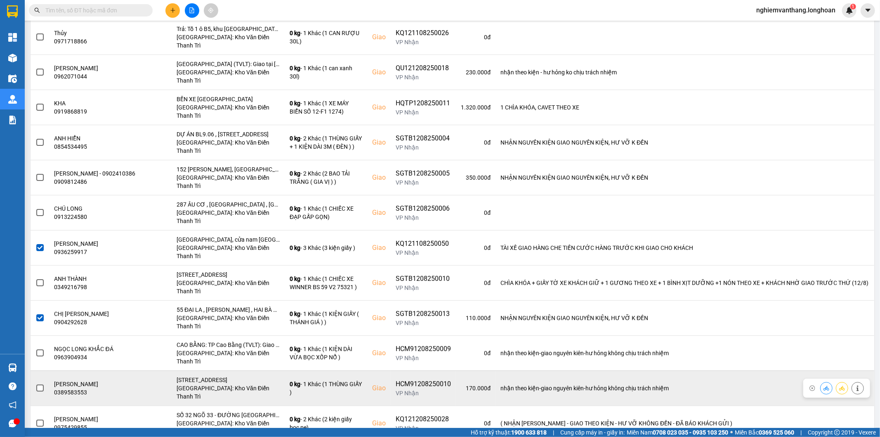
click at [34, 370] on td at bounding box center [40, 387] width 19 height 35
click at [43, 383] on label at bounding box center [39, 387] width 9 height 9
click at [35, 383] on input "checkbox" at bounding box center [35, 383] width 0 height 0
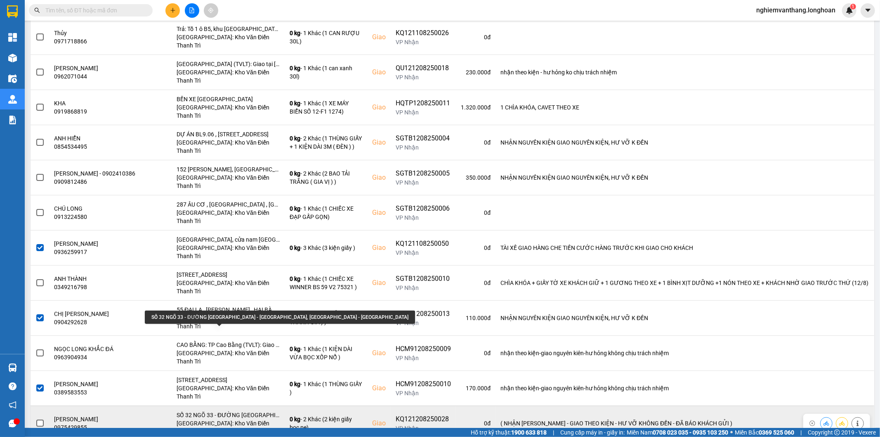
scroll to position [229, 0]
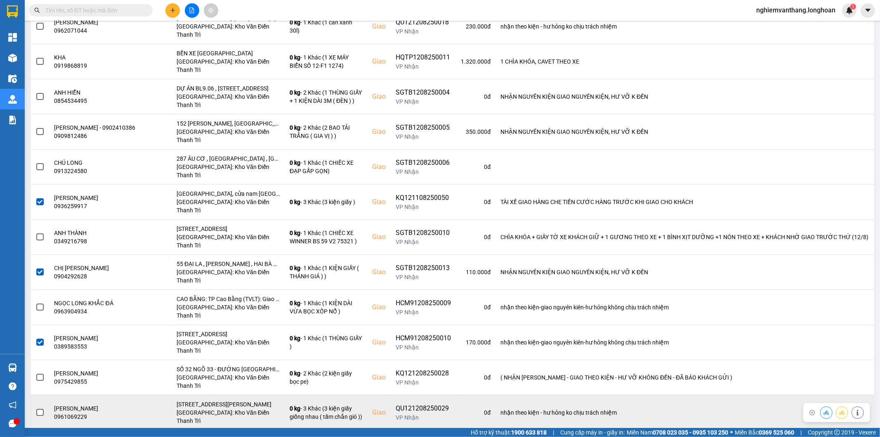
click at [34, 394] on td at bounding box center [40, 411] width 19 height 35
click at [37, 408] on span at bounding box center [39, 411] width 7 height 7
click at [35, 408] on input "checkbox" at bounding box center [35, 408] width 0 height 0
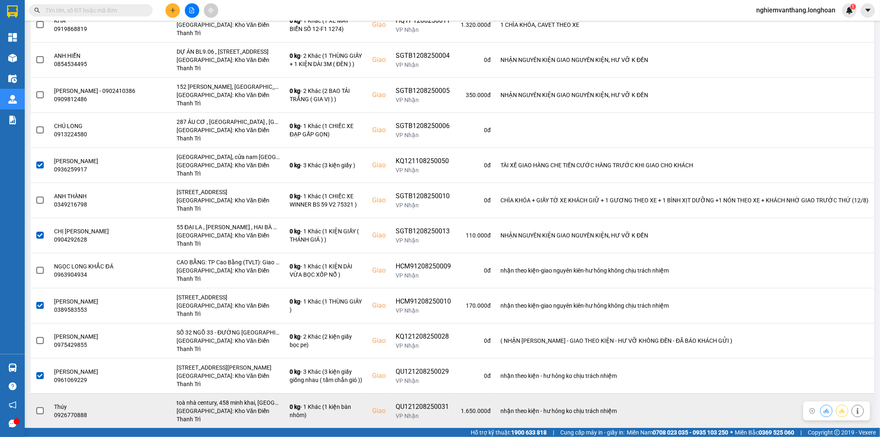
click at [43, 407] on span at bounding box center [39, 410] width 7 height 7
click at [35, 406] on input "checkbox" at bounding box center [35, 406] width 0 height 0
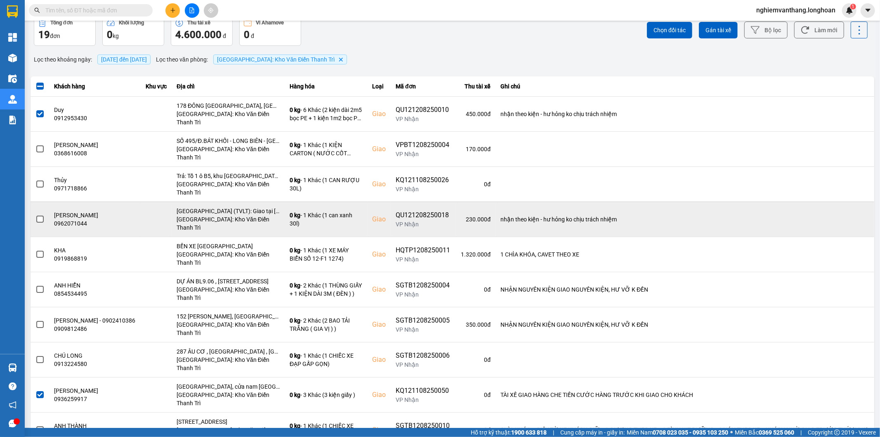
scroll to position [0, 0]
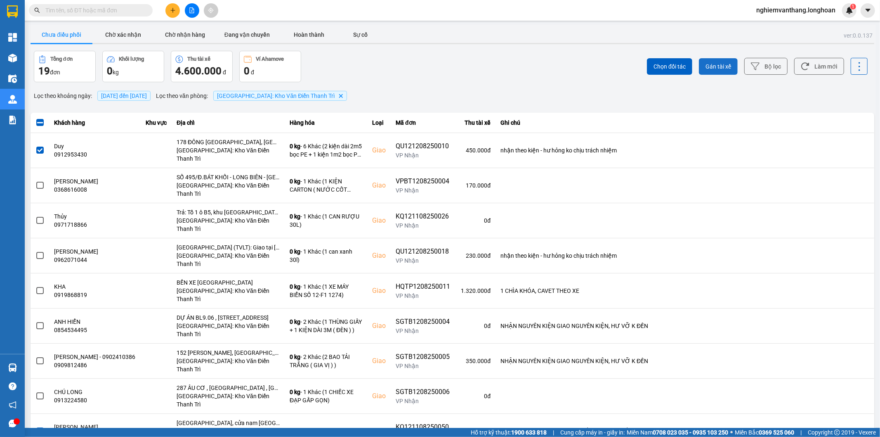
click at [706, 66] on span "Gán tài xế" at bounding box center [719, 66] width 26 height 8
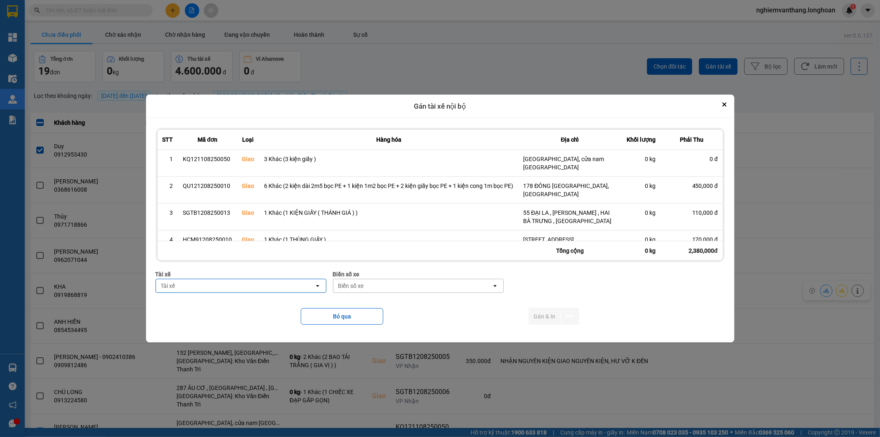
click at [220, 290] on div "Tài xế" at bounding box center [235, 285] width 158 height 13
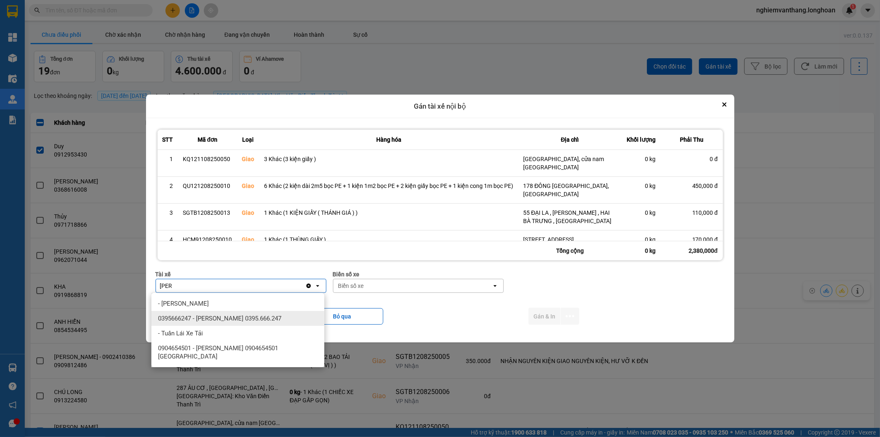
type input "luan"
click at [251, 321] on span "0395666247 - Phạm Thế Luân 0395.666.247" at bounding box center [219, 318] width 123 height 8
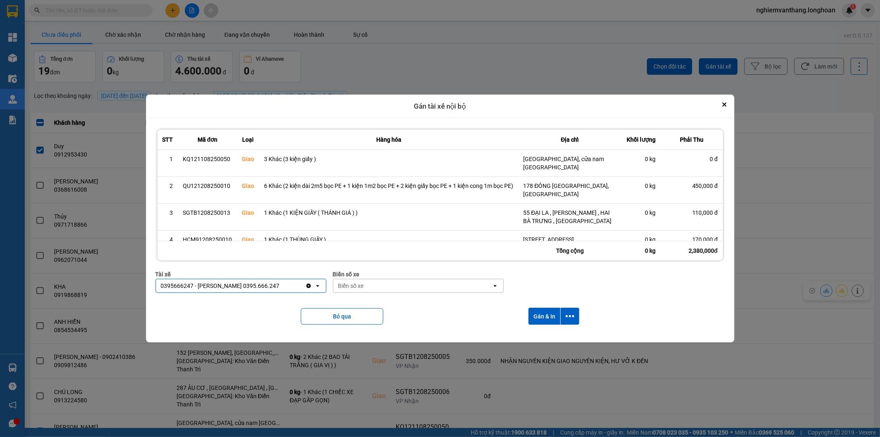
click at [360, 290] on div "Biển số xe" at bounding box center [412, 285] width 158 height 13
type input "31"
click at [368, 306] on span "29K-105.31" at bounding box center [353, 303] width 30 height 8
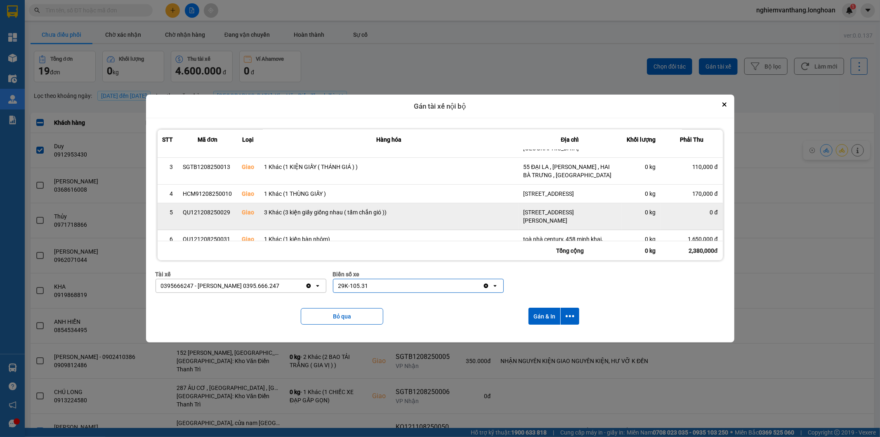
scroll to position [97, 0]
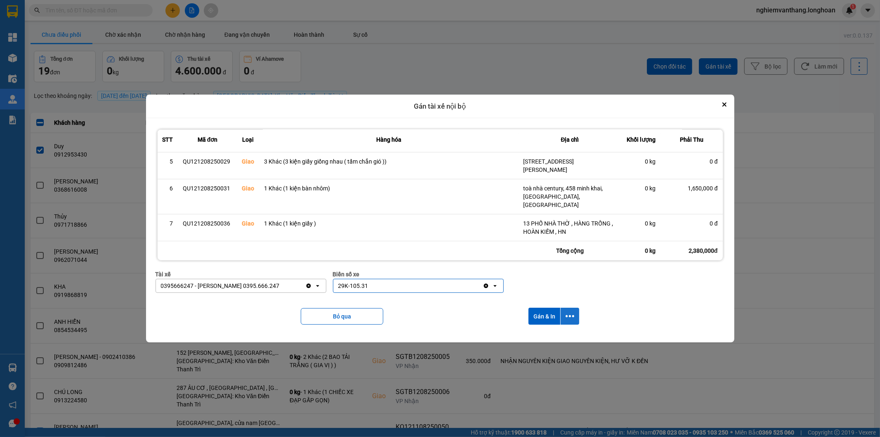
click at [576, 316] on button "dialog" at bounding box center [570, 315] width 19 height 17
click at [558, 337] on div "Chỉ gán tài" at bounding box center [549, 338] width 49 height 8
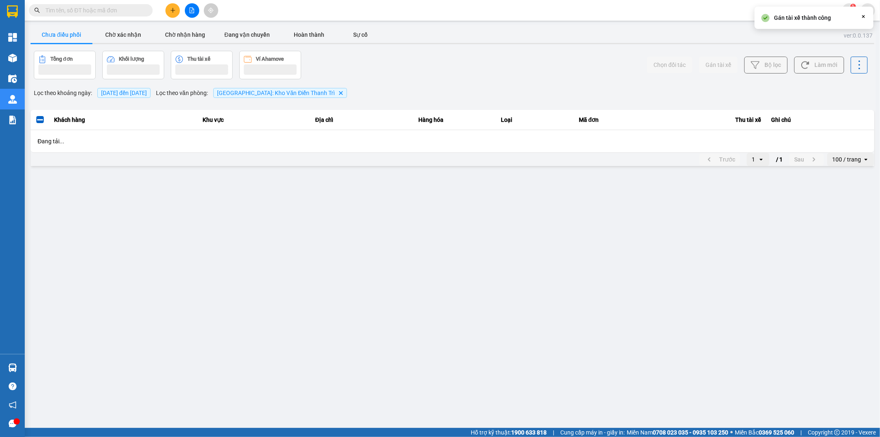
scroll to position [0, 0]
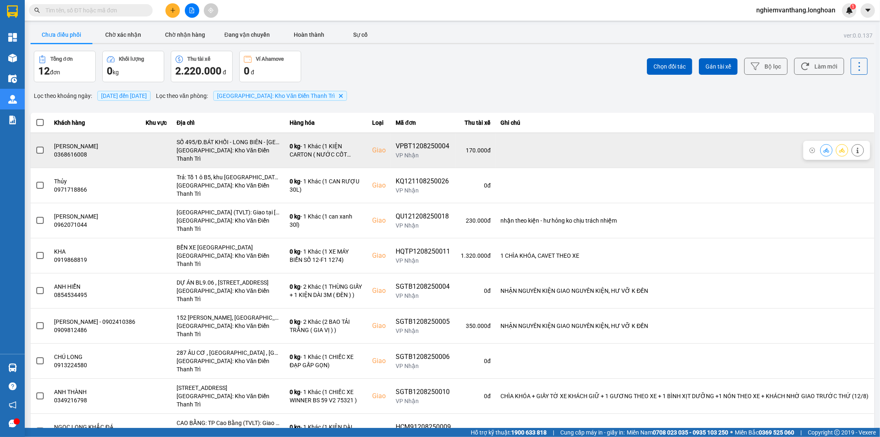
click at [43, 144] on div at bounding box center [39, 150] width 9 height 12
click at [39, 146] on span at bounding box center [39, 149] width 7 height 7
click at [35, 146] on input "checkbox" at bounding box center [35, 146] width 0 height 0
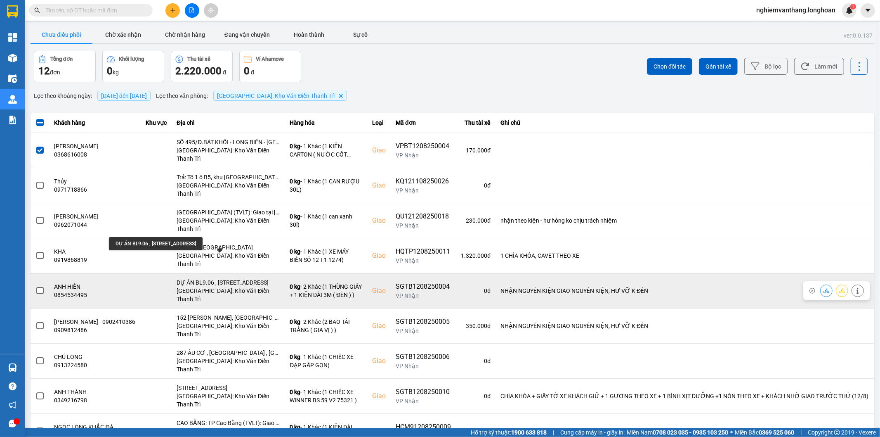
scroll to position [46, 0]
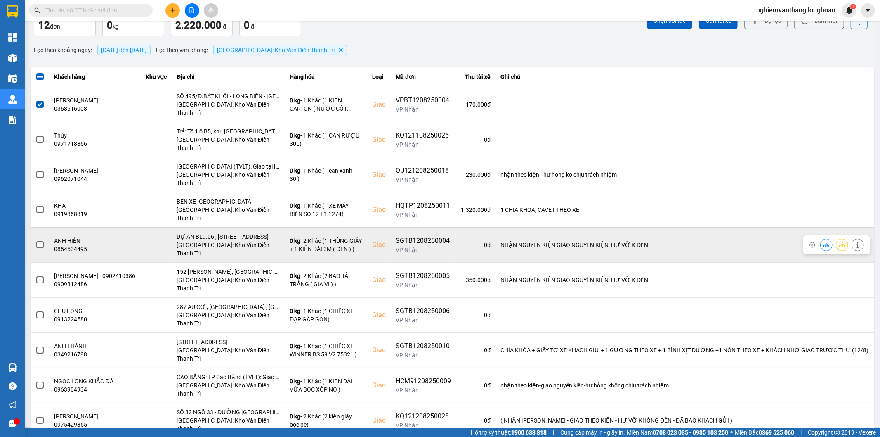
click at [45, 227] on td at bounding box center [40, 244] width 19 height 35
click at [40, 241] on span at bounding box center [39, 244] width 7 height 7
click at [35, 240] on input "checkbox" at bounding box center [35, 240] width 0 height 0
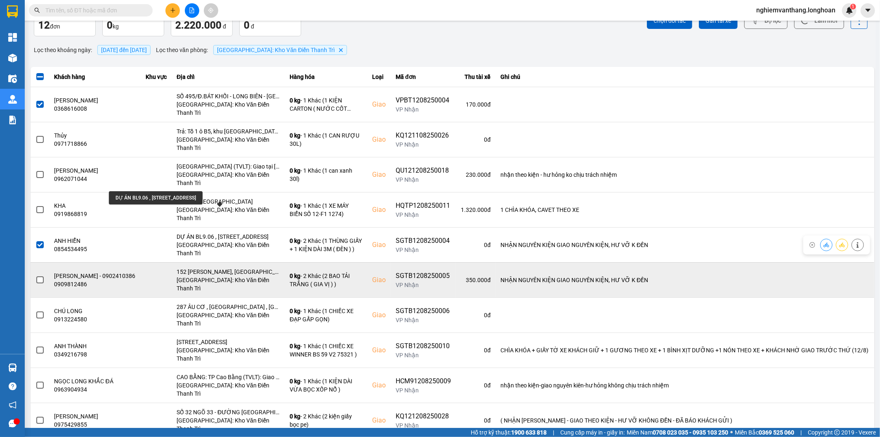
scroll to position [66, 0]
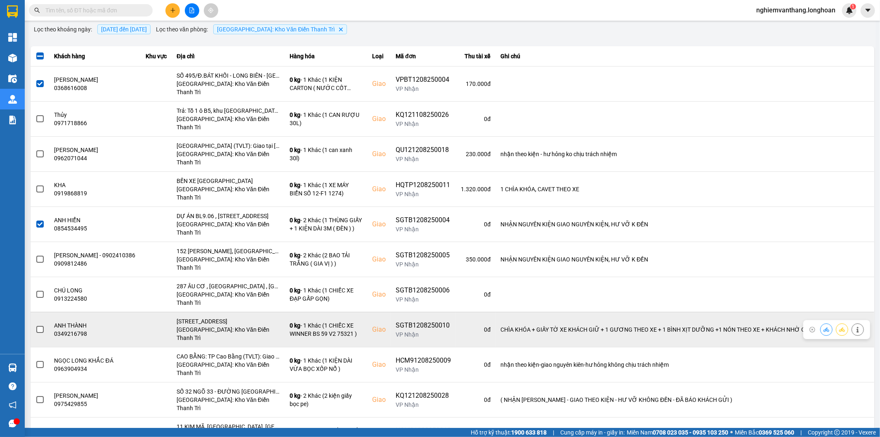
click at [43, 326] on span at bounding box center [39, 329] width 7 height 7
click at [35, 325] on input "checkbox" at bounding box center [35, 325] width 0 height 0
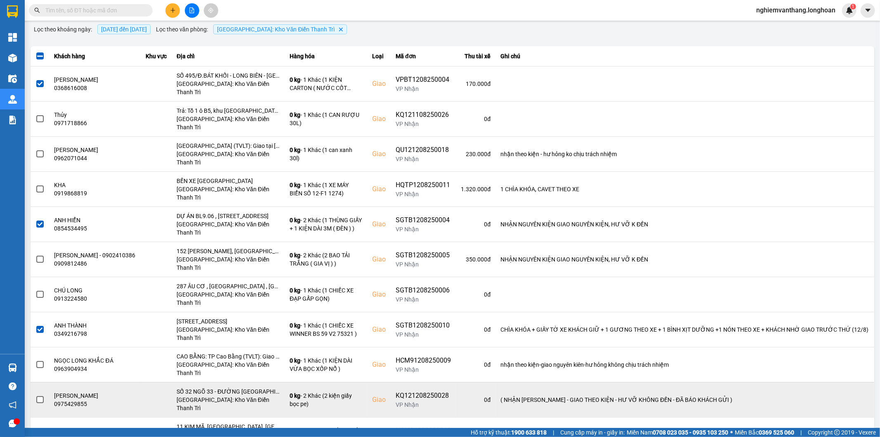
click at [36, 396] on span at bounding box center [39, 399] width 7 height 7
click at [35, 395] on input "checkbox" at bounding box center [35, 395] width 0 height 0
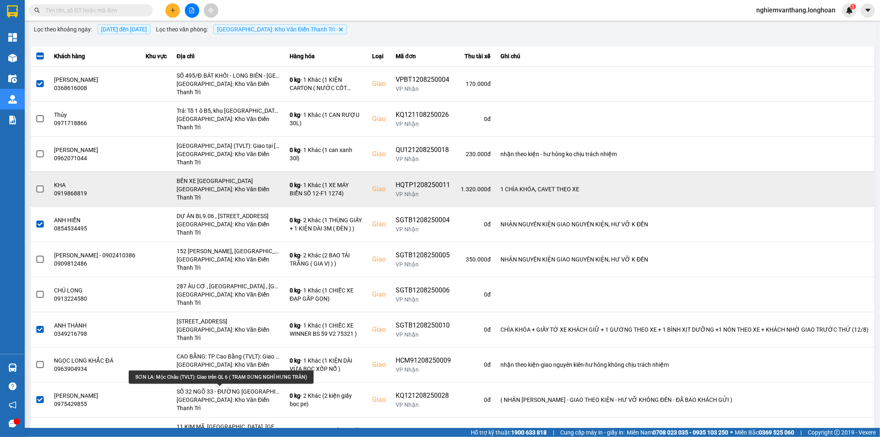
scroll to position [0, 0]
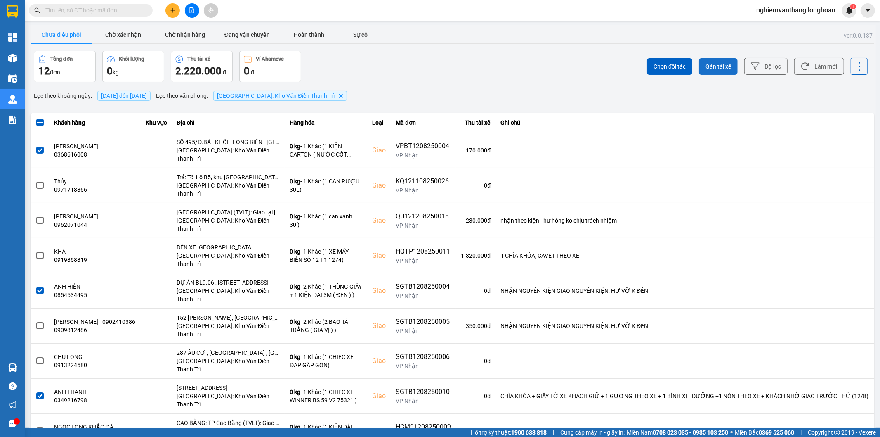
click at [707, 62] on button "Gán tài xế" at bounding box center [718, 66] width 39 height 17
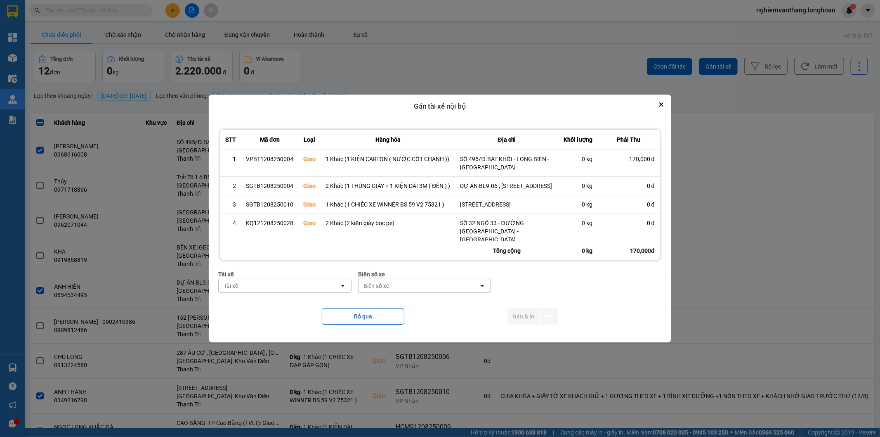
click at [267, 282] on div "Tài xế" at bounding box center [279, 285] width 120 height 13
type input "phương"
click at [292, 305] on span "0387888247 - Lê Thanh Phương 0337.522.911" at bounding box center [283, 303] width 123 height 8
click at [419, 290] on div "Biển số xe" at bounding box center [432, 285] width 120 height 13
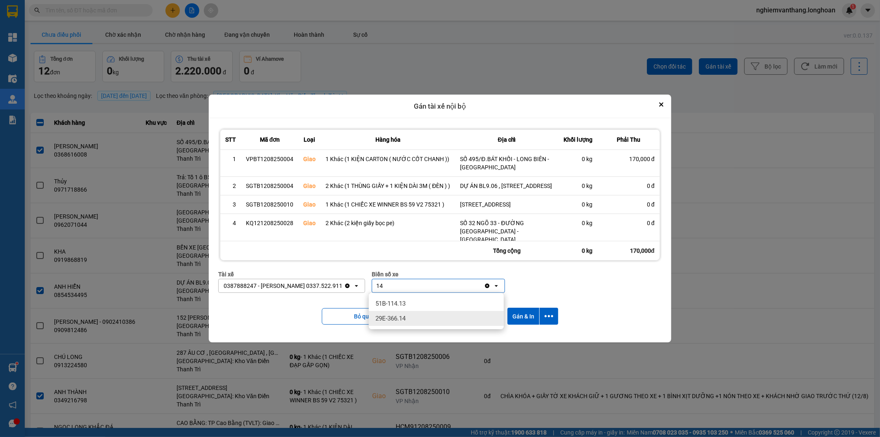
type input "14"
click at [407, 323] on div "29E-366.14" at bounding box center [436, 318] width 135 height 15
click at [548, 317] on icon "dialog" at bounding box center [549, 316] width 9 height 9
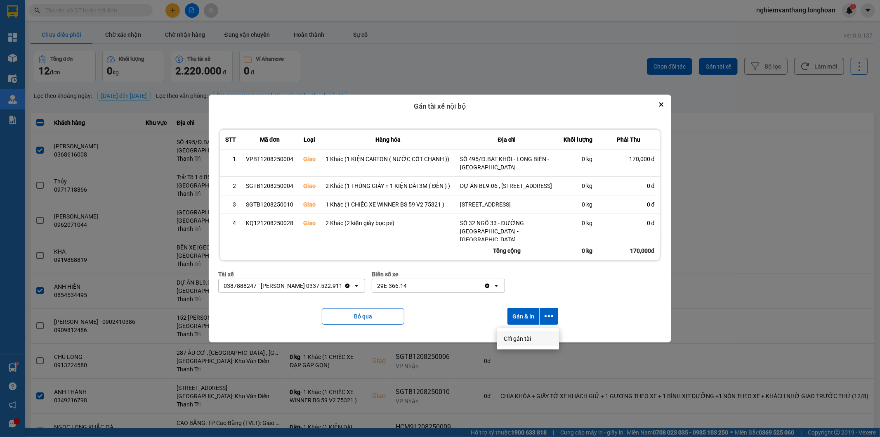
click at [521, 337] on span "Chỉ gán tài" at bounding box center [517, 338] width 27 height 8
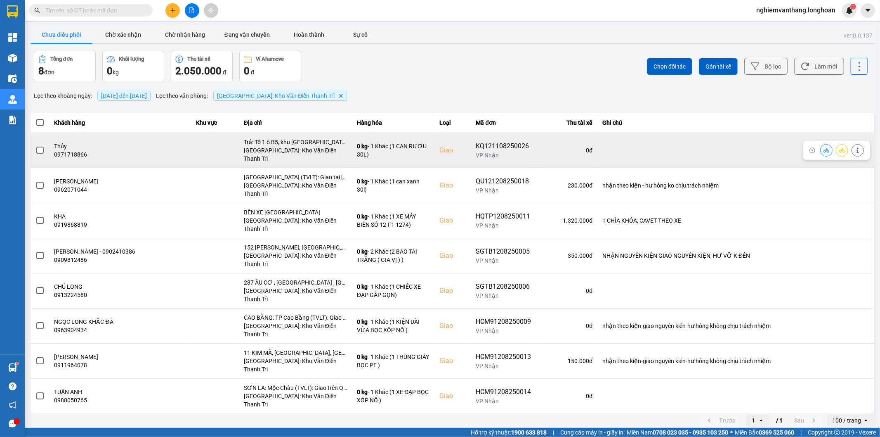
click at [40, 146] on span at bounding box center [39, 149] width 7 height 7
click at [35, 146] on input "checkbox" at bounding box center [35, 146] width 0 height 0
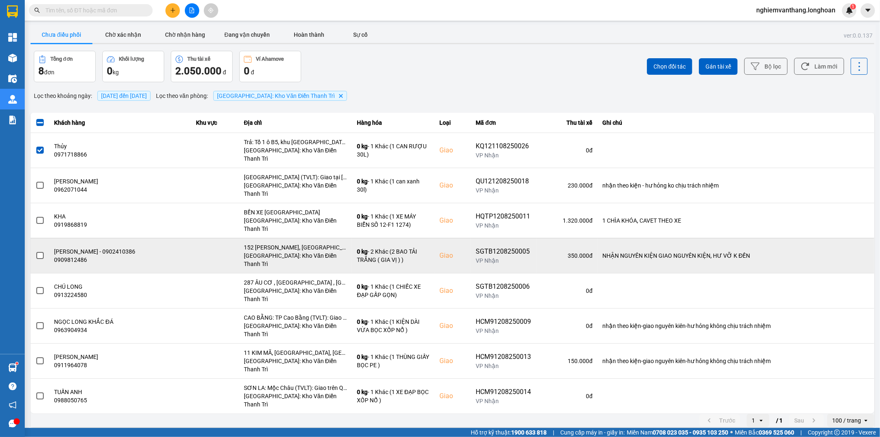
click at [38, 252] on span at bounding box center [39, 255] width 7 height 7
click at [35, 251] on input "checkbox" at bounding box center [35, 251] width 0 height 0
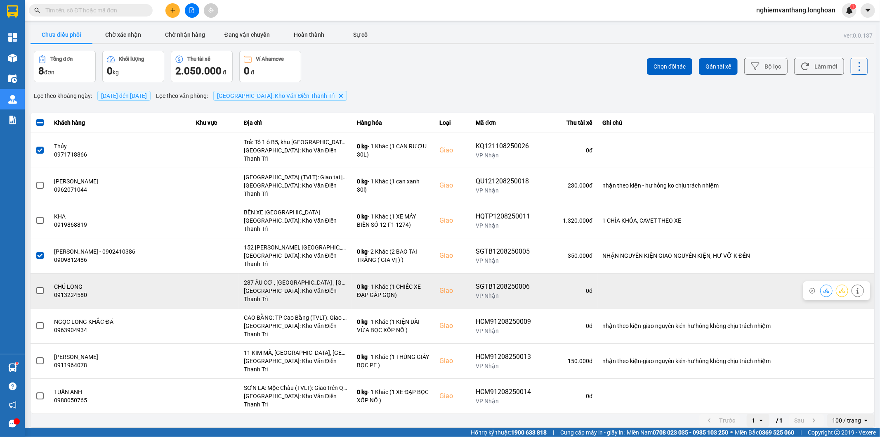
click at [43, 286] on label at bounding box center [39, 290] width 9 height 9
click at [35, 286] on input "checkbox" at bounding box center [35, 286] width 0 height 0
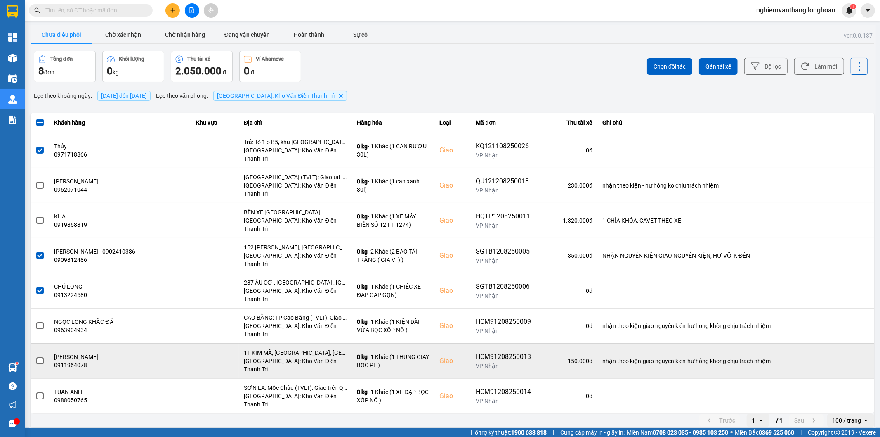
click at [43, 356] on label at bounding box center [39, 360] width 9 height 9
click at [35, 356] on input "checkbox" at bounding box center [35, 356] width 0 height 0
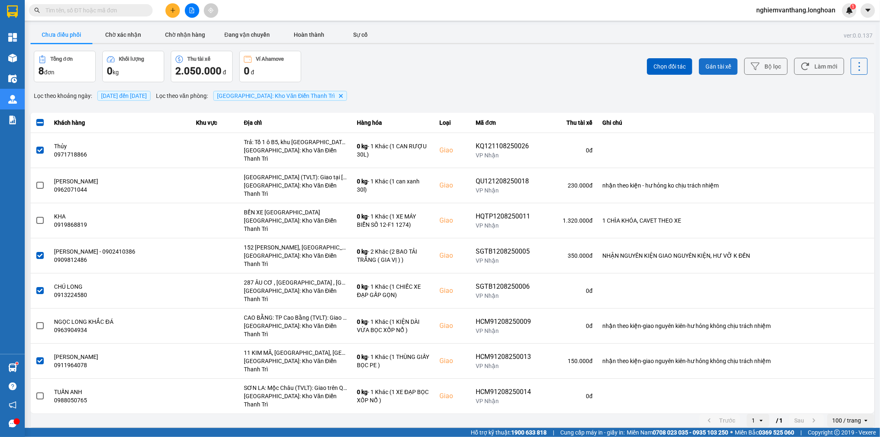
click at [716, 71] on span "Gán tài xế" at bounding box center [719, 66] width 26 height 8
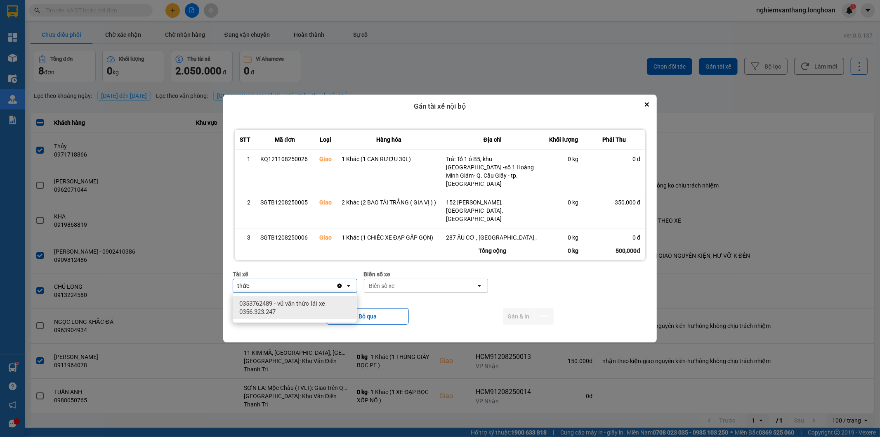
type input "thức"
click at [314, 309] on span "0353762489 - vũ văn thức lái xe 0356.323.247" at bounding box center [296, 307] width 114 height 17
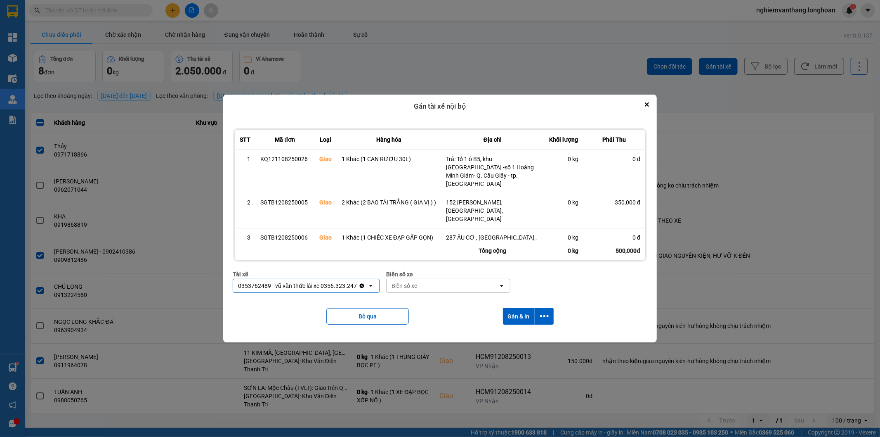
click at [414, 279] on div "Biển số xe" at bounding box center [443, 285] width 112 height 13
type input "45"
click at [408, 302] on span "29E-121.45" at bounding box center [407, 303] width 30 height 8
click at [543, 320] on icon "dialog" at bounding box center [544, 316] width 9 height 9
click at [521, 340] on span "Chỉ gán tài" at bounding box center [511, 338] width 27 height 8
